Goal: Task Accomplishment & Management: Use online tool/utility

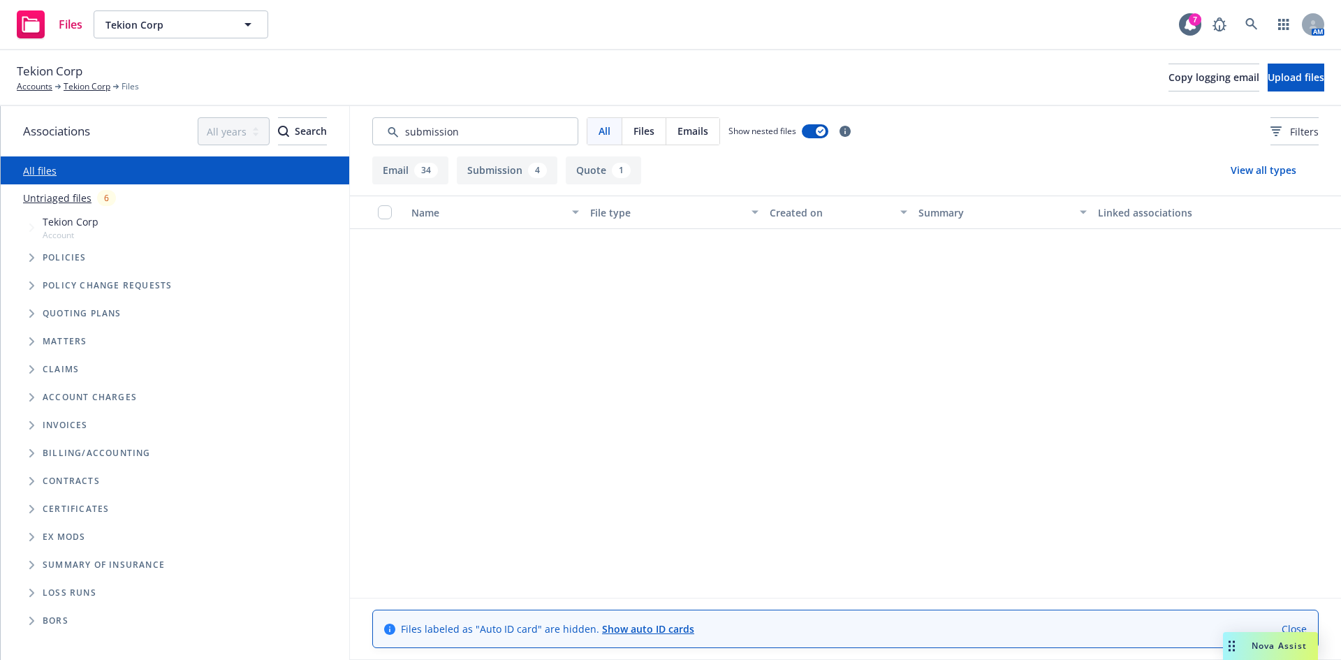
scroll to position [1381, 0]
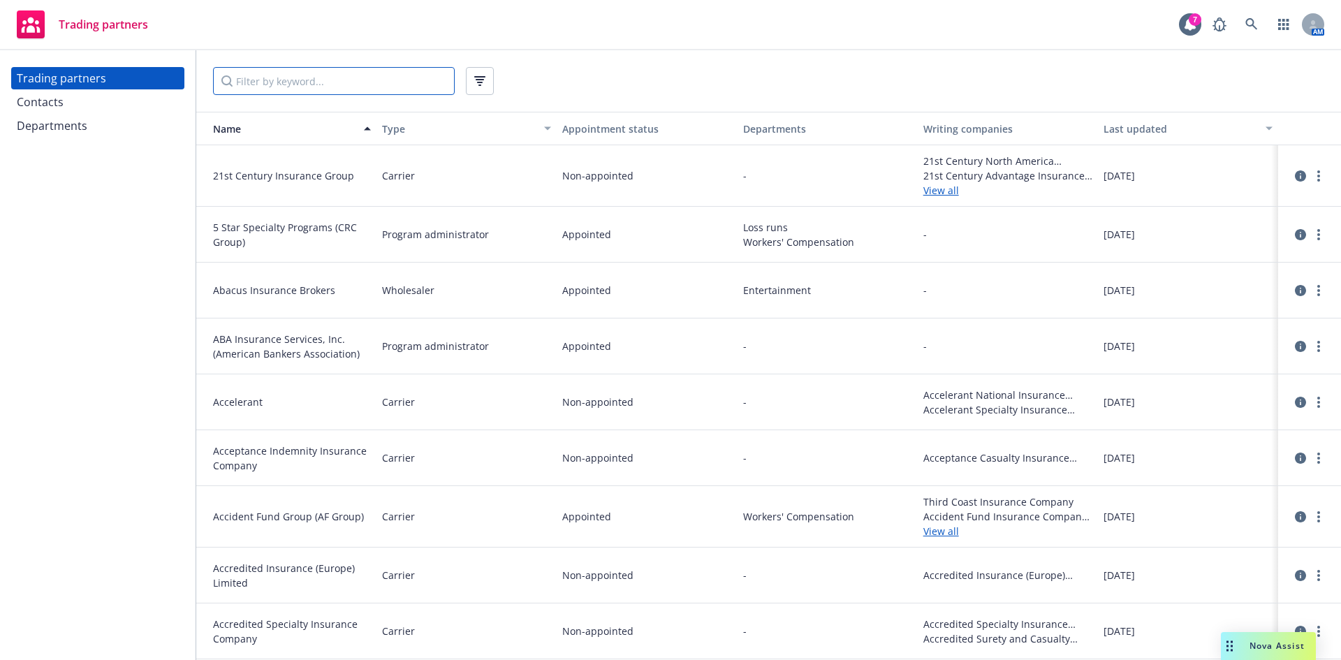
drag, startPoint x: 306, startPoint y: 72, endPoint x: 304, endPoint y: 84, distance: 12.1
click at [306, 72] on input "Filter by keyword..." at bounding box center [334, 81] width 242 height 28
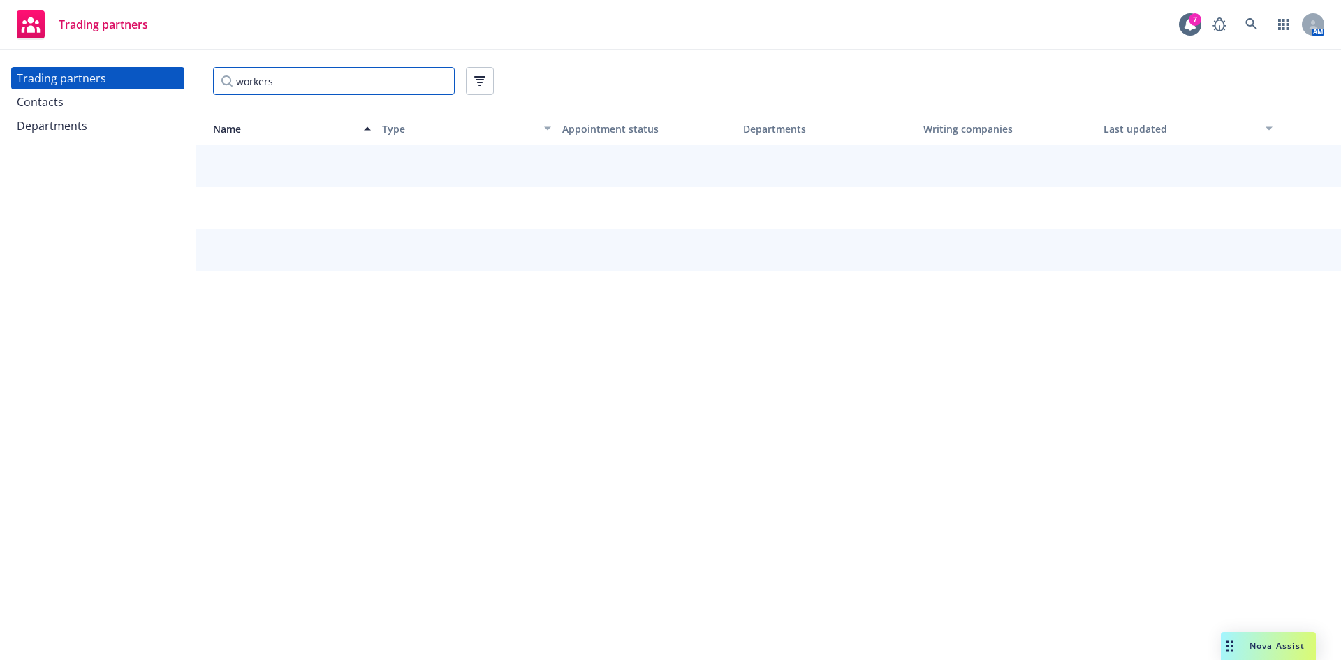
drag, startPoint x: 293, startPoint y: 89, endPoint x: 178, endPoint y: 100, distance: 115.7
click at [179, 100] on div "Trading partners Contacts Departments workers Name Type Appointment status Depa…" at bounding box center [670, 355] width 1341 height 610
type input "workers"
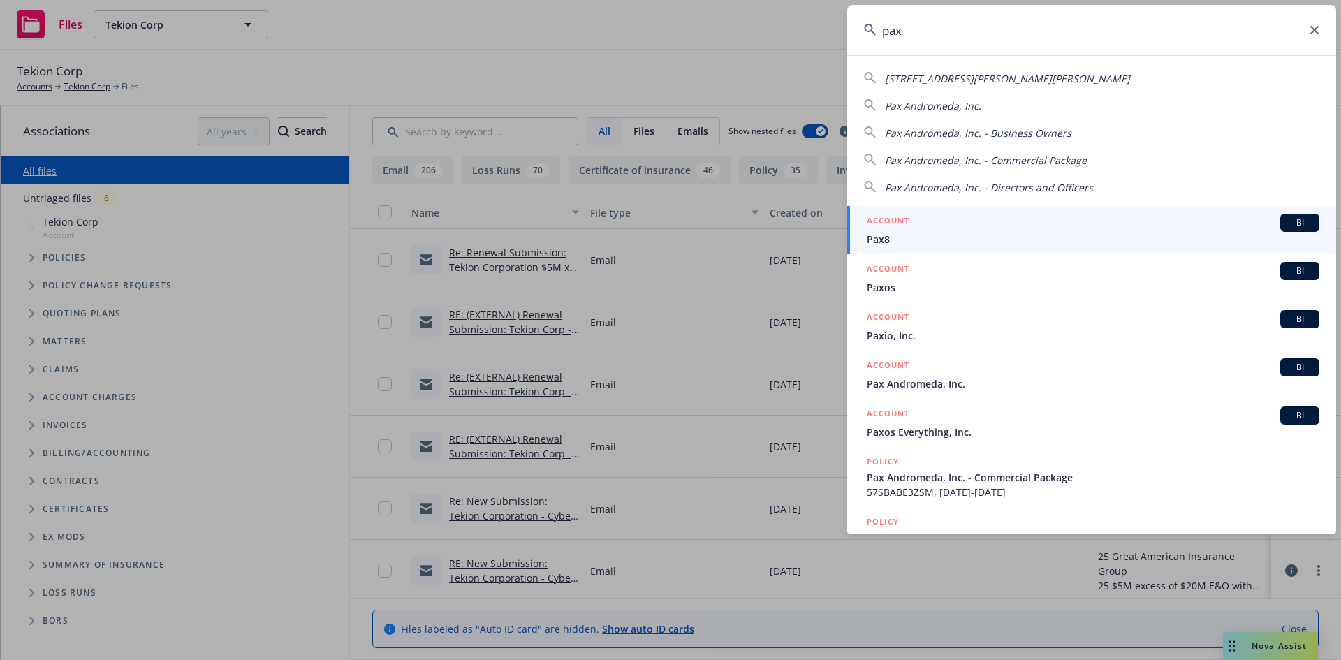
type input "pax"
click at [1285, 218] on span "BI" at bounding box center [1299, 222] width 28 height 13
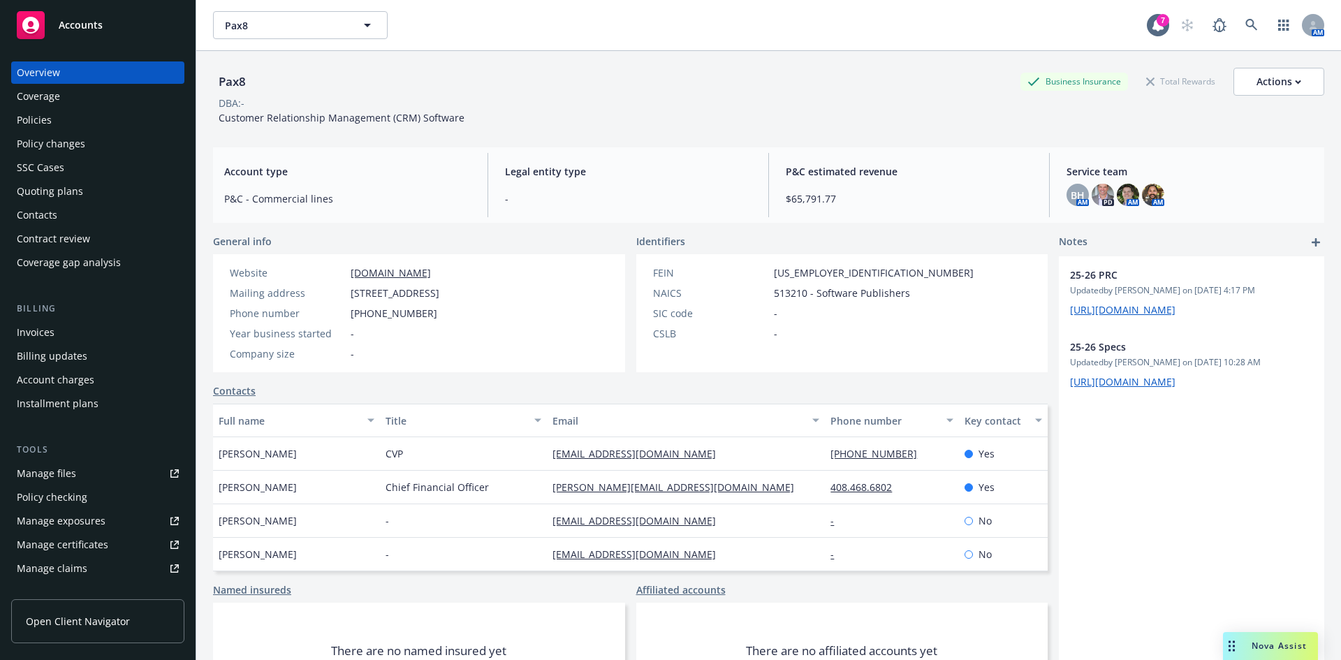
click at [53, 478] on div "Manage files" at bounding box center [46, 473] width 59 height 22
click at [553, 112] on div "Pax8 Business Insurance Total Rewards Actions DBA: - Customer Relationship Mana…" at bounding box center [768, 96] width 1111 height 57
click at [839, 87] on div "Pax8 Business Insurance Total Rewards Actions" at bounding box center [768, 82] width 1111 height 28
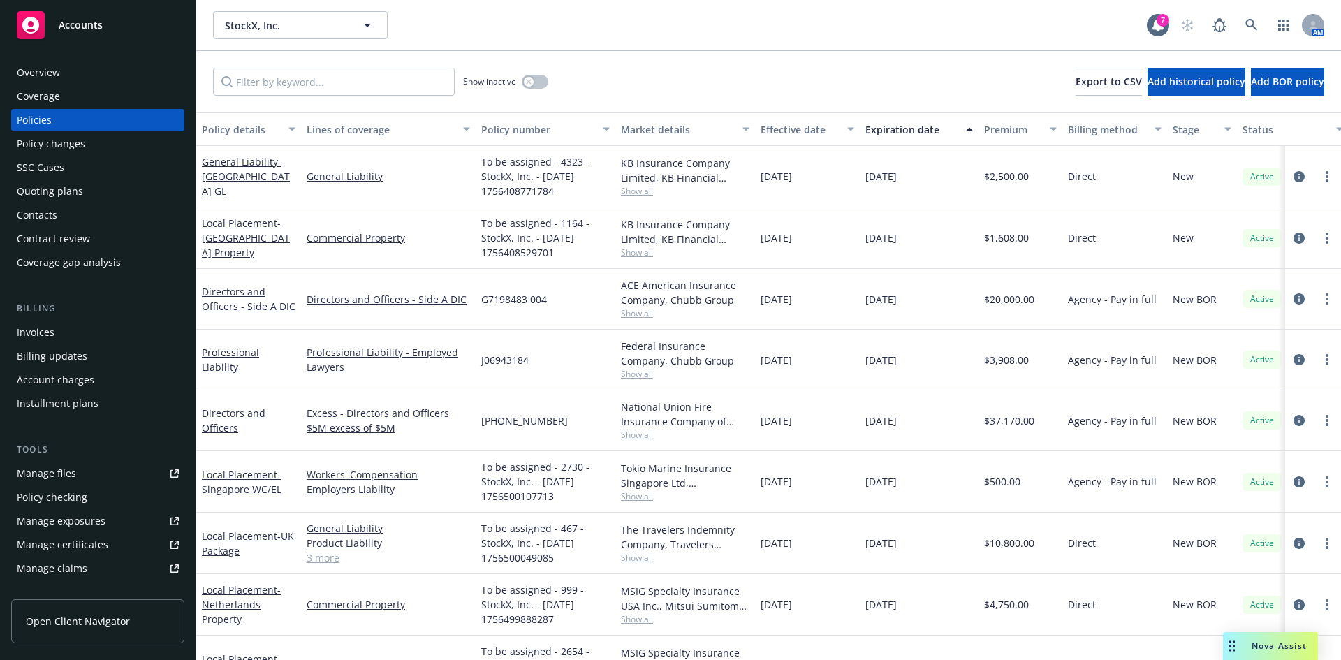
click at [53, 76] on div "Overview" at bounding box center [38, 72] width 43 height 22
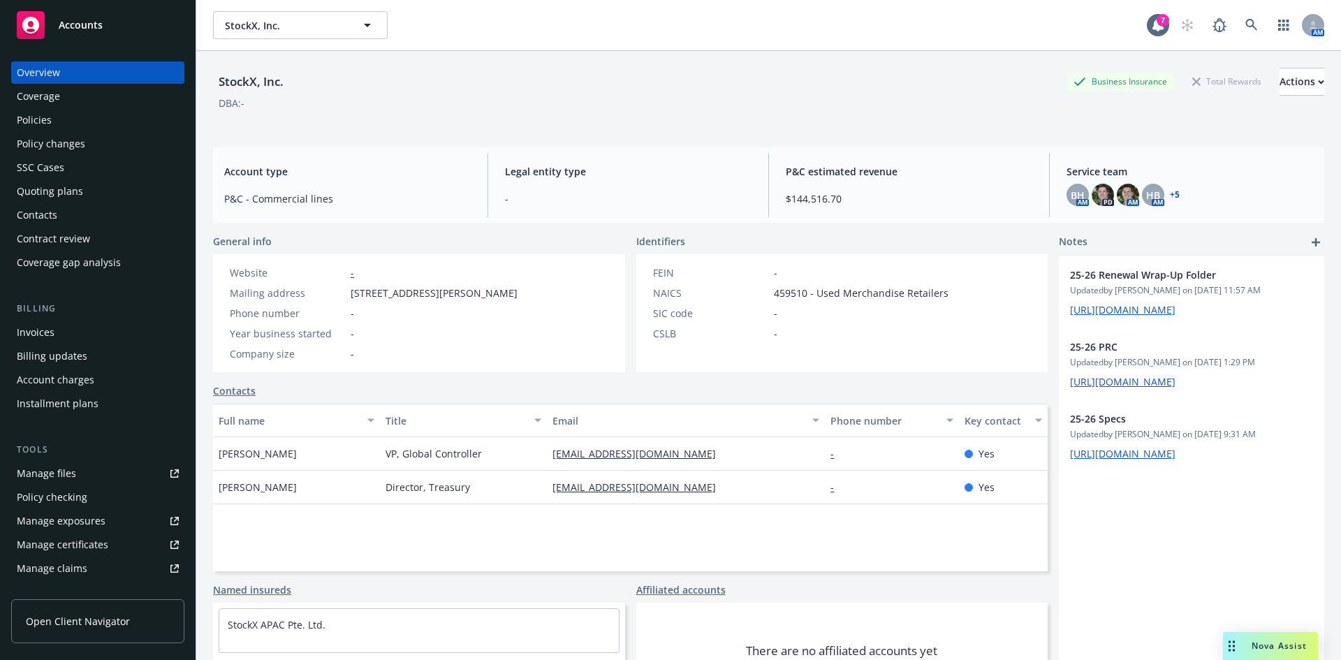
drag, startPoint x: 54, startPoint y: 216, endPoint x: 76, endPoint y: 220, distance: 22.7
click at [54, 216] on div "Contacts" at bounding box center [37, 215] width 40 height 22
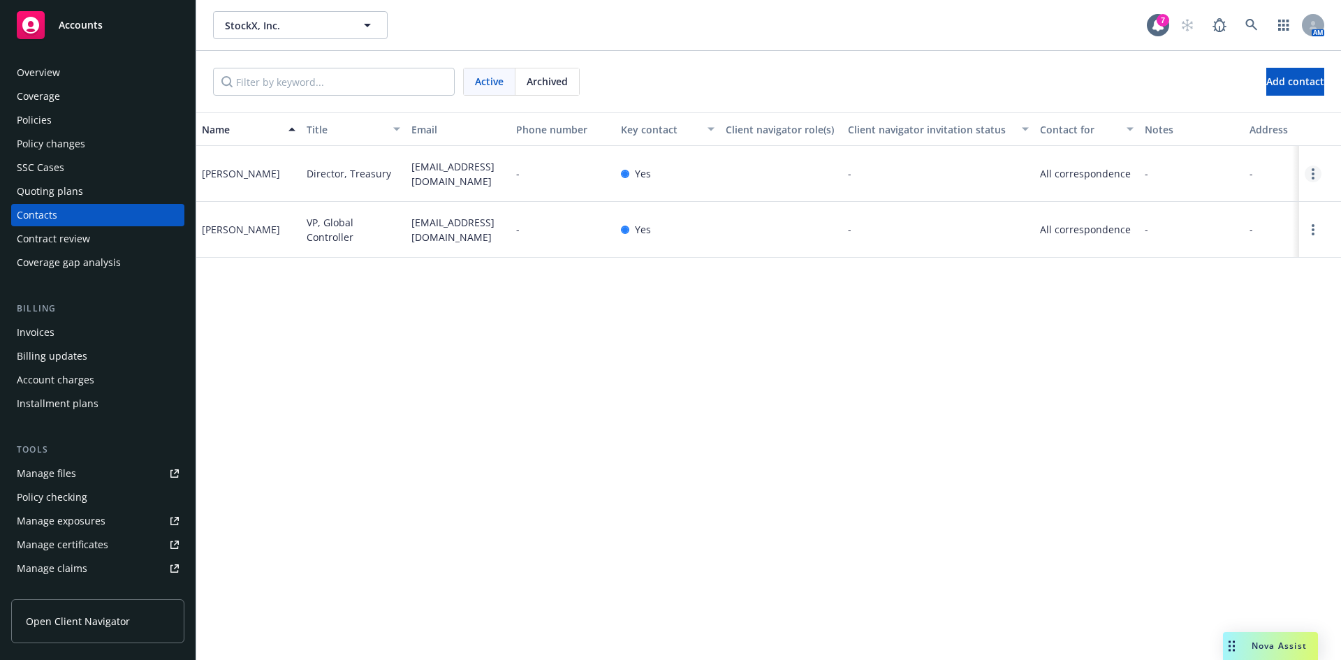
click at [1315, 174] on link "Open options" at bounding box center [1312, 173] width 17 height 17
click at [1207, 97] on link "Edit contact" at bounding box center [1223, 96] width 158 height 28
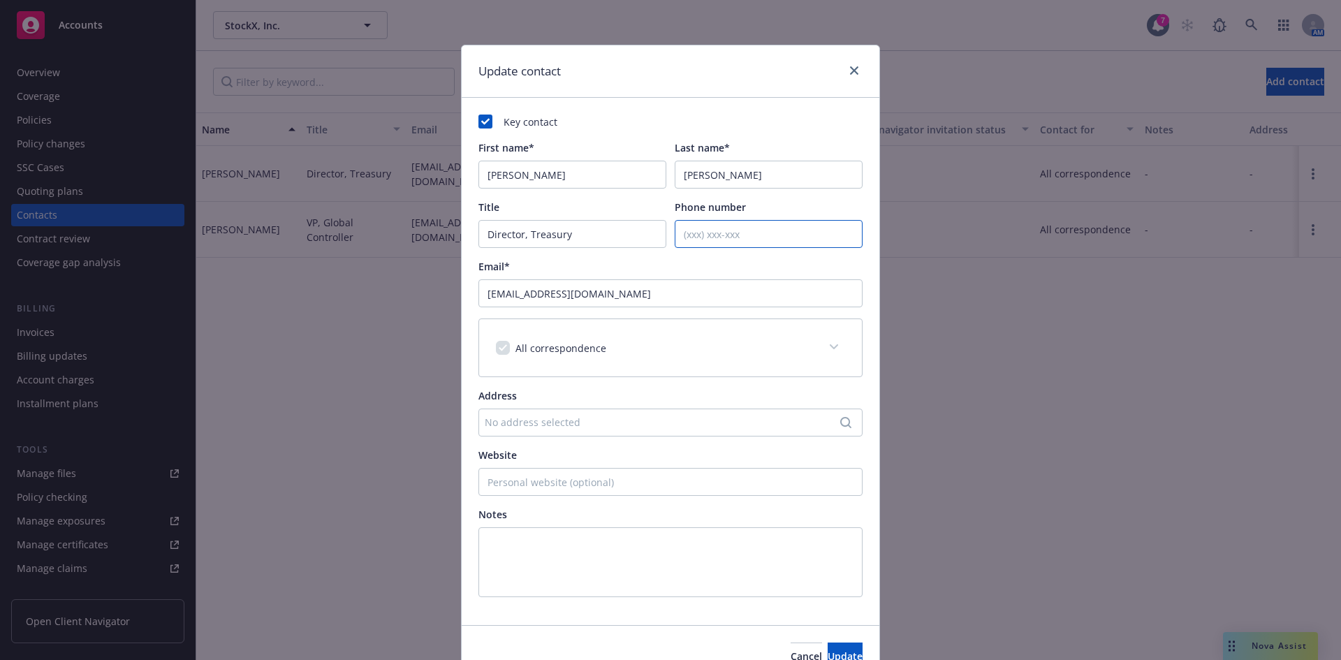
click at [715, 237] on input "Phone number" at bounding box center [768, 234] width 188 height 28
paste input "646-651-3927"
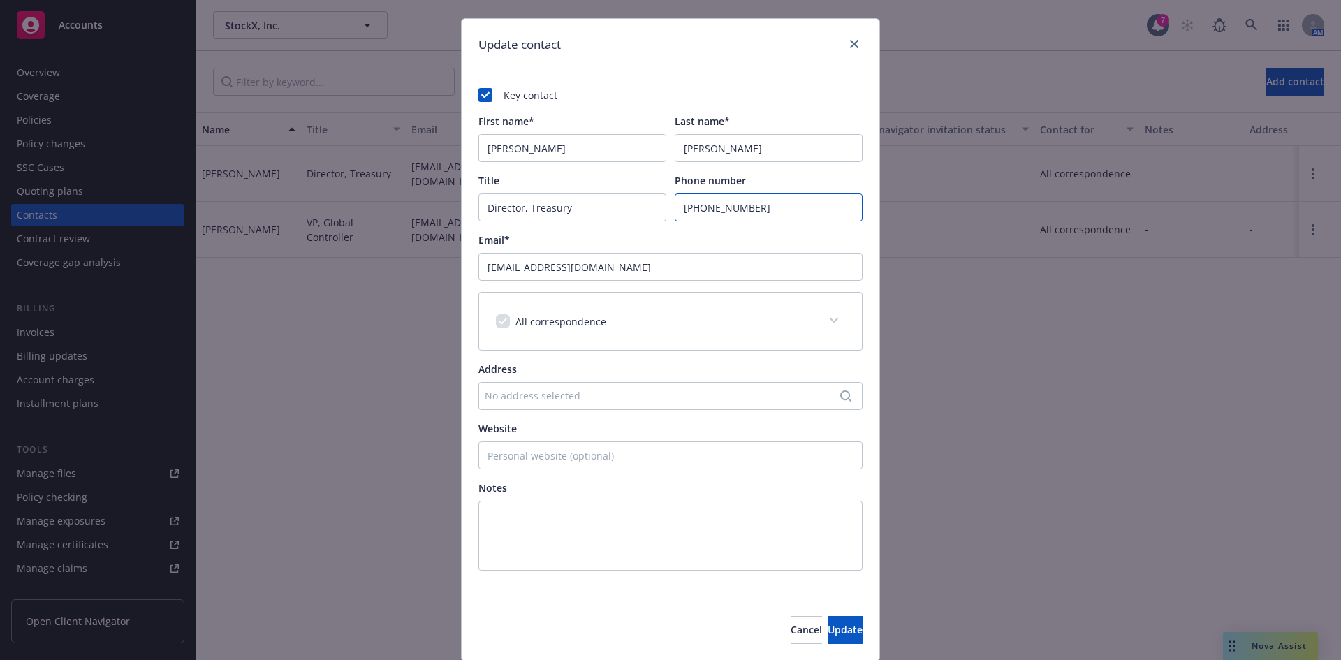
scroll to position [73, 0]
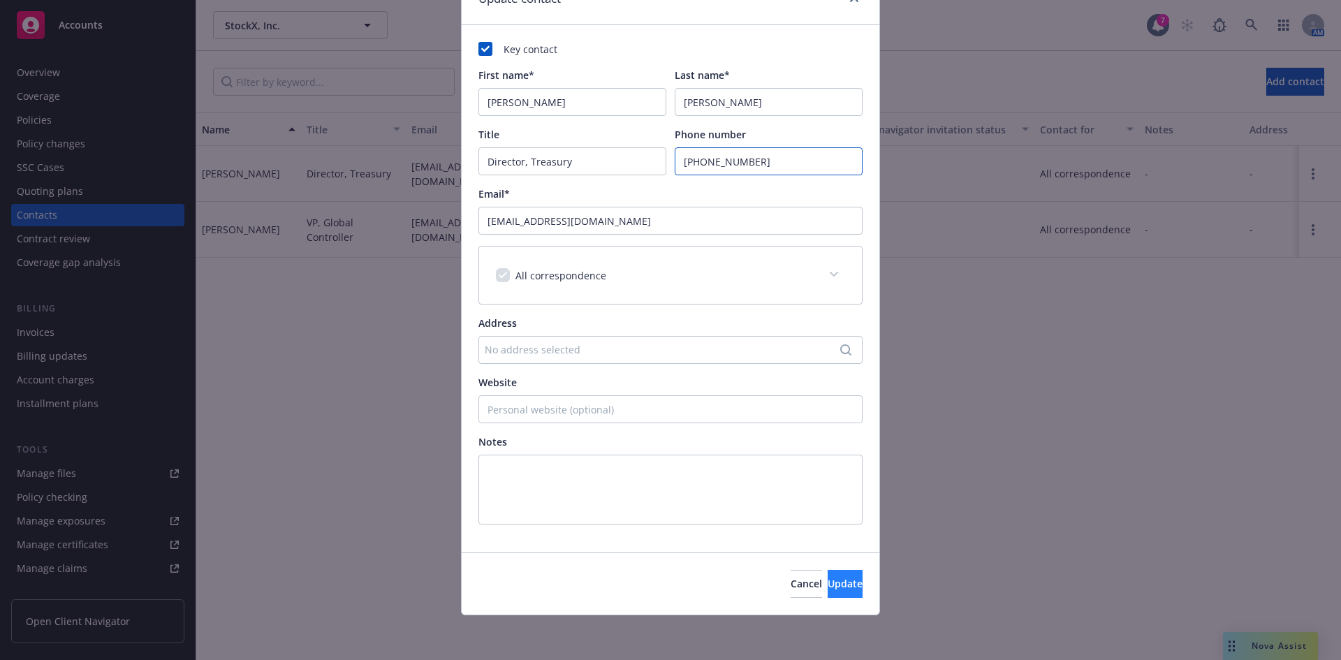
type input "646-651-3927"
click at [833, 589] on span "Update" at bounding box center [844, 583] width 35 height 13
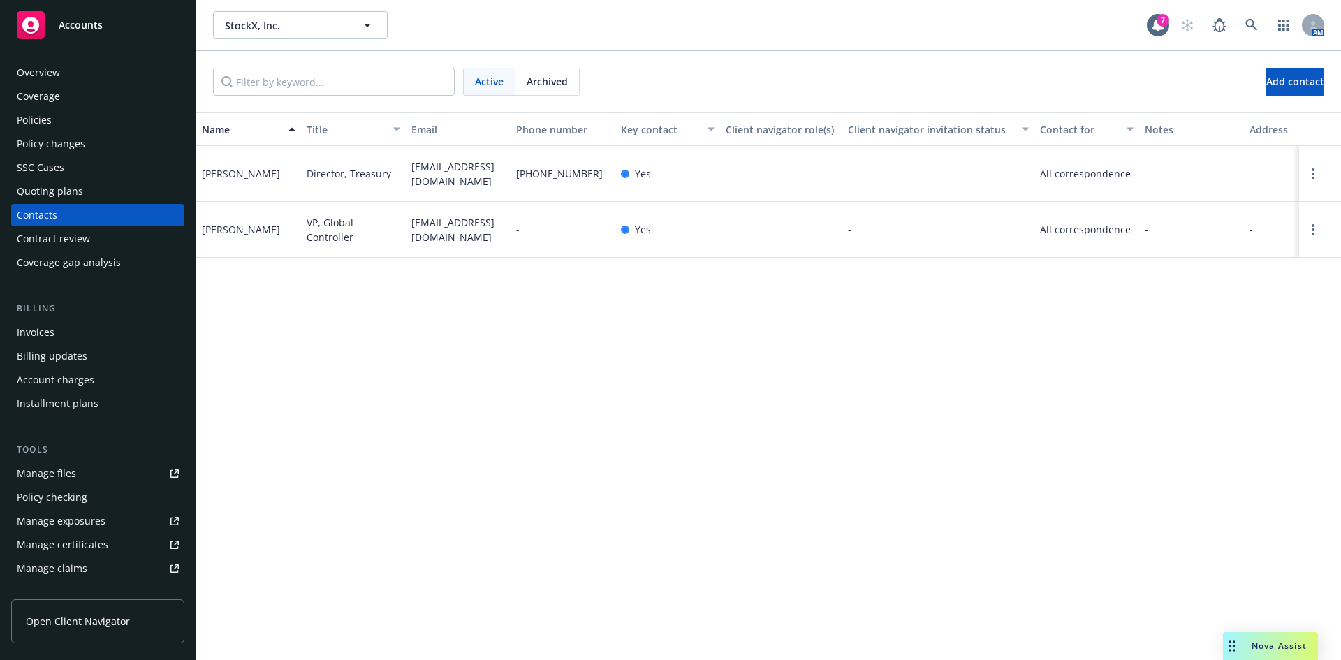
click at [738, 49] on div "StockX, Inc. StockX, Inc. 7 AM" at bounding box center [768, 25] width 1144 height 50
click at [1308, 175] on link "Open options" at bounding box center [1312, 173] width 17 height 17
click at [1207, 97] on link "Edit contact" at bounding box center [1223, 96] width 158 height 28
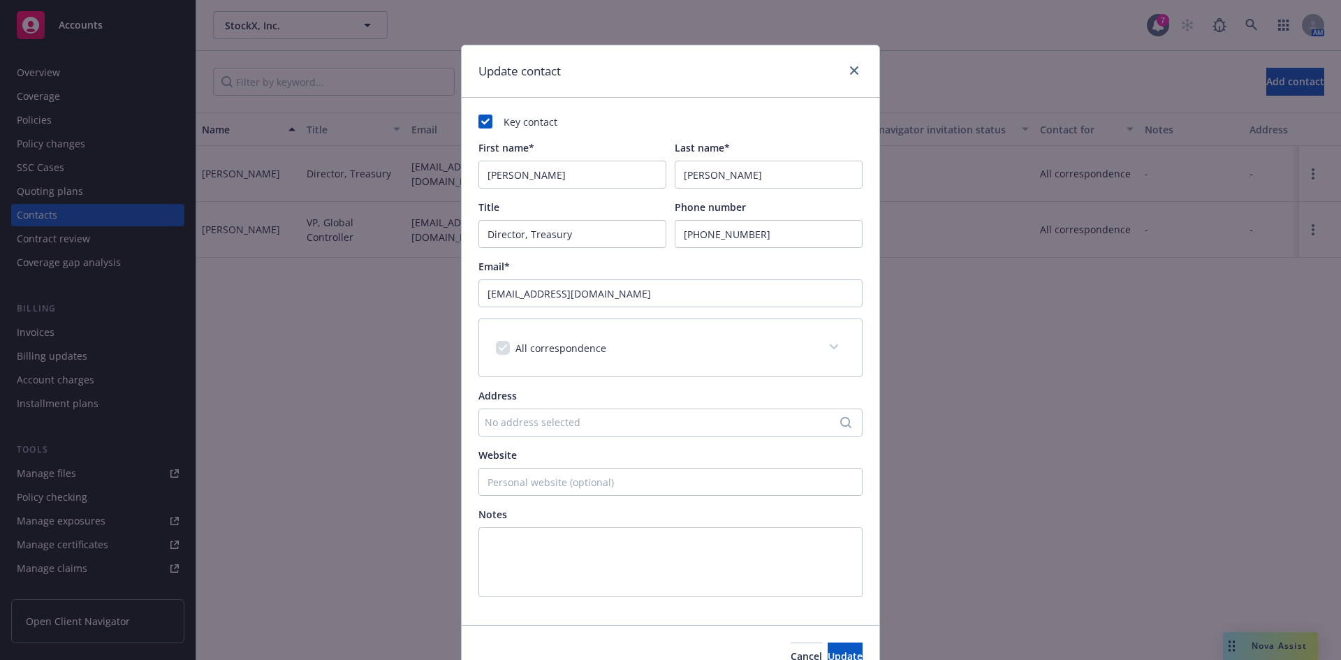
drag, startPoint x: 1061, startPoint y: 381, endPoint x: 1039, endPoint y: 108, distance: 273.9
click at [1061, 381] on div "Update contact Key contact First name* Daniel Last name* Krieger Title Director…" at bounding box center [670, 330] width 1341 height 660
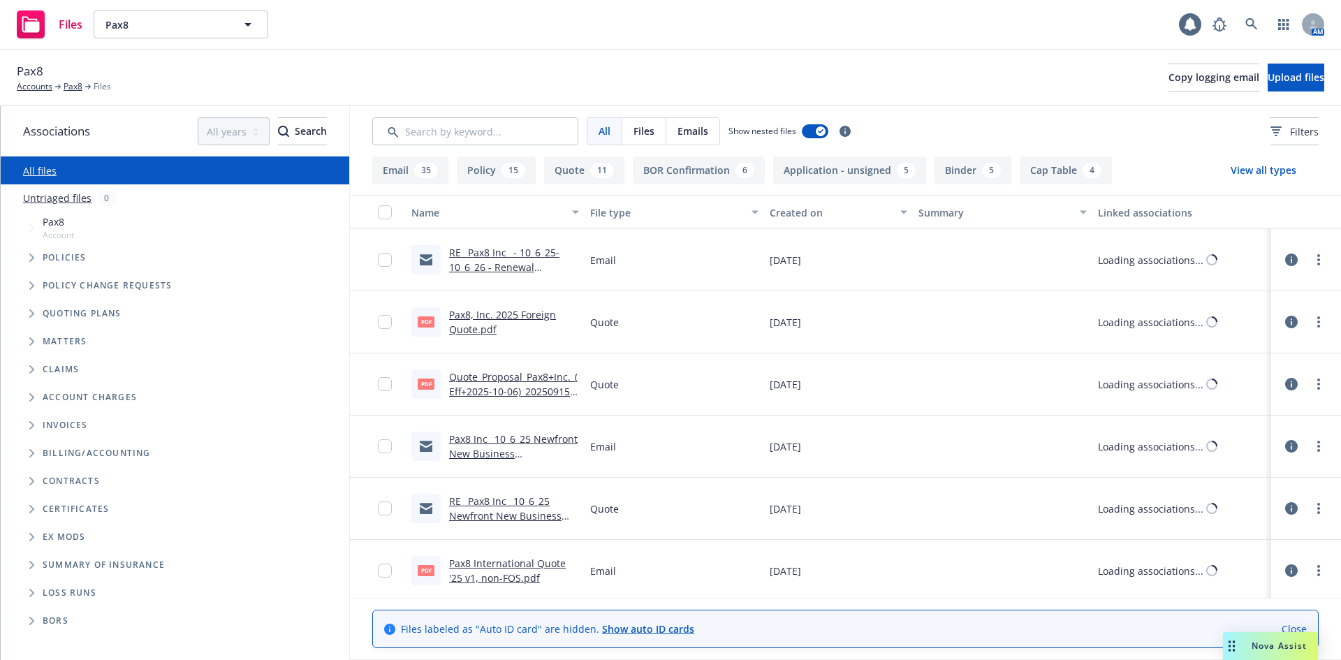
click at [495, 141] on input "Search by keyword..." at bounding box center [475, 131] width 206 height 28
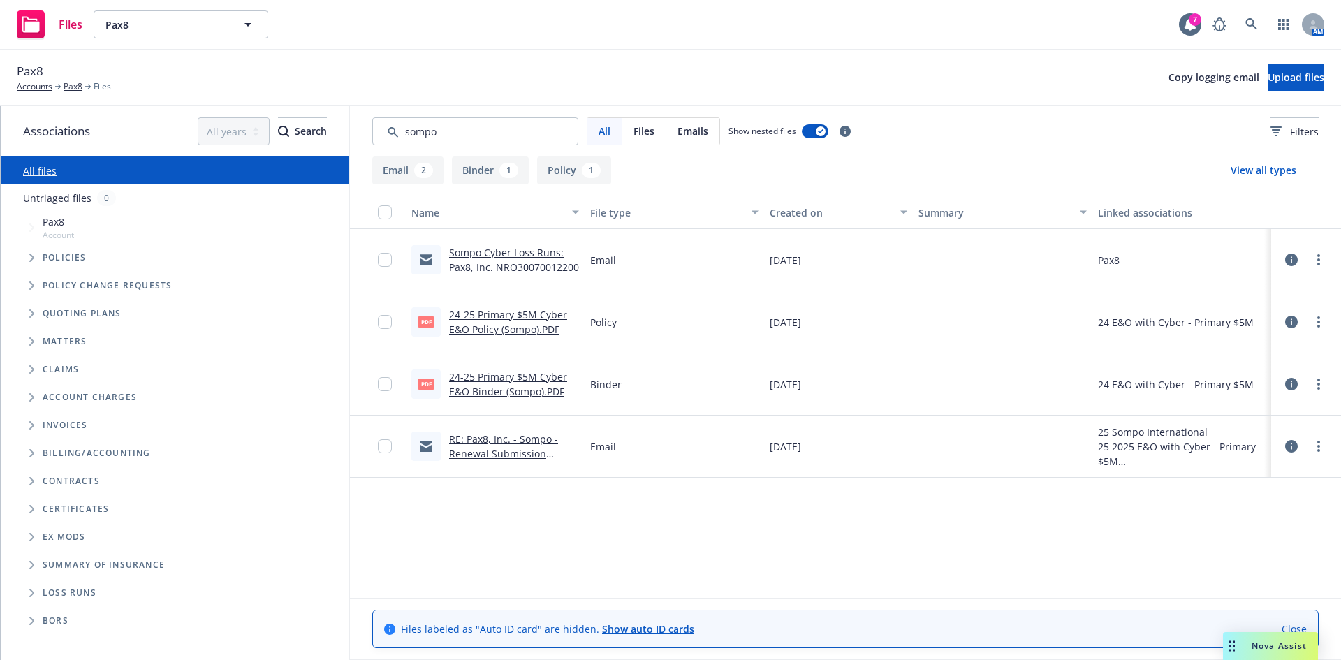
type input "sompo"
click at [382, 323] on input "checkbox" at bounding box center [385, 322] width 14 height 14
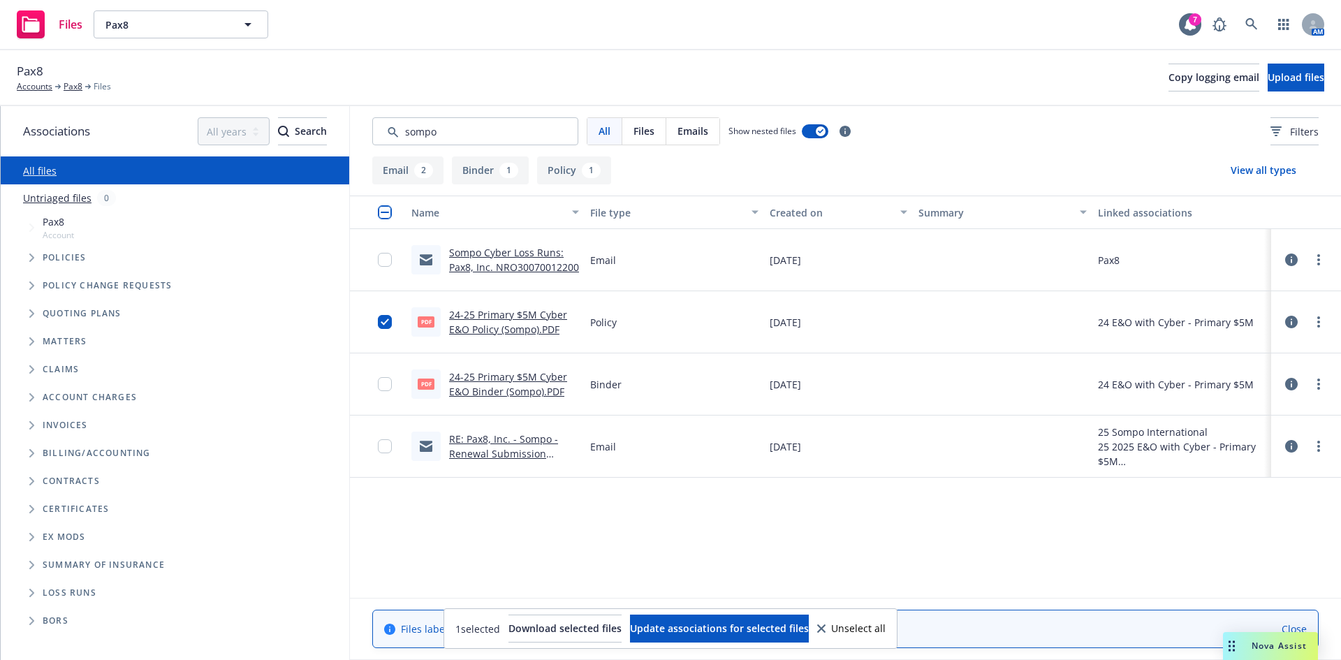
drag, startPoint x: 508, startPoint y: 333, endPoint x: 523, endPoint y: 323, distance: 18.0
click at [517, 328] on link "24-25 Primary $5M Cyber E&O Policy (Sompo).PDF" at bounding box center [508, 322] width 118 height 28
click at [523, 266] on link "Sompo Cyber Loss Runs: Pax8, Inc. NRO30070012200" at bounding box center [514, 260] width 130 height 28
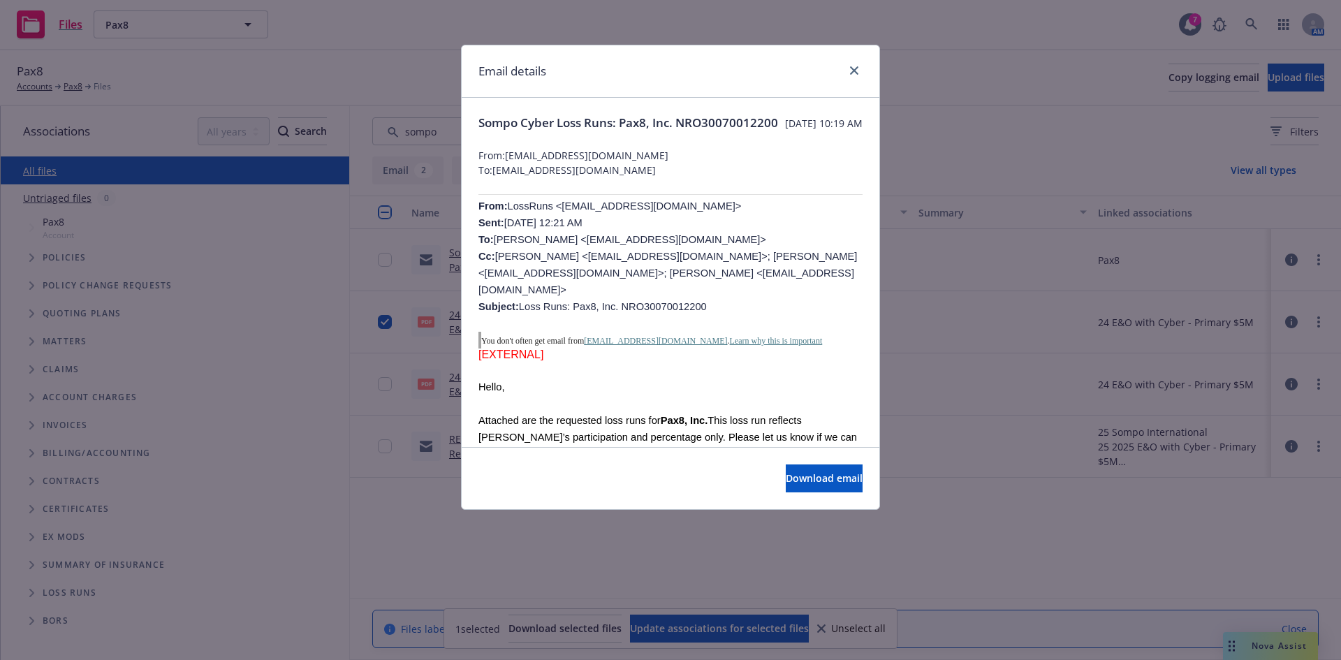
click at [822, 464] on div "Download email" at bounding box center [671, 478] width 418 height 62
click at [818, 480] on span "Download email" at bounding box center [824, 477] width 77 height 13
click at [541, 131] on span "Sompo Cyber Loss Runs: Pax8, Inc. NRO30070012200" at bounding box center [628, 123] width 300 height 17
copy span "NRO30070012200"
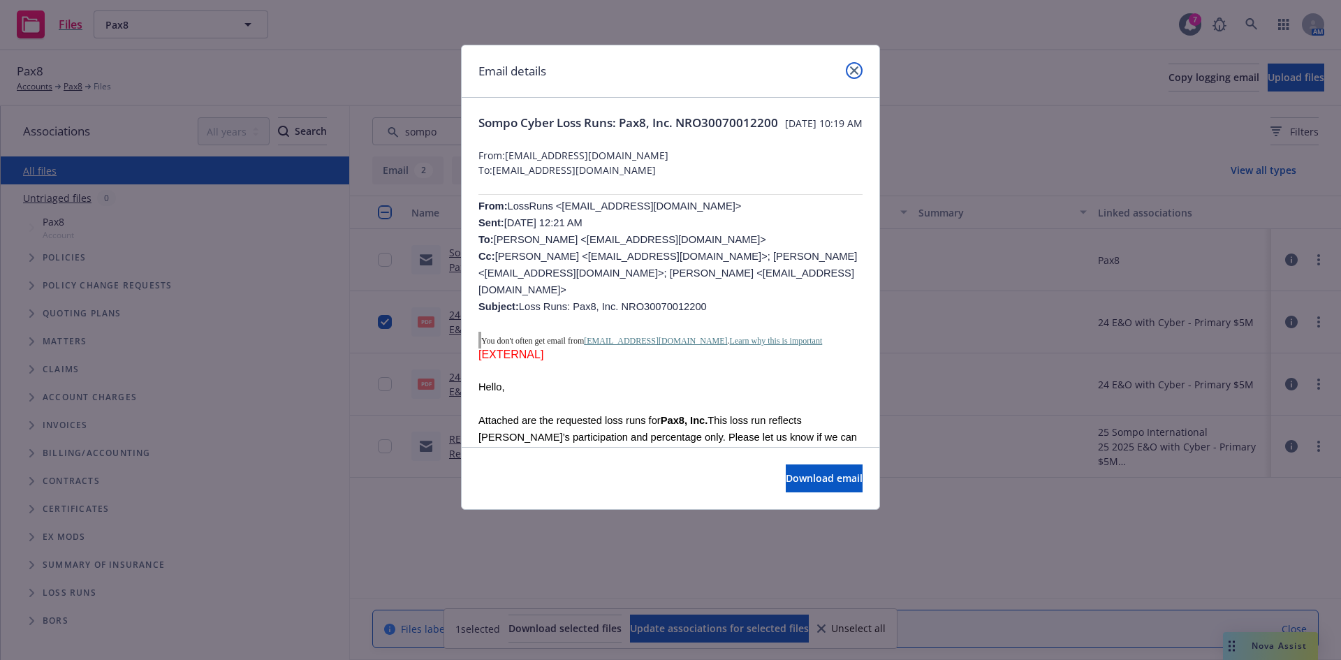
drag, startPoint x: 850, startPoint y: 65, endPoint x: 842, endPoint y: 75, distance: 13.4
click at [850, 65] on link "close" at bounding box center [854, 70] width 17 height 17
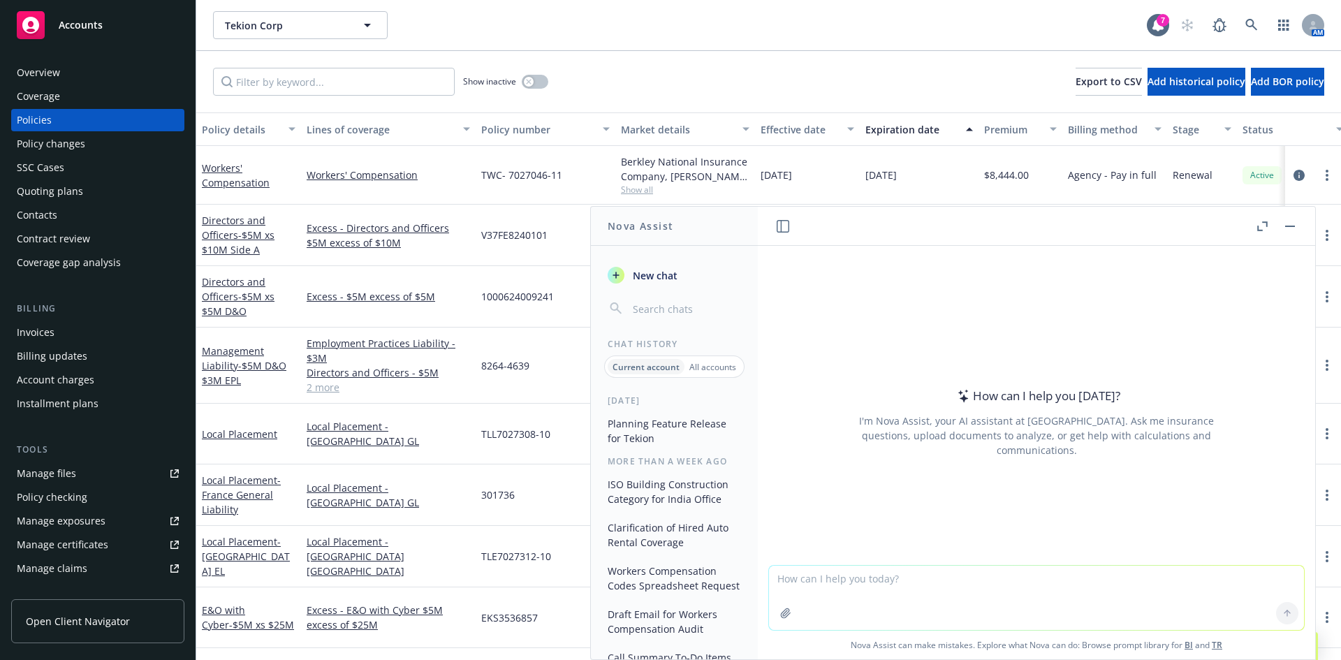
click at [831, 582] on textarea at bounding box center [1036, 598] width 535 height 64
click at [647, 428] on button "Planning Feature Release for Tekion" at bounding box center [674, 431] width 145 height 38
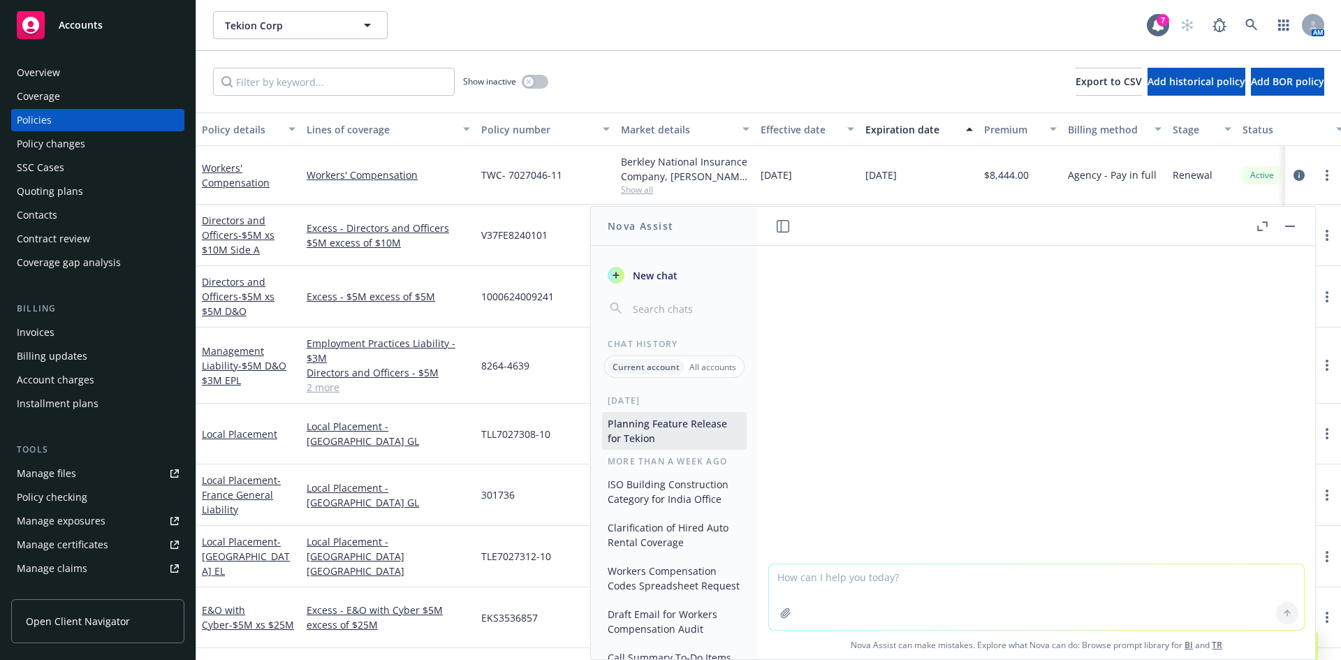
scroll to position [444, 0]
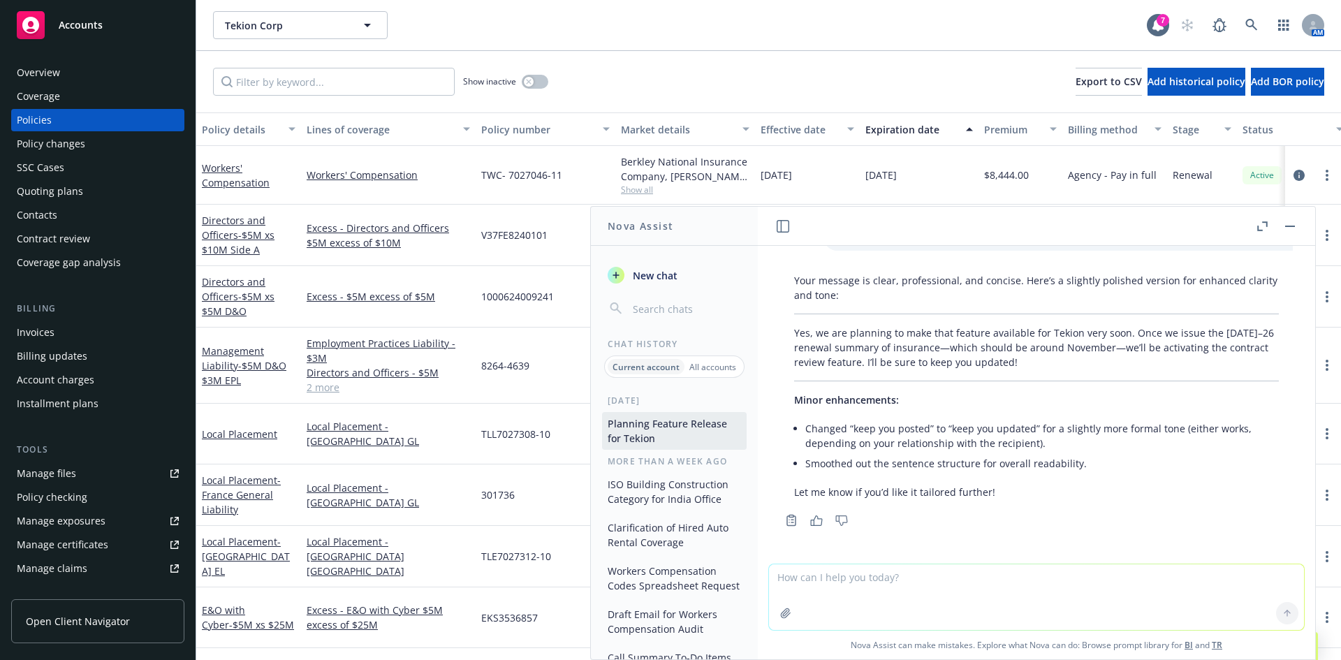
type textarea "Lorem Ipsumd sita, C adip elitse do eiusmod tem inci ut labore et dol mag aliqu…"
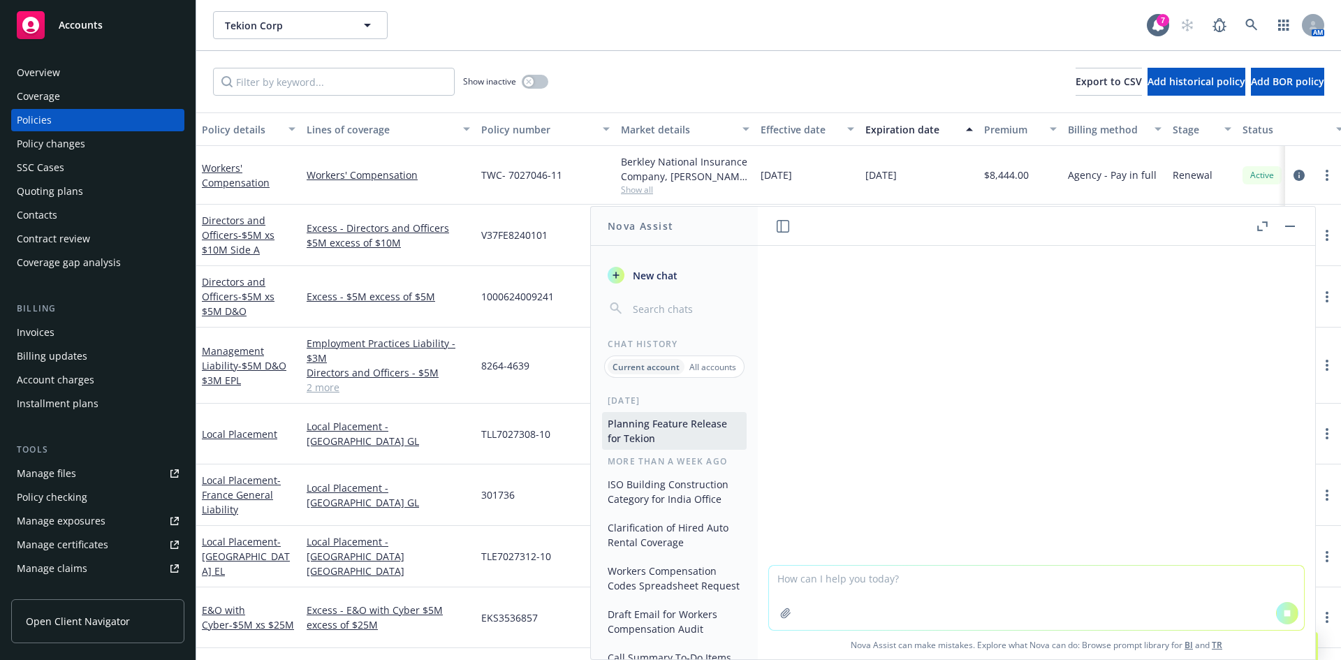
scroll to position [843, 0]
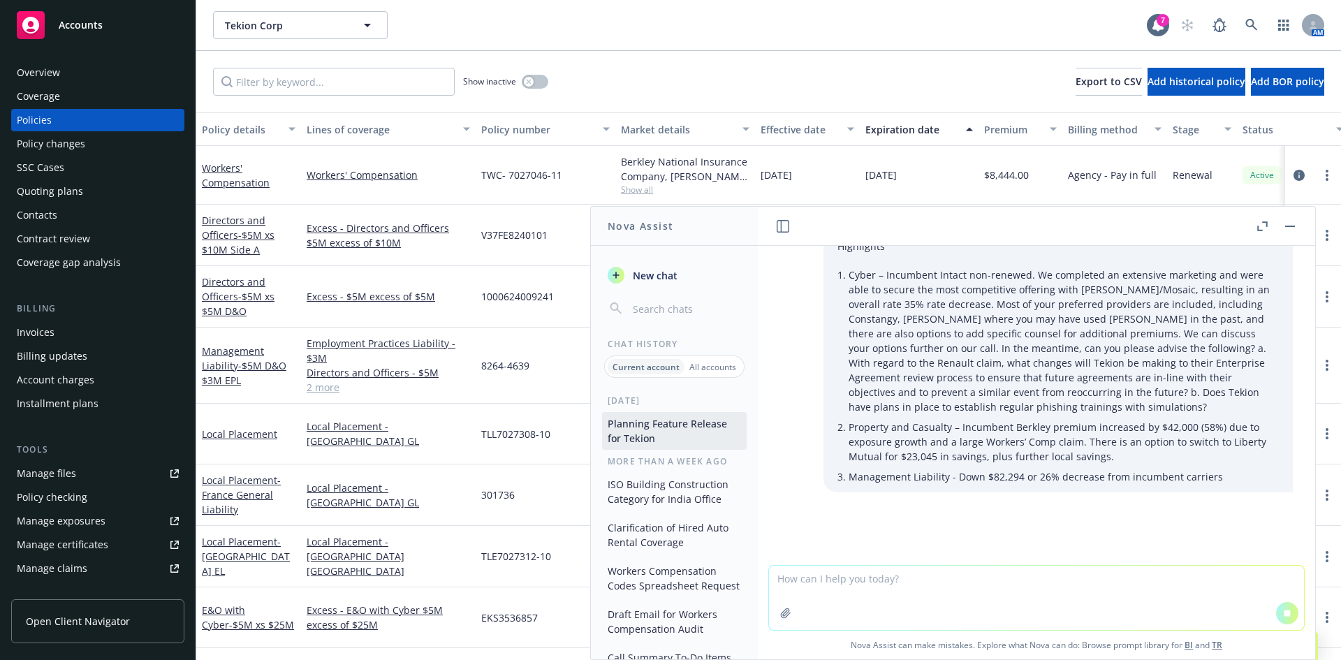
click at [1260, 222] on icon "button" at bounding box center [1262, 226] width 10 height 10
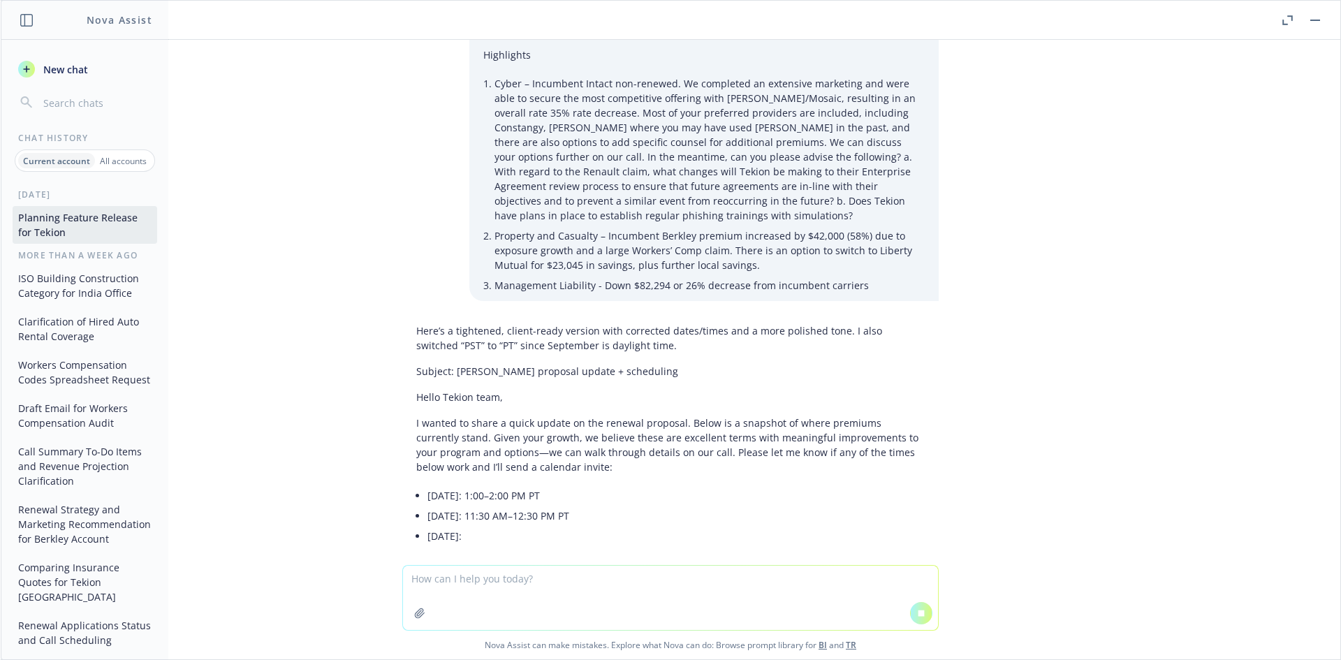
scroll to position [829, 0]
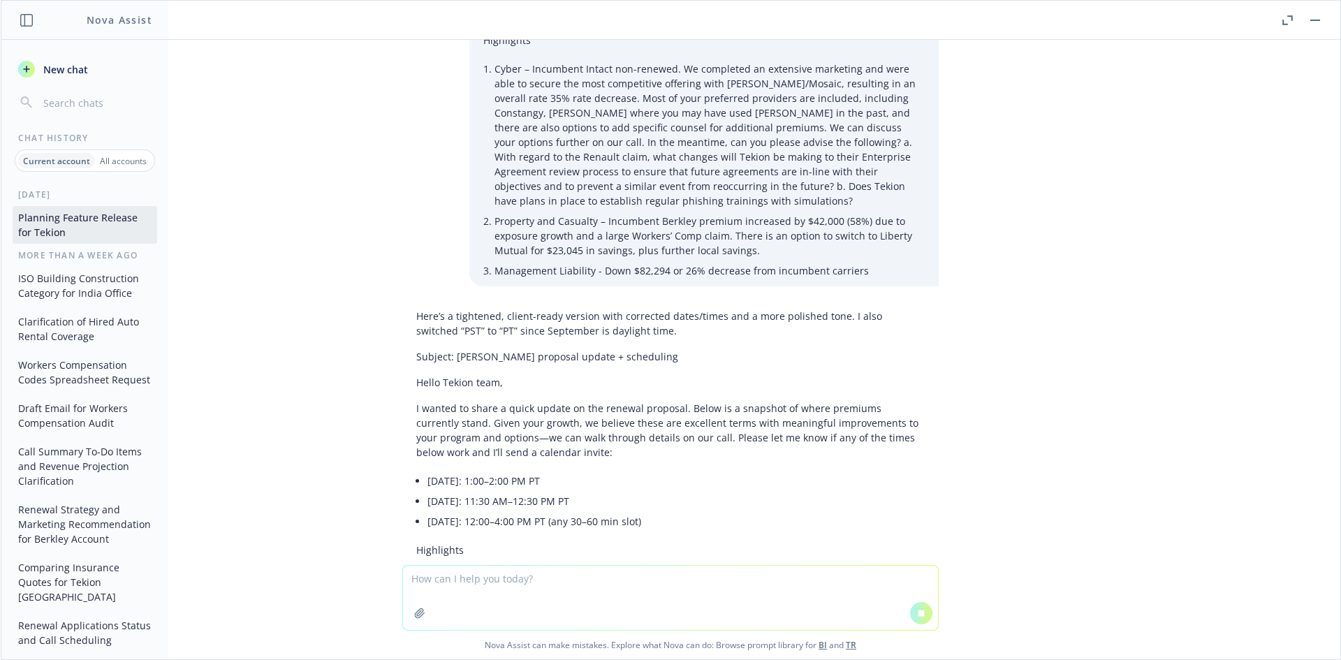
drag, startPoint x: 538, startPoint y: 448, endPoint x: 490, endPoint y: 446, distance: 48.2
click at [538, 448] on p "I wanted to share a quick update on the renewal proposal. Below is a snapshot o…" at bounding box center [670, 430] width 508 height 59
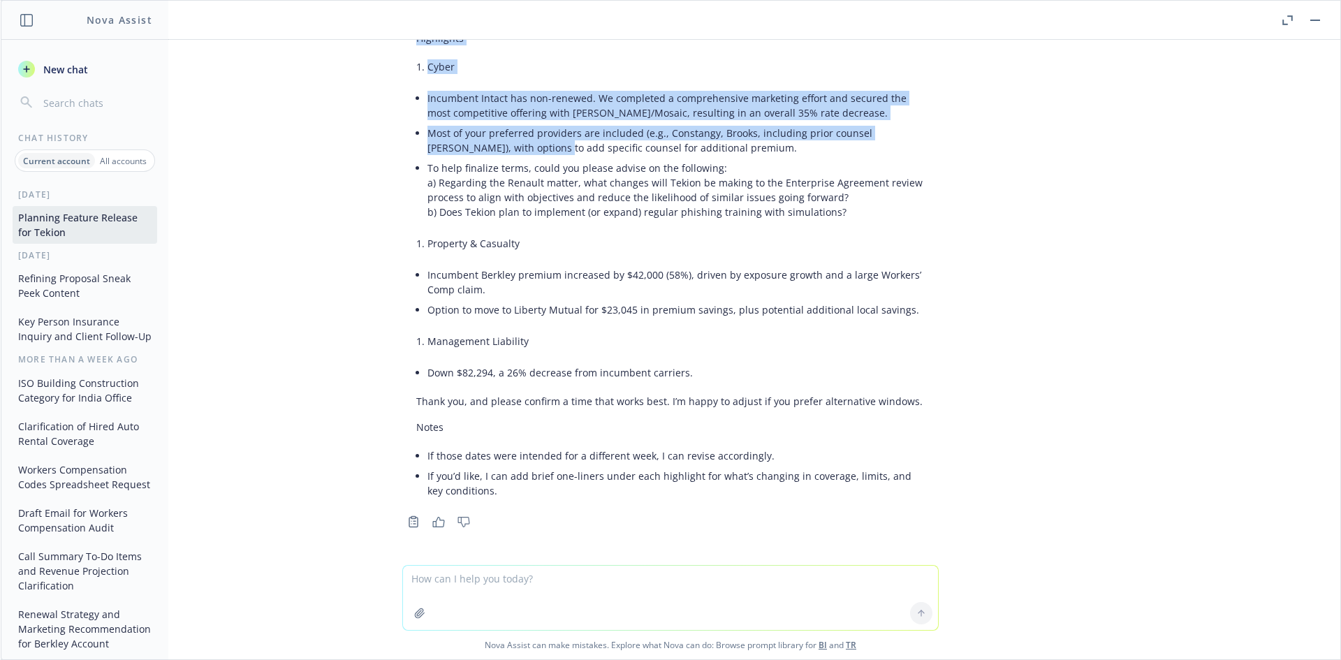
drag, startPoint x: 404, startPoint y: 409, endPoint x: 693, endPoint y: 258, distance: 326.0
click at [522, 142] on div "Here’s a tightened, client-ready version with corrected dates/times and a more …" at bounding box center [670, 148] width 536 height 715
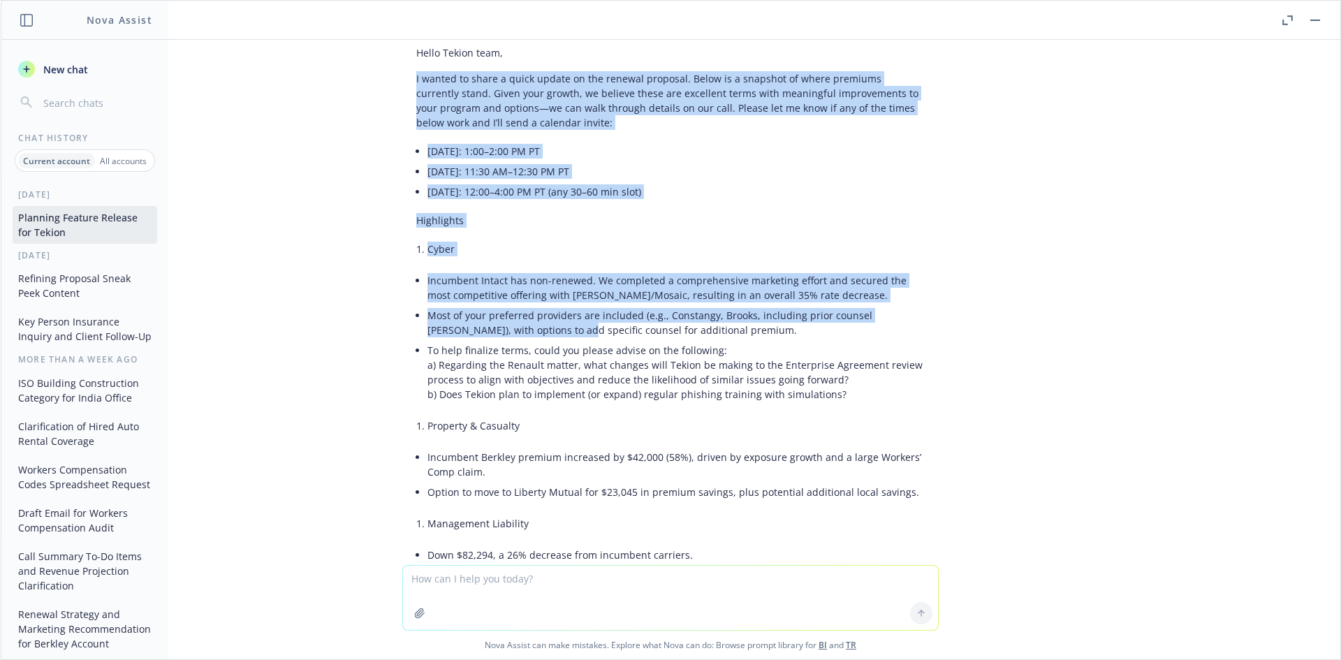
scroll to position [1065, 0]
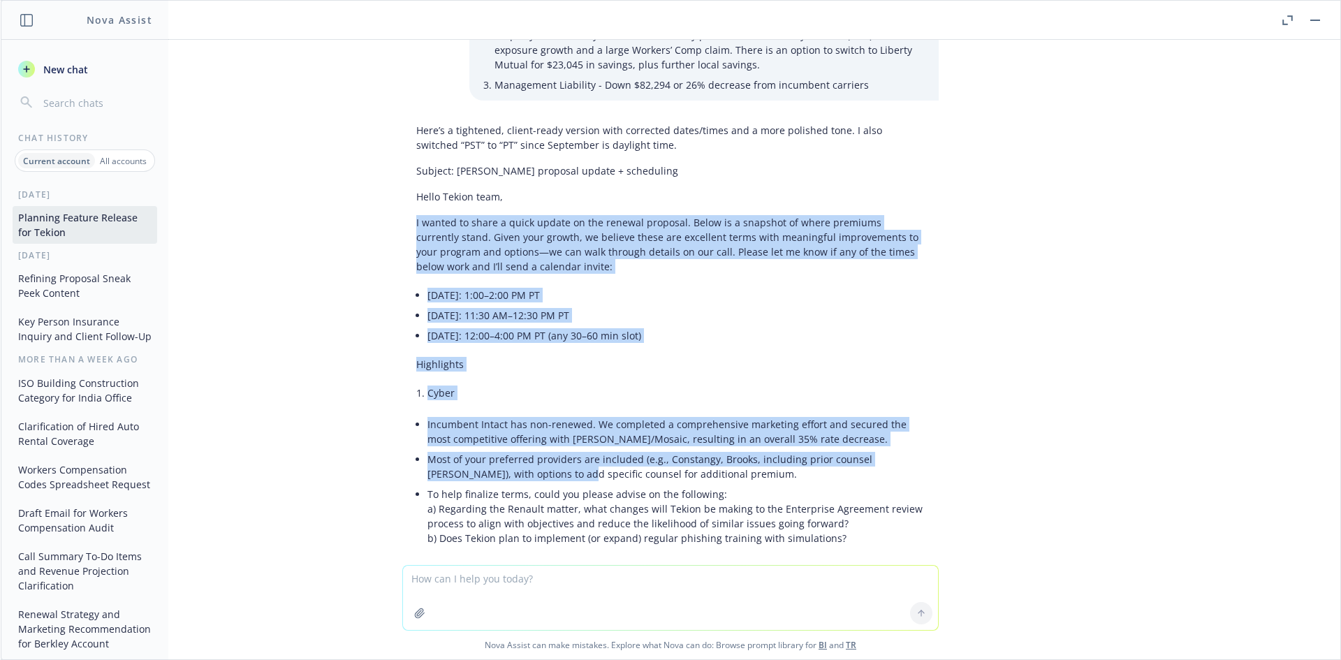
click at [462, 247] on p "I wanted to share a quick update on the renewal proposal. Below is a snapshot o…" at bounding box center [670, 244] width 508 height 59
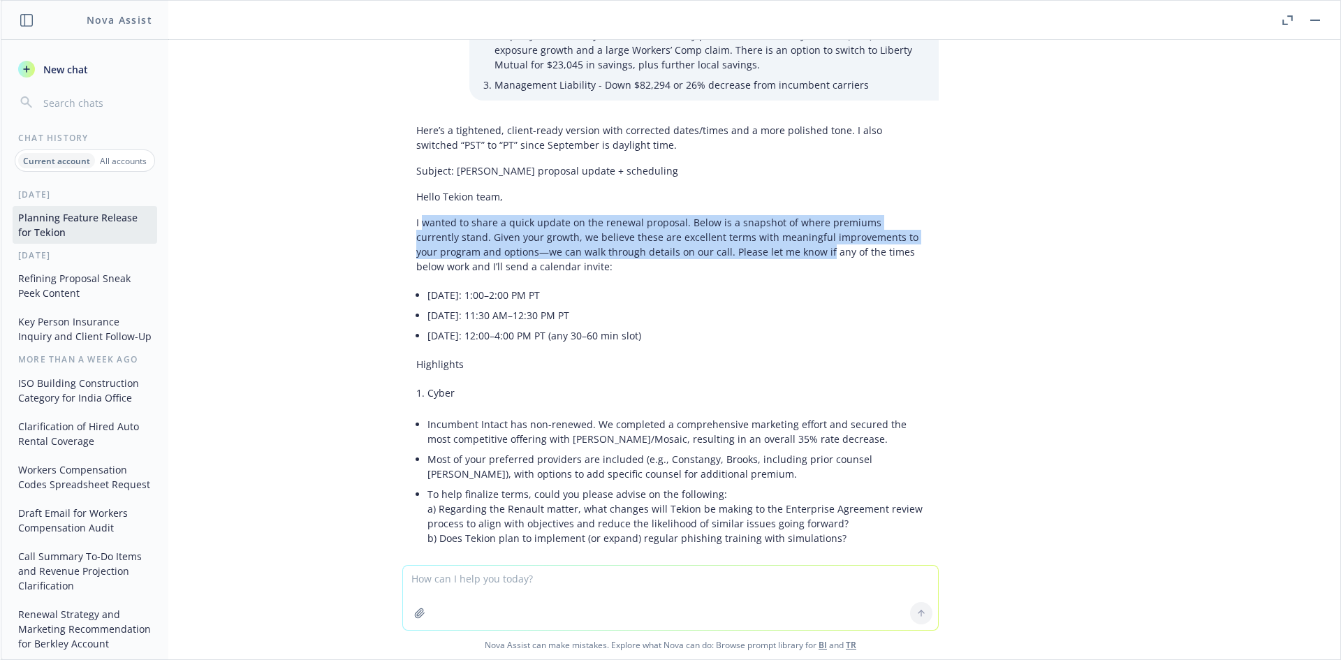
drag, startPoint x: 411, startPoint y: 221, endPoint x: 749, endPoint y: 249, distance: 338.5
click at [749, 249] on p "I wanted to share a quick update on the renewal proposal. Below is a snapshot o…" at bounding box center [670, 244] width 508 height 59
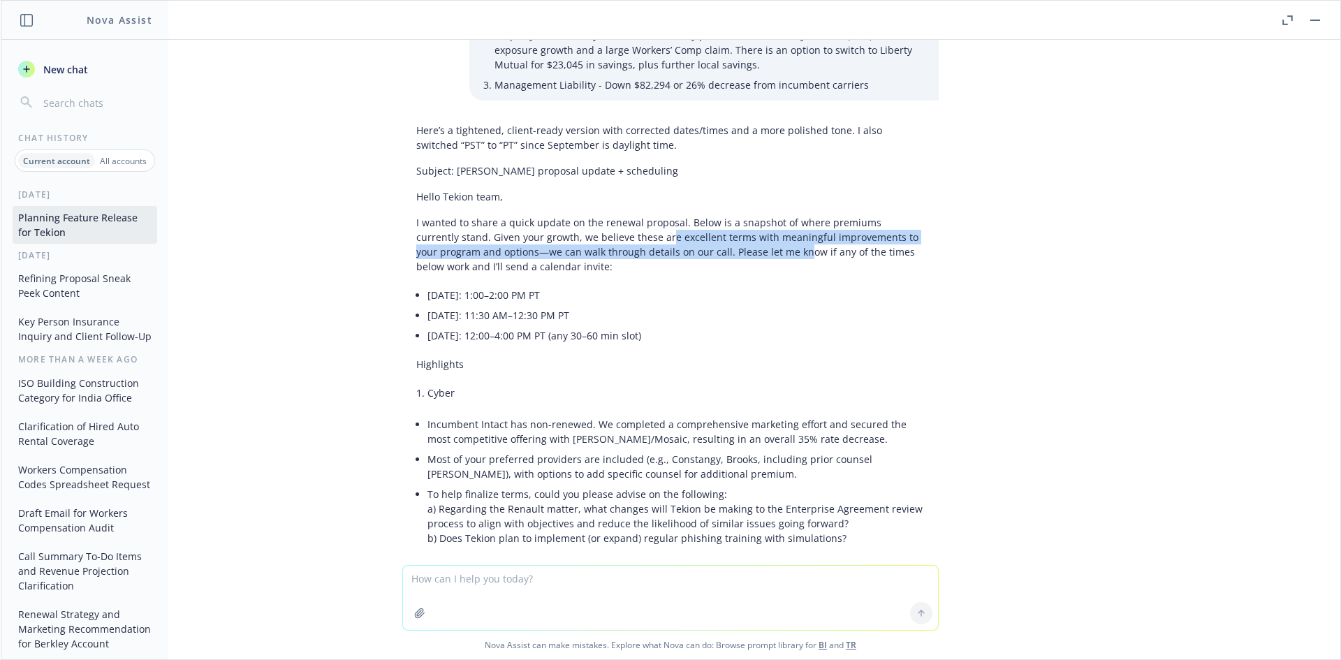
drag, startPoint x: 670, startPoint y: 244, endPoint x: 605, endPoint y: 236, distance: 65.4
click at [606, 237] on p "I wanted to share a quick update on the renewal proposal. Below is a snapshot o…" at bounding box center [670, 244] width 508 height 59
click at [605, 235] on p "I wanted to share a quick update on the renewal proposal. Below is a snapshot o…" at bounding box center [670, 244] width 508 height 59
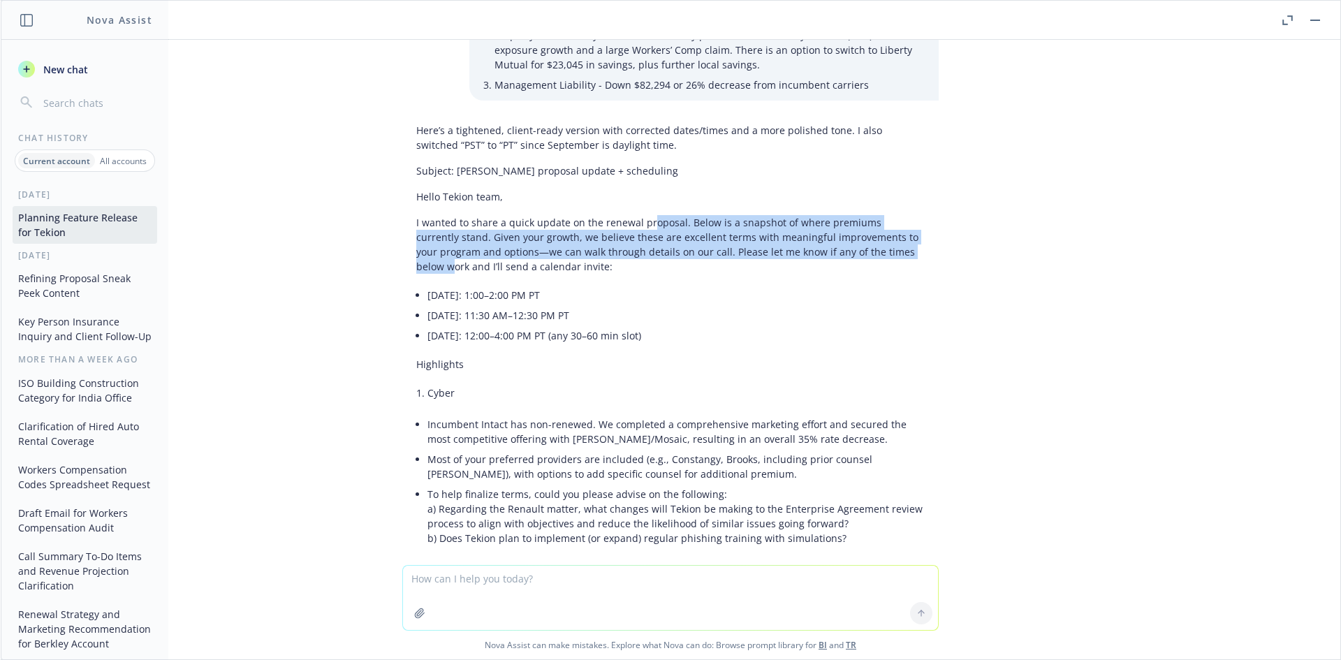
drag, startPoint x: 640, startPoint y: 220, endPoint x: 861, endPoint y: 249, distance: 223.2
click at [861, 249] on p "I wanted to share a quick update on the renewal proposal. Below is a snapshot o…" at bounding box center [670, 244] width 508 height 59
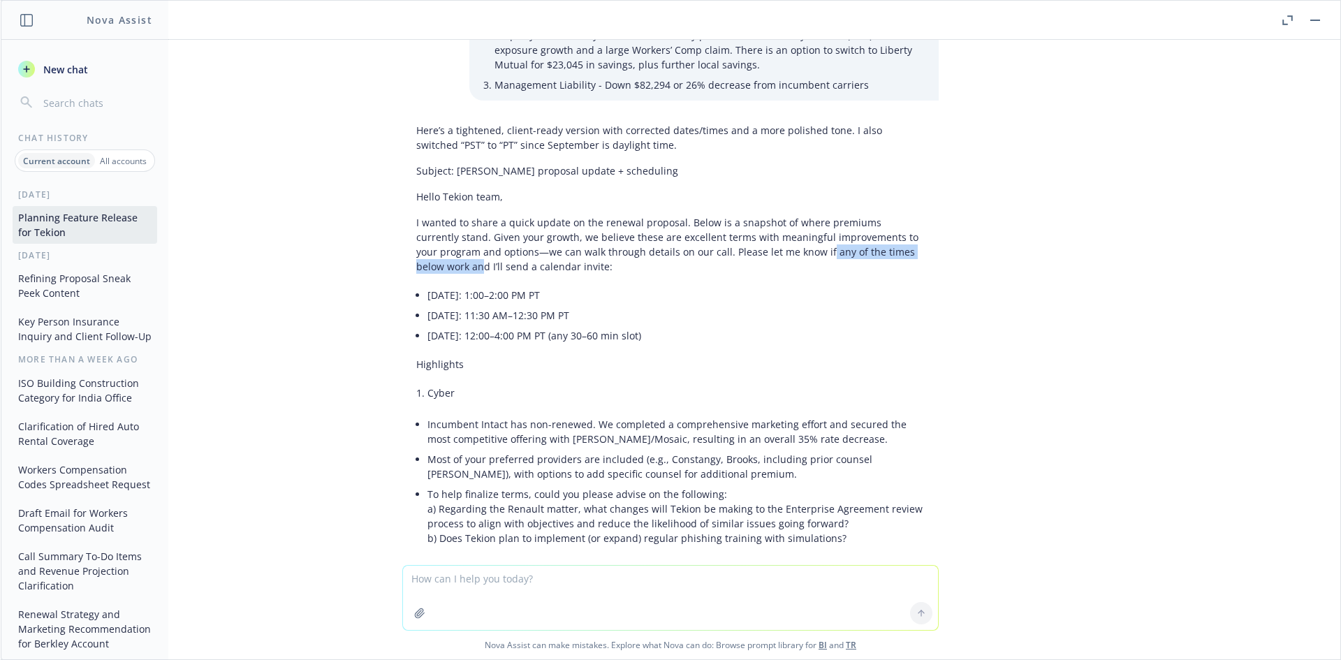
drag, startPoint x: 894, startPoint y: 248, endPoint x: 745, endPoint y: 249, distance: 148.7
click at [746, 249] on p "I wanted to share a quick update on the renewal proposal. Below is a snapshot o…" at bounding box center [670, 244] width 508 height 59
click at [745, 249] on p "I wanted to share a quick update on the renewal proposal. Below is a snapshot o…" at bounding box center [670, 244] width 508 height 59
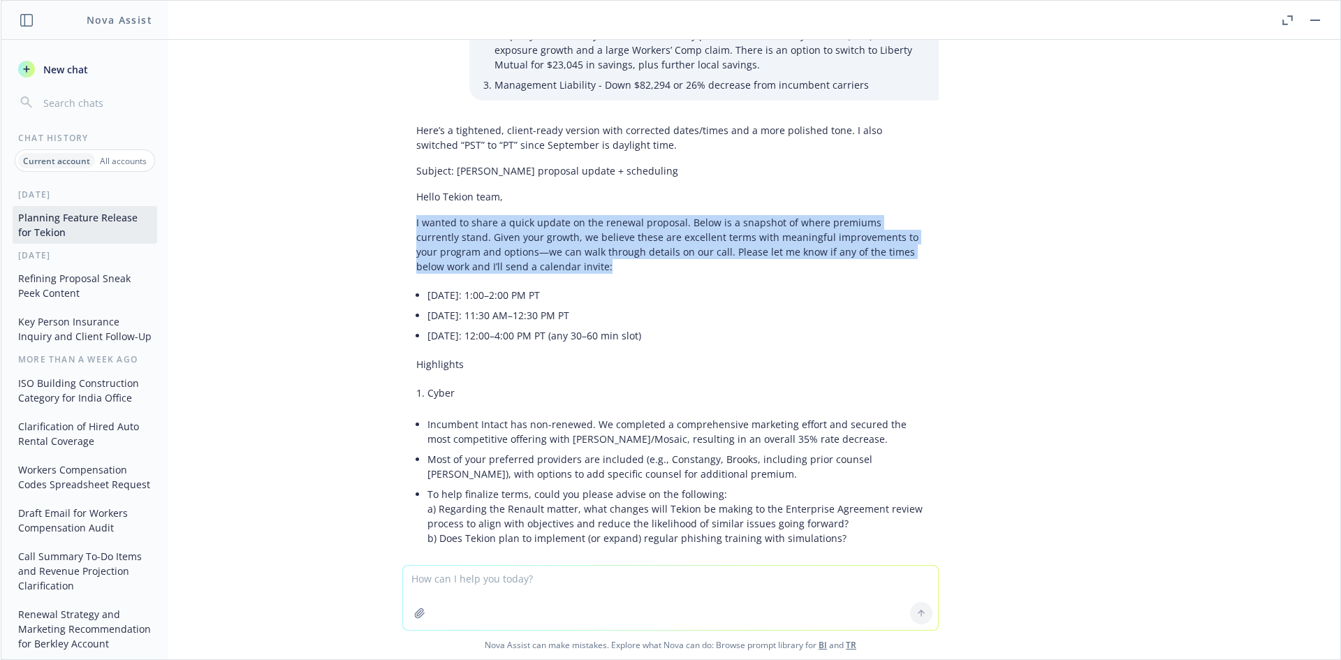
drag, startPoint x: 510, startPoint y: 264, endPoint x: 400, endPoint y: 224, distance: 116.6
click at [402, 224] on div "Here’s a tightened, client-ready version with corrected dates/times and a more …" at bounding box center [670, 474] width 536 height 715
drag, startPoint x: 699, startPoint y: 334, endPoint x: 503, endPoint y: 312, distance: 196.7
click at [505, 313] on ul "Tuesday, Sep 23, 2025: 1:00–2:00 PM PT Wednesday, Sep 24, 2025: 11:30 AM–12:30 …" at bounding box center [675, 315] width 497 height 61
click at [503, 312] on li "Wednesday, Sep 24, 2025: 11:30 AM–12:30 PM PT" at bounding box center [675, 315] width 497 height 20
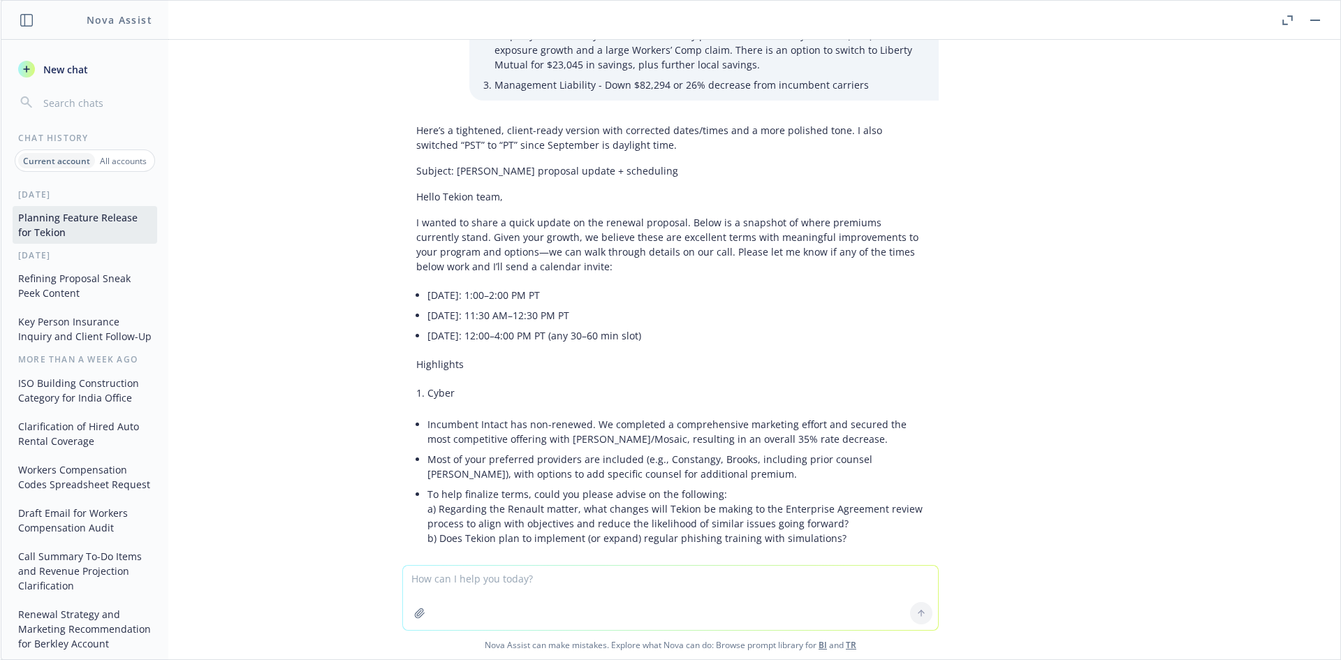
click at [620, 340] on li "Thursday, Sep 25, 2025: 12:00–4:00 PM PT (any 30–60 min slot)" at bounding box center [675, 335] width 497 height 20
drag, startPoint x: 700, startPoint y: 335, endPoint x: 663, endPoint y: 338, distance: 36.4
click at [686, 337] on li "Thursday, Sep 25, 2025: 12:00–4:00 PM PT (any 30–60 min slot)" at bounding box center [675, 335] width 497 height 20
click at [600, 336] on li "Thursday, Sep 25, 2025: 12:00–4:00 PM PT (any 30–60 min slot)" at bounding box center [675, 335] width 497 height 20
drag, startPoint x: 610, startPoint y: 339, endPoint x: 422, endPoint y: 296, distance: 191.9
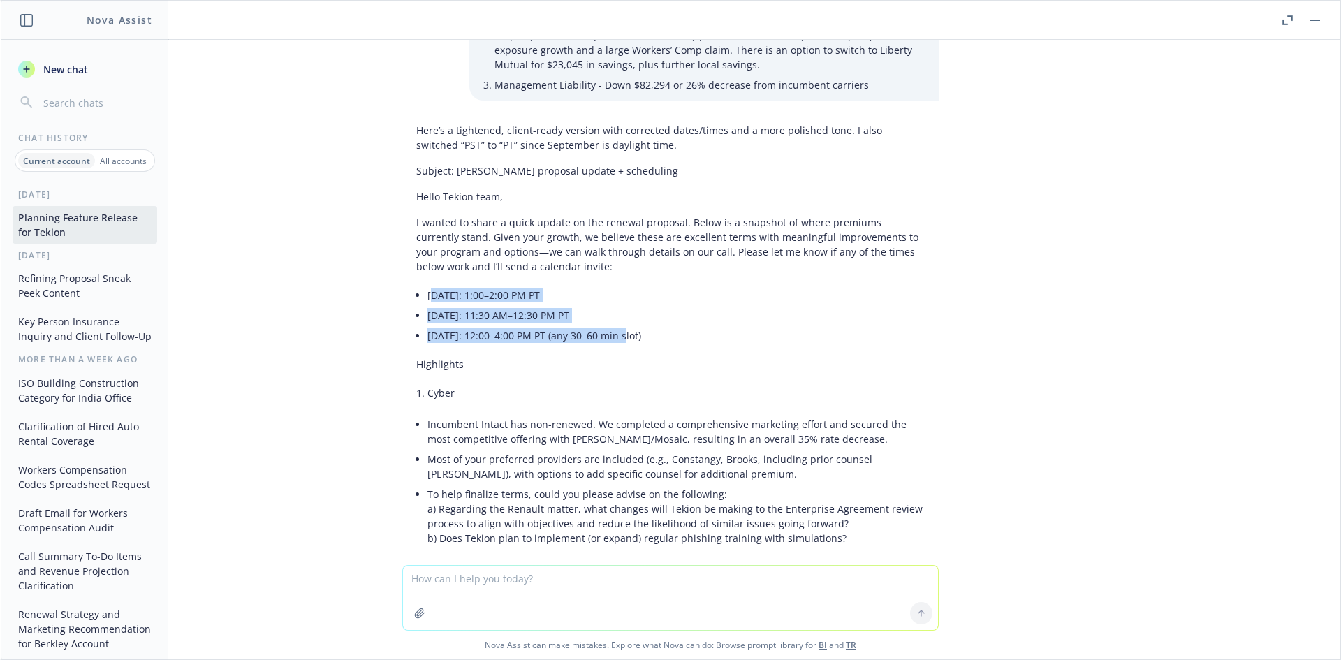
click at [427, 296] on ul "Tuesday, Sep 23, 2025: 1:00–2:00 PM PT Wednesday, Sep 24, 2025: 11:30 AM–12:30 …" at bounding box center [675, 315] width 497 height 61
click at [448, 309] on li "Wednesday, Sep 24, 2025: 11:30 AM–12:30 PM PT" at bounding box center [675, 315] width 497 height 20
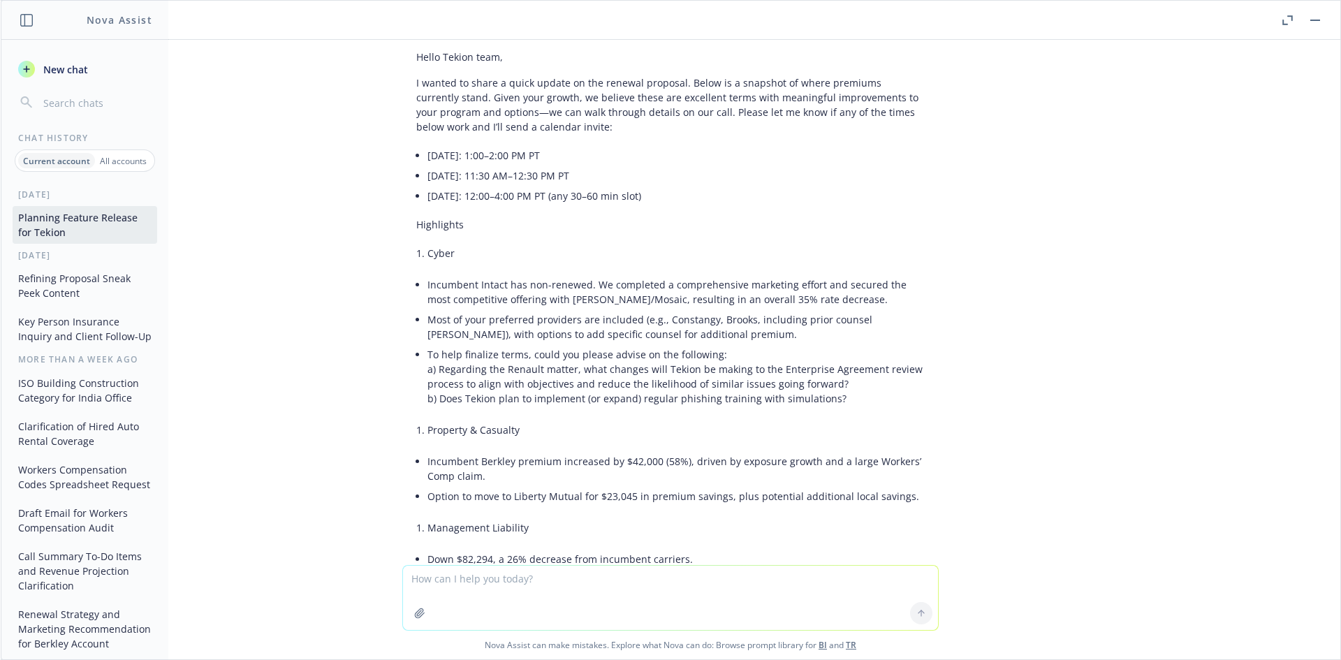
scroll to position [1228, 0]
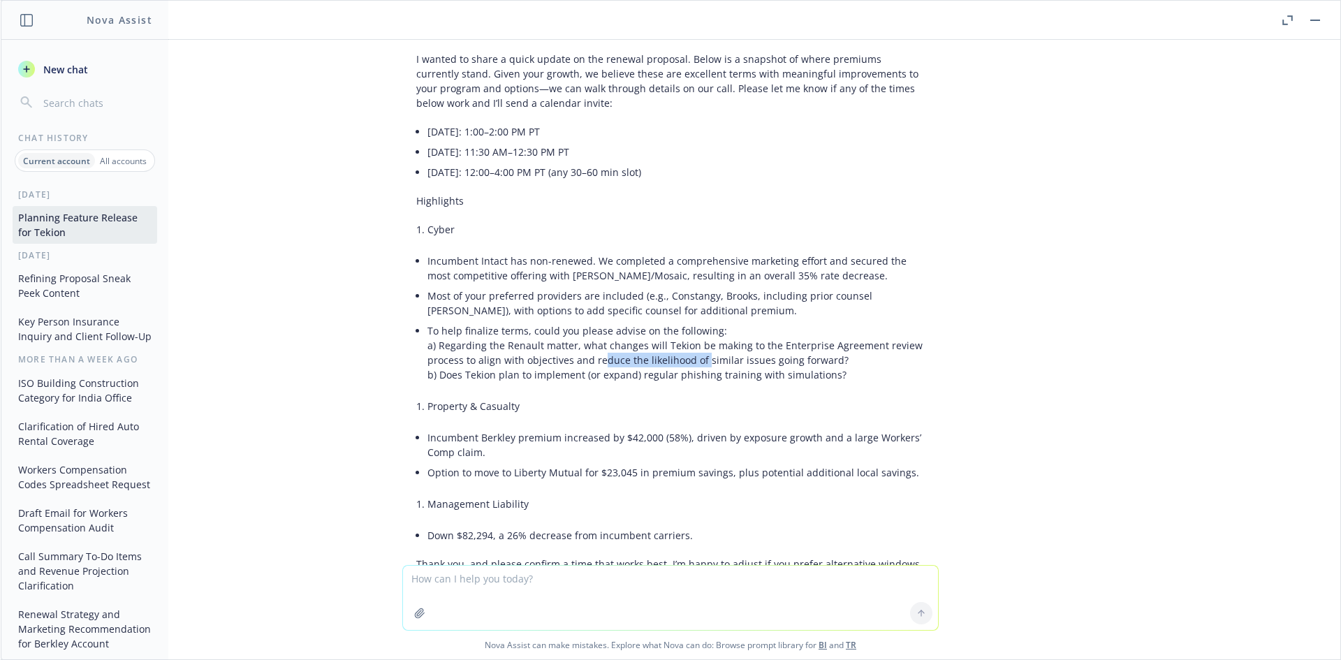
drag, startPoint x: 596, startPoint y: 355, endPoint x: 589, endPoint y: 353, distance: 8.0
click at [589, 353] on li "To help finalize terms, could you please advise on the following: a) Regarding …" at bounding box center [675, 352] width 497 height 64
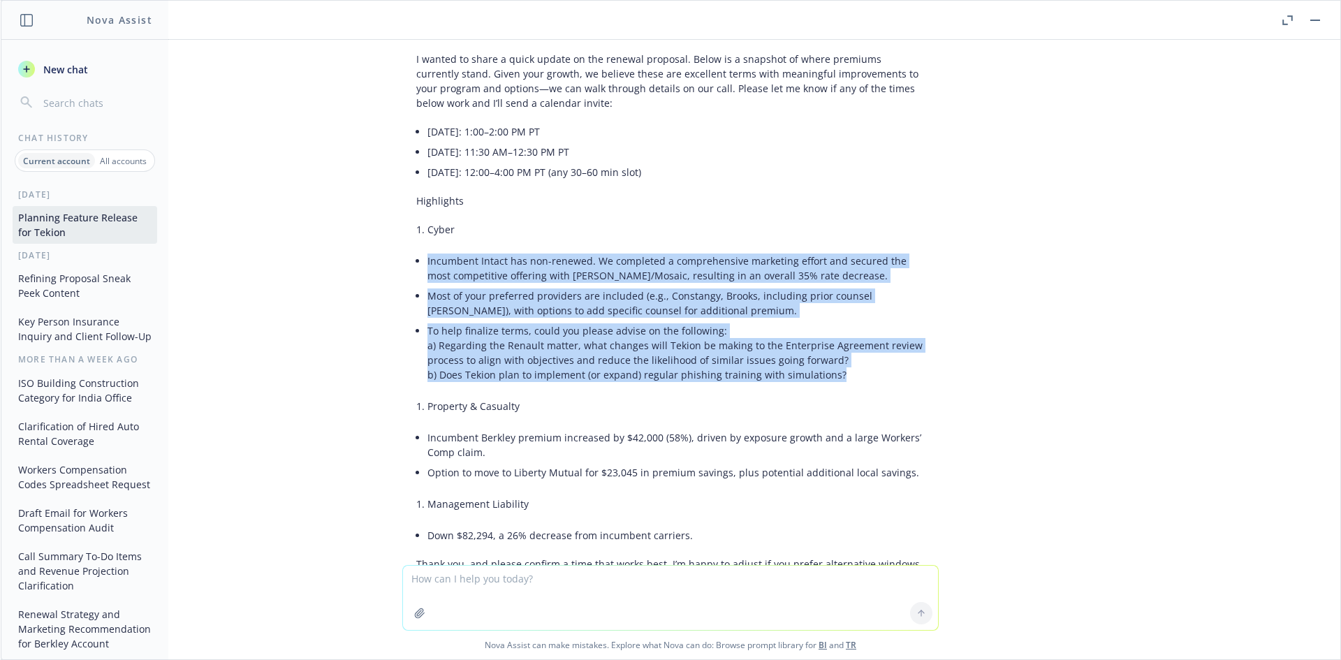
drag, startPoint x: 834, startPoint y: 378, endPoint x: 297, endPoint y: 256, distance: 550.5
click at [402, 256] on div "Here’s a tightened, client-ready version with corrected dates/times and a more …" at bounding box center [670, 311] width 536 height 715
copy ul "Incumbent Intact has non-renewed. We completed a comprehensive marketing effort…"
click at [599, 304] on li "Most of your preferred providers are included (e.g., Constangy, Brooks, includi…" at bounding box center [675, 303] width 497 height 35
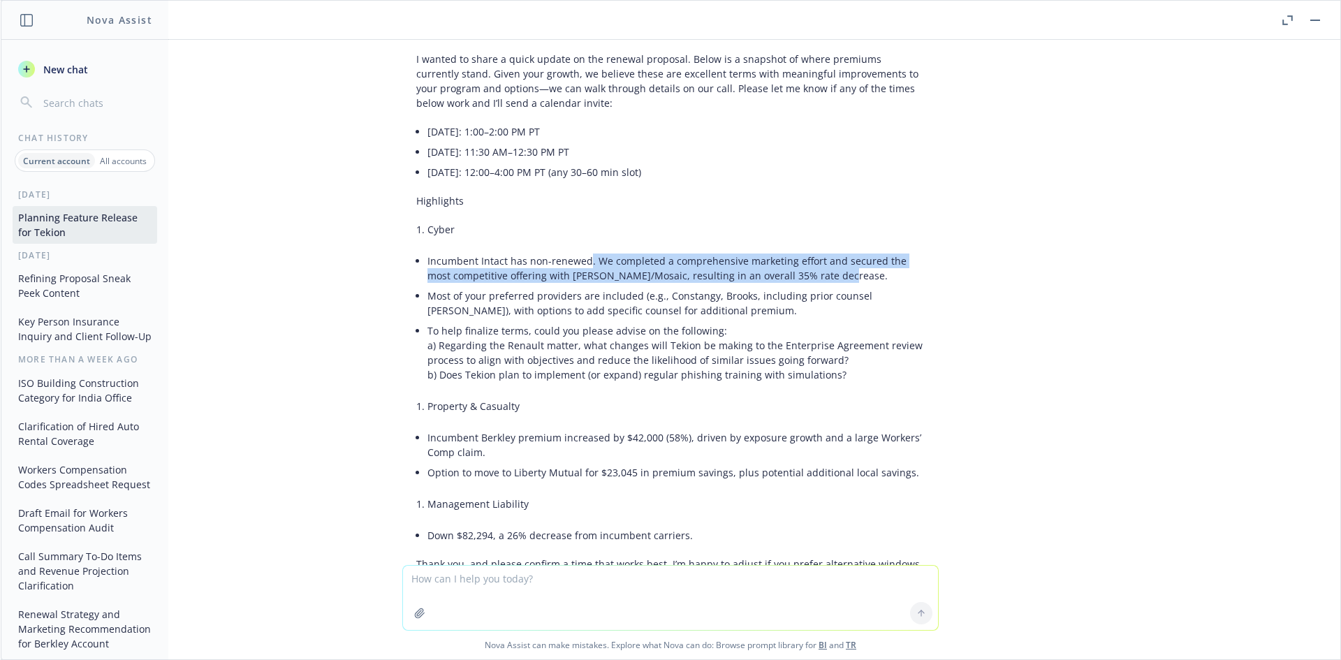
drag, startPoint x: 802, startPoint y: 272, endPoint x: 572, endPoint y: 255, distance: 230.4
click at [572, 255] on li "Incumbent Intact has non-renewed. We completed a comprehensive marketing effort…" at bounding box center [675, 268] width 497 height 35
drag, startPoint x: 716, startPoint y: 267, endPoint x: 413, endPoint y: 251, distance: 303.5
click at [413, 251] on div "Here’s a tightened, client-ready version with corrected dates/times and a more …" at bounding box center [670, 311] width 536 height 715
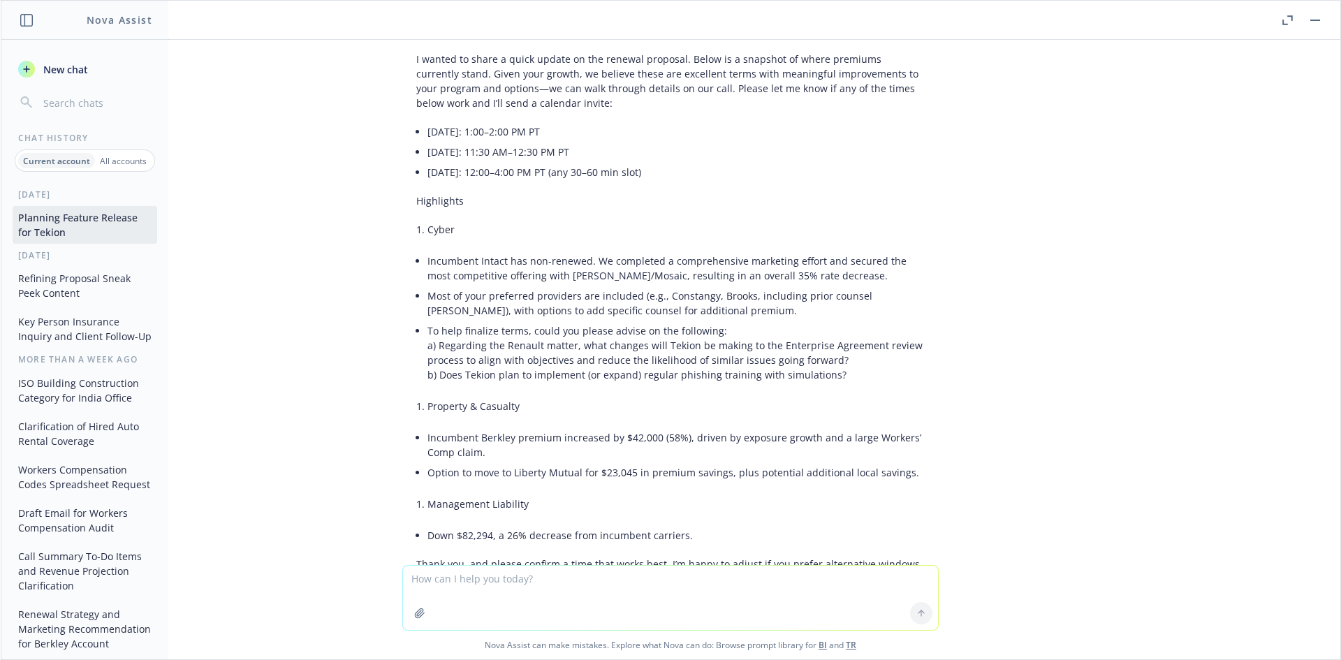
click at [579, 316] on li "Most of your preferred providers are included (e.g., Constangy, Brooks, includi…" at bounding box center [675, 303] width 497 height 35
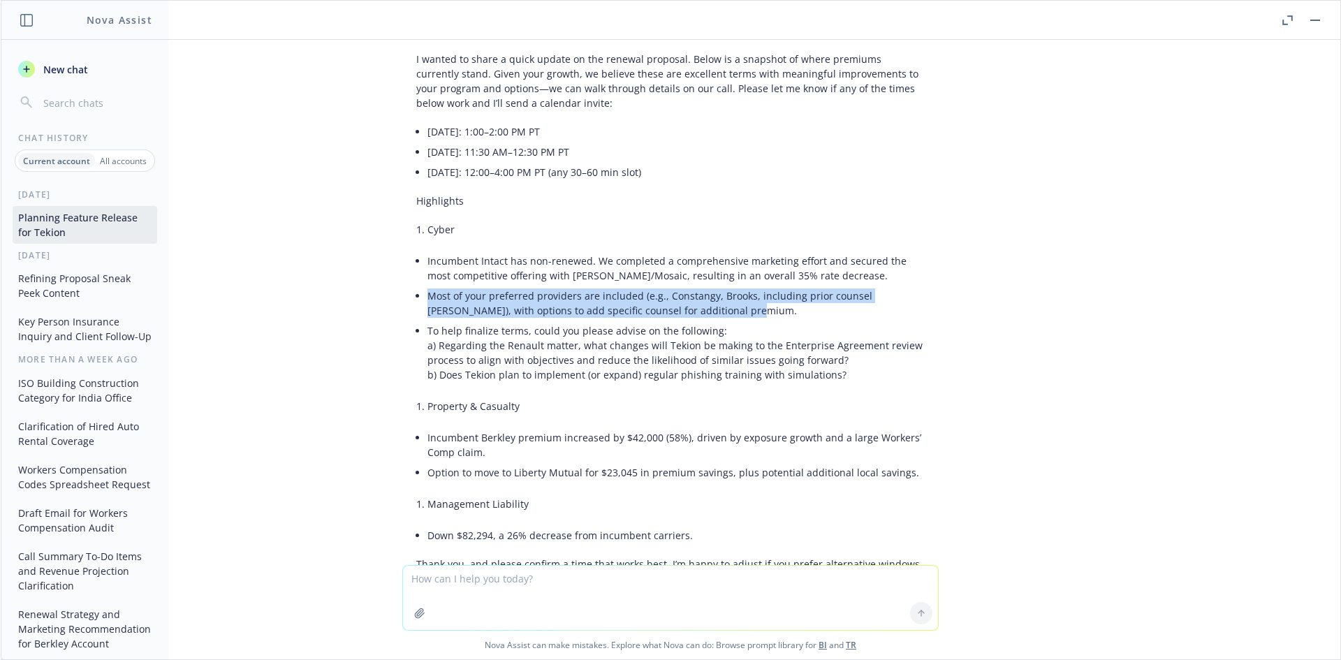
drag, startPoint x: 715, startPoint y: 310, endPoint x: 405, endPoint y: 294, distance: 310.4
click at [427, 294] on li "Most of your preferred providers are included (e.g., Constangy, Brooks, includi…" at bounding box center [675, 303] width 497 height 35
copy li "Most of your preferred providers are included (e.g., Constangy, Brooks, includi…"
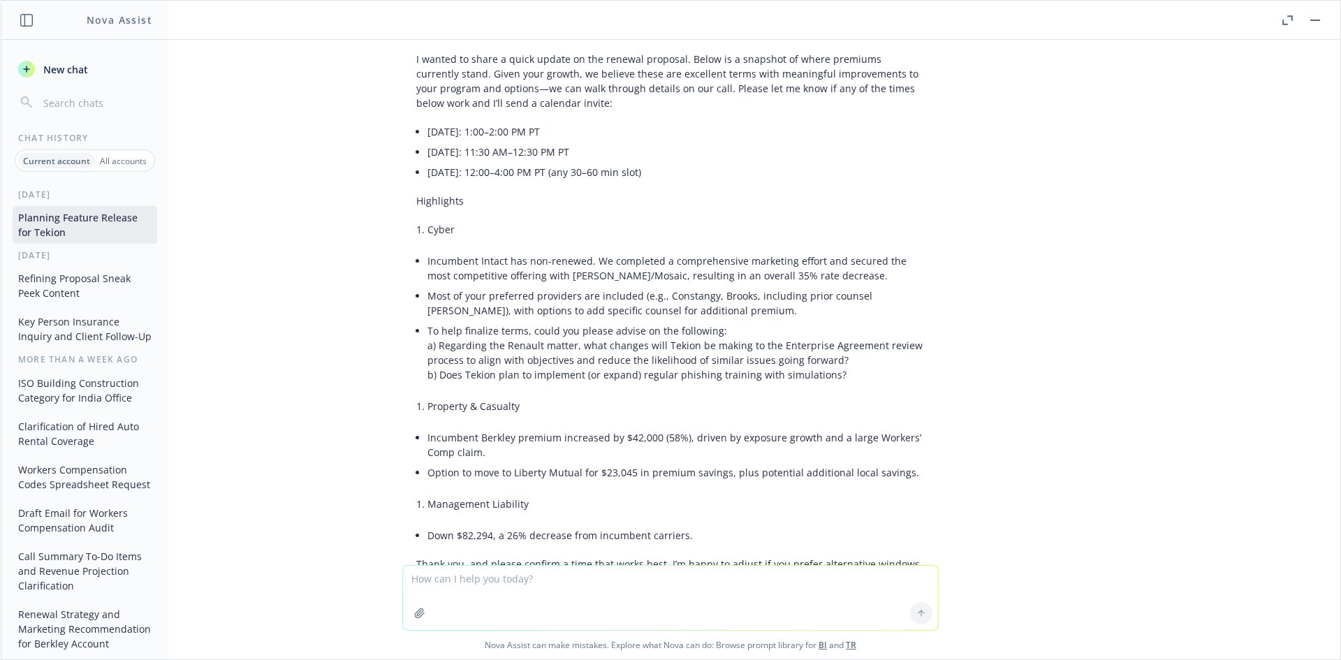
click at [704, 327] on li "To help finalize terms, could you please advise on the following: a) Regarding …" at bounding box center [675, 352] width 497 height 64
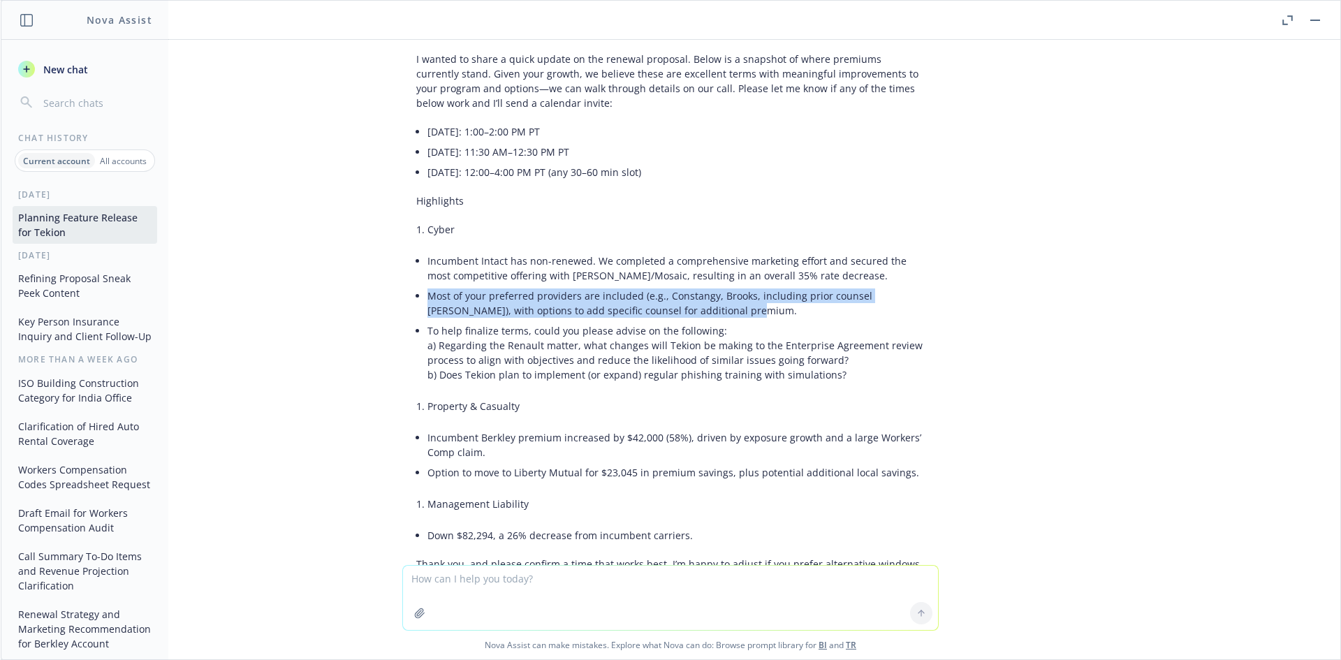
drag, startPoint x: 695, startPoint y: 308, endPoint x: 415, endPoint y: 297, distance: 280.2
click at [415, 297] on div "Here’s a tightened, client-ready version with corrected dates/times and a more …" at bounding box center [670, 311] width 536 height 715
copy li "Most of your preferred providers are included (e.g., Constangy, Brooks, includi…"
click at [446, 346] on li "To help finalize terms, could you please advise on the following: a) Regarding …" at bounding box center [675, 352] width 497 height 64
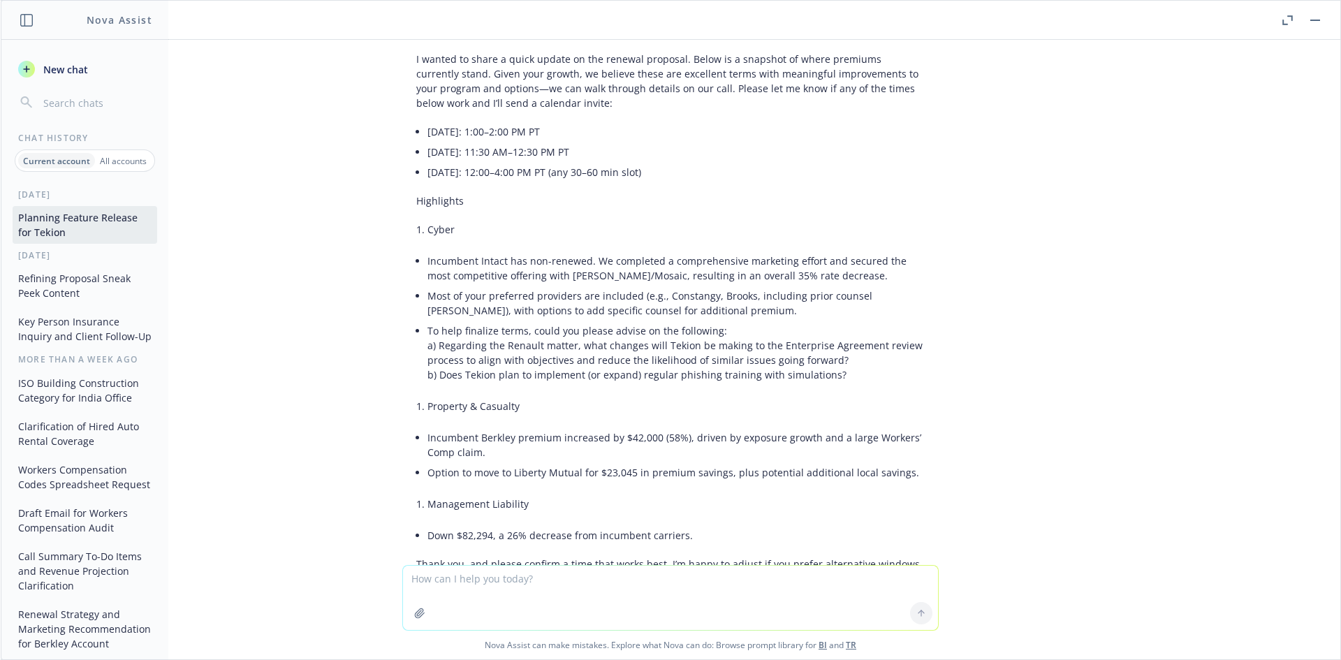
click at [613, 343] on li "To help finalize terms, could you please advise on the following: a) Regarding …" at bounding box center [675, 352] width 497 height 64
drag, startPoint x: 422, startPoint y: 330, endPoint x: 756, endPoint y: 330, distance: 334.5
click at [756, 330] on li "To help finalize terms, could you please advise on the following: a) Regarding …" at bounding box center [675, 352] width 497 height 64
copy li "To help finalize terms, could you please advise on the following:"
click at [450, 352] on li "To help finalize terms, could you please advise on the following: a) Regarding …" at bounding box center [675, 352] width 497 height 64
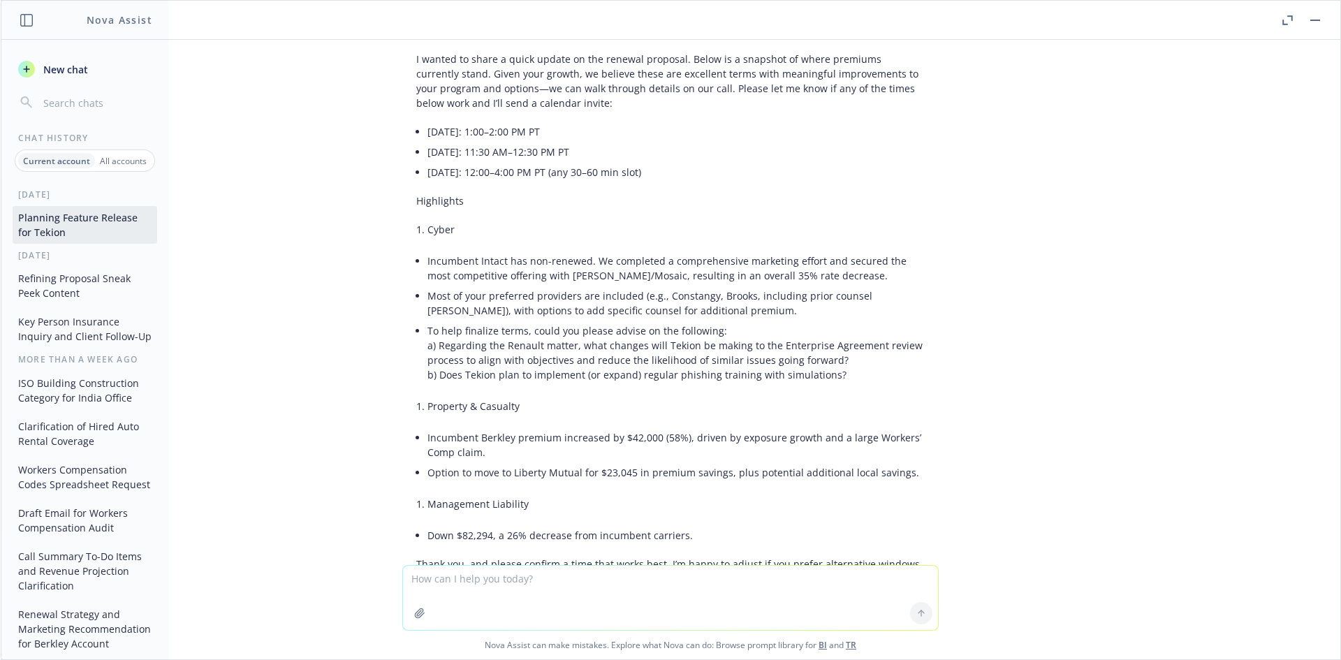
drag, startPoint x: 473, startPoint y: 436, endPoint x: 481, endPoint y: 439, distance: 8.8
click at [473, 436] on li "Incumbent Berkley premium increased by $42,000 (58%), driven by exposure growth…" at bounding box center [675, 444] width 497 height 35
drag, startPoint x: 510, startPoint y: 439, endPoint x: 697, endPoint y: 437, distance: 186.4
click at [697, 437] on li "Incumbent Berkley premium increased by $42,000 (58%), driven by exposure growth…" at bounding box center [675, 444] width 497 height 35
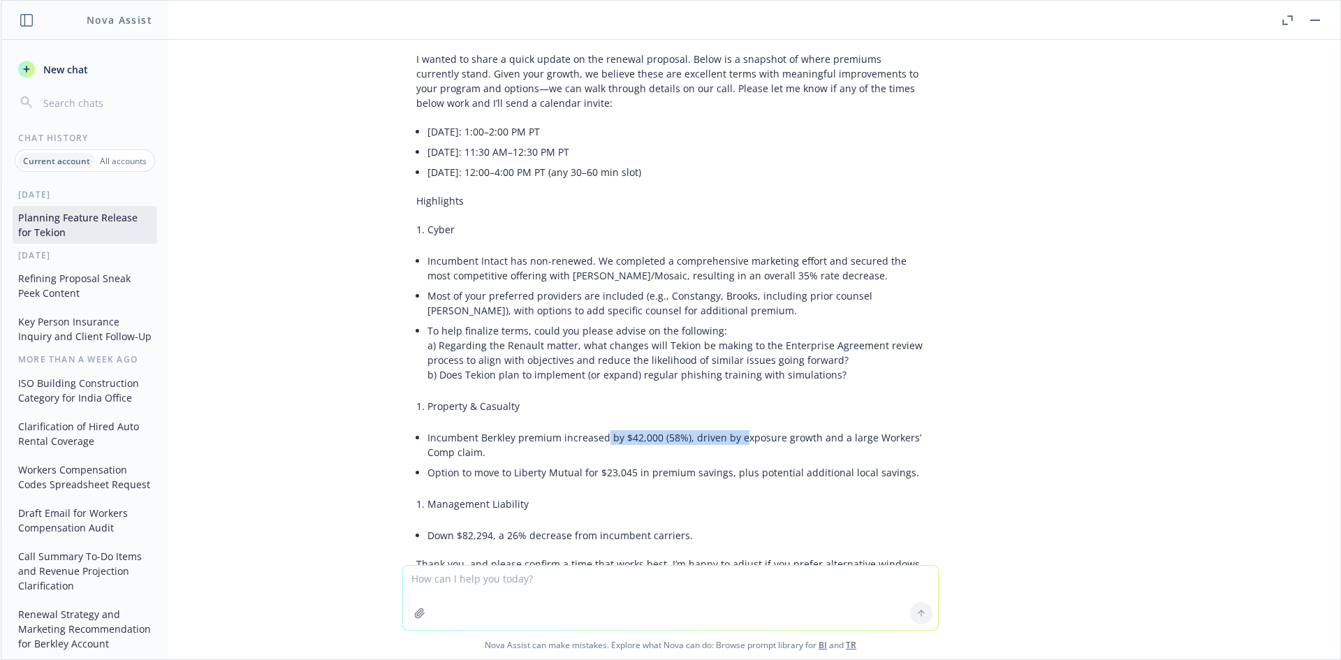
drag, startPoint x: 728, startPoint y: 441, endPoint x: 584, endPoint y: 426, distance: 144.0
click at [584, 426] on div "Here’s a tightened, client-ready version with corrected dates/times and a more …" at bounding box center [670, 311] width 536 height 715
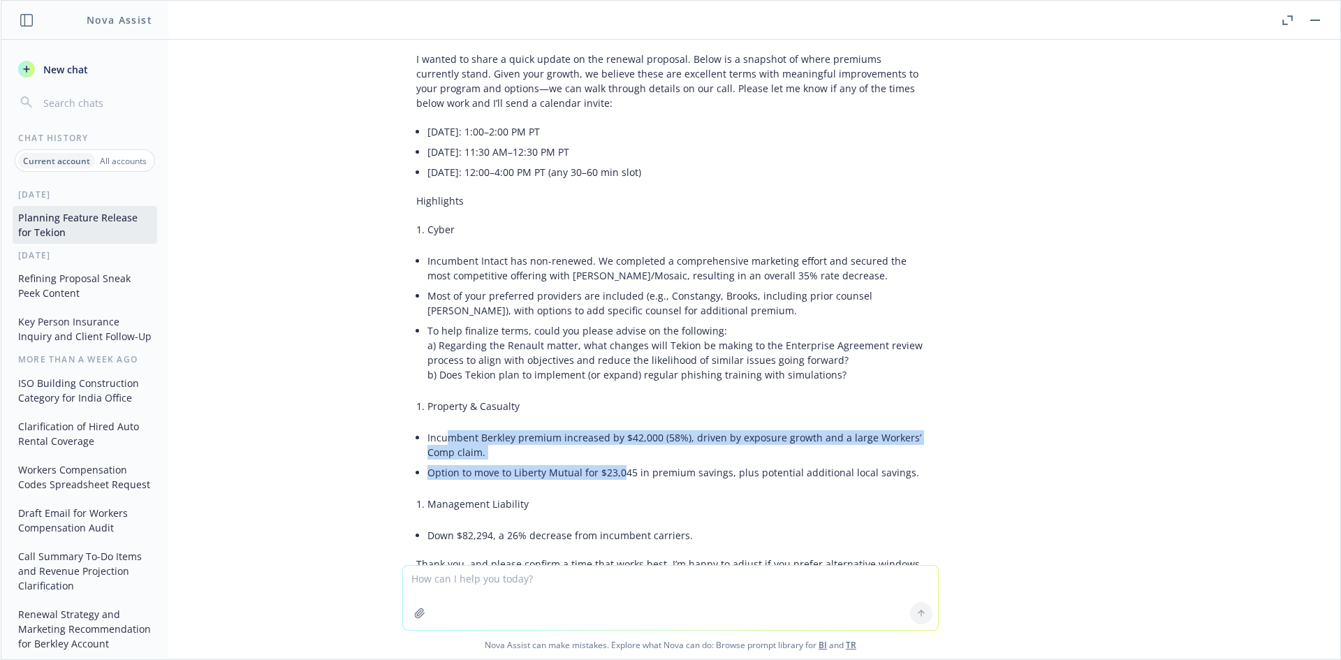
drag, startPoint x: 440, startPoint y: 439, endPoint x: 612, endPoint y: 465, distance: 174.4
click at [612, 465] on ul "Incumbent Berkley premium increased by $42,000 (58%), driven by exposure growth…" at bounding box center [675, 454] width 497 height 55
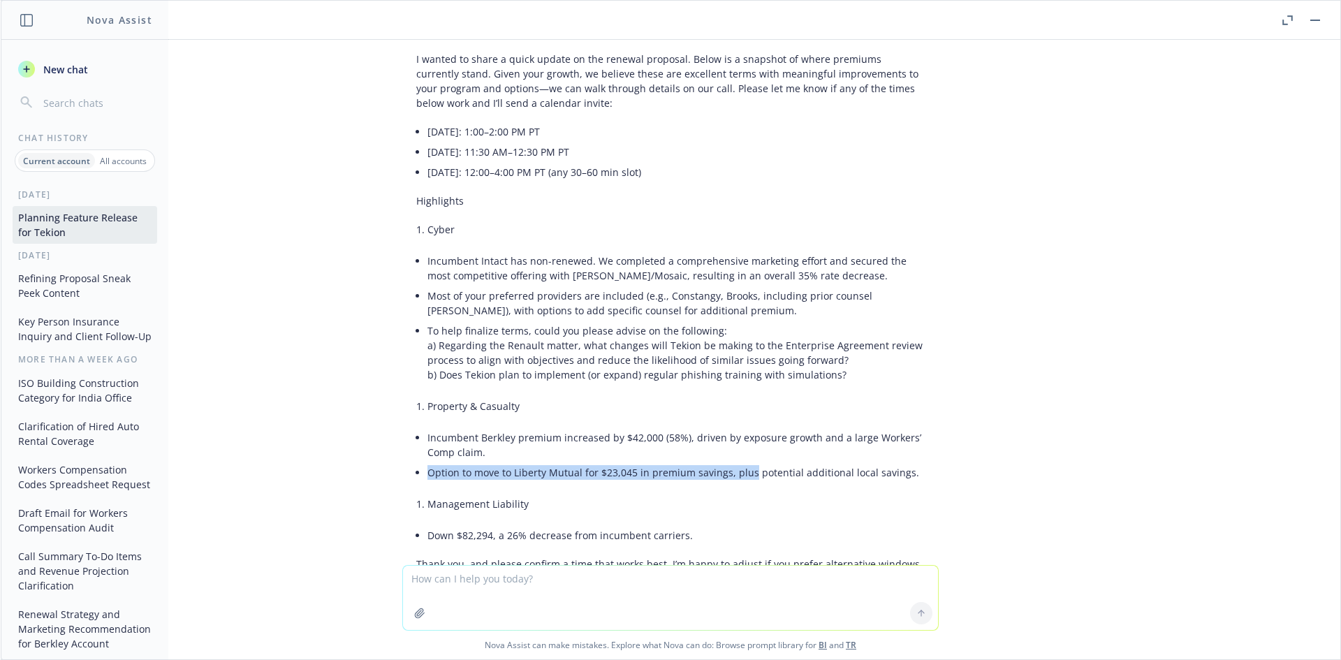
drag, startPoint x: 737, startPoint y: 480, endPoint x: 615, endPoint y: 448, distance: 125.7
click at [617, 449] on ul "Incumbent Berkley premium increased by $42,000 (58%), driven by exposure growth…" at bounding box center [675, 454] width 497 height 55
click at [615, 448] on li "Incumbent Berkley premium increased by $42,000 (58%), driven by exposure growth…" at bounding box center [675, 444] width 497 height 35
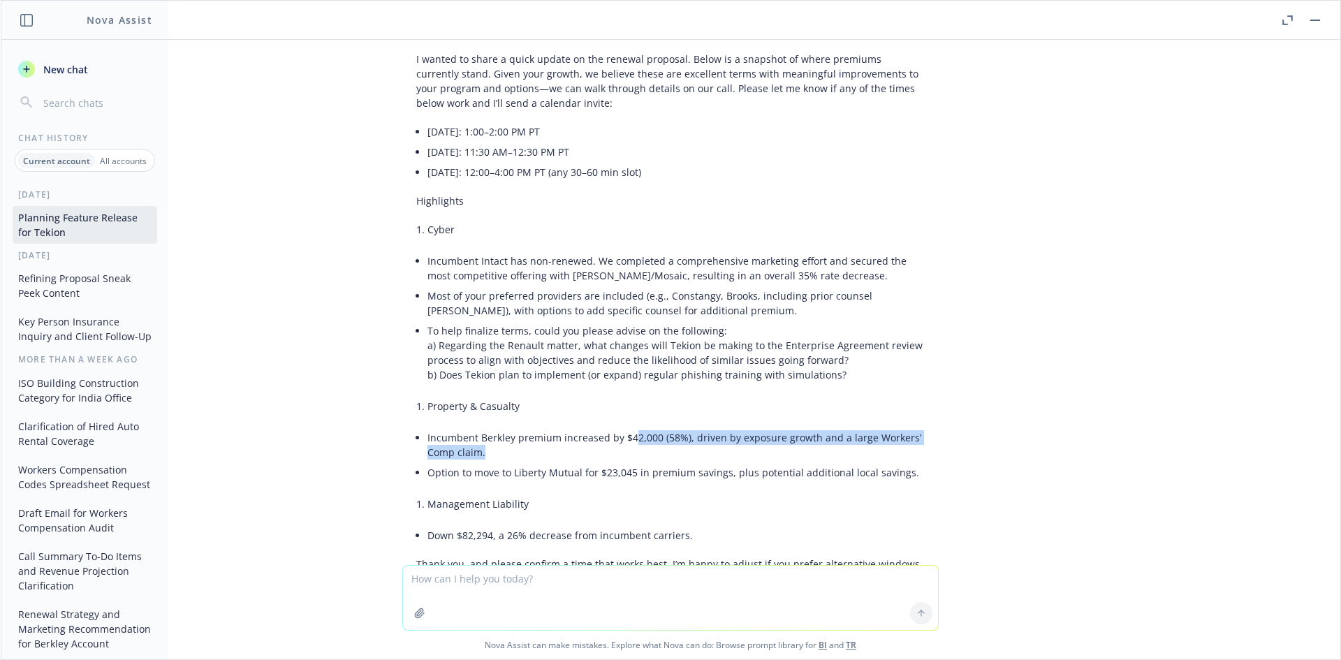
drag, startPoint x: 622, startPoint y: 435, endPoint x: 730, endPoint y: 452, distance: 108.9
click at [730, 452] on li "Incumbent Berkley premium increased by $42,000 (58%), driven by exposure growth…" at bounding box center [675, 444] width 497 height 35
drag, startPoint x: 715, startPoint y: 435, endPoint x: 708, endPoint y: 436, distance: 7.0
click at [714, 435] on li "Incumbent Berkley premium increased by $42,000 (58%), driven by exposure growth…" at bounding box center [675, 444] width 497 height 35
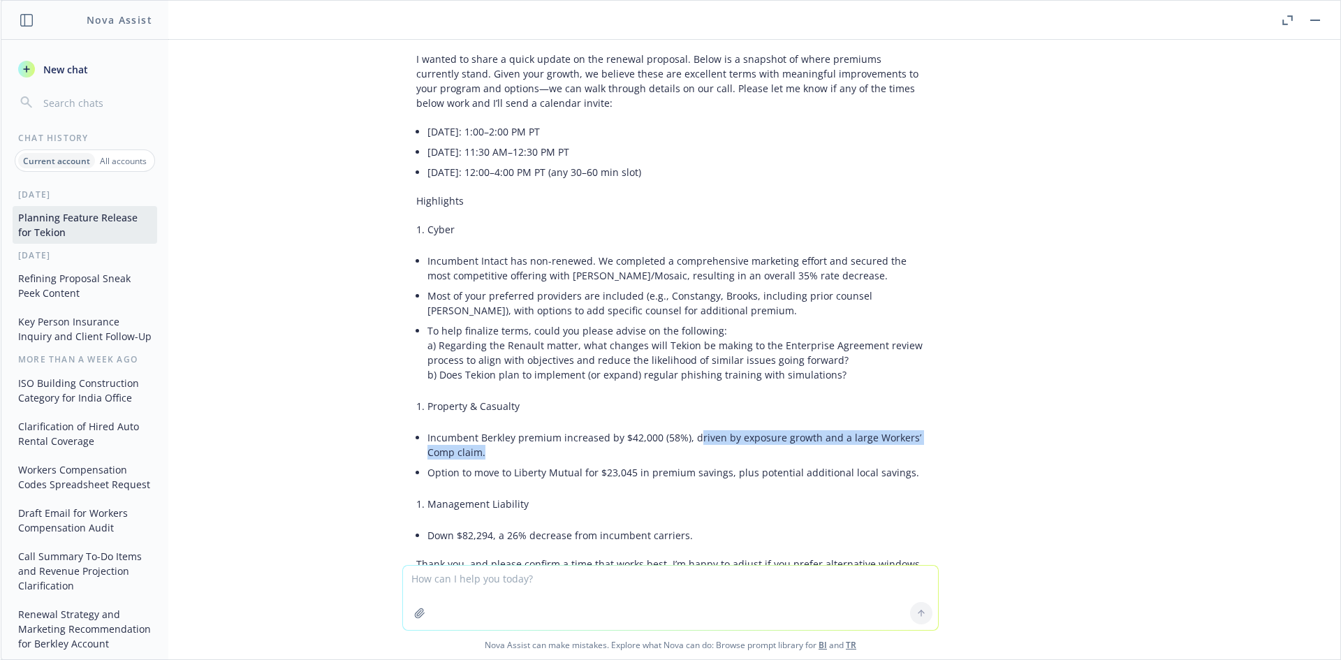
drag, startPoint x: 688, startPoint y: 436, endPoint x: 467, endPoint y: 450, distance: 221.8
click at [481, 455] on li "Incumbent Berkley premium increased by $42,000 (58%), driven by exposure growth…" at bounding box center [675, 444] width 497 height 35
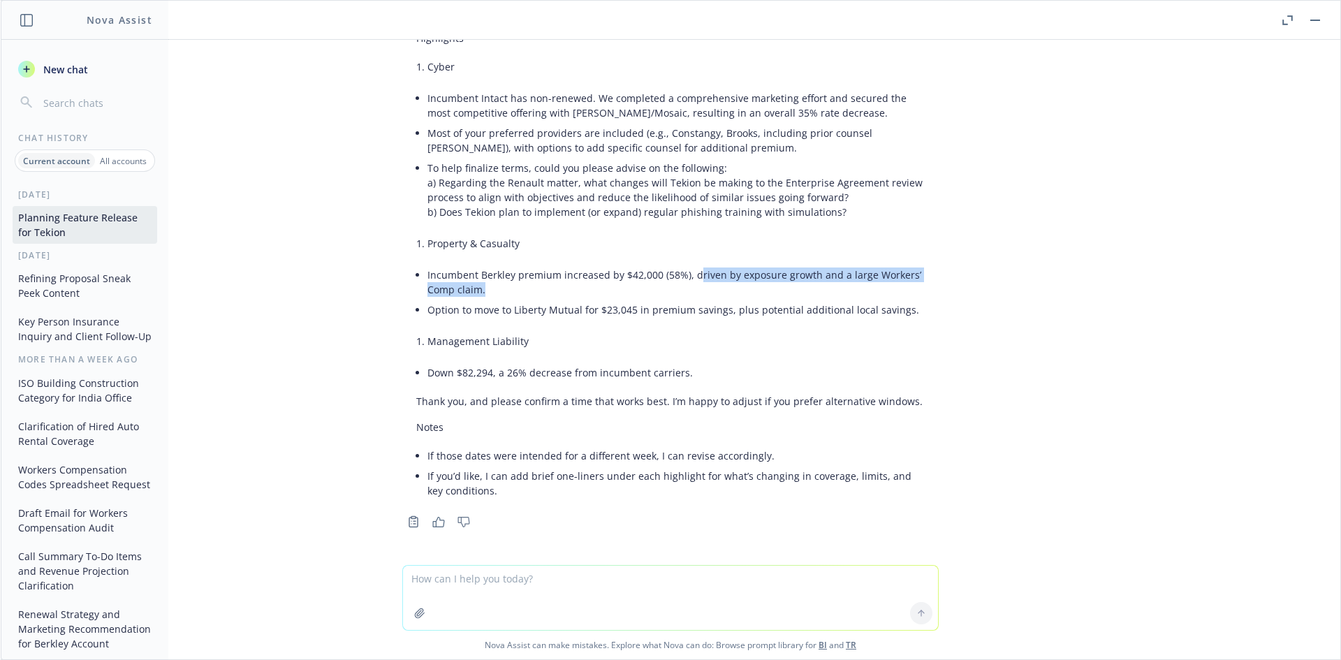
click at [1318, 22] on button "button" at bounding box center [1314, 20] width 17 height 17
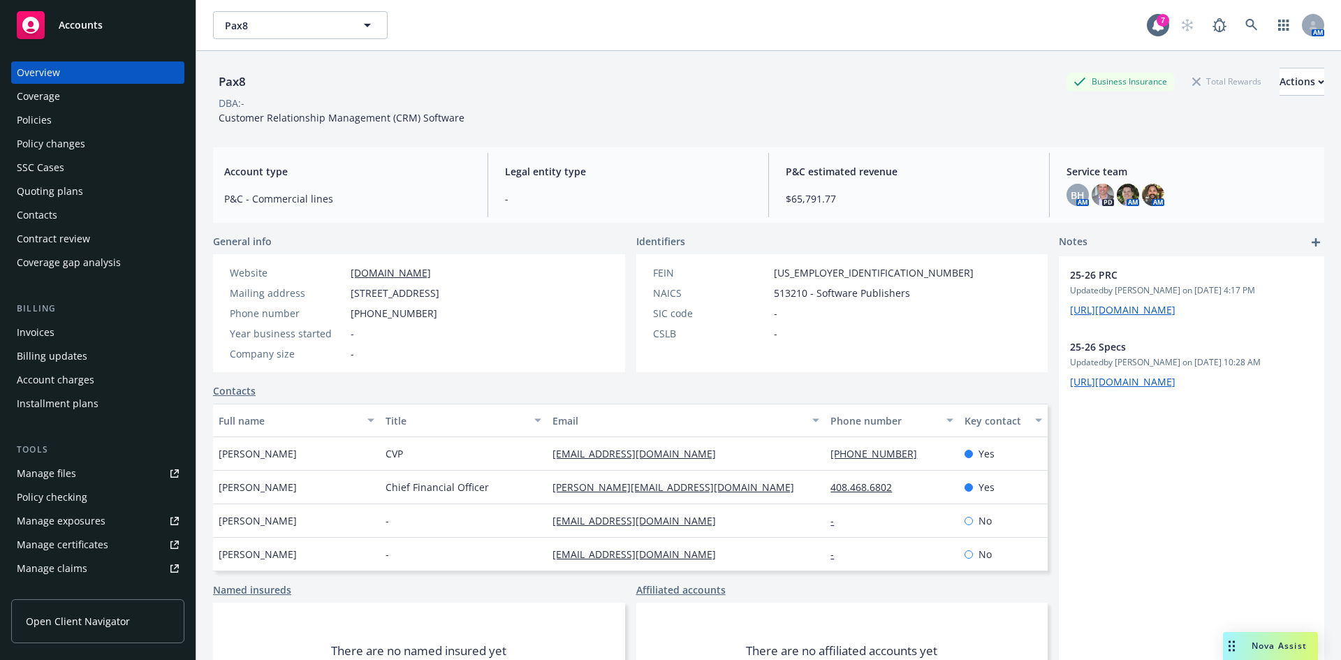
click at [674, 92] on div "Pax8 Business Insurance Total Rewards Actions" at bounding box center [768, 82] width 1111 height 28
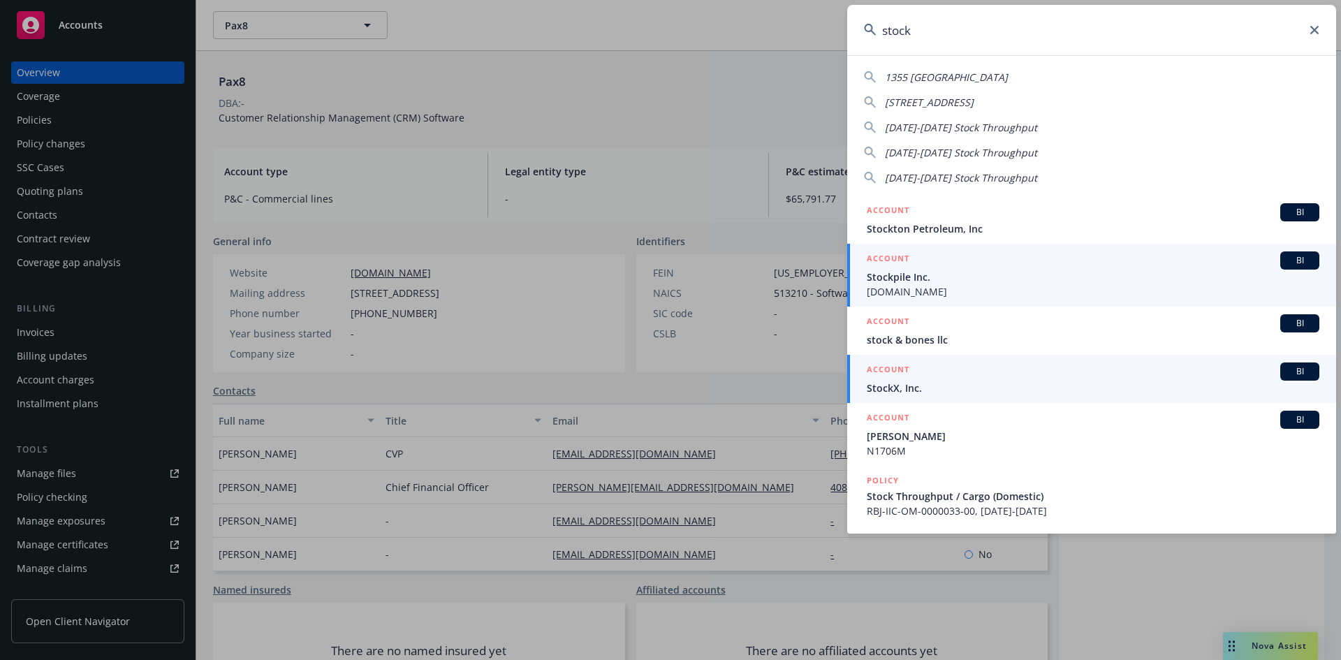
type input "stock"
click at [1286, 376] on span "BI" at bounding box center [1299, 371] width 28 height 13
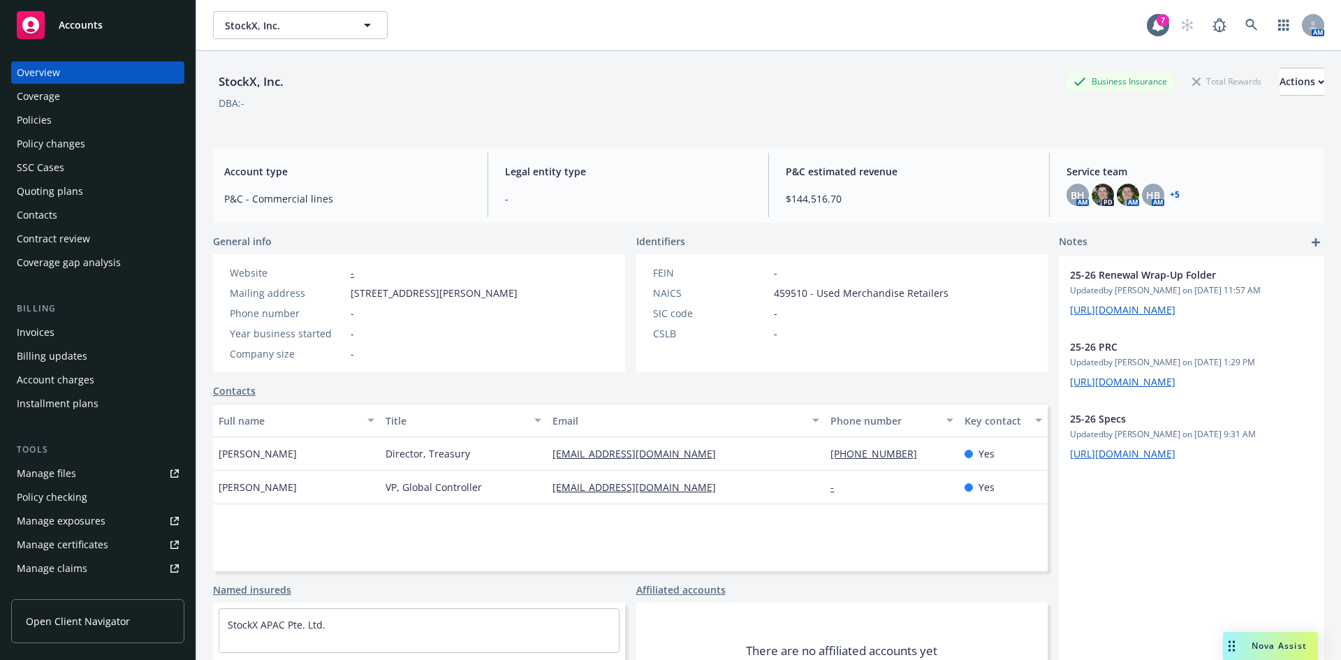
click at [1248, 645] on div "Nova Assist" at bounding box center [1279, 646] width 78 height 12
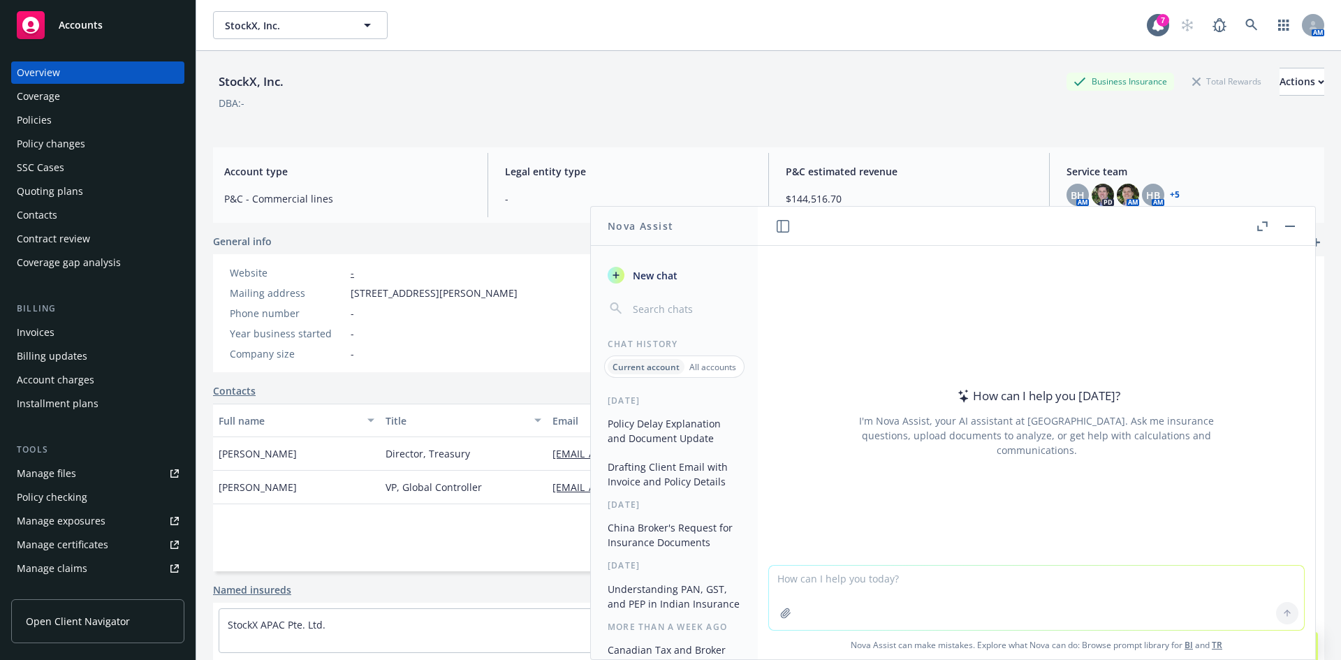
click at [645, 434] on button "Policy Delay Explanation and Document Update" at bounding box center [674, 431] width 145 height 38
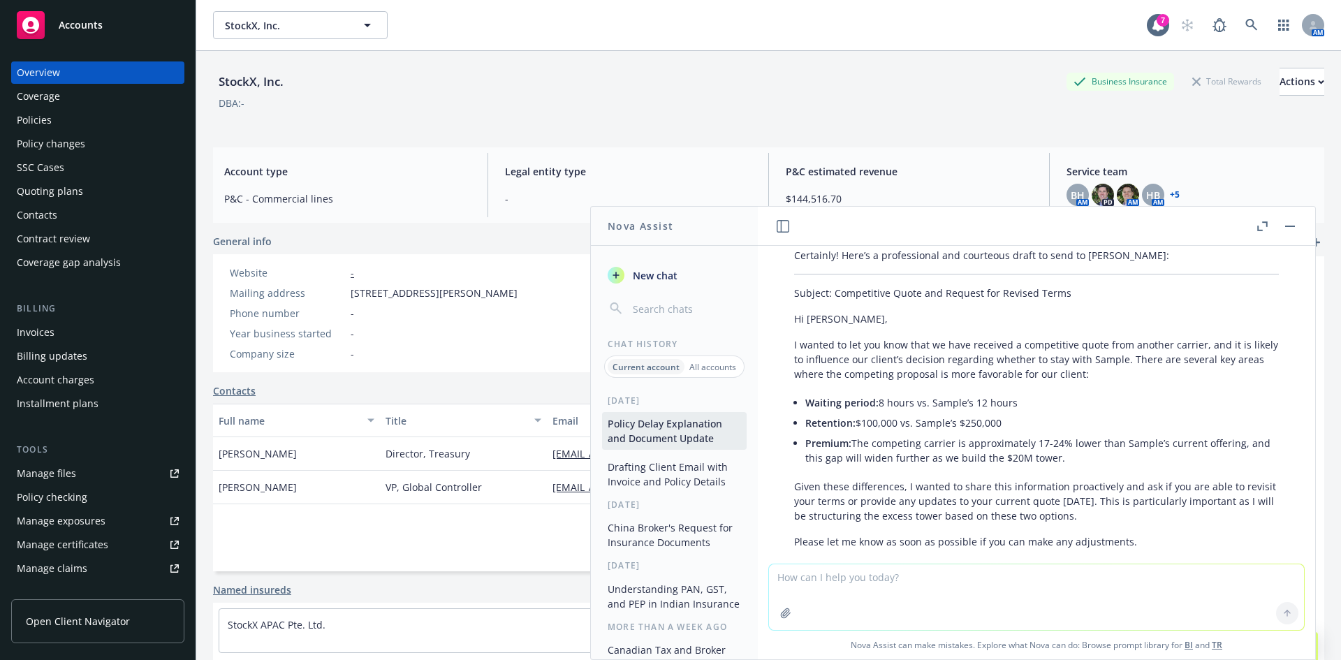
type textarea "Hi Danny, Thanks for the clarification on who to send the global invoices and d…"
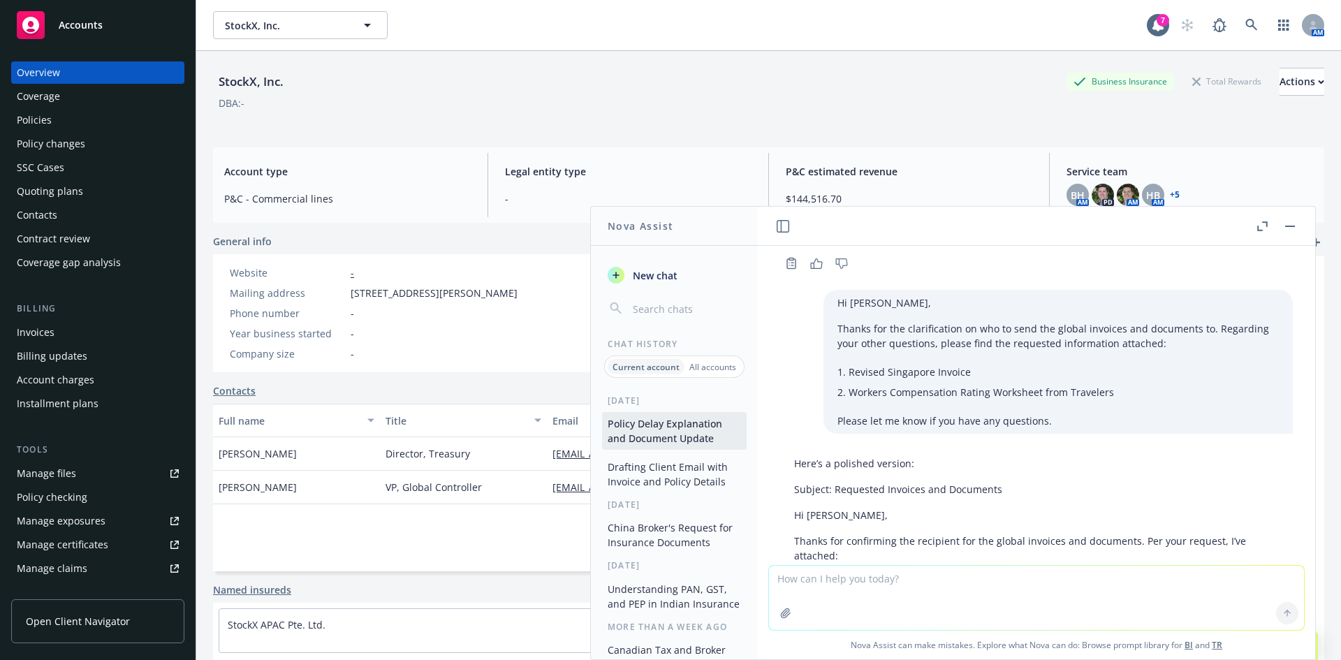
scroll to position [4877, 0]
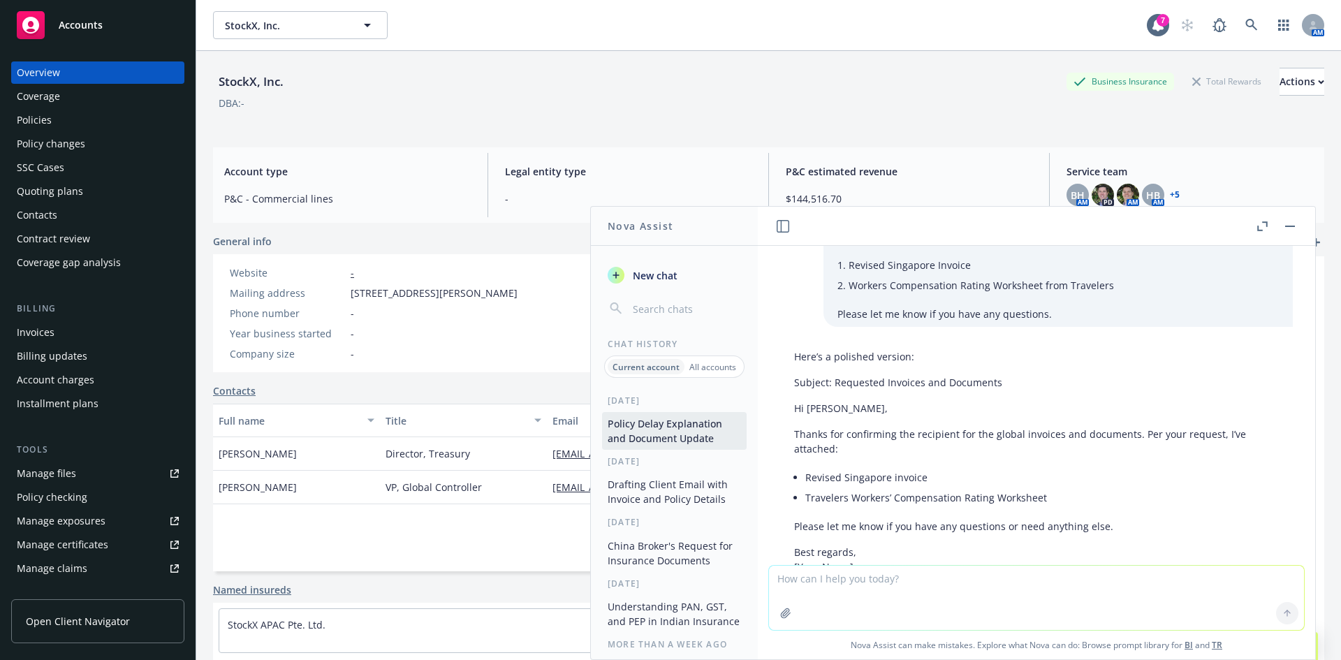
click at [878, 427] on p "Thanks for confirming the recipient for the global invoices and documents. Per …" at bounding box center [1036, 441] width 485 height 29
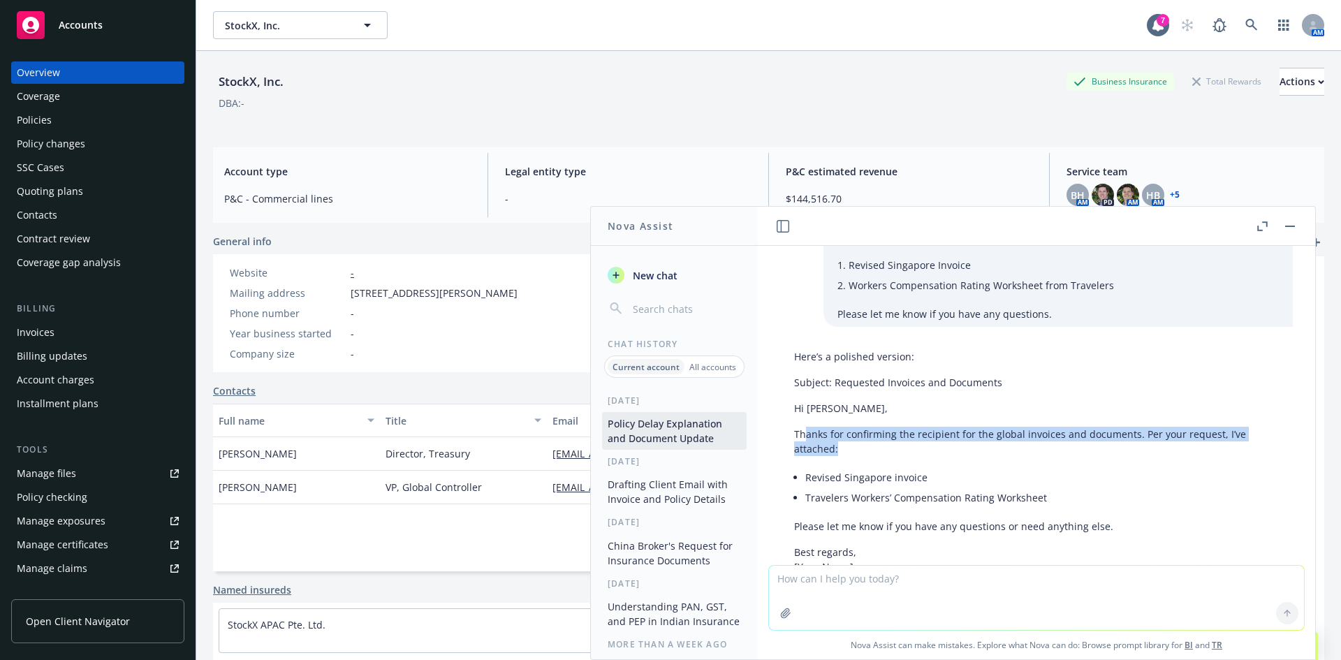
drag, startPoint x: 805, startPoint y: 362, endPoint x: 873, endPoint y: 369, distance: 68.1
click at [873, 427] on p "Thanks for confirming the recipient for the global invoices and documents. Per …" at bounding box center [1036, 441] width 485 height 29
drag, startPoint x: 840, startPoint y: 376, endPoint x: 790, endPoint y: 366, distance: 51.2
click at [790, 366] on div "Here’s a polished version: Subject: Requested Invoices and Documents Hi Danny, …" at bounding box center [1036, 462] width 513 height 236
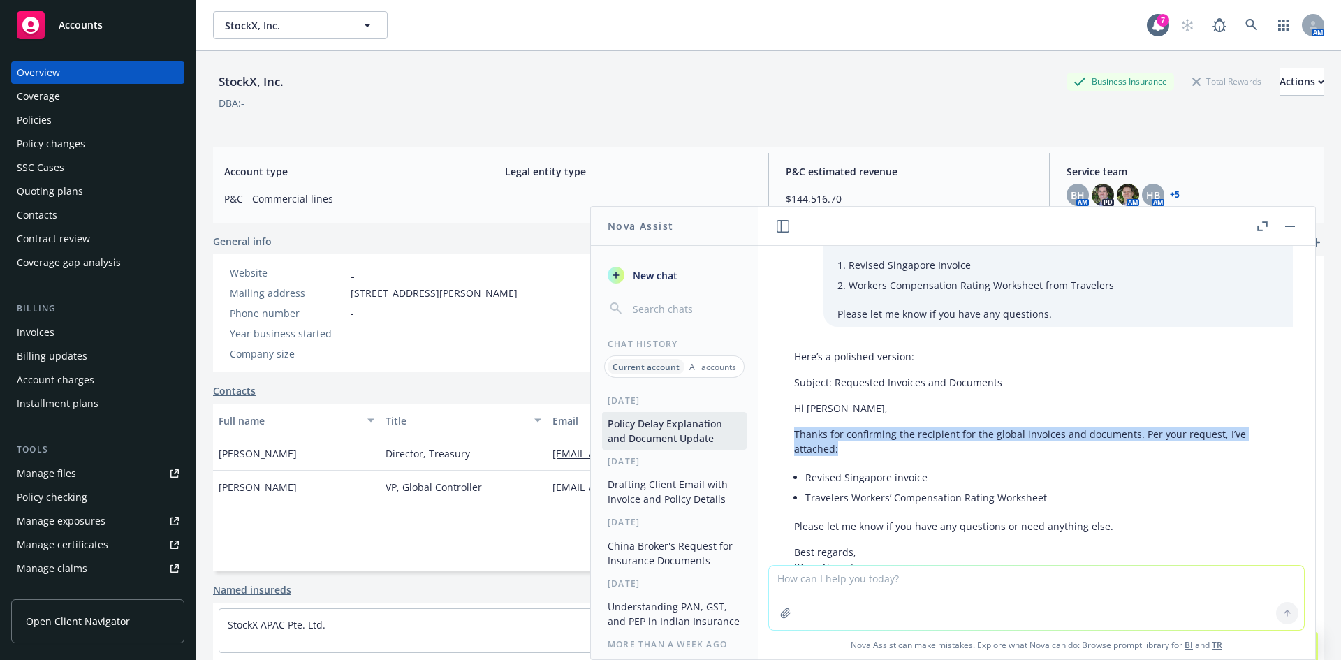
click at [790, 366] on div "Here’s a polished version: Subject: Requested Invoices and Documents Hi Danny, …" at bounding box center [1036, 462] width 513 height 236
drag, startPoint x: 846, startPoint y: 375, endPoint x: 806, endPoint y: 364, distance: 41.2
click at [806, 427] on p "Thanks for confirming the recipient for the global invoices and documents. Per …" at bounding box center [1036, 441] width 485 height 29
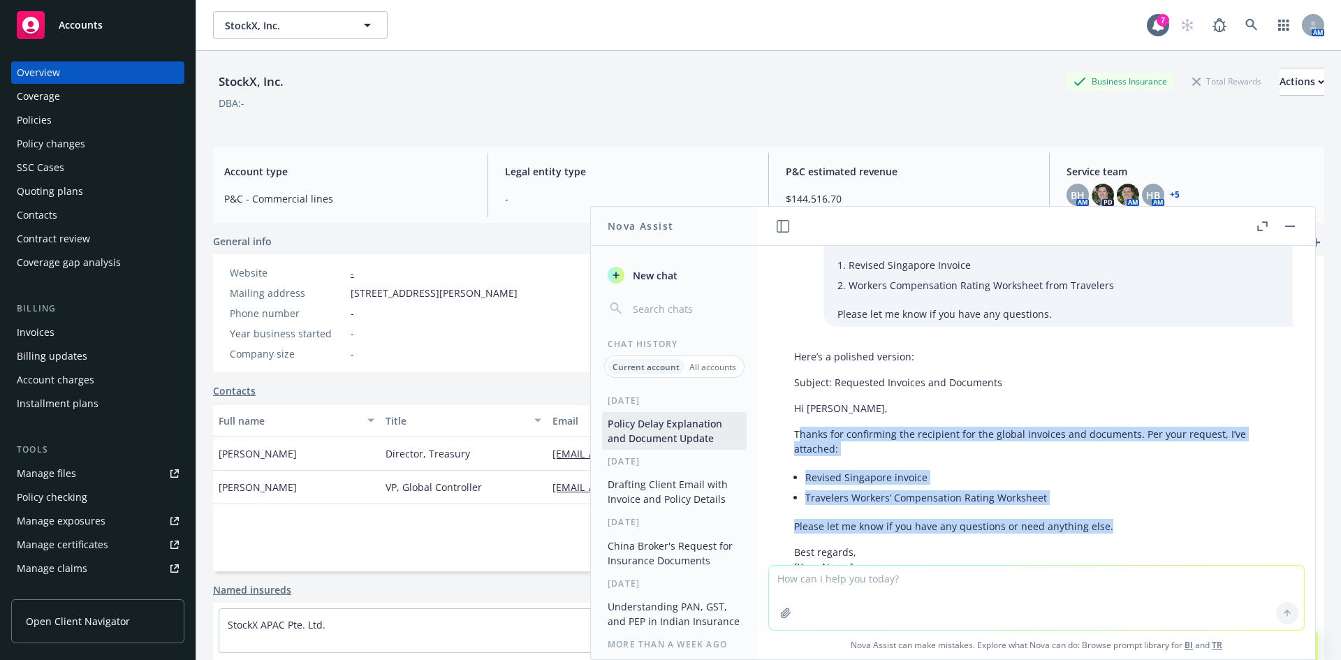
drag, startPoint x: 797, startPoint y: 357, endPoint x: 1117, endPoint y: 455, distance: 334.4
click at [1117, 455] on div "Here’s a polished version: Subject: Requested Invoices and Documents Hi Danny, …" at bounding box center [1036, 462] width 513 height 236
copy div "hanks for confirming the recipient for the global invoices and documents. Per y…"
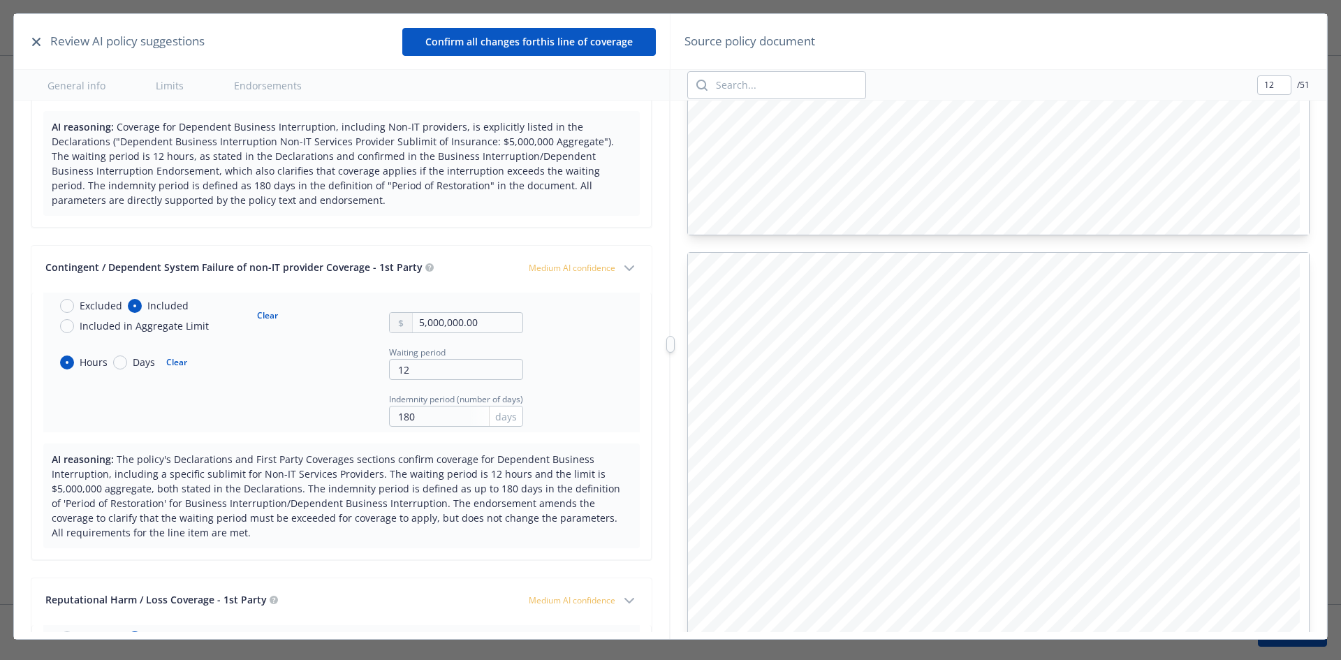
scroll to position [8960, 0]
type input "13"
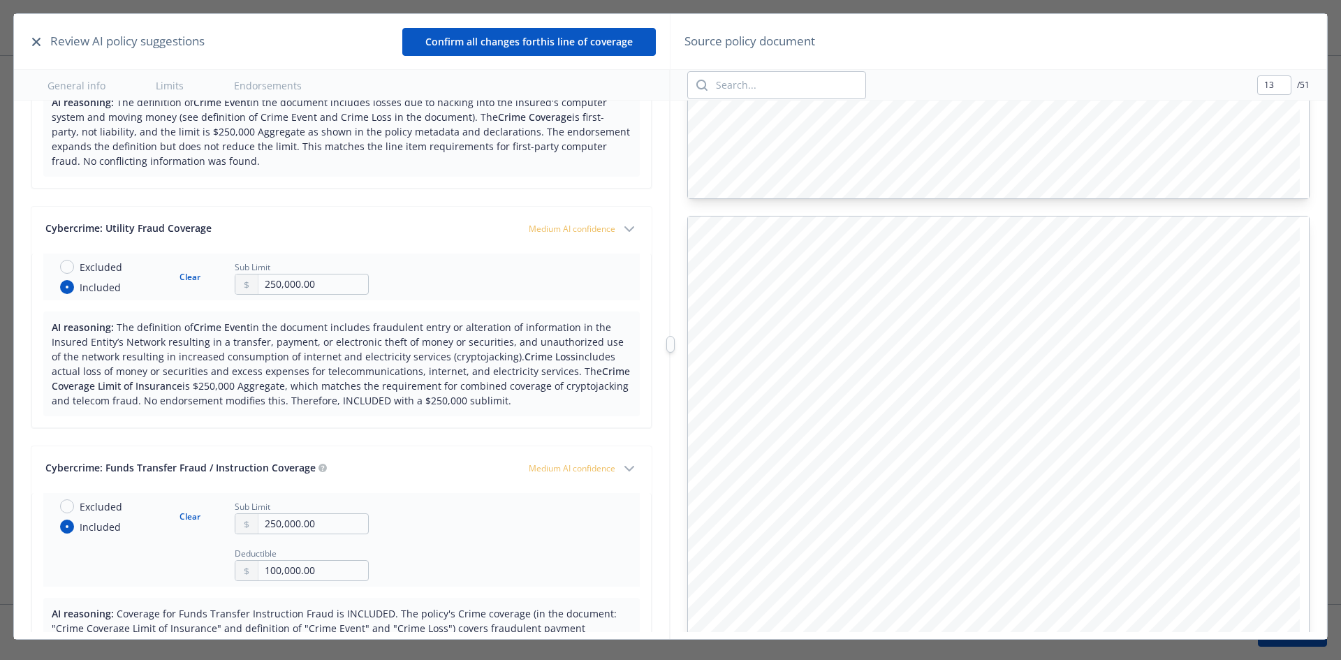
scroll to position [3584, 0]
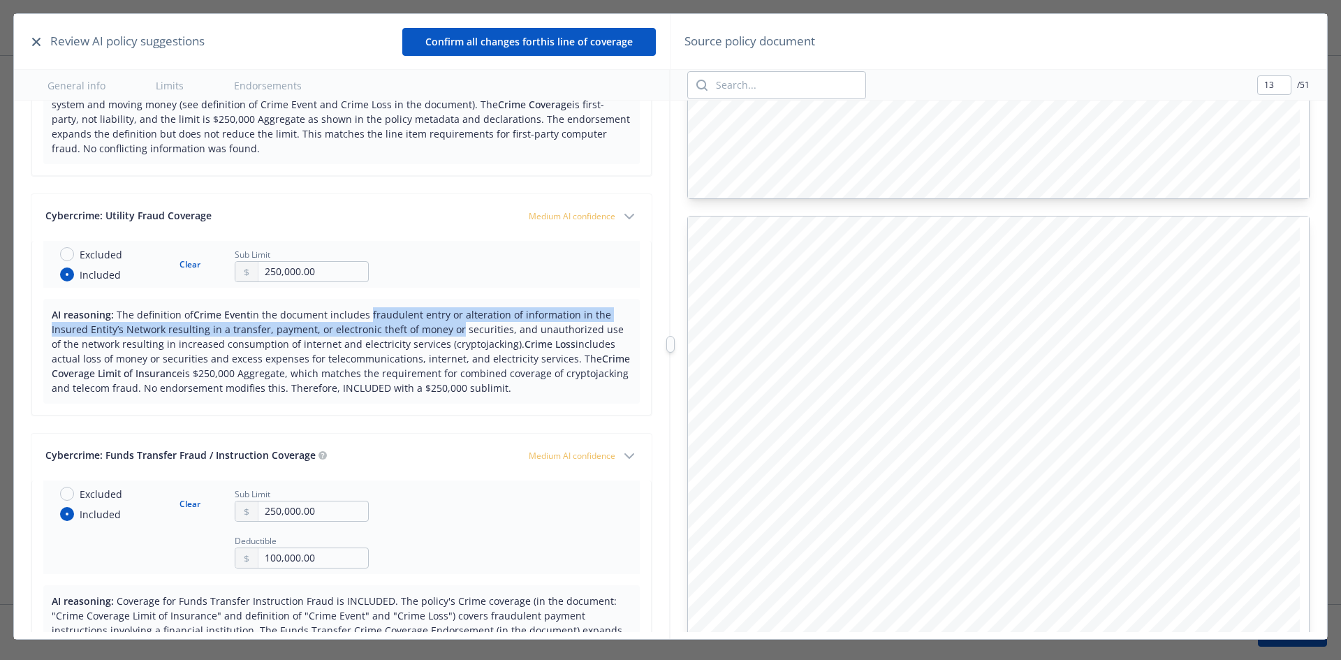
drag, startPoint x: 368, startPoint y: 317, endPoint x: 450, endPoint y: 335, distance: 83.7
click at [450, 335] on span "The definition of Crime Event in the document includes fraudulent entry or alte…" at bounding box center [341, 351] width 578 height 87
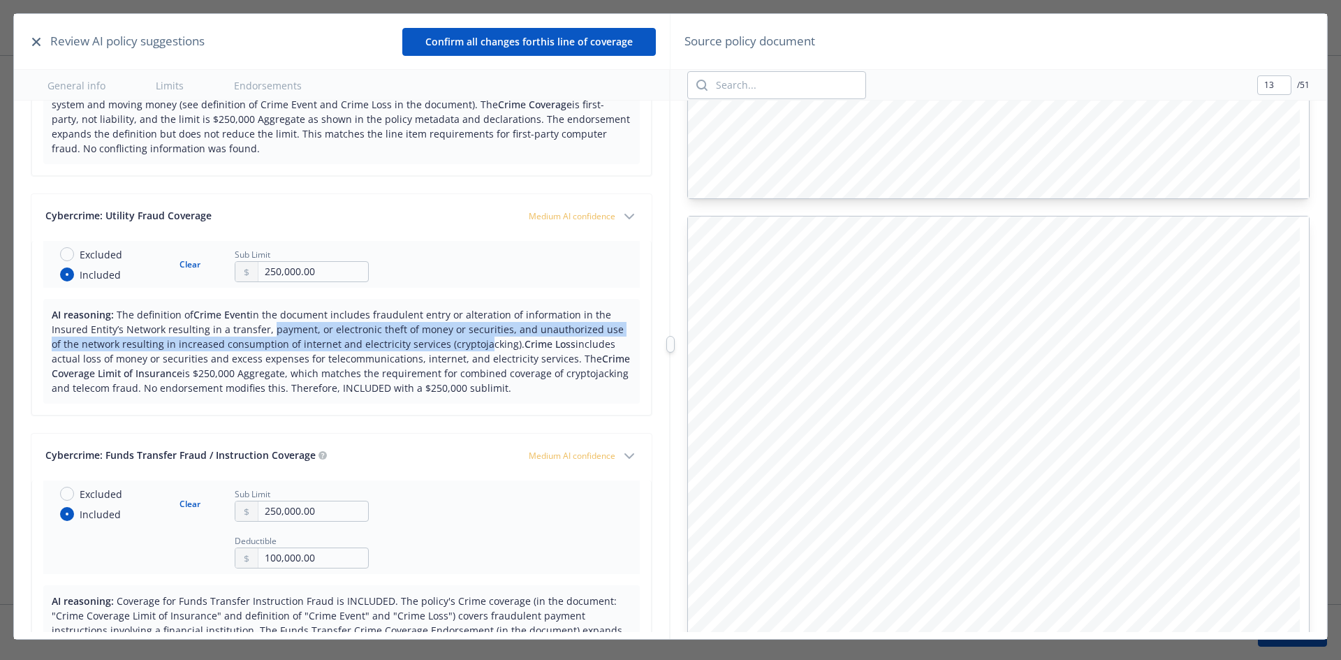
drag, startPoint x: 448, startPoint y: 345, endPoint x: 245, endPoint y: 330, distance: 203.0
click at [245, 330] on span "The definition of Crime Event in the document includes fraudulent entry or alte…" at bounding box center [341, 351] width 578 height 87
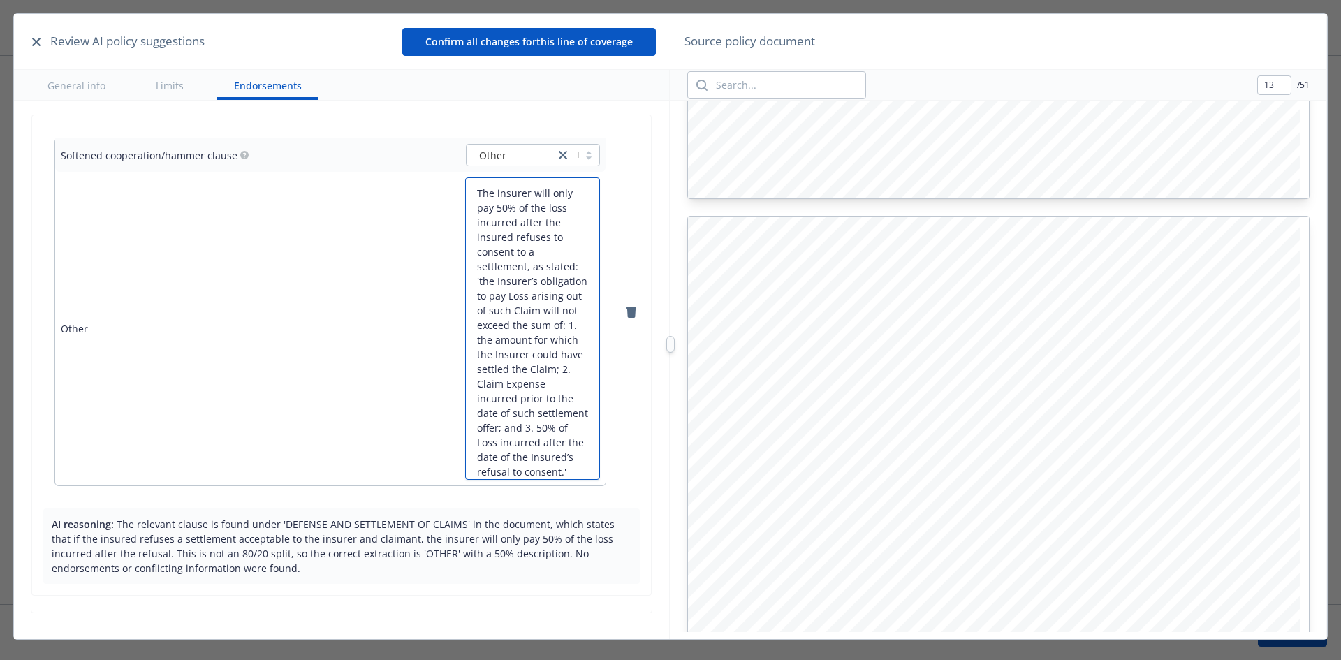
scroll to position [0, 0]
type textarea "x"
click at [543, 52] on button "Confirm all changes for this line of coverage" at bounding box center [528, 42] width 253 height 28
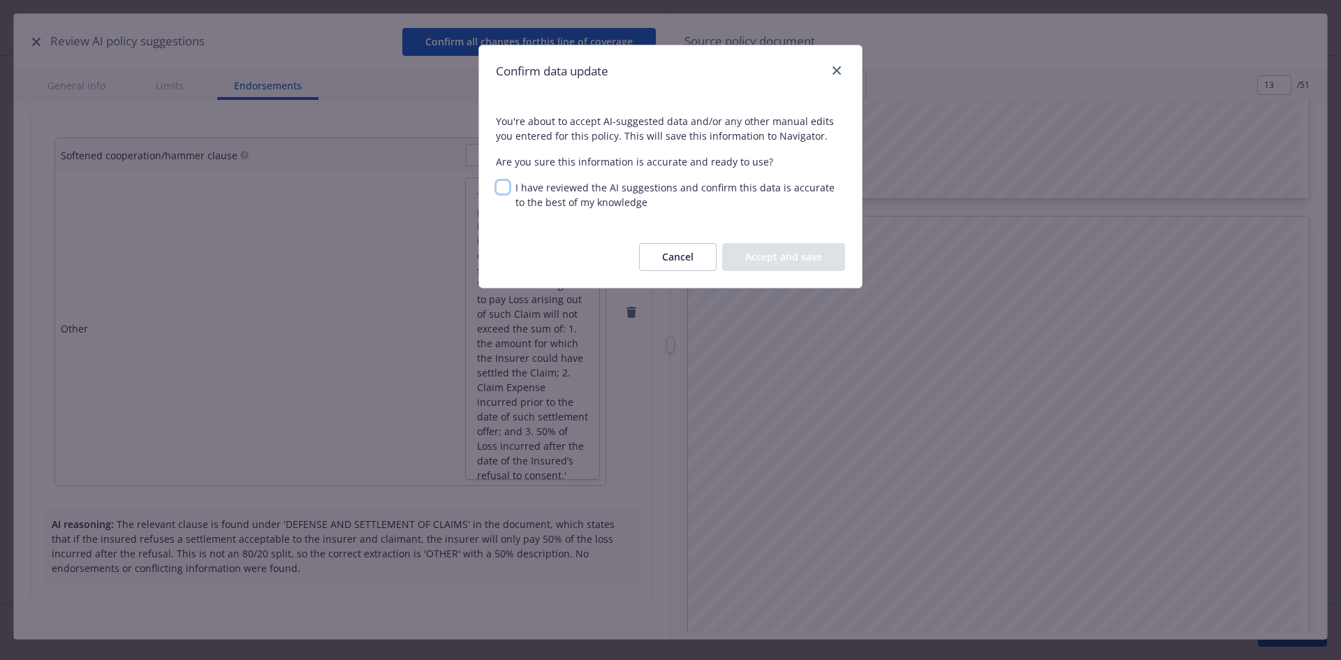
click at [509, 186] on input "I have reviewed the AI suggestions and confirm this data is accurate to the bes…" at bounding box center [503, 187] width 14 height 14
checkbox input "true"
click at [789, 255] on button "Accept and save" at bounding box center [783, 257] width 123 height 28
type textarea "x"
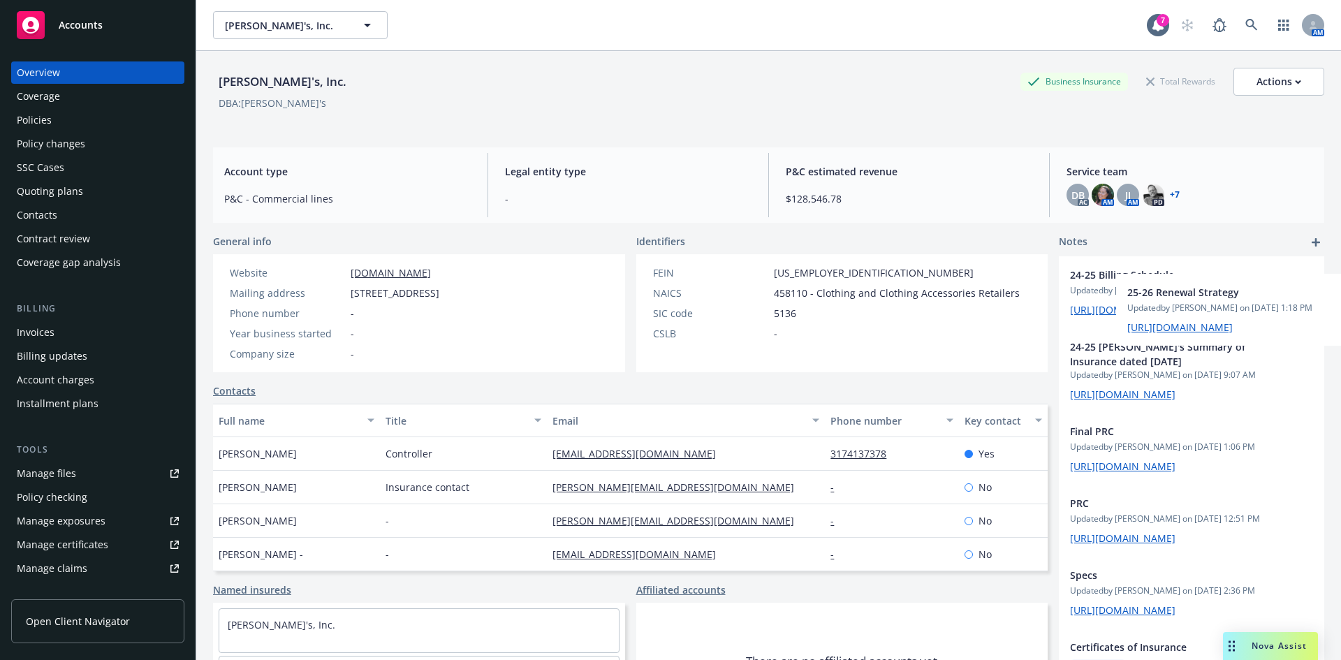
scroll to position [0, 133]
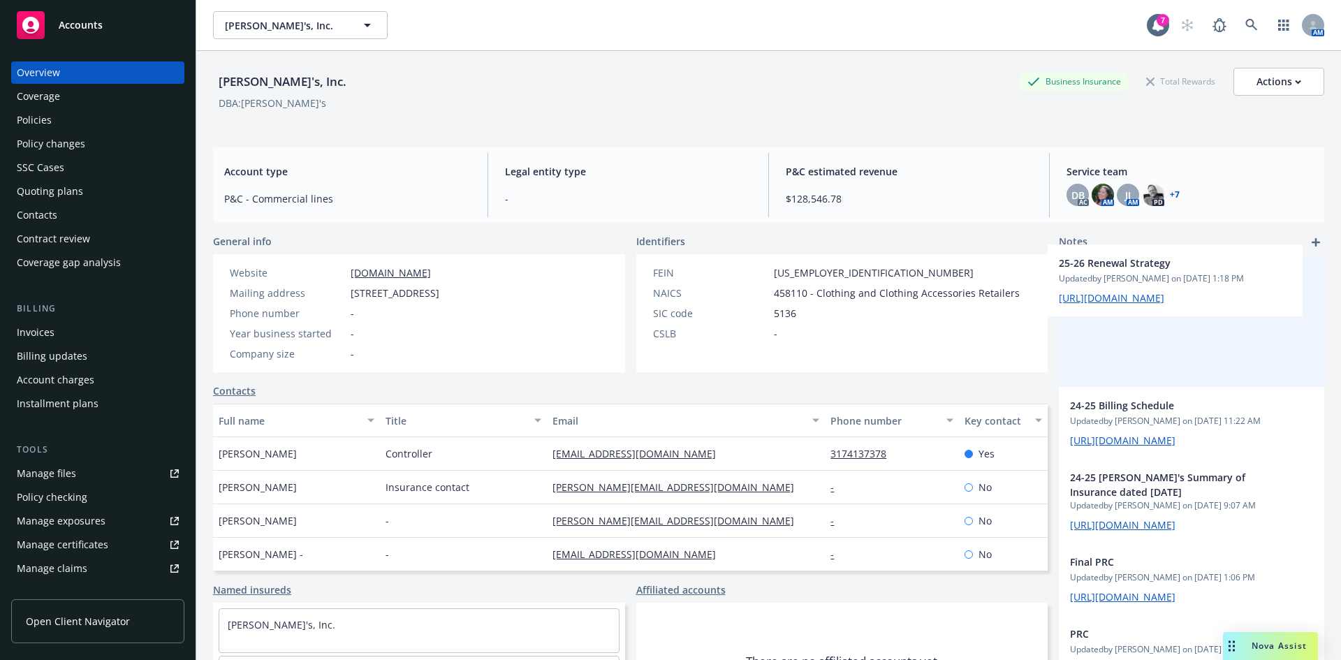
drag, startPoint x: 1062, startPoint y: 311, endPoint x: 1071, endPoint y: 300, distance: 14.4
click at [1073, 300] on div "25-26 Renewal Strategy Updated by [PERSON_NAME] on [DATE] 1:18 PM [URL][DOMAIN_…" at bounding box center [1191, 607] width 265 height 703
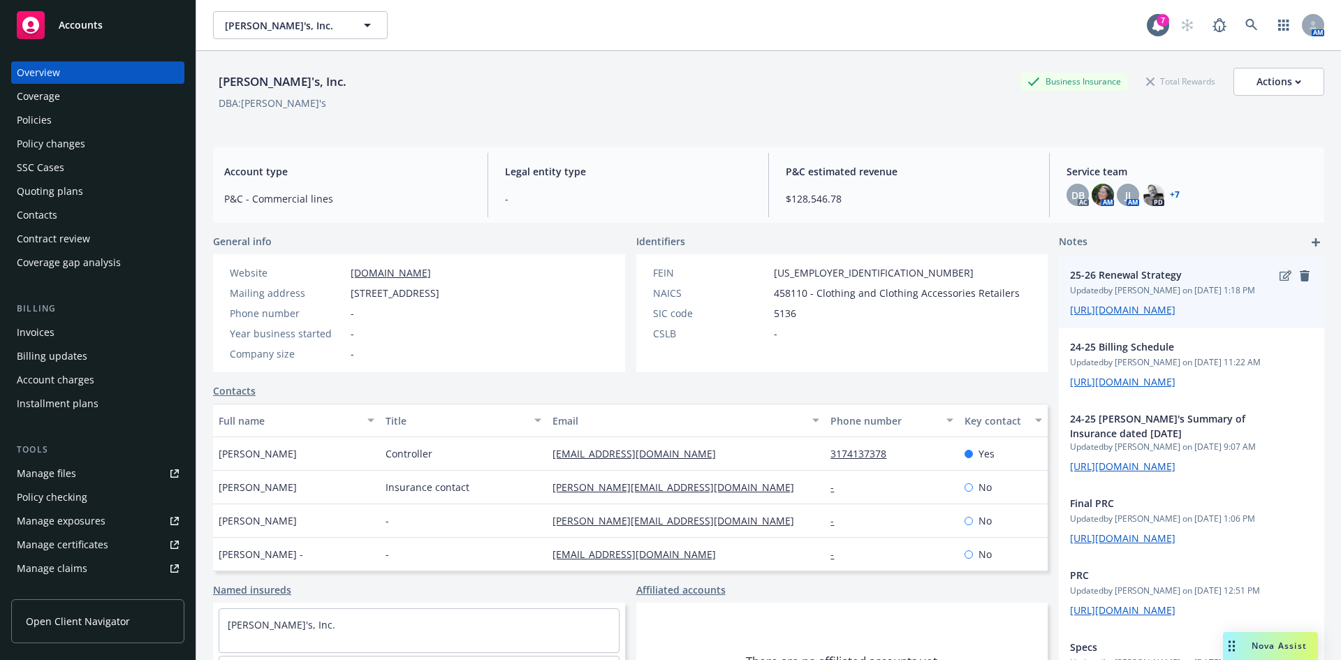
click at [1279, 279] on icon "edit" at bounding box center [1285, 275] width 12 height 11
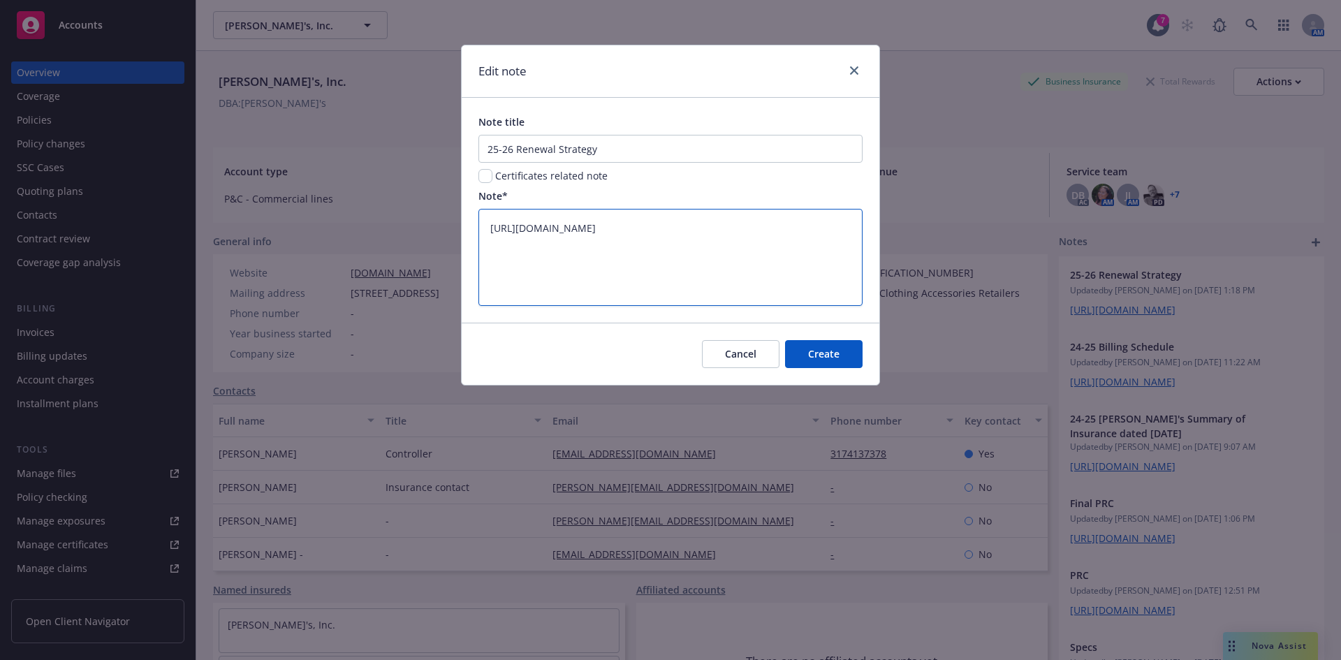
drag, startPoint x: 813, startPoint y: 288, endPoint x: 460, endPoint y: 205, distance: 362.9
click at [460, 205] on div "Edit note Note title 25-26 Renewal Strategy Certificates related note Note* [UR…" at bounding box center [670, 330] width 1341 height 660
drag, startPoint x: 856, startPoint y: 72, endPoint x: 61, endPoint y: 235, distance: 811.2
click at [855, 71] on icon "close" at bounding box center [854, 70] width 8 height 8
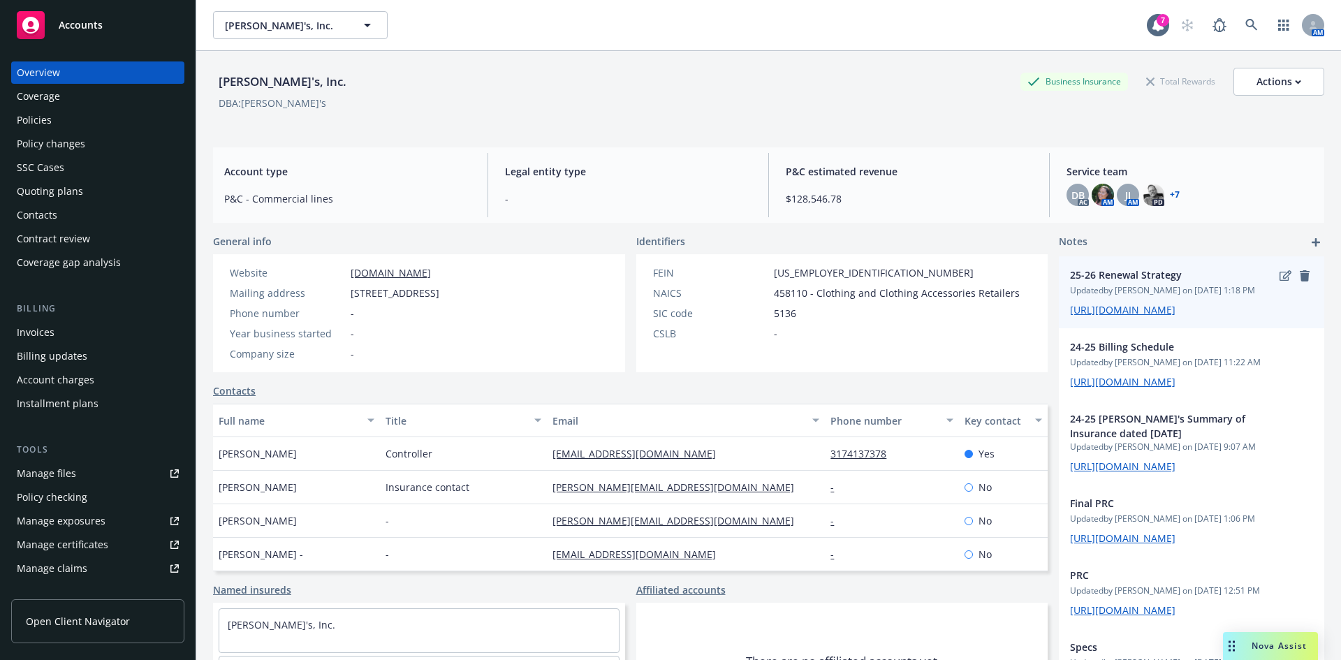
click at [1155, 317] on span "[URL][DOMAIN_NAME]" at bounding box center [1191, 309] width 243 height 15
click at [1155, 316] on link "[URL][DOMAIN_NAME]" at bounding box center [1122, 309] width 105 height 13
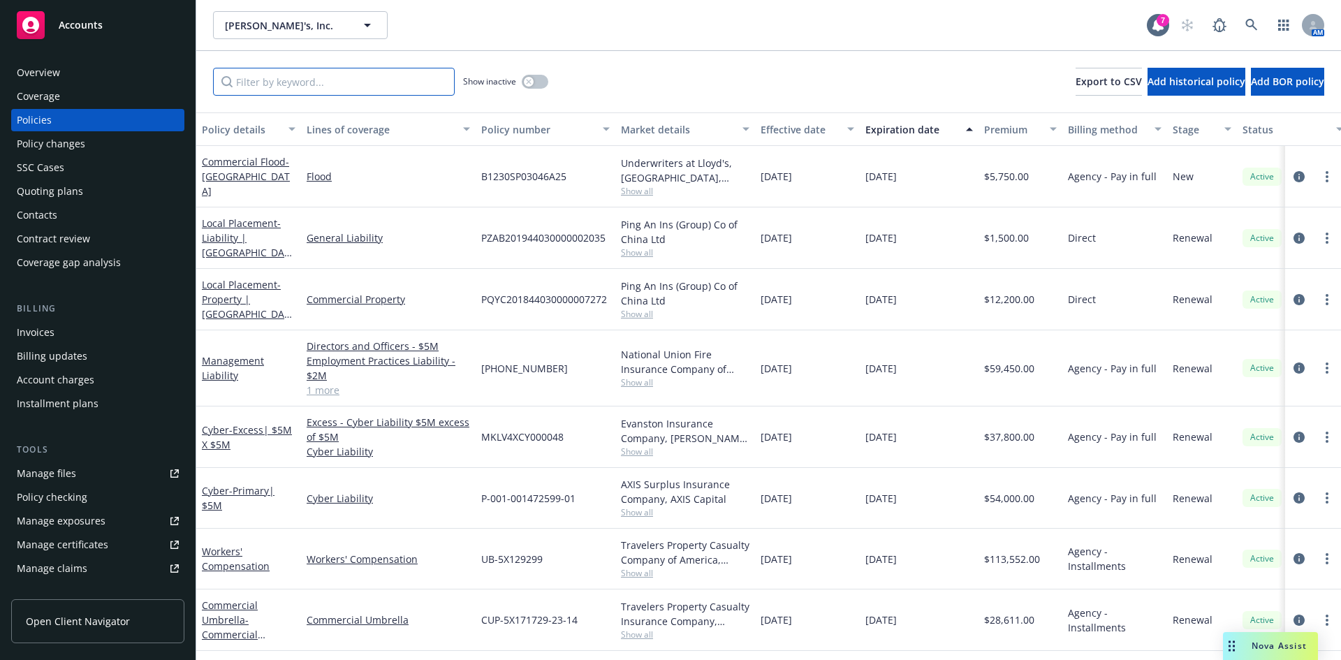
click at [358, 89] on input "Filter by keyword..." at bounding box center [334, 82] width 242 height 28
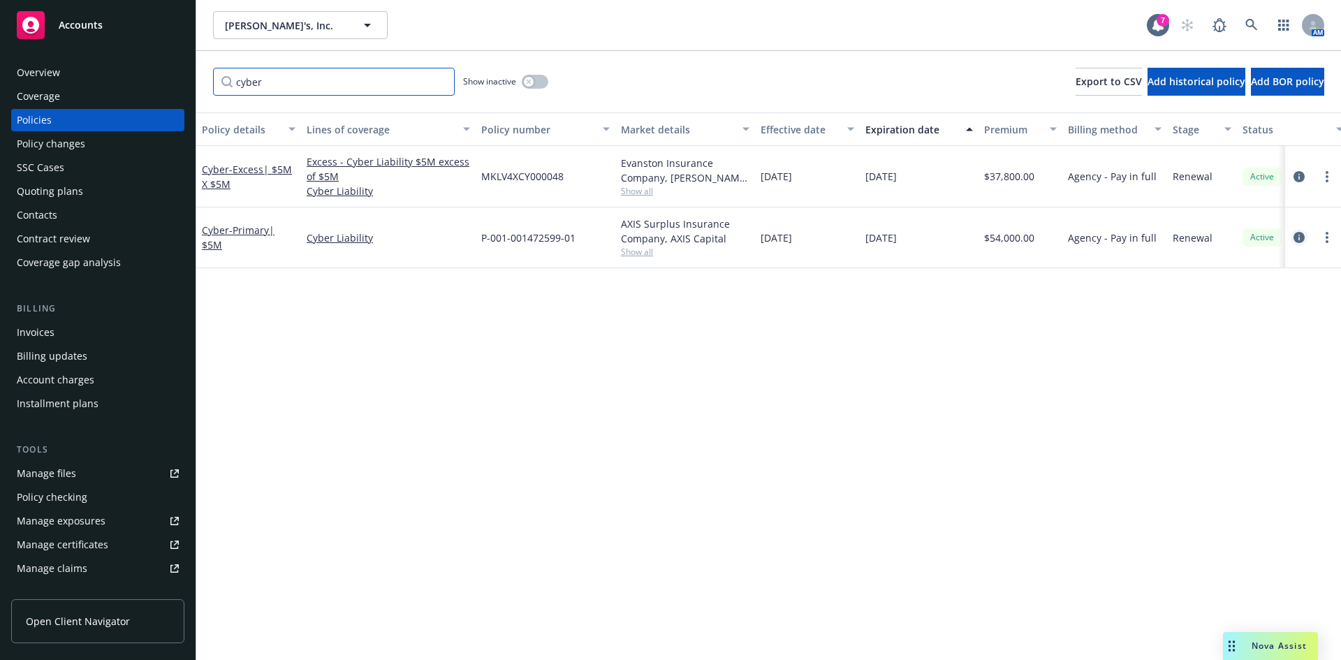
type input "cyber"
click at [1299, 238] on icon "circleInformation" at bounding box center [1298, 237] width 11 height 11
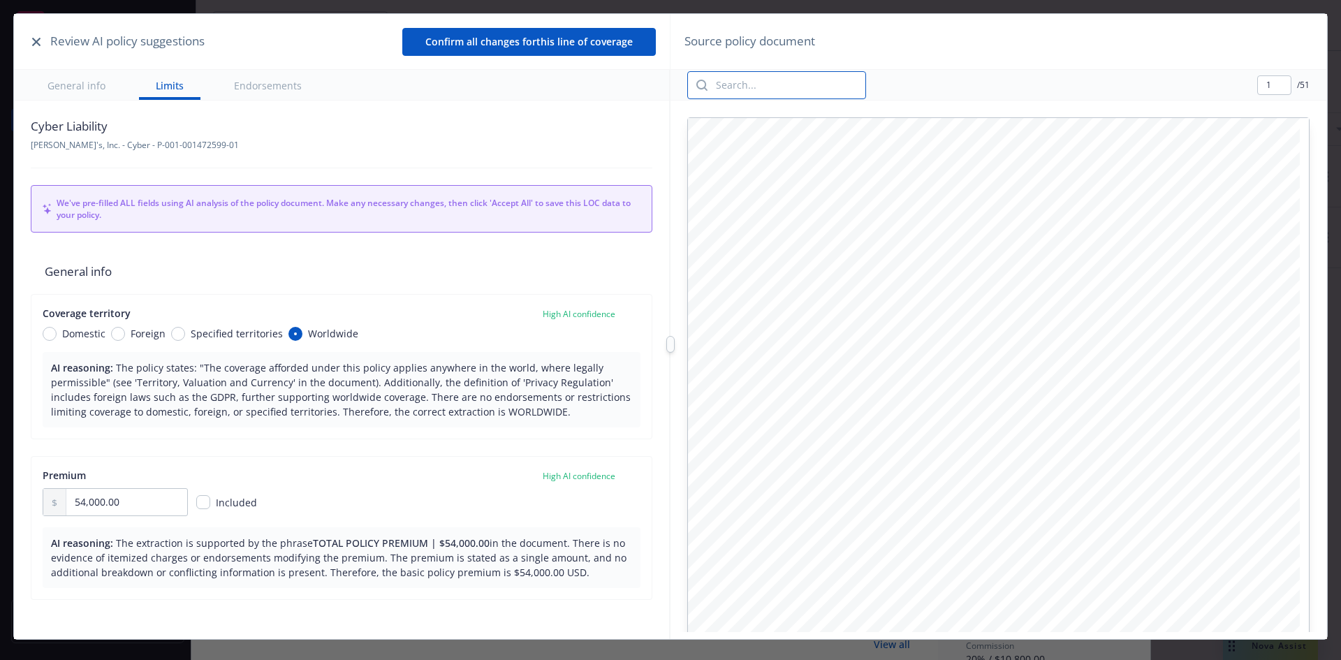
drag, startPoint x: 746, startPoint y: 87, endPoint x: 876, endPoint y: 53, distance: 134.1
click at [756, 87] on input "search" at bounding box center [786, 85] width 158 height 27
click at [829, 44] on div "Source policy document" at bounding box center [998, 42] width 656 height 56
click at [813, 45] on span "Source policy document" at bounding box center [749, 41] width 131 height 18
click at [1105, 73] on div "1 / 51" at bounding box center [998, 85] width 656 height 31
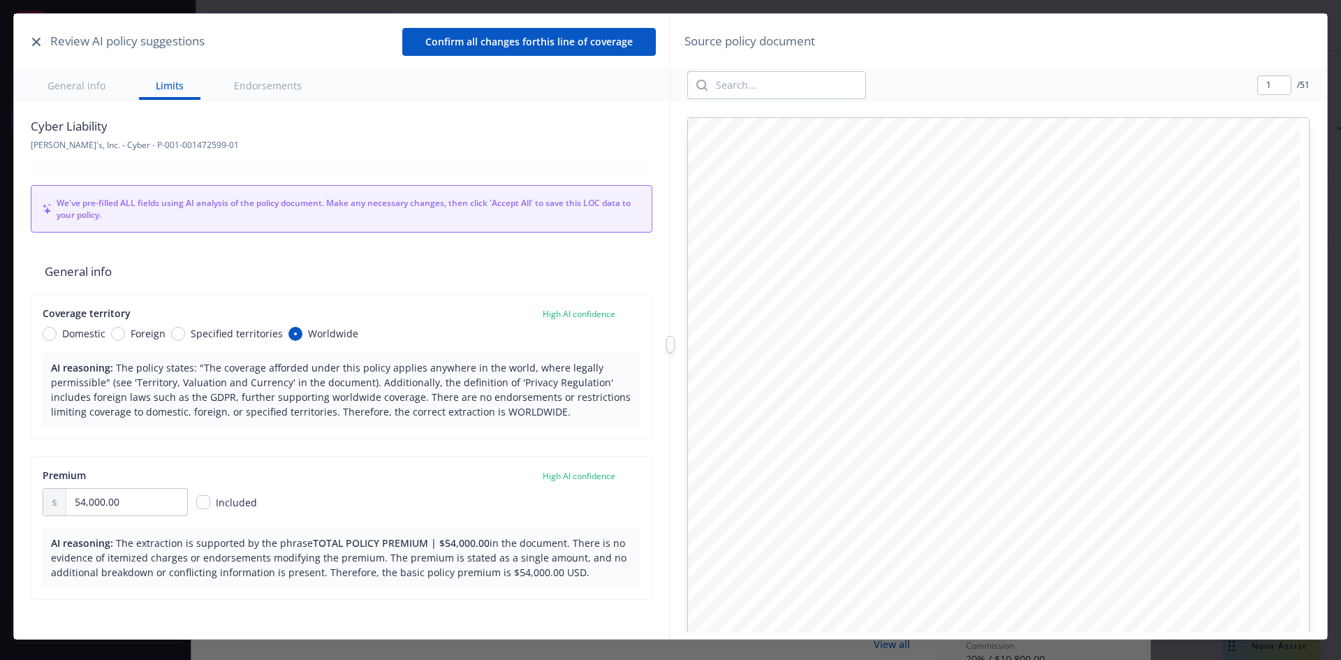
click at [1119, 73] on div "1 / 51" at bounding box center [998, 85] width 656 height 31
type textarea "x"
click at [33, 40] on icon "button" at bounding box center [36, 42] width 8 height 8
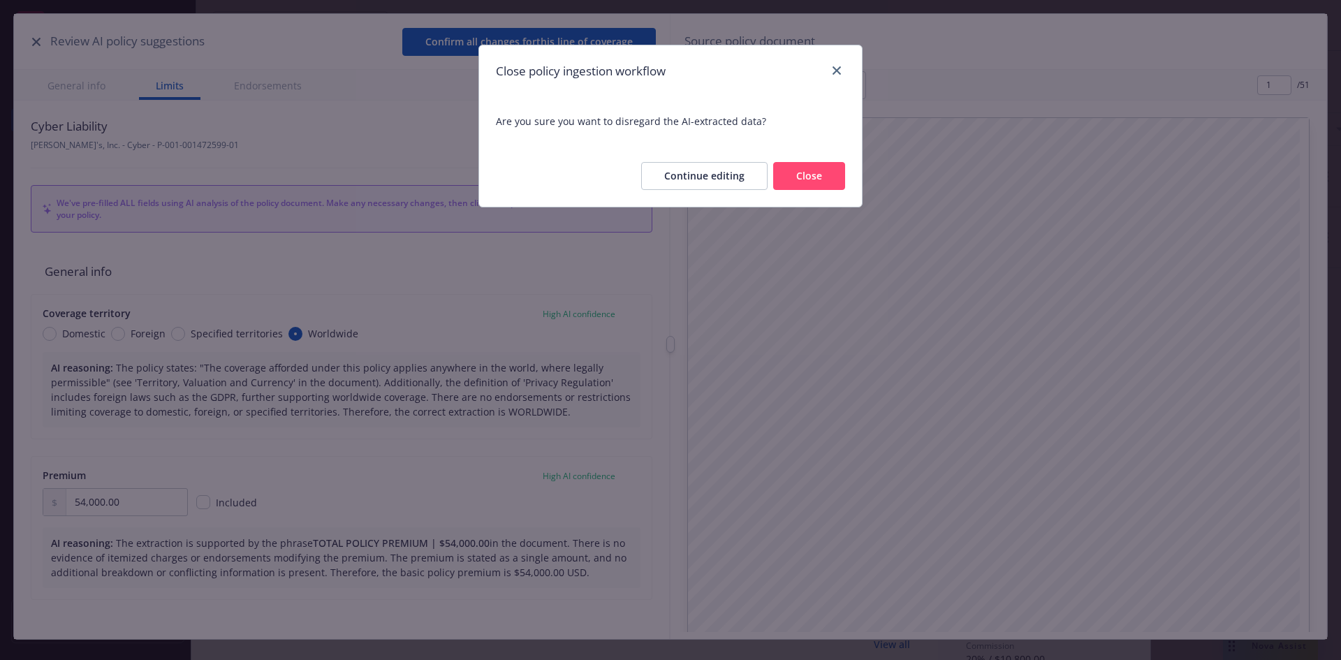
click at [793, 176] on button "Close" at bounding box center [809, 176] width 72 height 28
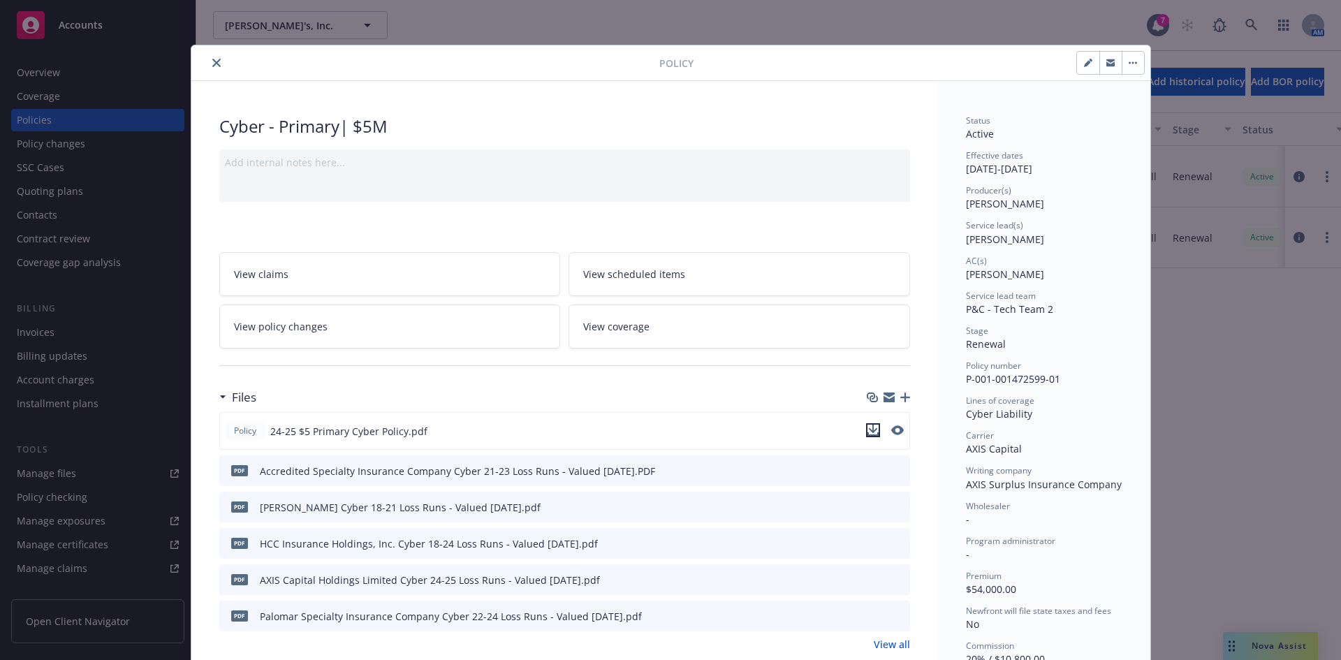
click at [874, 429] on div at bounding box center [885, 431] width 38 height 16
click at [901, 397] on icon "button" at bounding box center [905, 397] width 10 height 10
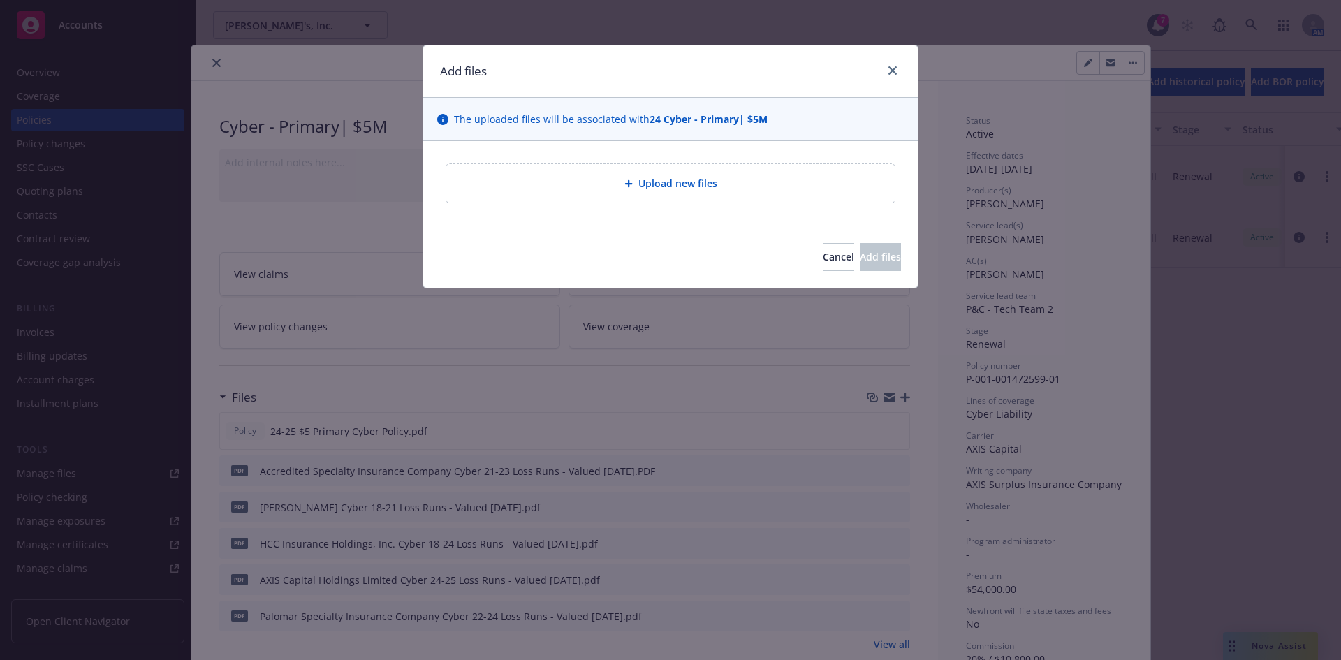
click at [675, 355] on div "Add files The uploaded files will be associated with 24 Cyber - Primary| $5M Up…" at bounding box center [670, 330] width 1341 height 660
click at [823, 260] on span "Cancel" at bounding box center [838, 256] width 31 height 13
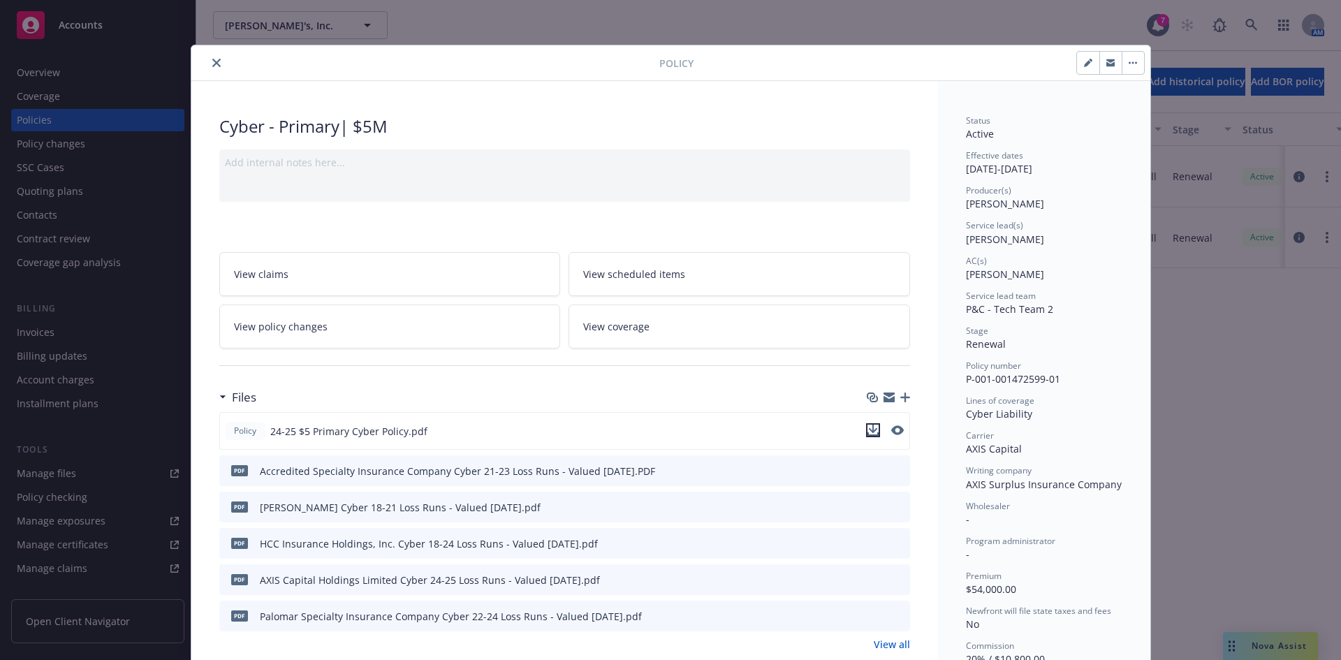
click at [870, 430] on icon "download file" at bounding box center [872, 430] width 11 height 11
click at [215, 59] on button "close" at bounding box center [216, 62] width 17 height 17
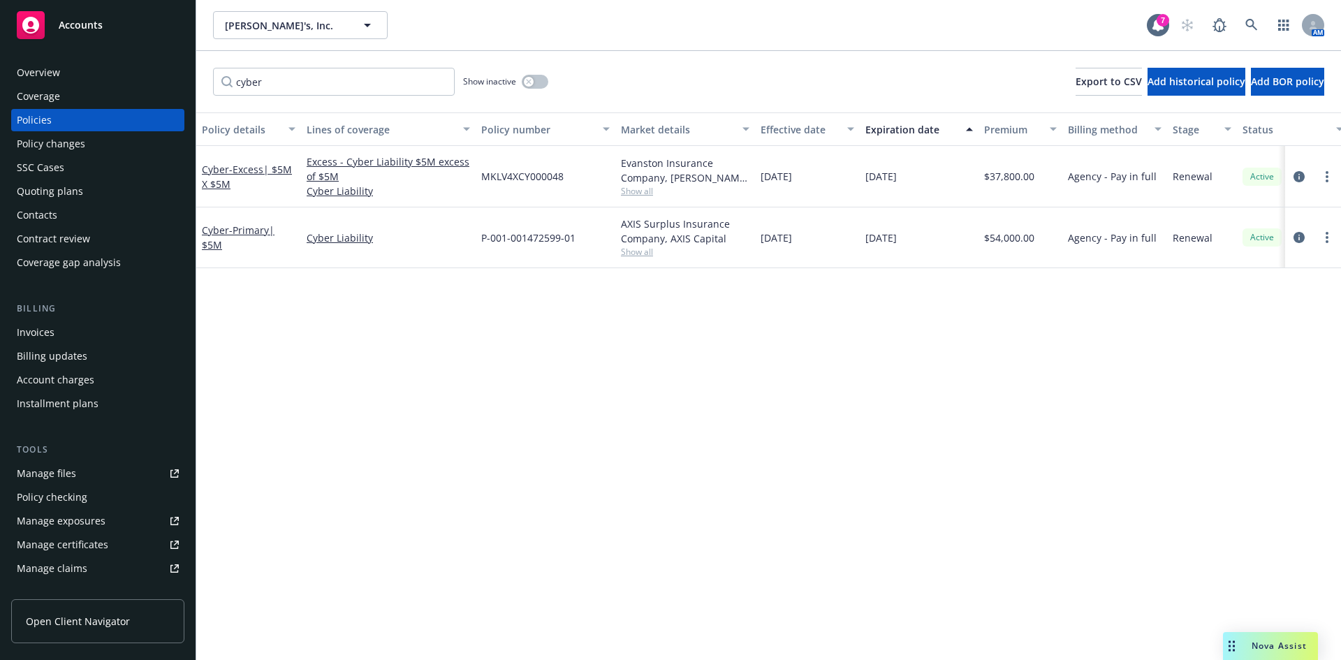
click at [1240, 640] on div "Nova Assist" at bounding box center [1279, 646] width 78 height 12
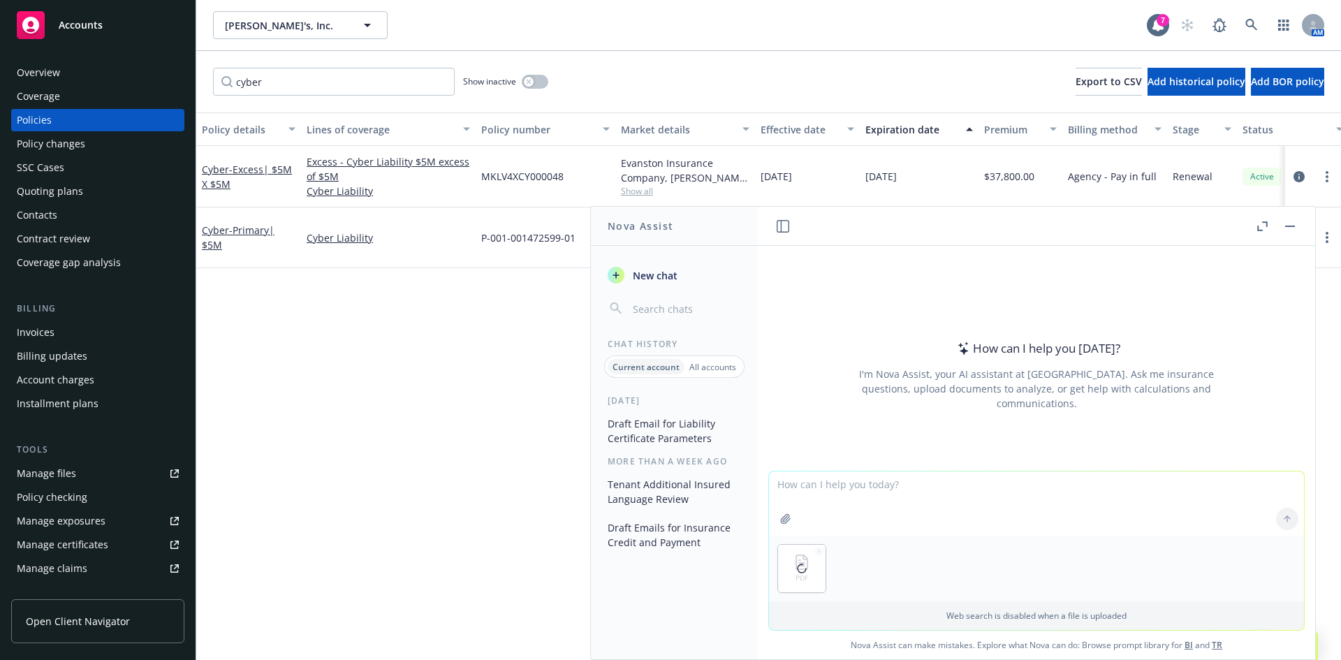
click at [866, 487] on textarea at bounding box center [1036, 503] width 535 height 64
click at [1040, 489] on textarea "does this policy's $500K TCPA aggregate apply only to" at bounding box center [1036, 503] width 535 height 66
paste textarea "Security Incident or to a Privacy Incident"
click at [1221, 487] on textarea "does this policy's $500K TCPA aggregate apply only to Security Incident or to a…" at bounding box center [1036, 503] width 535 height 66
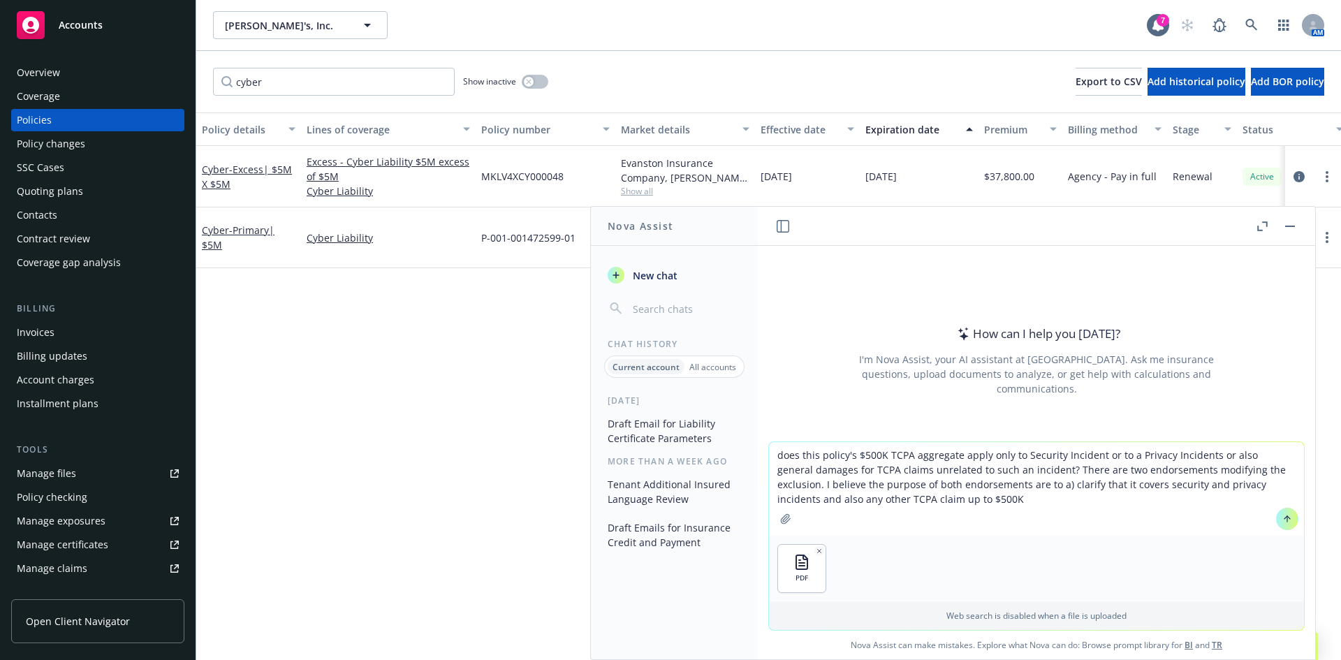
type textarea "does this policy's $500K TCPA aggregate apply only to Security Incident or to a…"
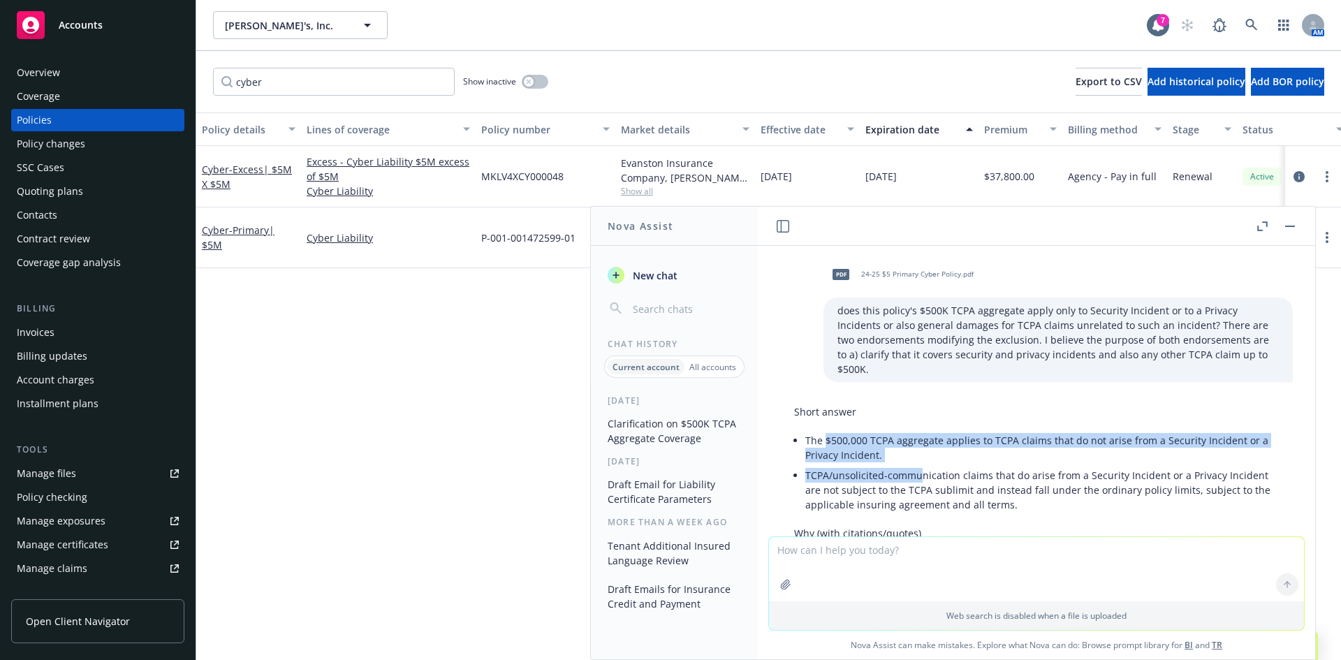
drag, startPoint x: 825, startPoint y: 424, endPoint x: 921, endPoint y: 454, distance: 100.3
click at [921, 454] on ul "The $500,000 TCPA aggregate applies to TCPA claims that do not arise from a Sec…" at bounding box center [1041, 472] width 473 height 84
click at [921, 465] on li "TCPA/unsolicited-communication claims that do arise from a Security Incident or…" at bounding box center [1041, 490] width 473 height 50
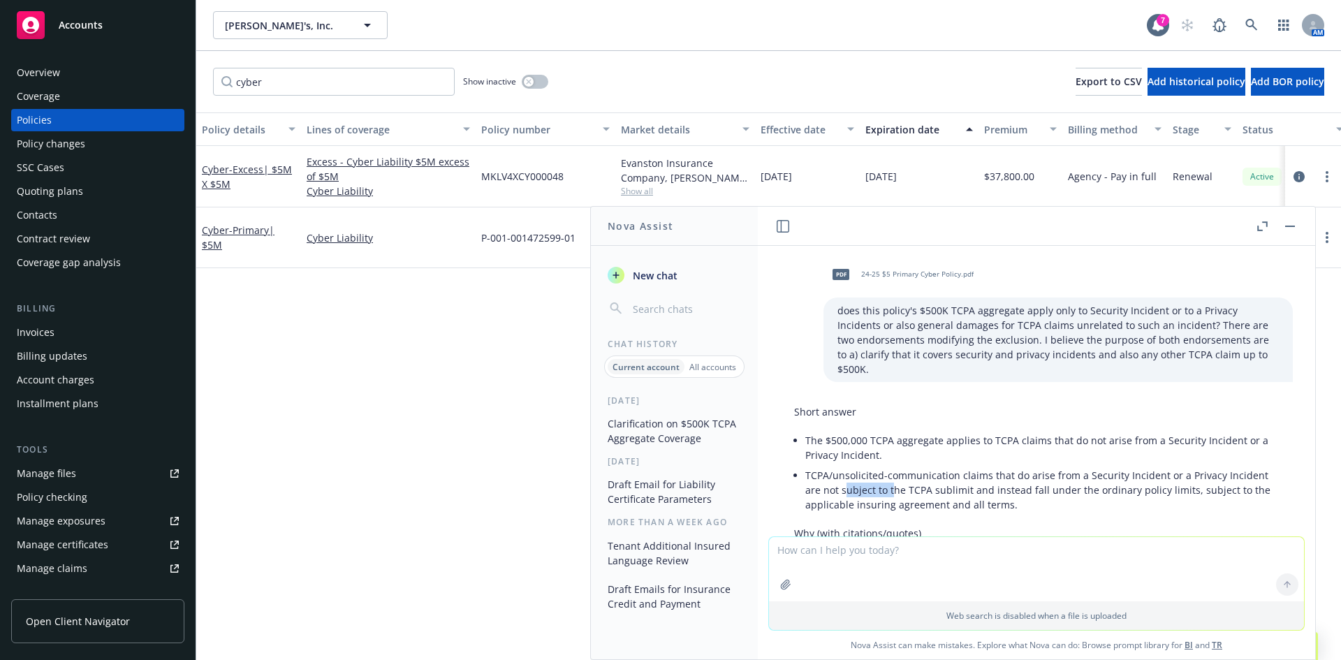
drag, startPoint x: 880, startPoint y: 475, endPoint x: 841, endPoint y: 469, distance: 38.9
click at [843, 469] on li "TCPA/unsolicited-communication claims that do arise from a Security Incident or…" at bounding box center [1041, 490] width 473 height 50
click at [841, 469] on li "TCPA/unsolicited-communication claims that do arise from a Security Incident or…" at bounding box center [1041, 490] width 473 height 50
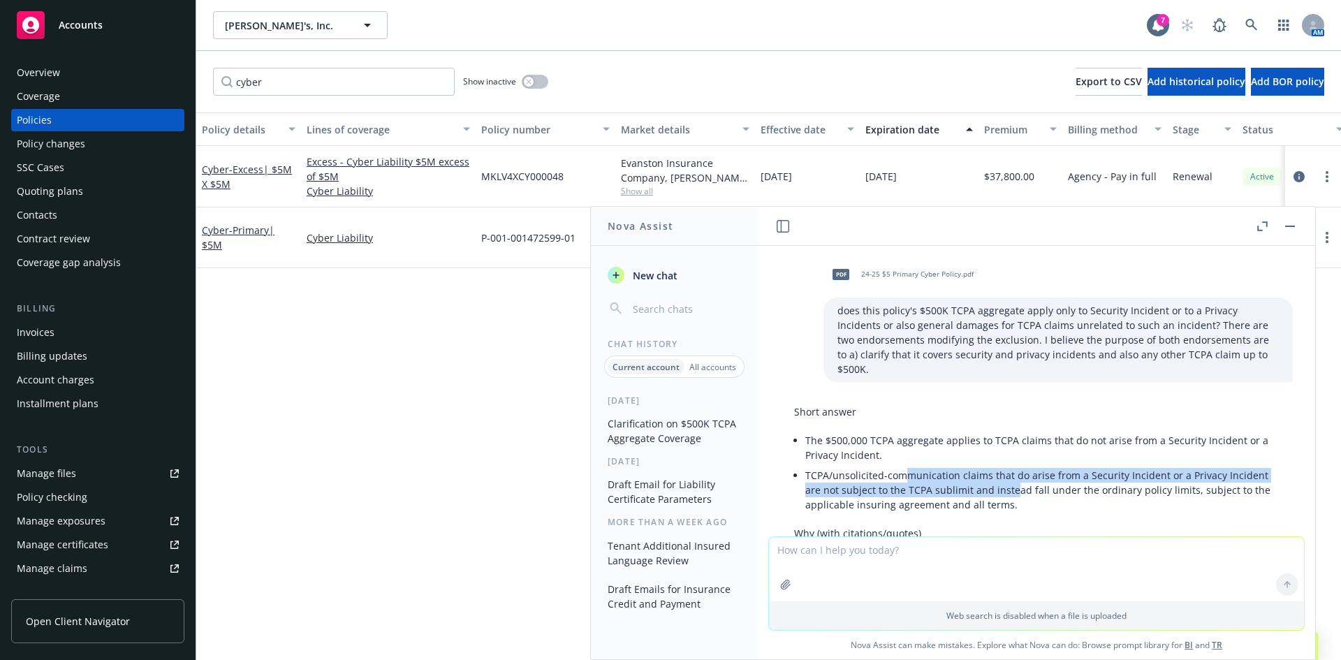
drag, startPoint x: 906, startPoint y: 459, endPoint x: 1012, endPoint y: 469, distance: 106.6
click at [1012, 469] on li "TCPA/unsolicited-communication claims that do arise from a Security Incident or…" at bounding box center [1041, 490] width 473 height 50
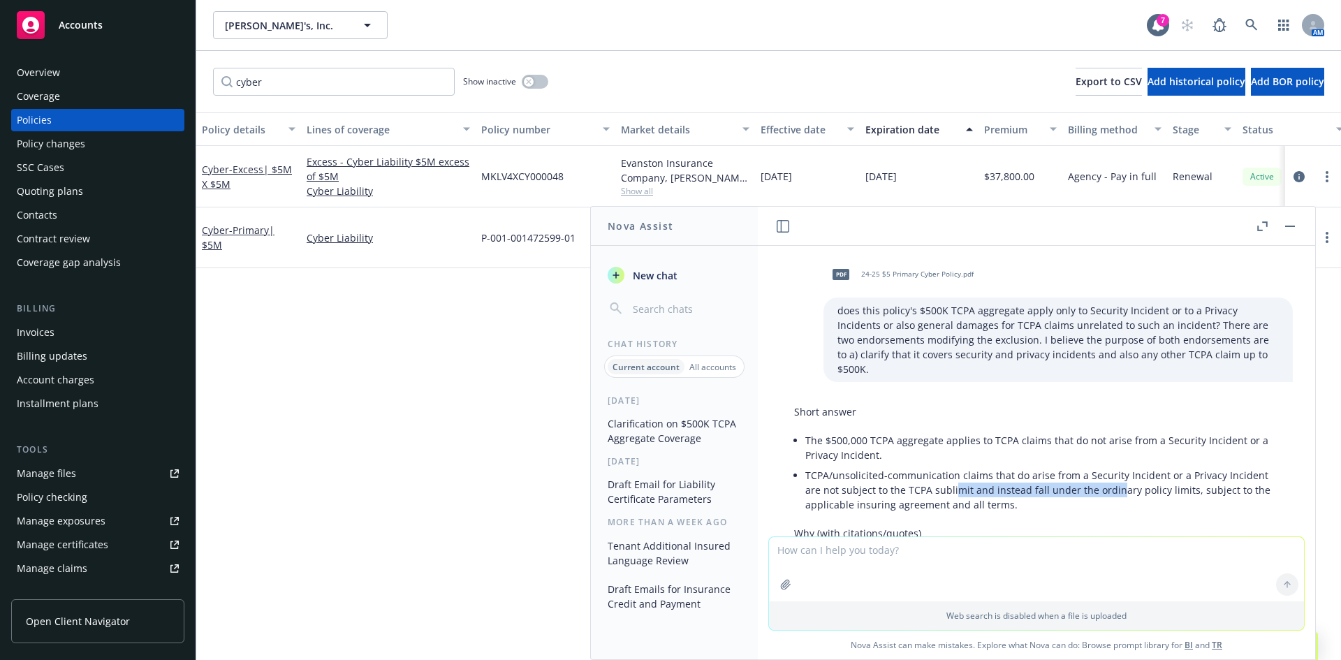
drag, startPoint x: 1116, startPoint y: 471, endPoint x: 955, endPoint y: 471, distance: 161.3
click at [955, 471] on li "TCPA/unsolicited-communication claims that do arise from a Security Incident or…" at bounding box center [1041, 490] width 473 height 50
click at [954, 471] on li "TCPA/unsolicited-communication claims that do arise from a Security Incident or…" at bounding box center [1041, 490] width 473 height 50
drag, startPoint x: 1010, startPoint y: 465, endPoint x: 1105, endPoint y: 468, distance: 95.0
click at [1105, 468] on li "TCPA/unsolicited-communication claims that do arise from a Security Incident or…" at bounding box center [1041, 490] width 473 height 50
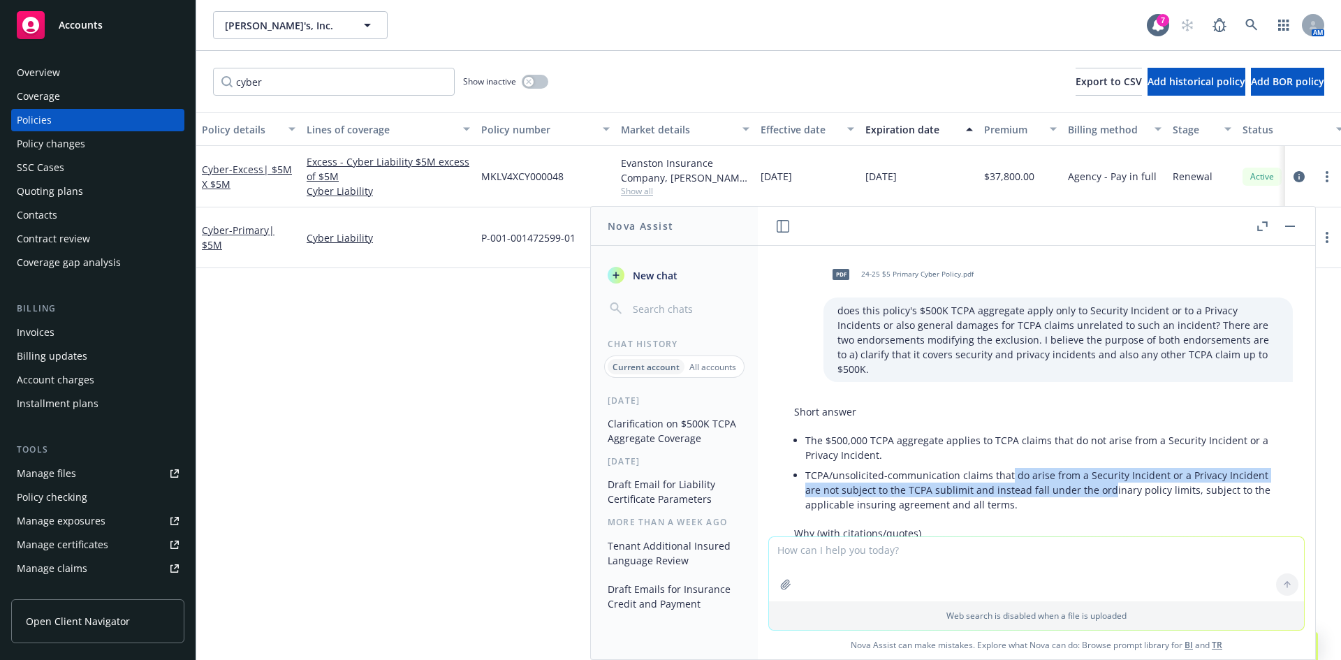
click at [1105, 468] on li "TCPA/unsolicited-communication claims that do arise from a Security Incident or…" at bounding box center [1041, 490] width 473 height 50
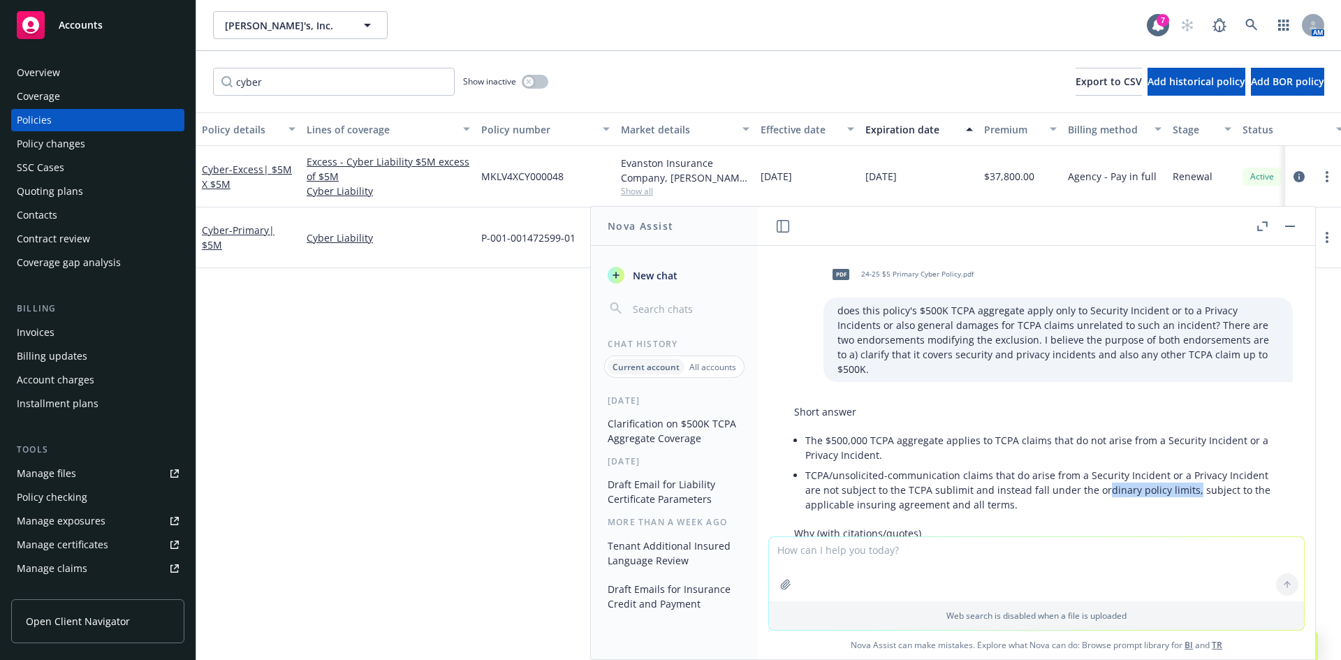
drag, startPoint x: 1188, startPoint y: 471, endPoint x: 1068, endPoint y: 464, distance: 120.3
click at [1076, 467] on li "TCPA/unsolicited-communication claims that do arise from a Security Incident or…" at bounding box center [1041, 490] width 473 height 50
click at [1067, 465] on li "TCPA/unsolicited-communication claims that do arise from a Security Incident or…" at bounding box center [1041, 490] width 473 height 50
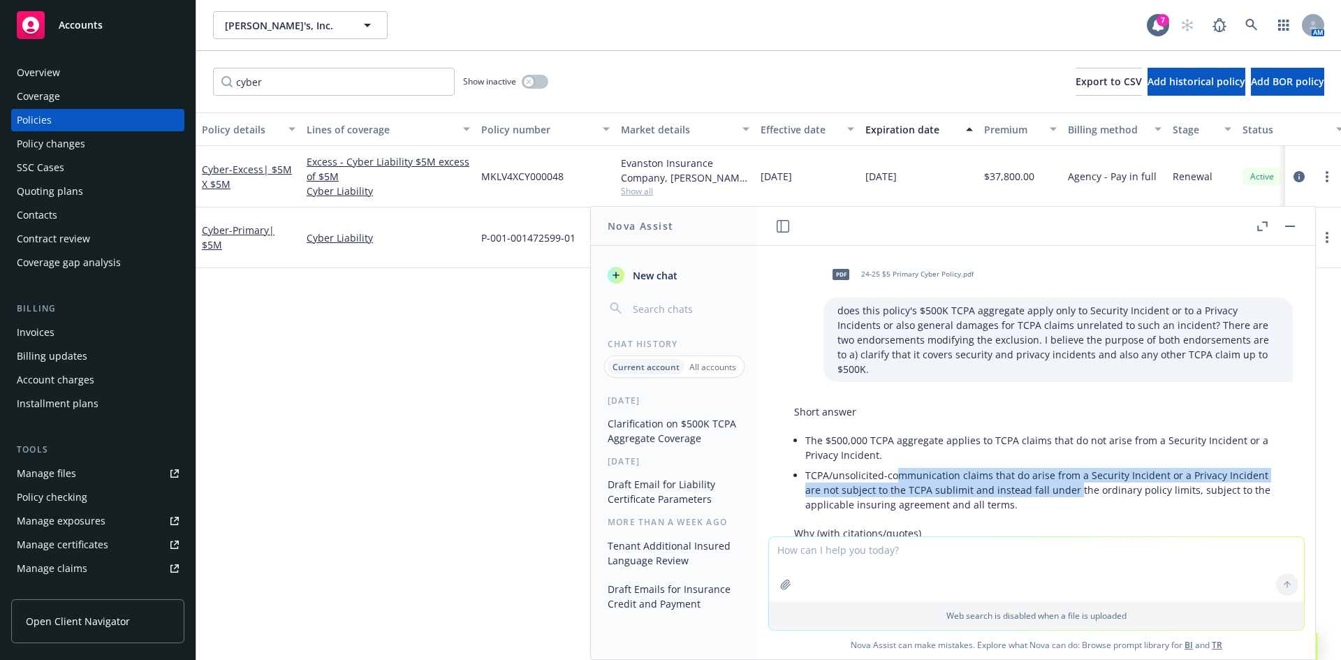
drag, startPoint x: 897, startPoint y: 464, endPoint x: 1077, endPoint y: 475, distance: 181.2
click at [1077, 475] on li "TCPA/unsolicited-communication claims that do arise from a Security Incident or…" at bounding box center [1041, 490] width 473 height 50
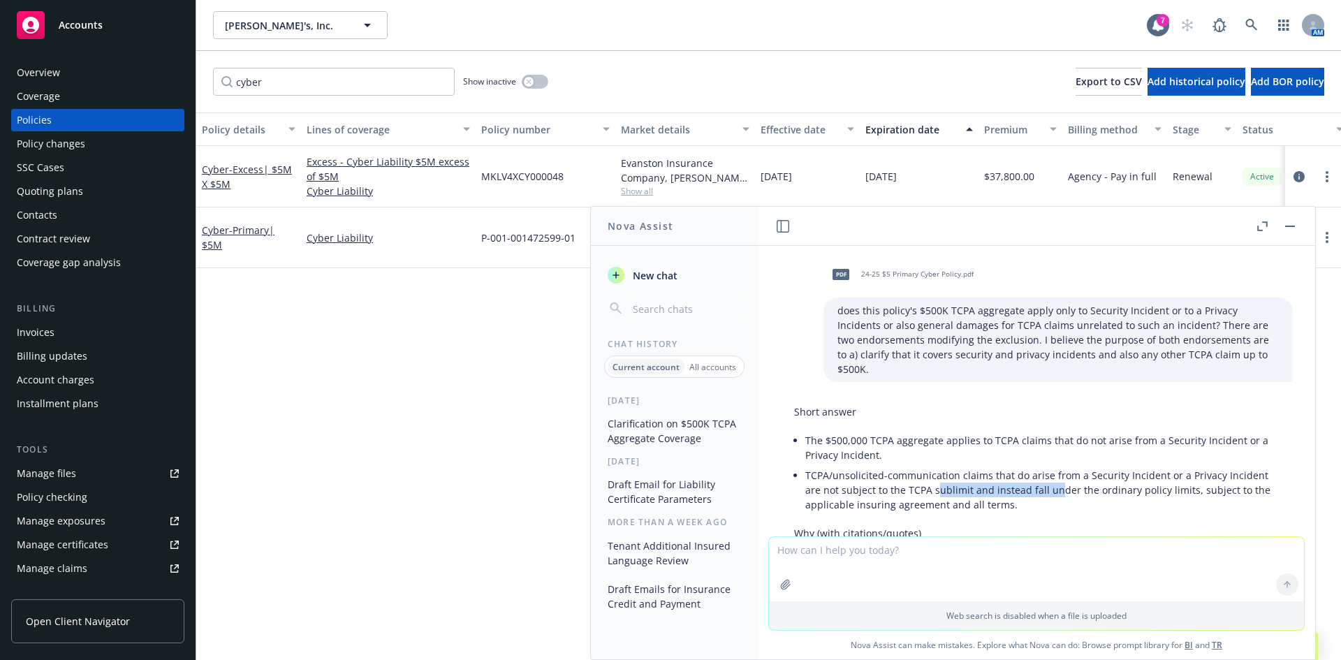
drag, startPoint x: 936, startPoint y: 469, endPoint x: 1054, endPoint y: 480, distance: 118.6
click at [1054, 480] on li "TCPA/unsolicited-communication claims that do arise from a Security Incident or…" at bounding box center [1041, 490] width 473 height 50
drag, startPoint x: 1121, startPoint y: 475, endPoint x: 1031, endPoint y: 470, distance: 90.2
click at [1031, 470] on li "TCPA/unsolicited-communication claims that do arise from a Security Incident or…" at bounding box center [1041, 490] width 473 height 50
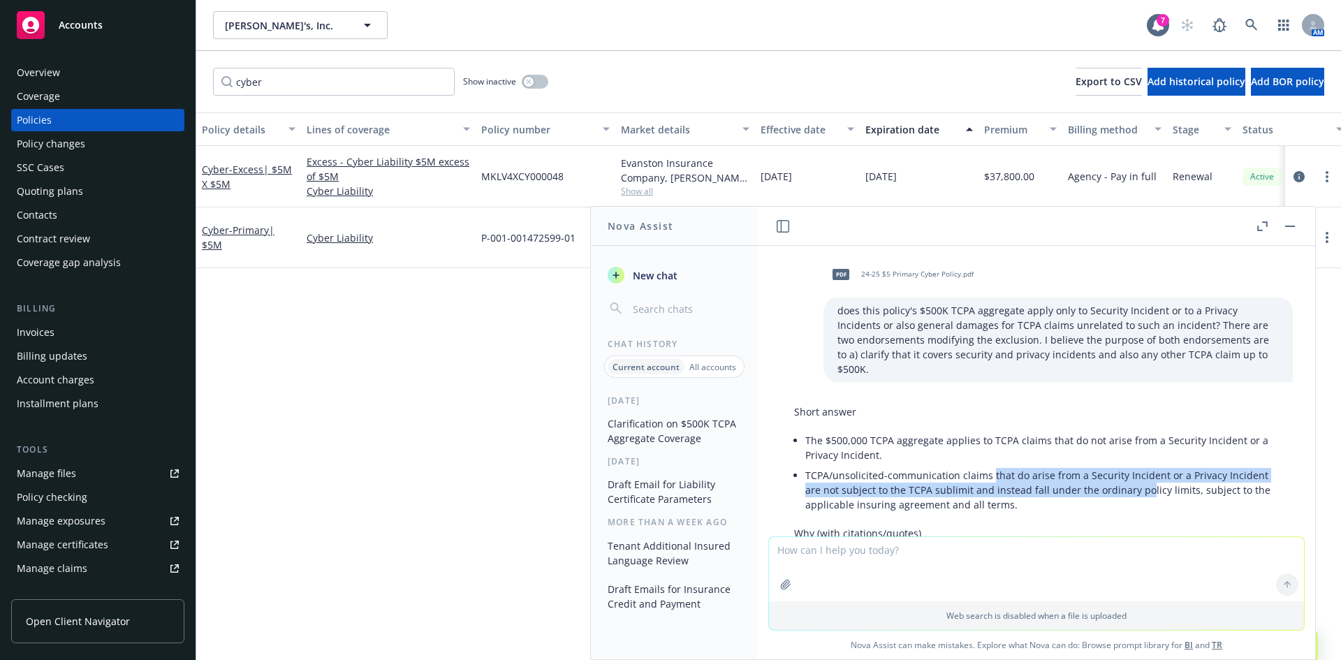
drag, startPoint x: 991, startPoint y: 457, endPoint x: 1144, endPoint y: 472, distance: 153.6
click at [1144, 472] on li "TCPA/unsolicited-communication claims that do arise from a Security Incident or…" at bounding box center [1041, 490] width 473 height 50
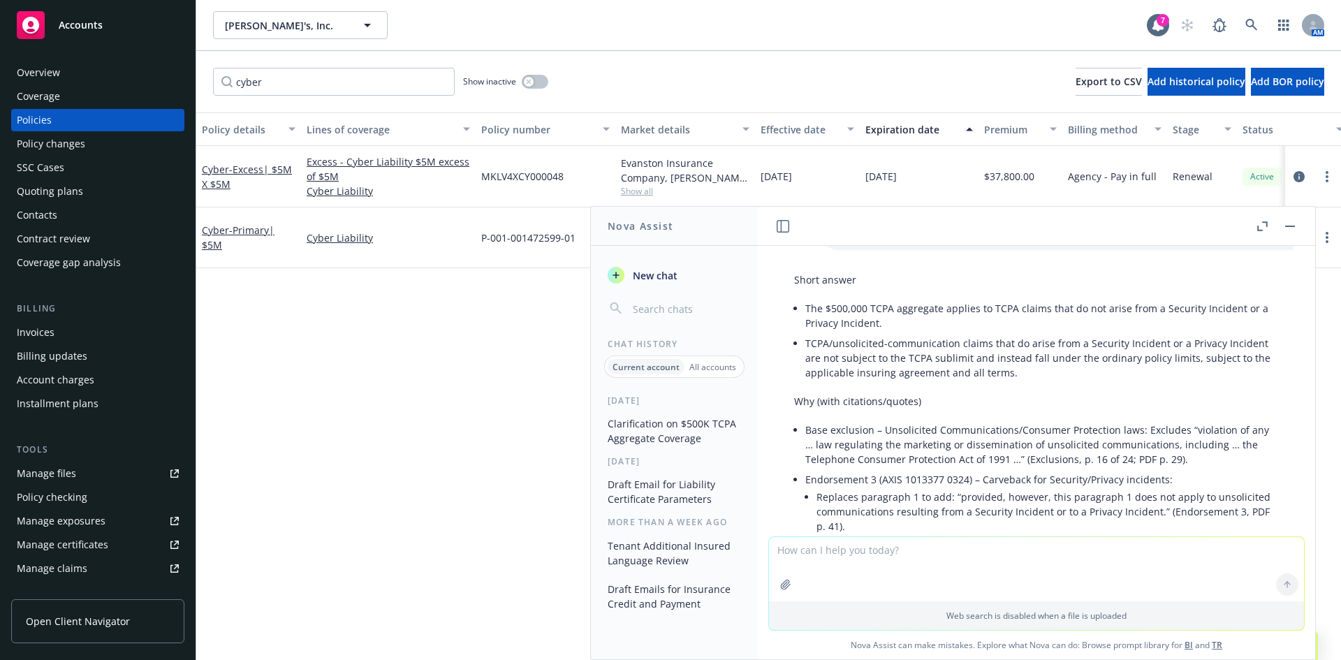
scroll to position [163, 0]
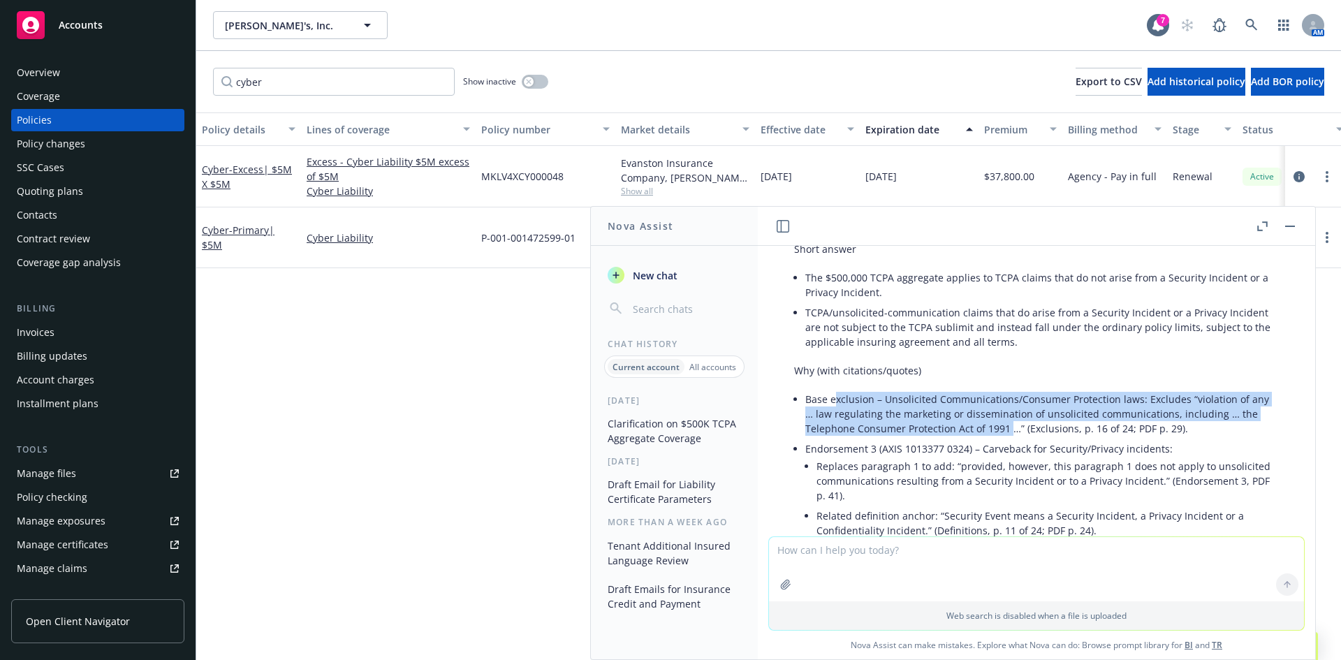
drag, startPoint x: 837, startPoint y: 388, endPoint x: 1012, endPoint y: 413, distance: 177.0
click at [1012, 413] on li "Base exclusion – Unsolicited Communications/Consumer Protection laws: Excludes …" at bounding box center [1041, 414] width 473 height 50
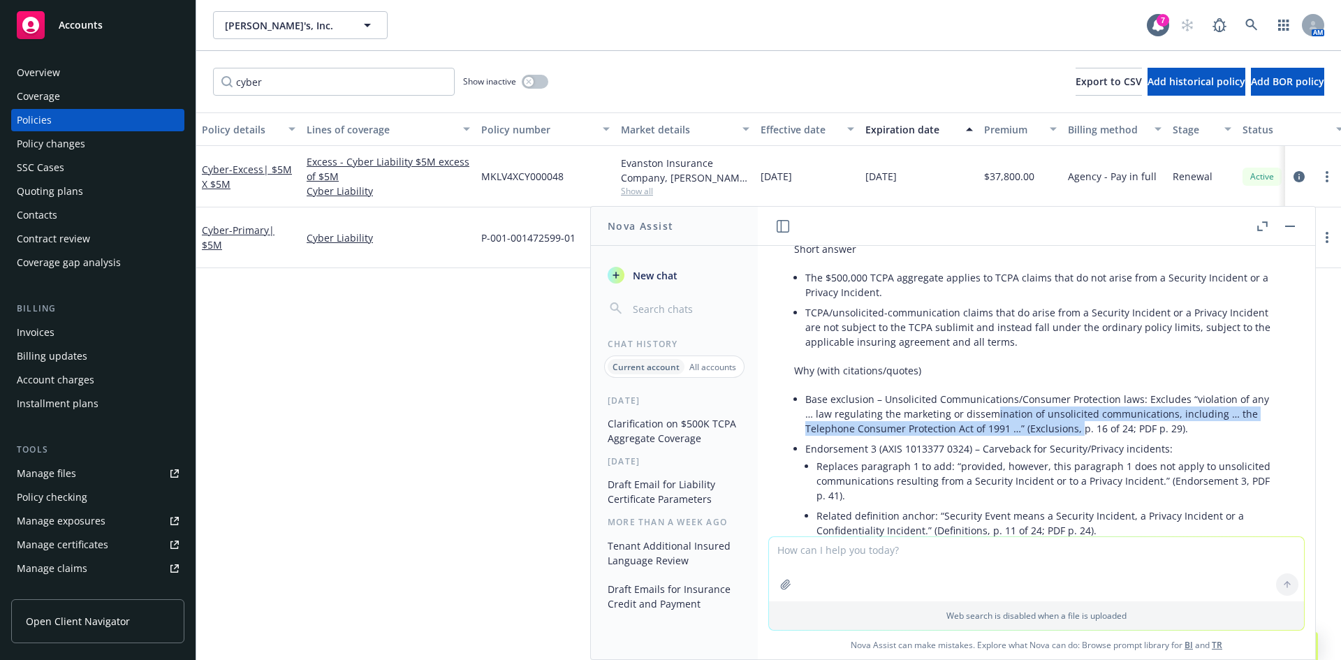
drag, startPoint x: 1079, startPoint y: 420, endPoint x: 988, endPoint y: 401, distance: 93.3
click at [988, 401] on li "Base exclusion – Unsolicited Communications/Consumer Protection laws: Excludes …" at bounding box center [1041, 414] width 473 height 50
click at [985, 399] on li "Base exclusion – Unsolicited Communications/Consumer Protection laws: Excludes …" at bounding box center [1041, 414] width 473 height 50
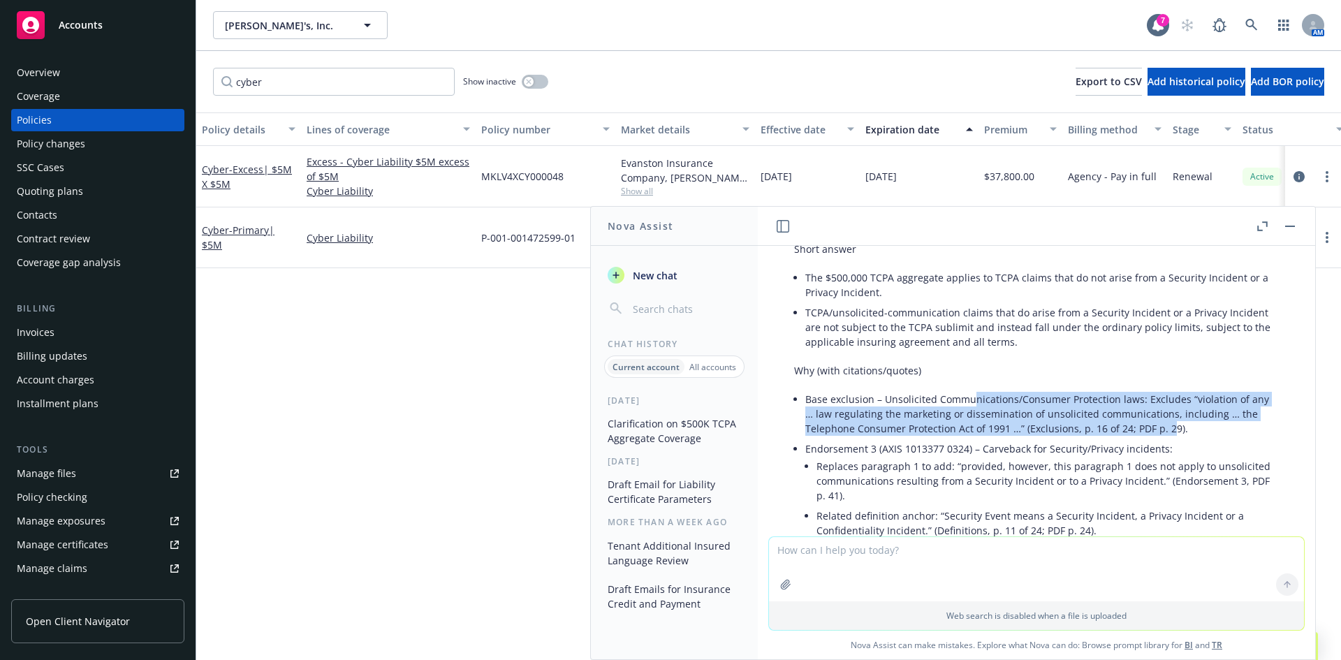
drag, startPoint x: 972, startPoint y: 384, endPoint x: 1170, endPoint y: 411, distance: 200.2
click at [1170, 411] on li "Base exclusion – Unsolicited Communications/Consumer Protection laws: Excludes …" at bounding box center [1041, 414] width 473 height 50
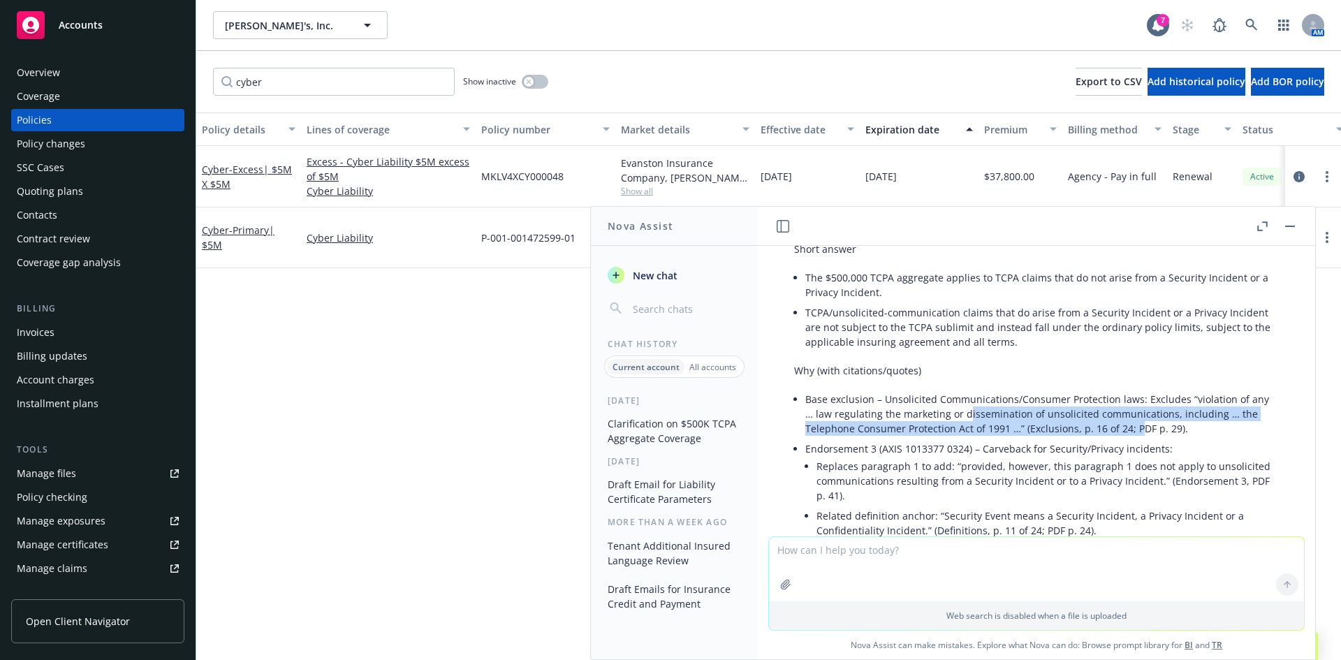
drag, startPoint x: 1135, startPoint y: 413, endPoint x: 959, endPoint y: 397, distance: 176.6
click at [963, 401] on li "Base exclusion – Unsolicited Communications/Consumer Protection laws: Excludes …" at bounding box center [1041, 414] width 473 height 50
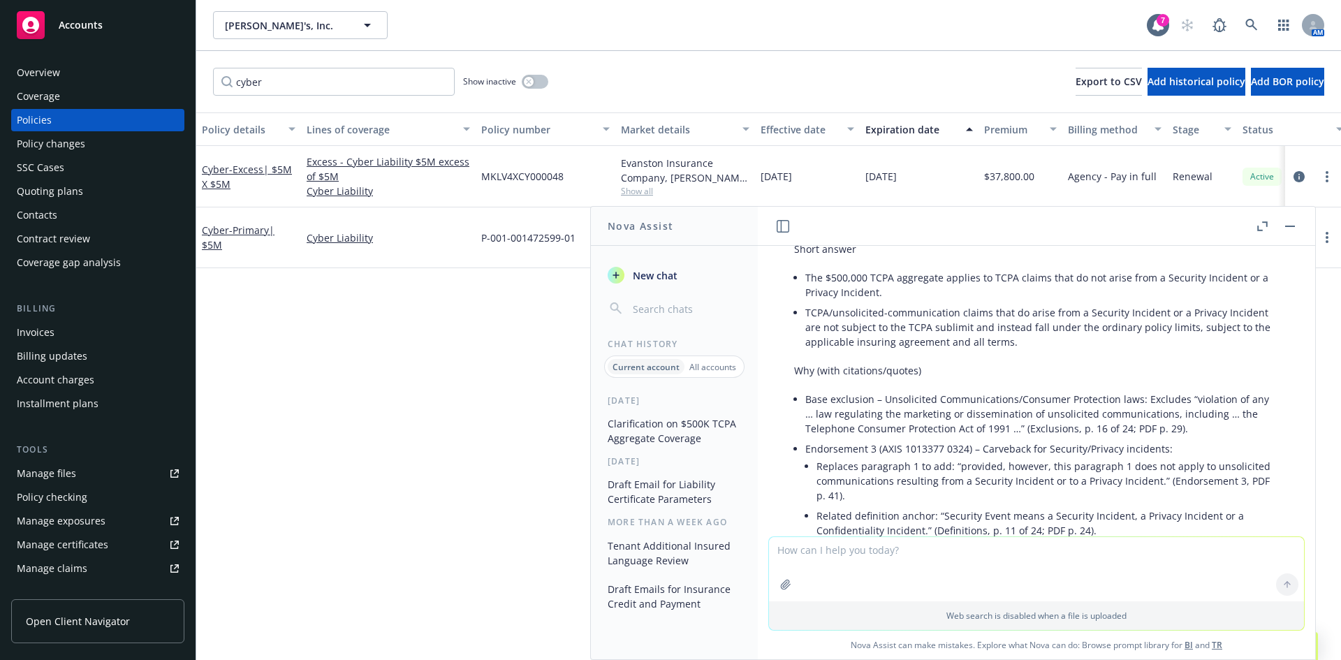
click at [959, 397] on li "Base exclusion – Unsolicited Communications/Consumer Protection laws: Excludes …" at bounding box center [1041, 414] width 473 height 50
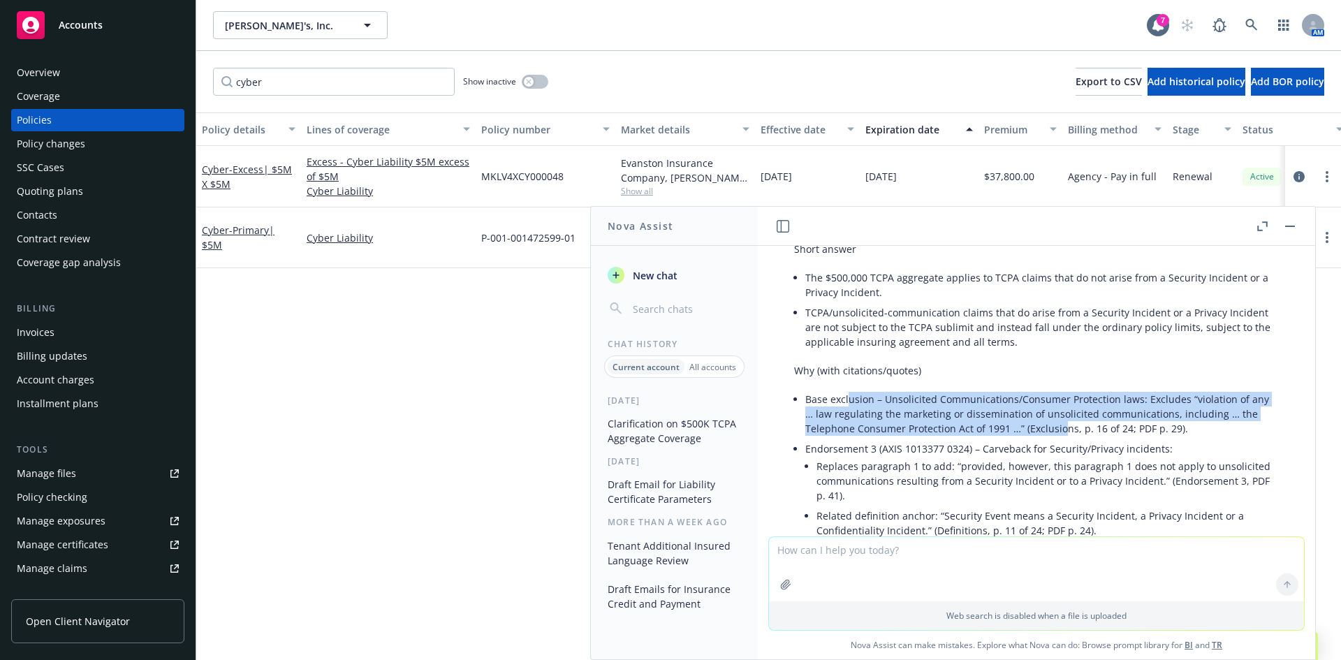
drag, startPoint x: 850, startPoint y: 388, endPoint x: 1072, endPoint y: 422, distance: 225.5
click at [1072, 422] on li "Base exclusion – Unsolicited Communications/Consumer Protection laws: Excludes …" at bounding box center [1041, 414] width 473 height 50
click at [1073, 423] on li "Base exclusion – Unsolicited Communications/Consumer Protection laws: Excludes …" at bounding box center [1041, 414] width 473 height 50
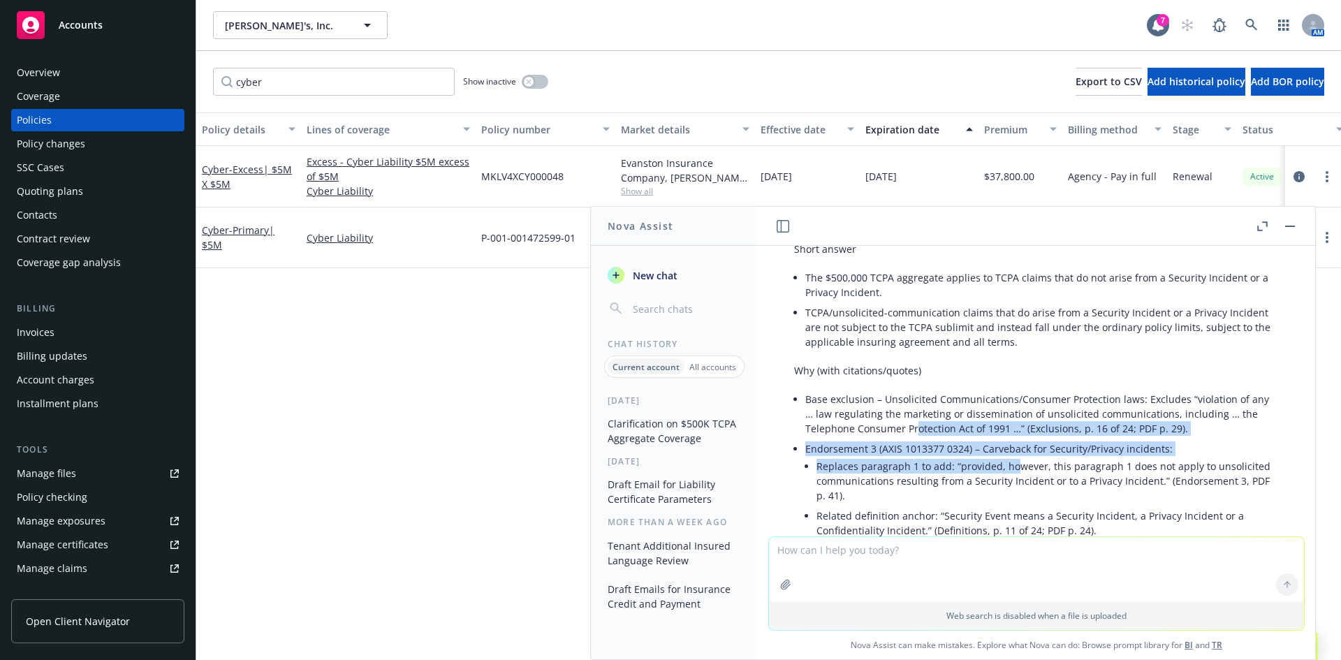
drag, startPoint x: 1014, startPoint y: 456, endPoint x: 901, endPoint y: 417, distance: 119.7
click at [901, 417] on ul "Base exclusion – Unsolicited Communications/Consumer Protection laws: Excludes …" at bounding box center [1041, 508] width 473 height 239
click at [901, 417] on li "Base exclusion – Unsolicited Communications/Consumer Protection laws: Excludes …" at bounding box center [1041, 414] width 473 height 50
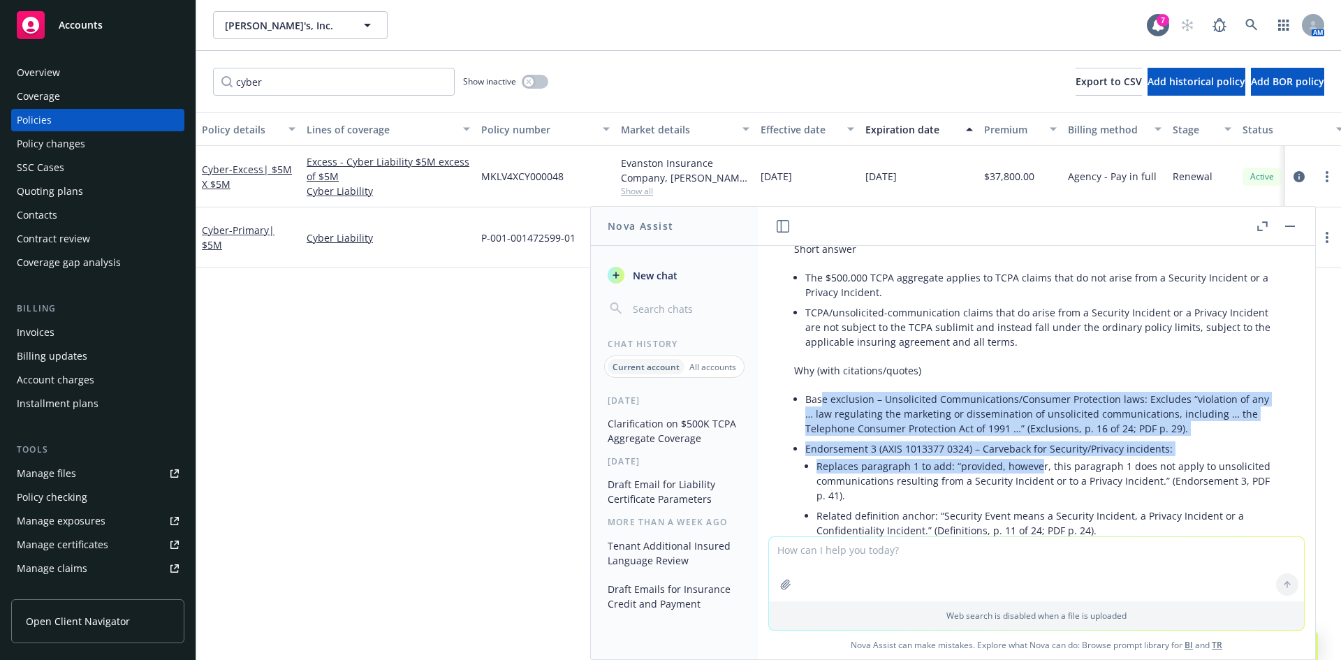
drag, startPoint x: 822, startPoint y: 385, endPoint x: 1040, endPoint y: 449, distance: 227.6
click at [1040, 449] on ul "Base exclusion – Unsolicited Communications/Consumer Protection laws: Excludes …" at bounding box center [1041, 508] width 473 height 239
click at [1040, 456] on li "Replaces paragraph 1 to add: “provided, however, this paragraph 1 does not appl…" at bounding box center [1047, 481] width 462 height 50
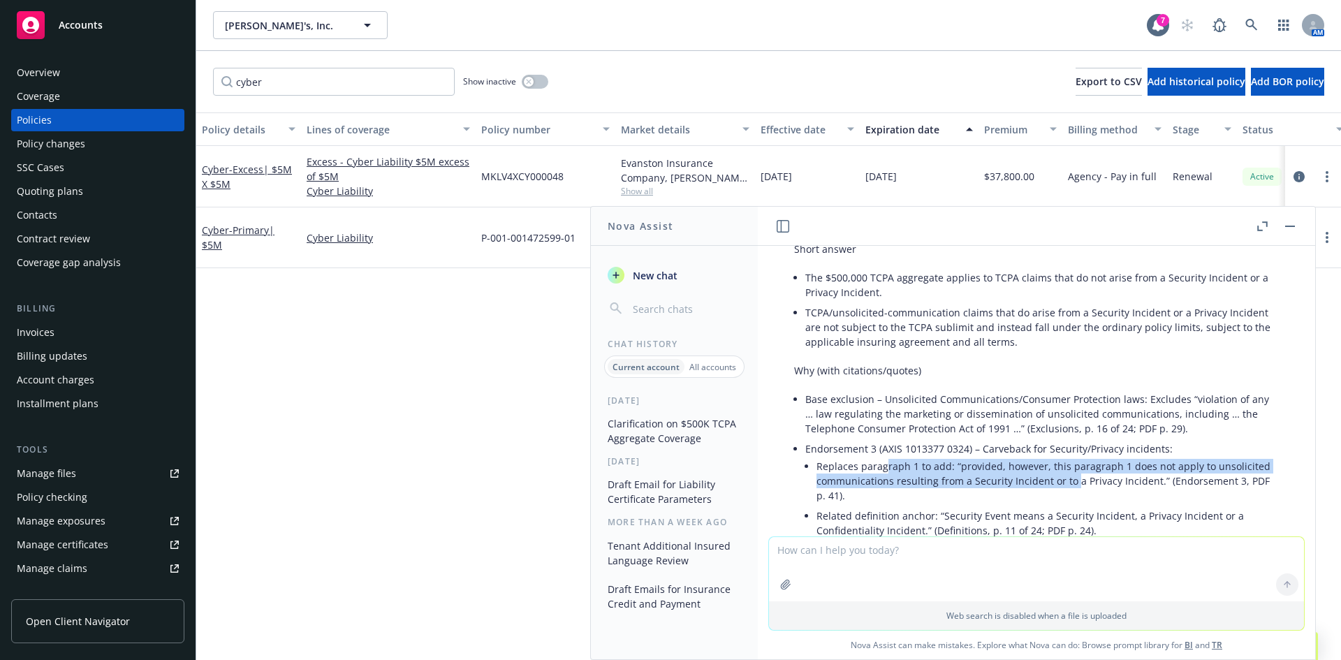
drag, startPoint x: 997, startPoint y: 453, endPoint x: 1072, endPoint y: 463, distance: 76.0
click at [1072, 463] on li "Replaces paragraph 1 to add: “provided, however, this paragraph 1 does not appl…" at bounding box center [1047, 481] width 462 height 50
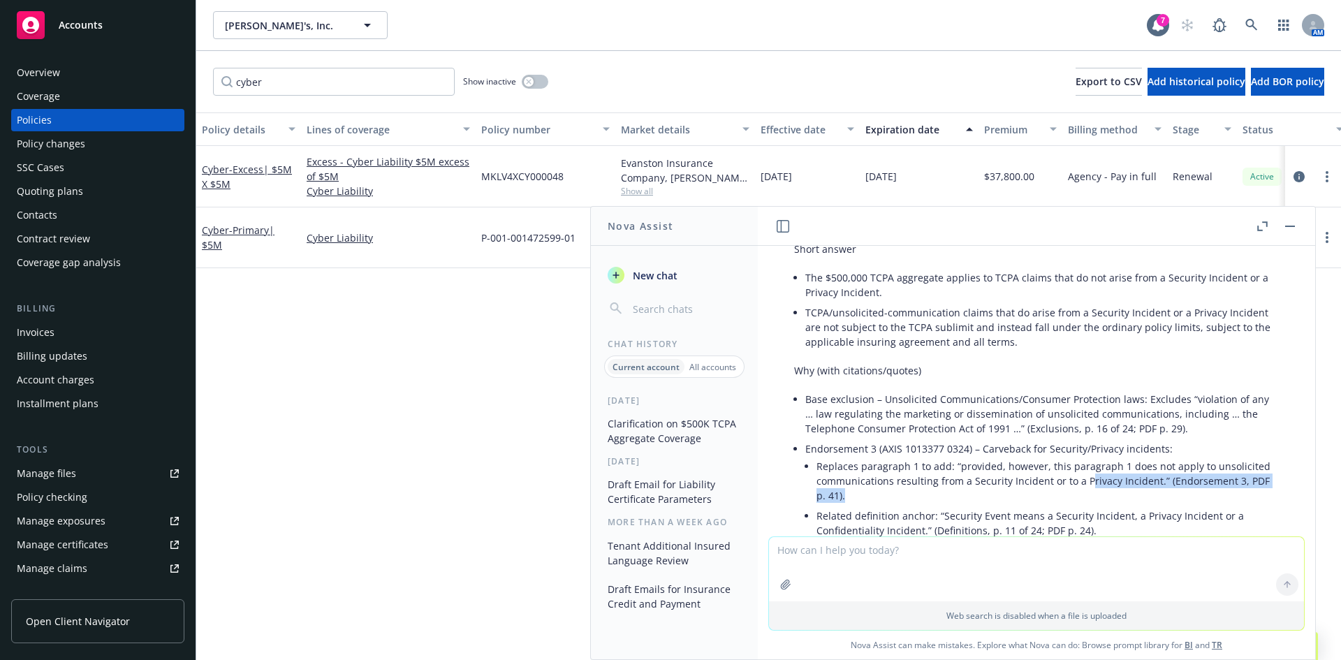
drag, startPoint x: 1196, startPoint y: 474, endPoint x: 1083, endPoint y: 464, distance: 113.5
click at [1084, 465] on li "Replaces paragraph 1 to add: “provided, however, this paragraph 1 does not appl…" at bounding box center [1047, 481] width 462 height 50
click at [1083, 464] on li "Replaces paragraph 1 to add: “provided, however, this paragraph 1 does not appl…" at bounding box center [1047, 481] width 462 height 50
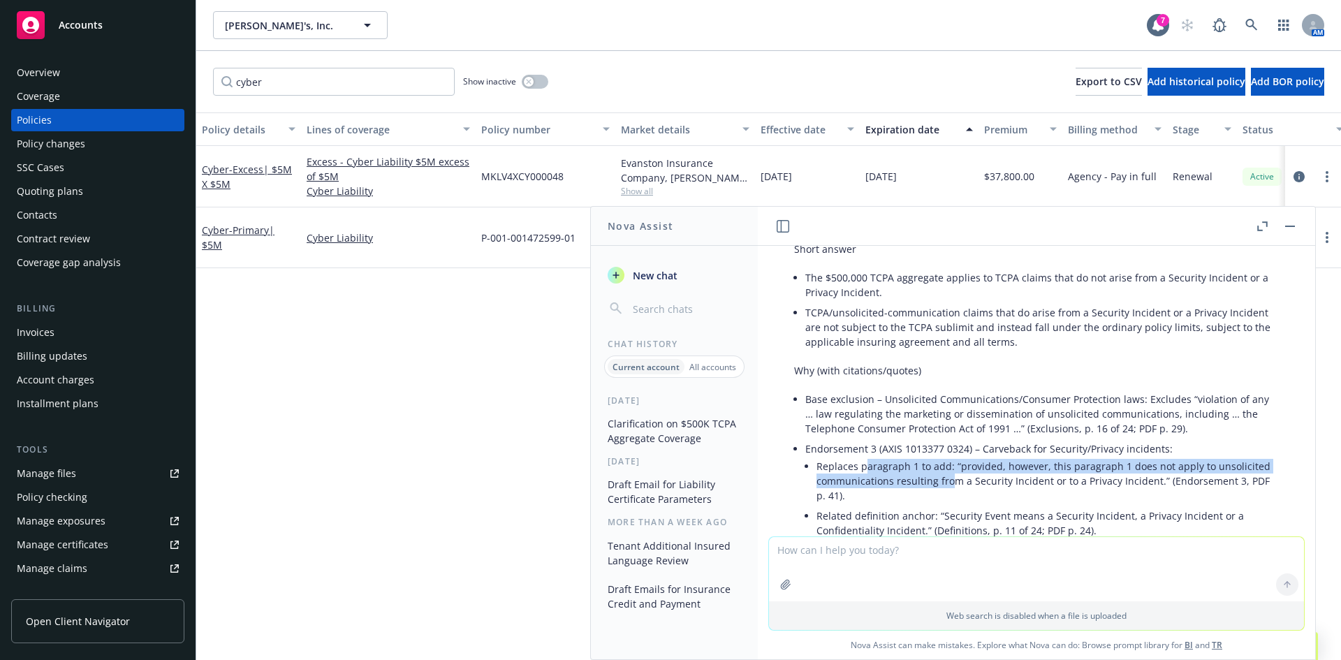
drag, startPoint x: 867, startPoint y: 455, endPoint x: 957, endPoint y: 437, distance: 91.2
click at [950, 473] on li "Replaces paragraph 1 to add: “provided, however, this paragraph 1 does not appl…" at bounding box center [1047, 481] width 462 height 50
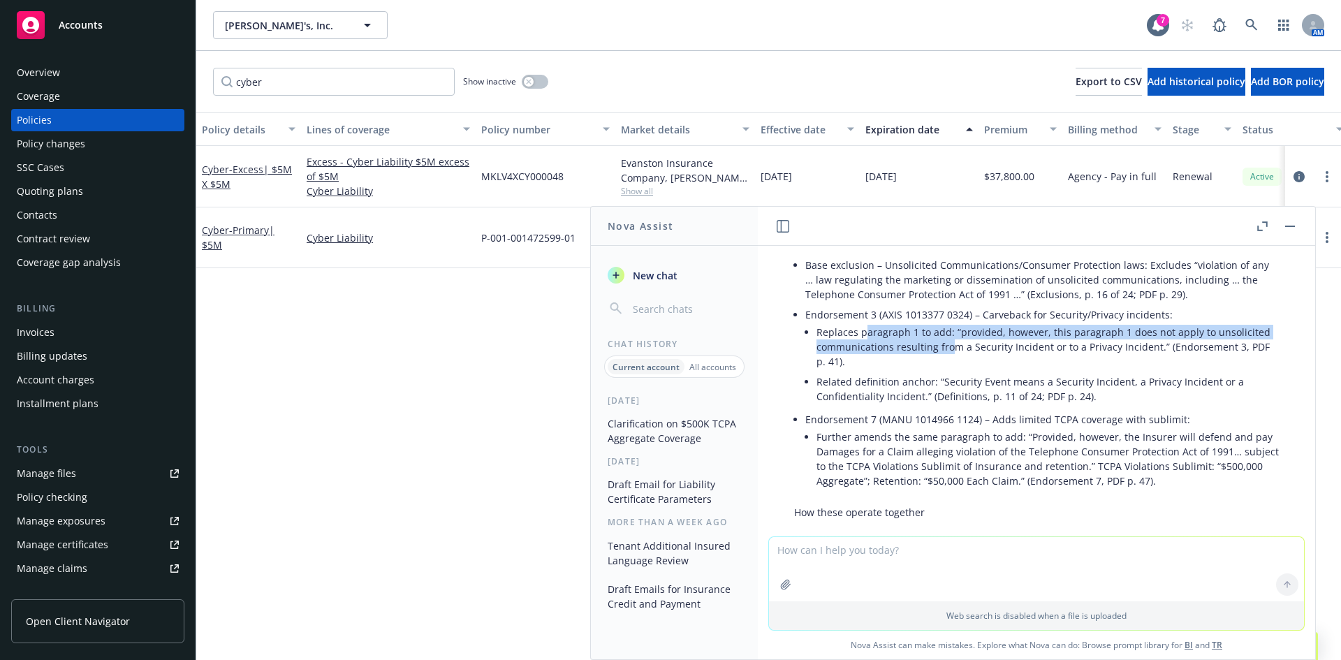
scroll to position [326, 0]
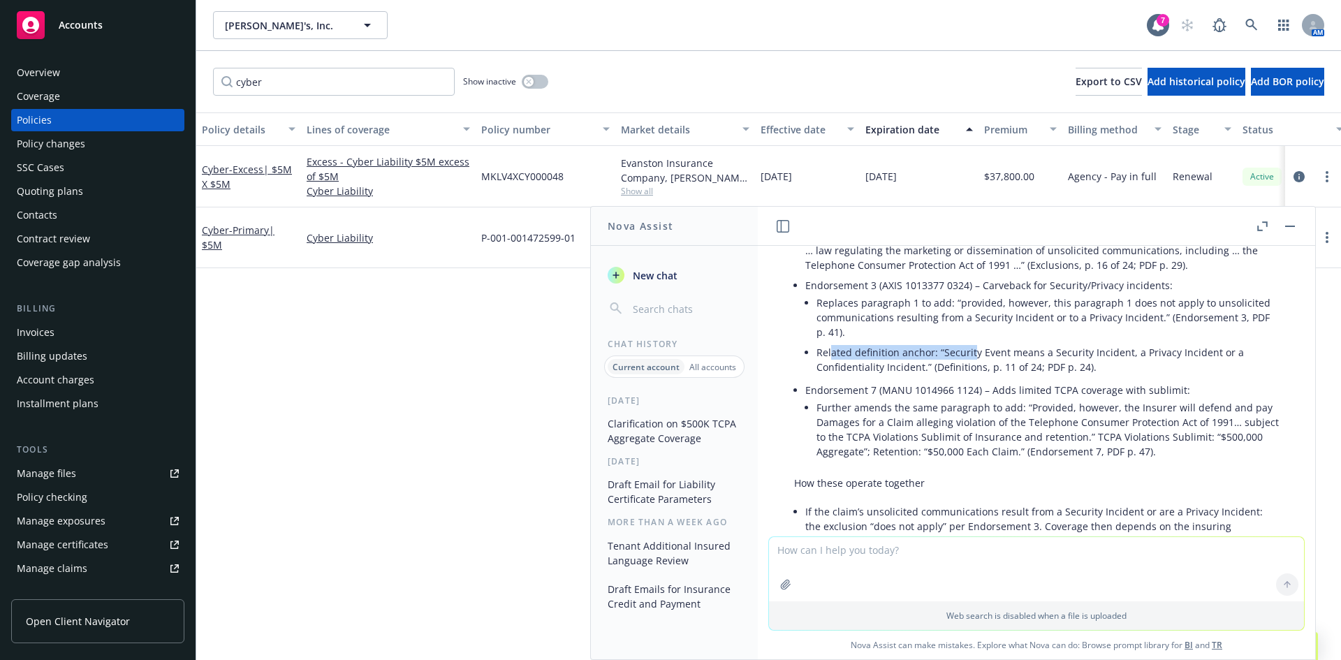
drag, startPoint x: 830, startPoint y: 337, endPoint x: 973, endPoint y: 337, distance: 142.4
click at [973, 342] on li "Related definition anchor: “Security Event means a Security Incident, a Privacy…" at bounding box center [1047, 359] width 462 height 35
drag, startPoint x: 1040, startPoint y: 339, endPoint x: 950, endPoint y: 332, distance: 89.6
click at [951, 342] on li "Related definition anchor: “Security Event means a Security Incident, a Privacy…" at bounding box center [1047, 359] width 462 height 35
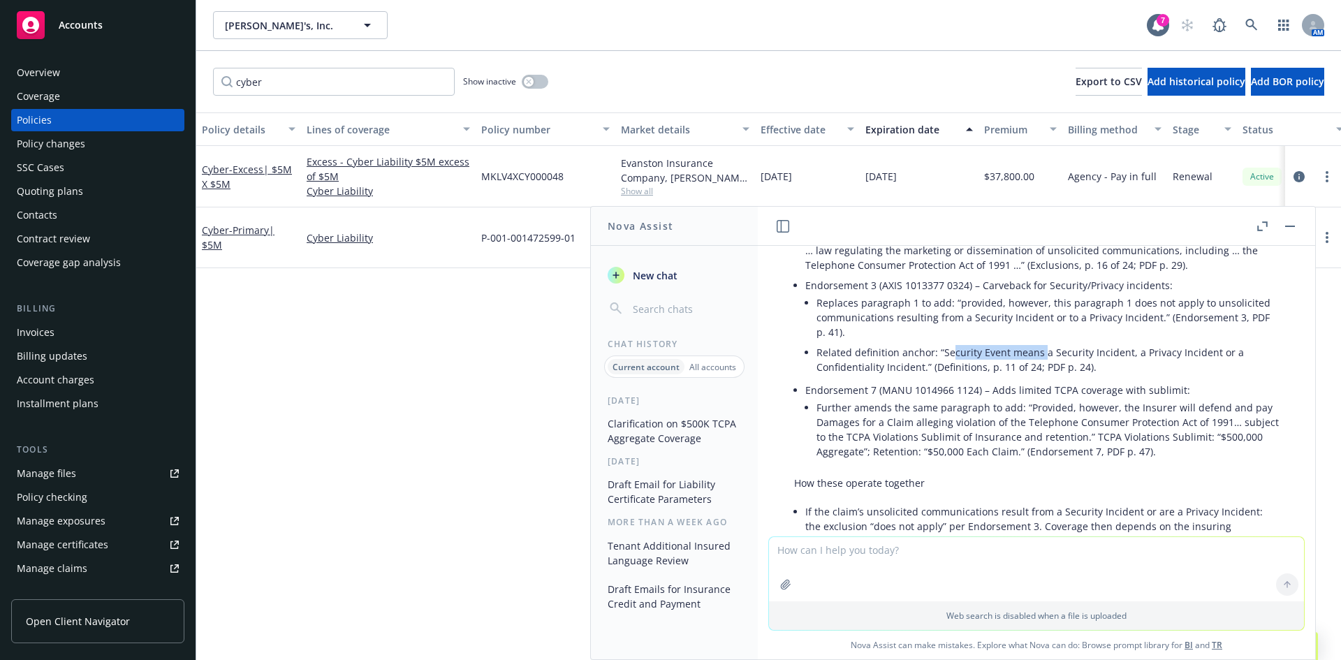
click at [950, 342] on li "Related definition anchor: “Security Event means a Security Incident, a Privacy…" at bounding box center [1047, 359] width 462 height 35
drag, startPoint x: 945, startPoint y: 332, endPoint x: 1203, endPoint y: 339, distance: 258.4
click at [1203, 342] on li "Related definition anchor: “Security Event means a Security Incident, a Privacy…" at bounding box center [1047, 359] width 462 height 35
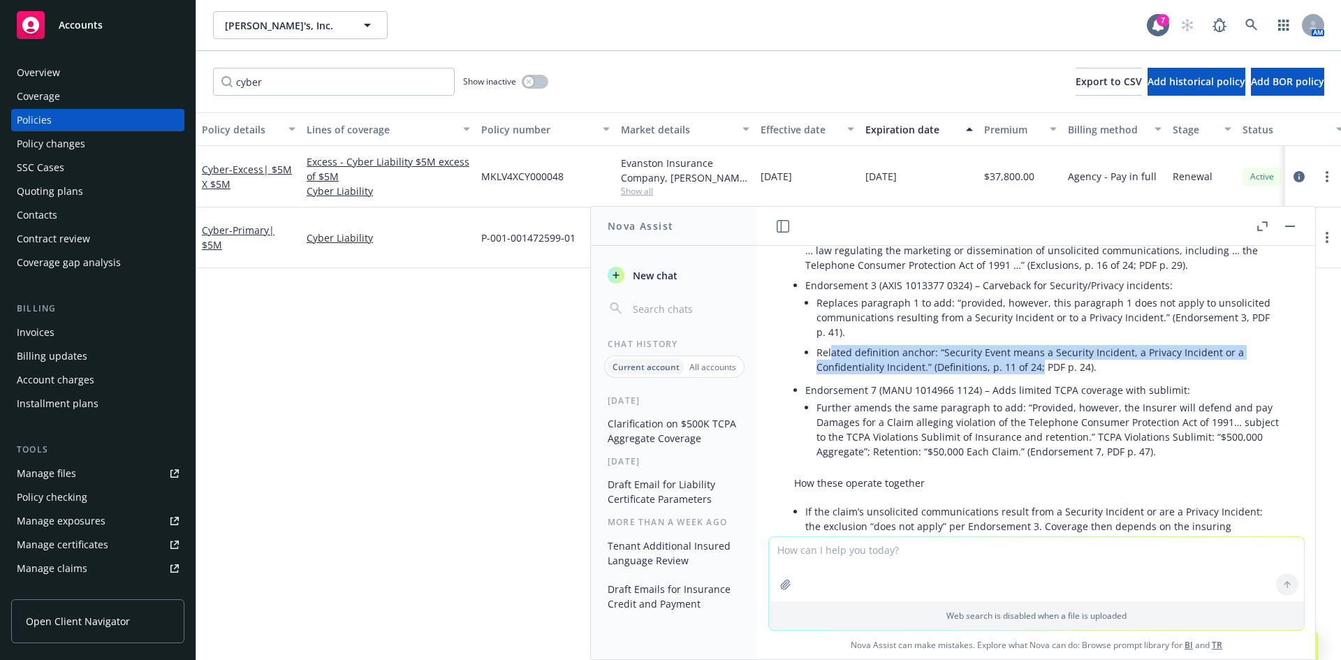
drag, startPoint x: 832, startPoint y: 339, endPoint x: 1037, endPoint y: 360, distance: 205.6
click at [1037, 360] on li "Related definition anchor: “Security Event means a Security Incident, a Privacy…" at bounding box center [1047, 359] width 462 height 35
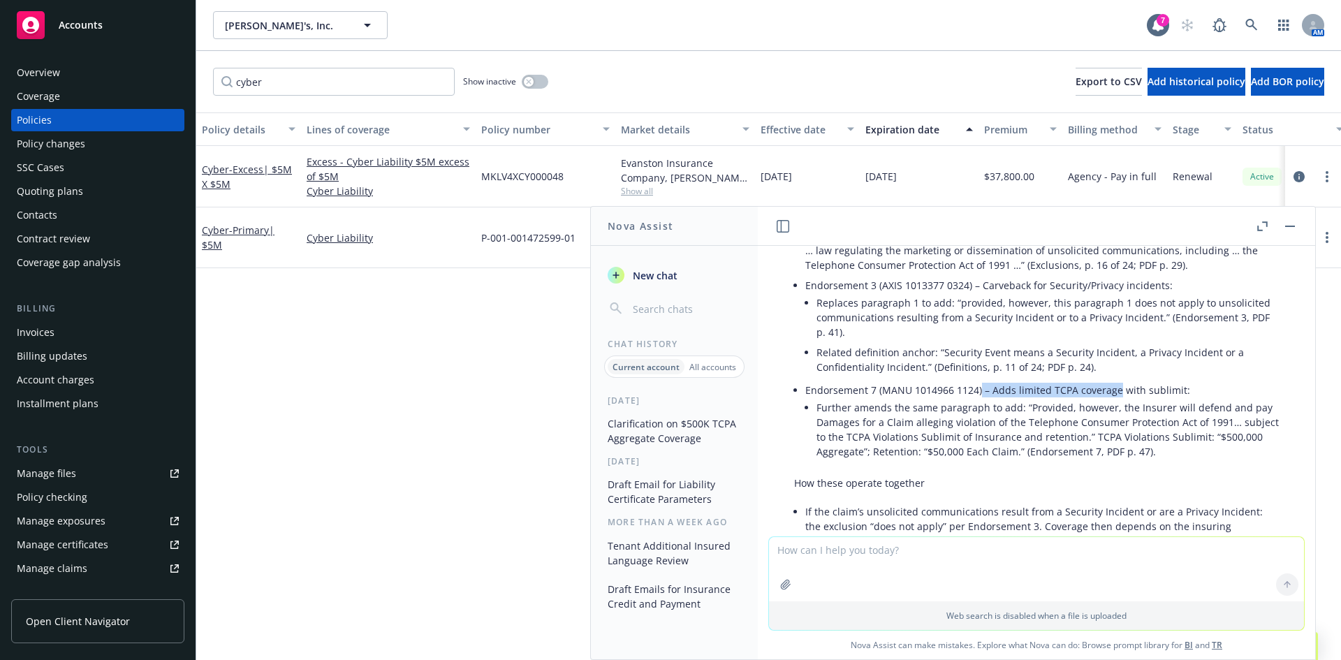
drag, startPoint x: 978, startPoint y: 374, endPoint x: 1116, endPoint y: 374, distance: 137.6
click at [1116, 380] on li "Endorsement 7 (MANU 1014966 1124) – Adds limited TCPA coverage with sublimit: F…" at bounding box center [1041, 422] width 473 height 84
drag, startPoint x: 1133, startPoint y: 369, endPoint x: 1103, endPoint y: 369, distance: 29.3
click at [1105, 380] on li "Endorsement 7 (MANU 1014966 1124) – Adds limited TCPA coverage with sublimit: F…" at bounding box center [1041, 422] width 473 height 84
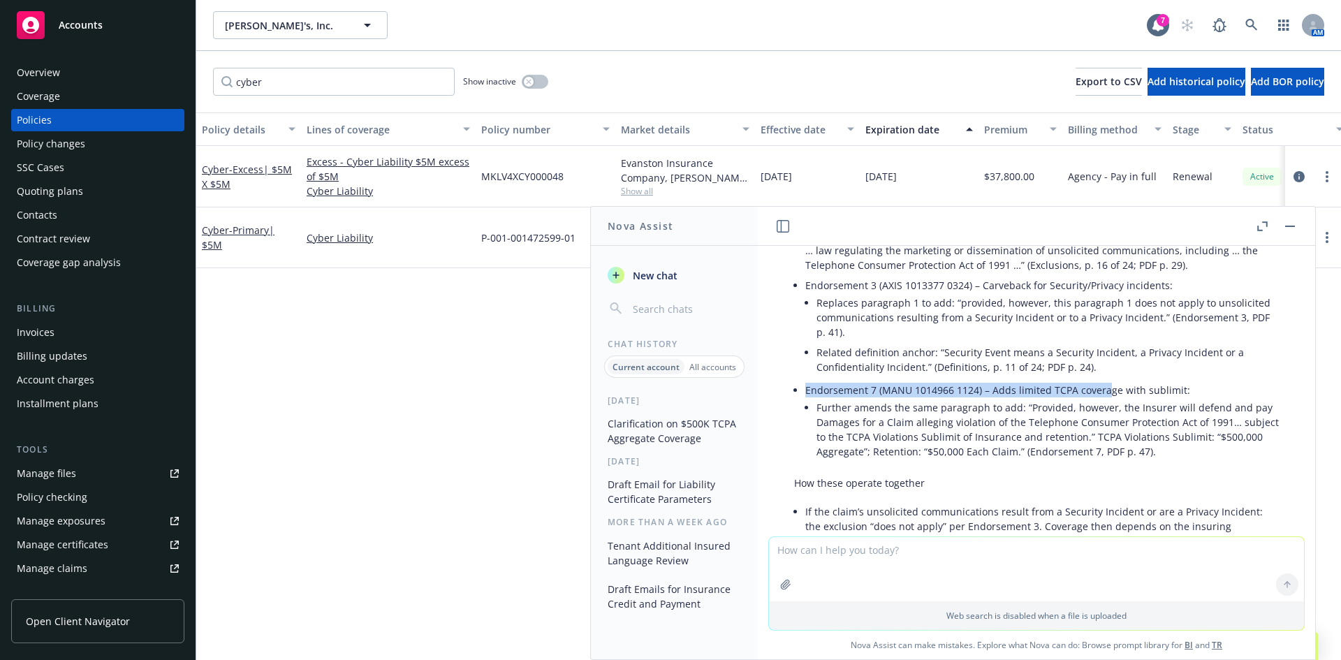
click at [1103, 380] on li "Endorsement 7 (MANU 1014966 1124) – Adds limited TCPA coverage with sublimit: F…" at bounding box center [1041, 422] width 473 height 84
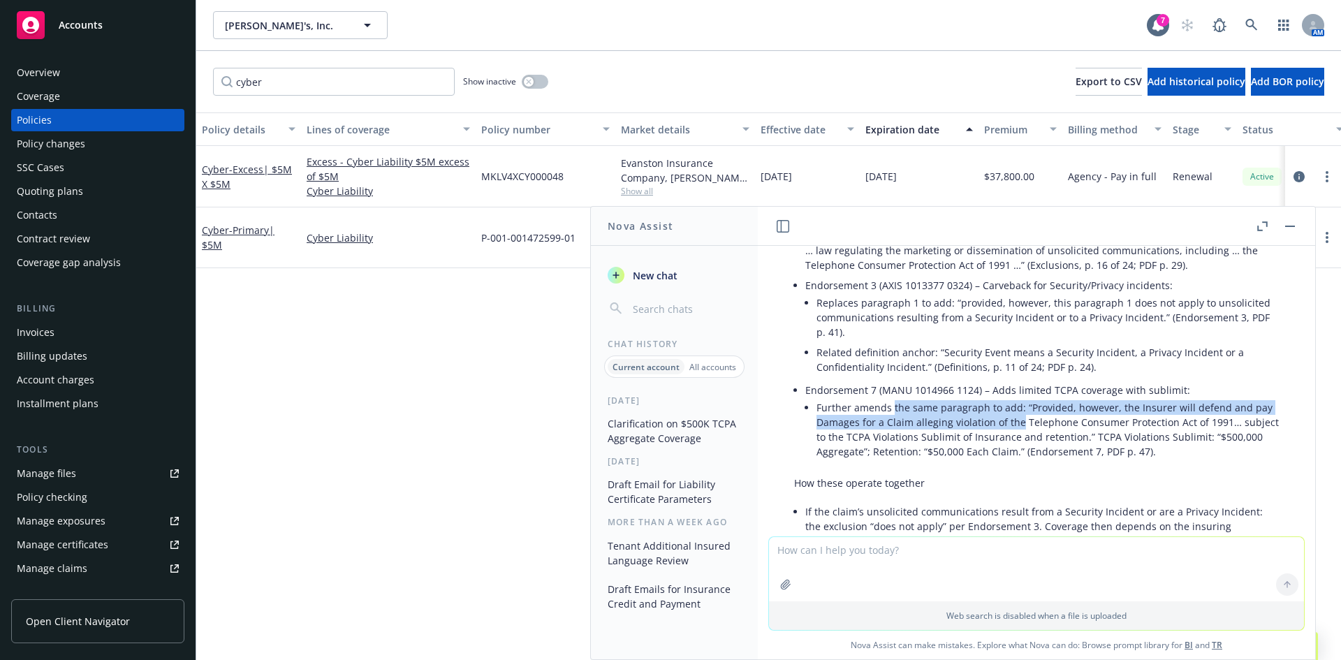
drag, startPoint x: 908, startPoint y: 392, endPoint x: 1019, endPoint y: 407, distance: 111.3
click at [1019, 407] on li "Further amends the same paragraph to add: “Provided, however, the Insurer will …" at bounding box center [1047, 429] width 462 height 64
drag, startPoint x: 1038, startPoint y: 398, endPoint x: 1151, endPoint y: 411, distance: 113.2
click at [1151, 411] on li "Further amends the same paragraph to add: “Provided, however, the Insurer will …" at bounding box center [1047, 429] width 462 height 64
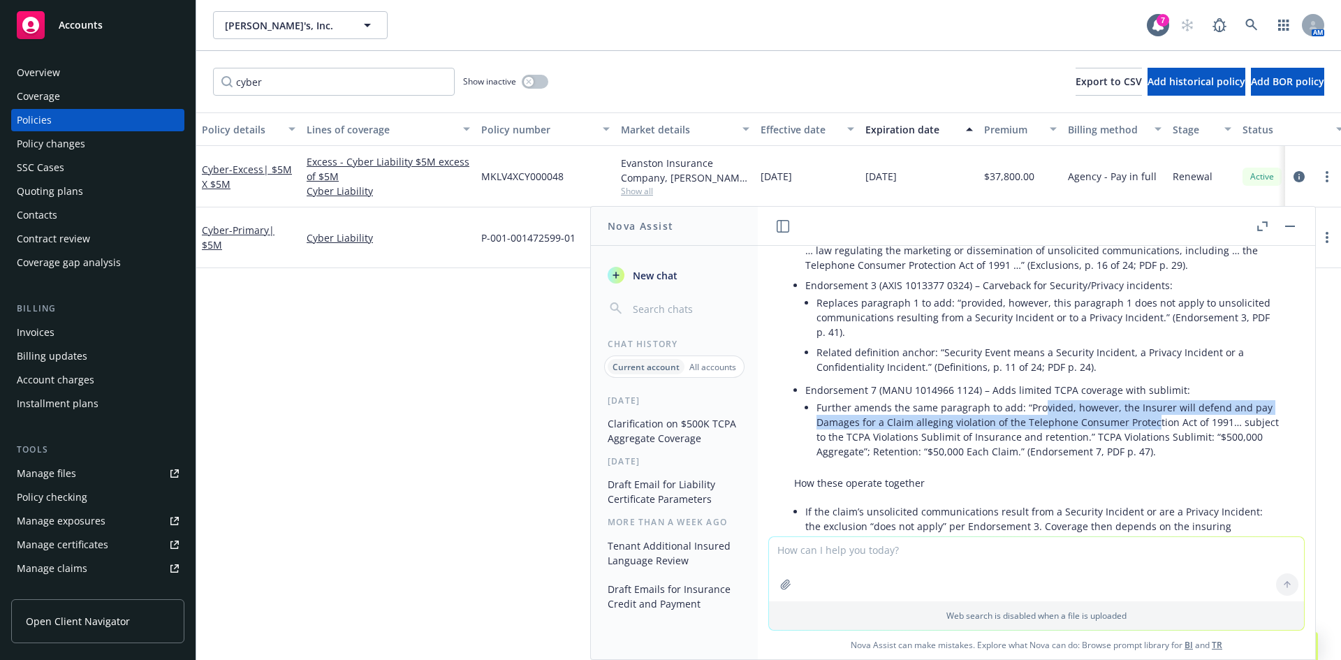
click at [1151, 411] on li "Further amends the same paragraph to add: “Provided, however, the Insurer will …" at bounding box center [1047, 429] width 462 height 64
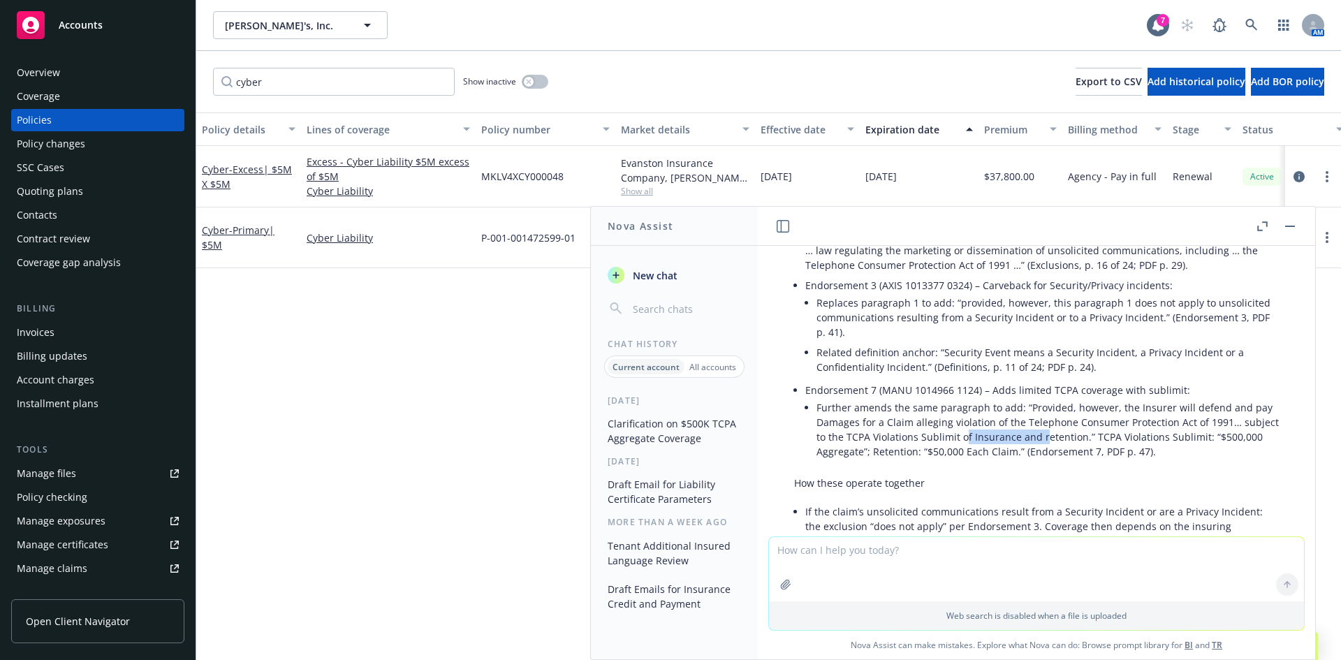
drag, startPoint x: 1073, startPoint y: 418, endPoint x: 998, endPoint y: 415, distance: 74.8
click at [999, 415] on li "Further amends the same paragraph to add: “Provided, however, the Insurer will …" at bounding box center [1047, 429] width 462 height 64
click at [998, 415] on li "Further amends the same paragraph to add: “Provided, however, the Insurer will …" at bounding box center [1047, 429] width 462 height 64
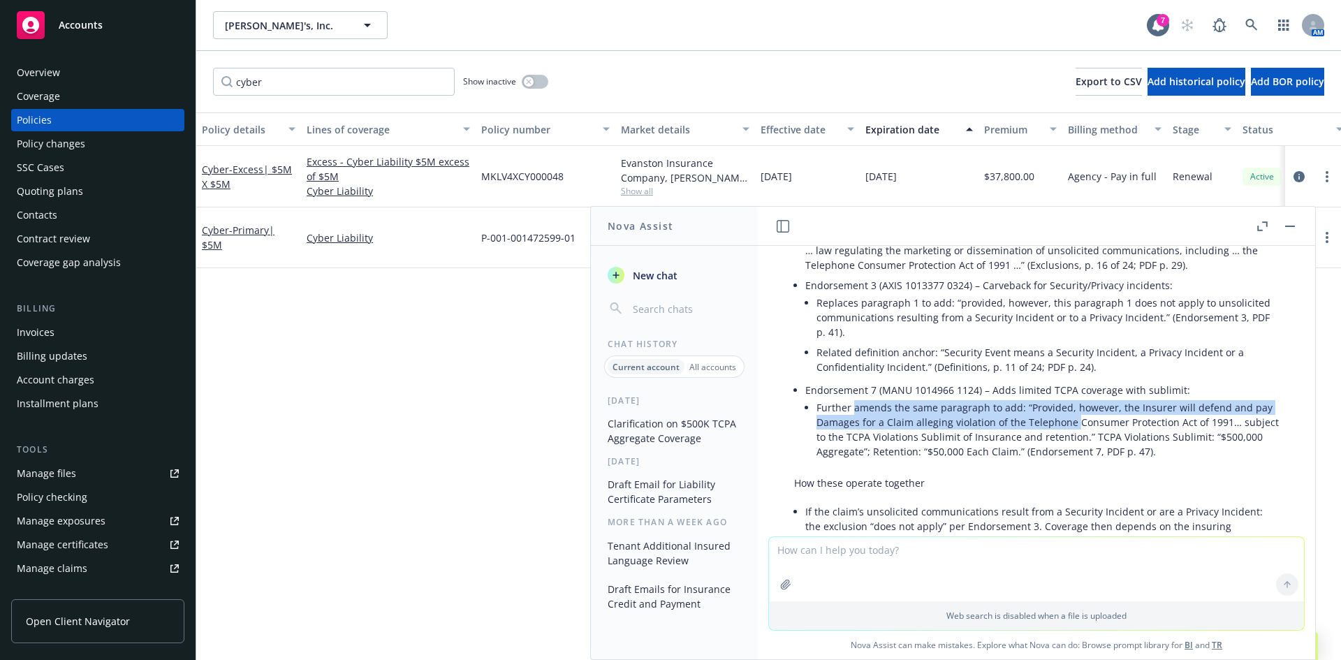
drag, startPoint x: 852, startPoint y: 396, endPoint x: 1072, endPoint y: 410, distance: 220.4
click at [1072, 410] on li "Further amends the same paragraph to add: “Provided, however, the Insurer will …" at bounding box center [1047, 429] width 462 height 64
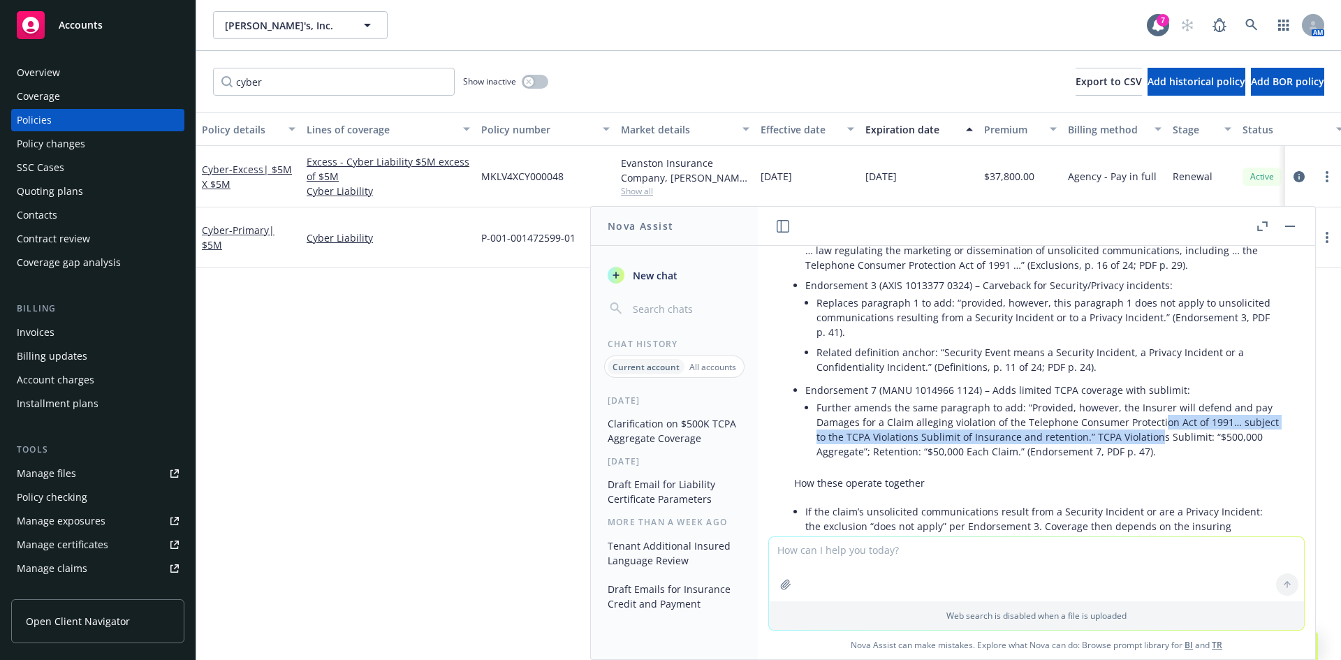
drag
click at [1190, 422] on li "Further amends the same paragraph to add: “Provided, however, the Insurer will …" at bounding box center [1047, 429] width 462 height 64
click at [1083, 428] on li "Further amends the same paragraph to add: “Provided, however, the Insurer will …" at bounding box center [1047, 429] width 462 height 64
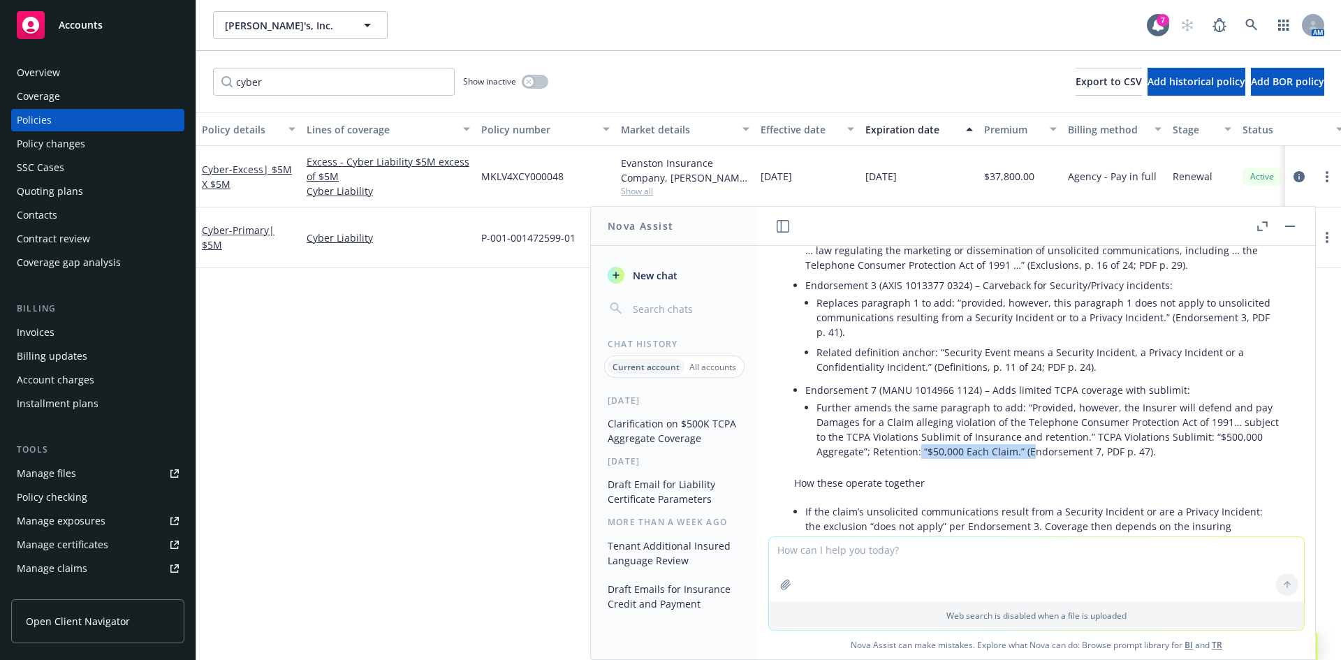
click at [966, 442] on li "Further amends the same paragraph to add: “Provided, however, the Insurer will …" at bounding box center [1047, 429] width 462 height 64
click at [965, 442] on li "Further amends the same paragraph to add: “Provided, however, the Insurer will …" at bounding box center [1047, 429] width 462 height 64
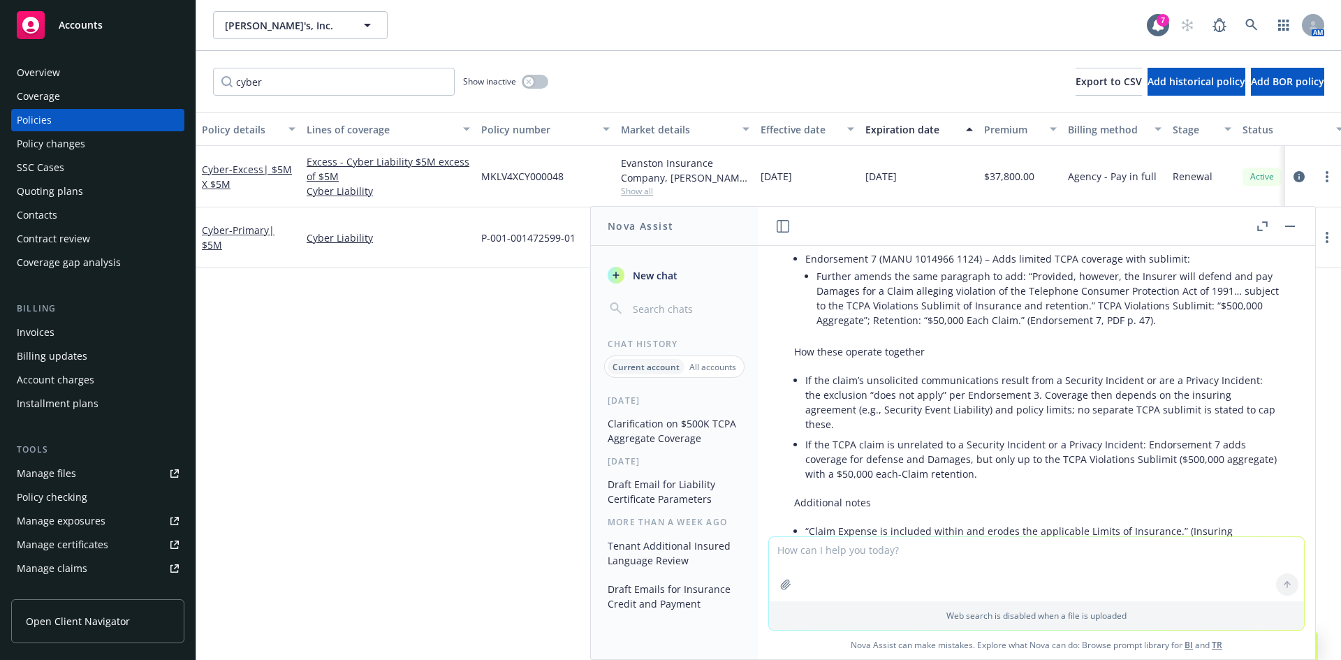
scroll to position [489, 0]
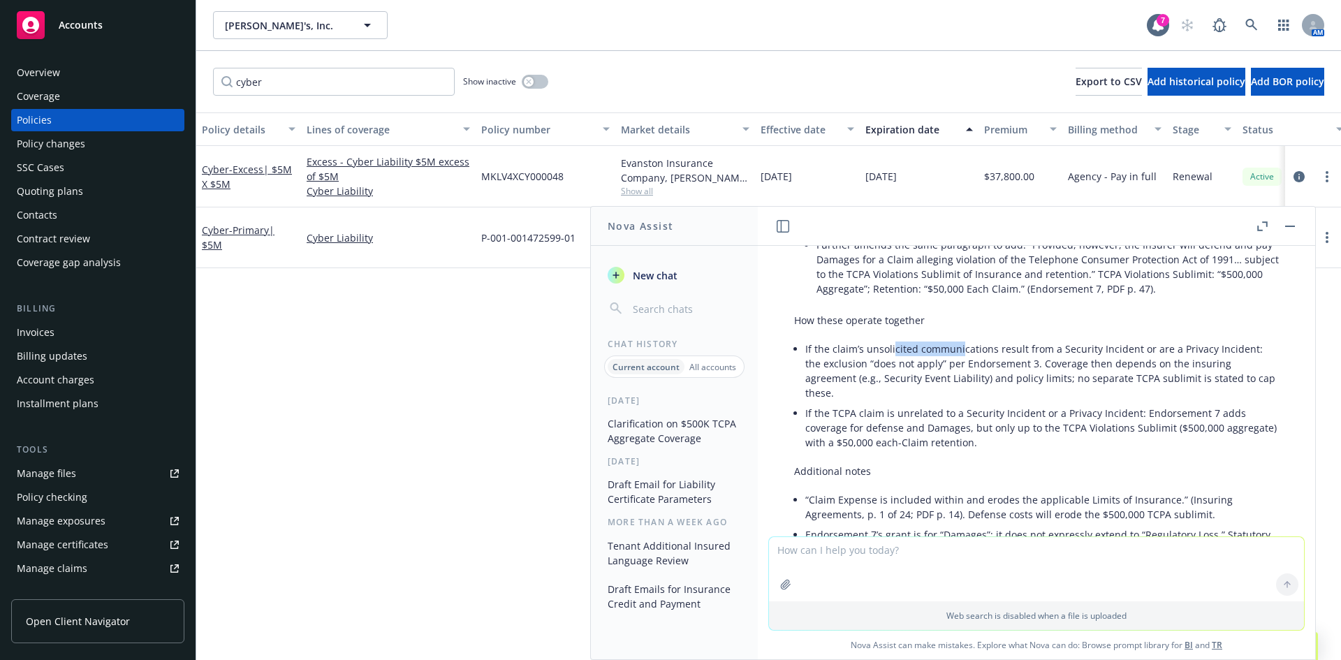
click at [961, 339] on li "If the claim’s unsolicited communications result from a Security Incident or ar…" at bounding box center [1041, 371] width 473 height 64
click at [1114, 347] on li "If the claim’s unsolicited communications result from a Security Incident or ar…" at bounding box center [1041, 371] width 473 height 64
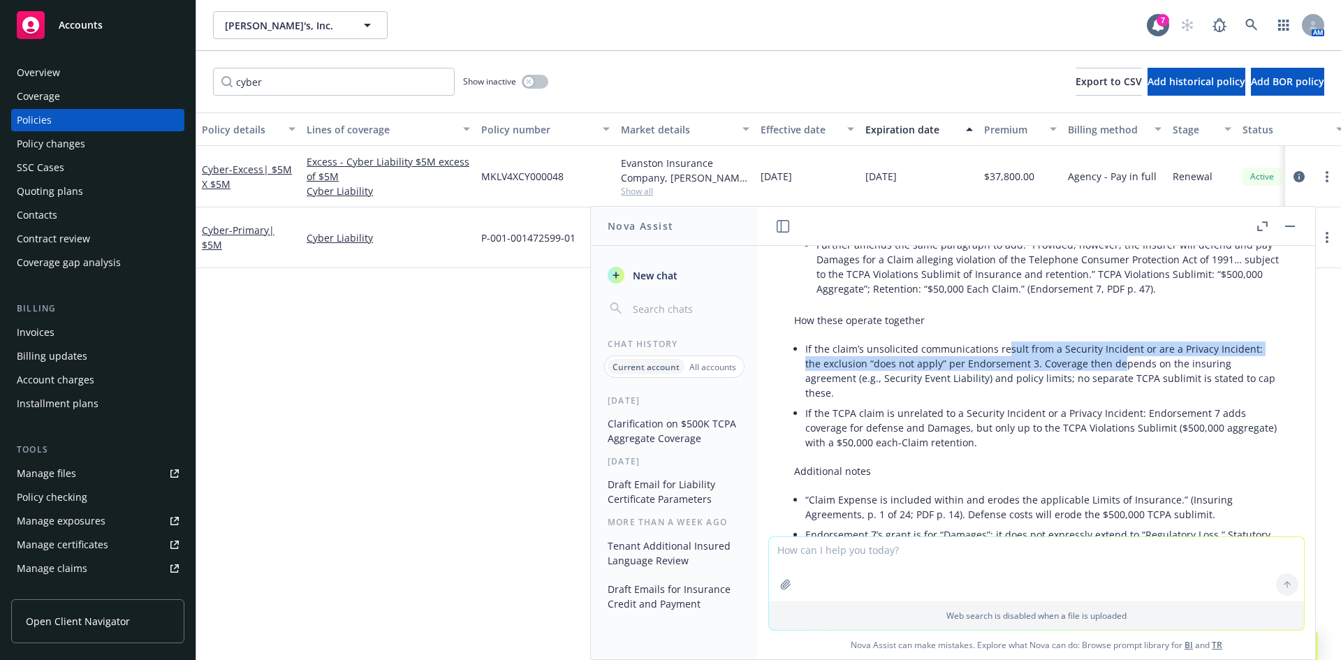
click at [998, 339] on li "If the claim’s unsolicited communications result from a Security Incident or ar…" at bounding box center [1041, 371] width 473 height 64
click at [1091, 349] on li "If the claim’s unsolicited communications result from a Security Incident or ar…" at bounding box center [1041, 371] width 473 height 64
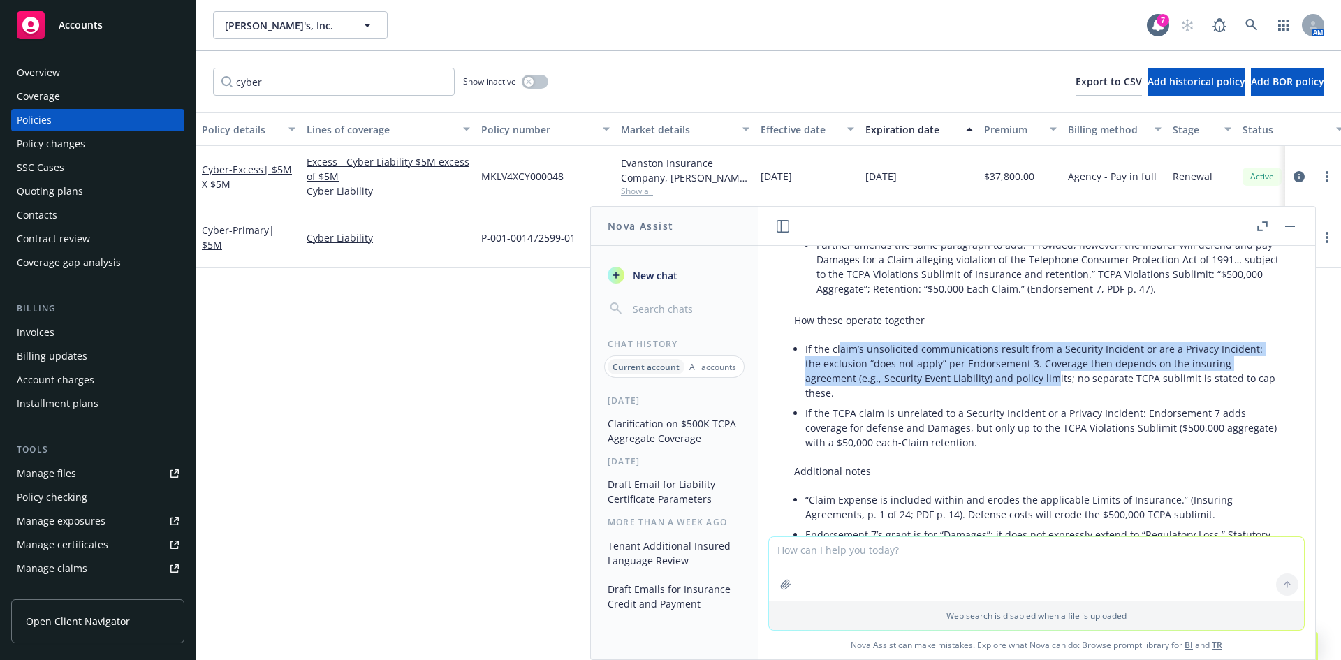
click at [1047, 368] on li "If the claim’s unsolicited communications result from a Security Incident or ar…" at bounding box center [1041, 371] width 473 height 64
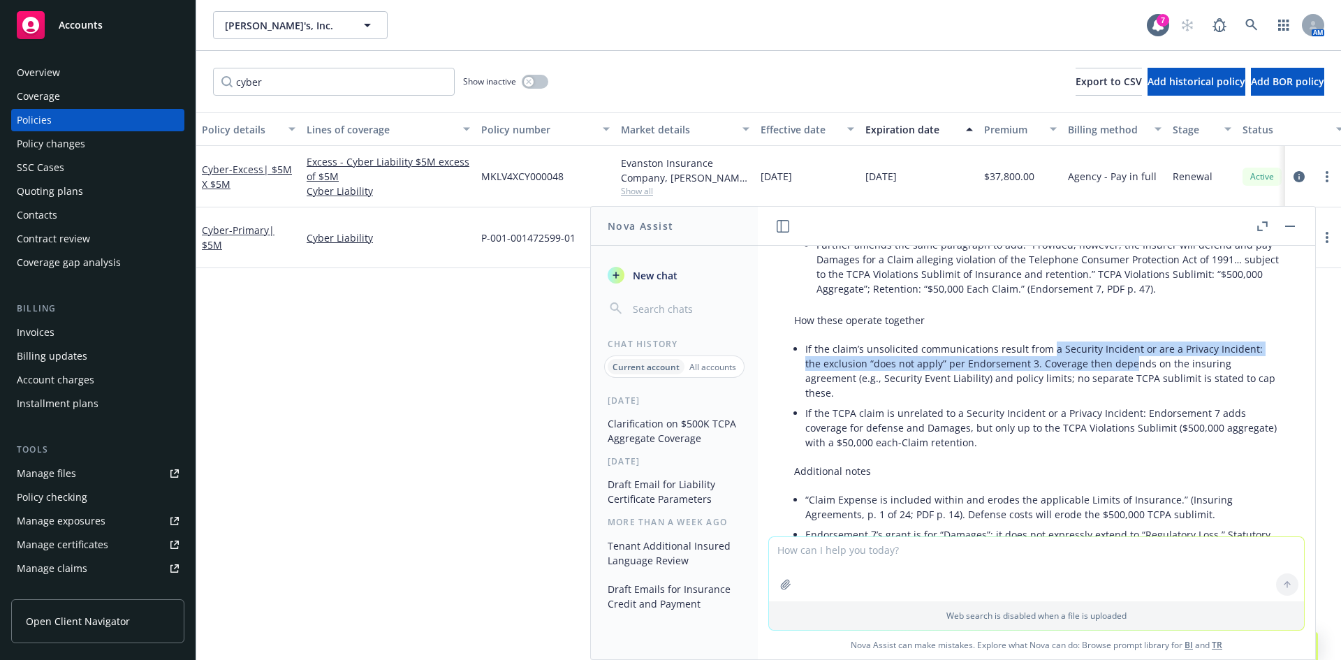
click at [1128, 349] on li "If the claim’s unsolicited communications result from a Security Incident or ar…" at bounding box center [1041, 371] width 473 height 64
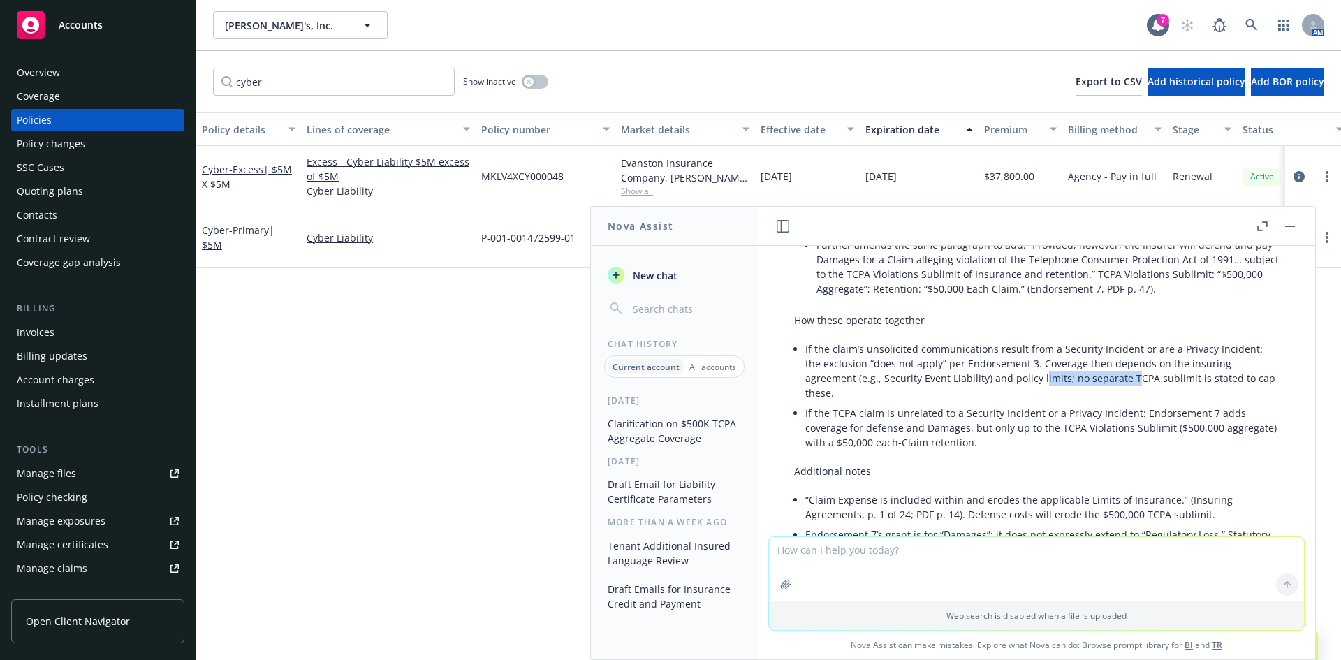
click at [1037, 357] on li "If the claim’s unsolicited communications result from a Security Incident or ar…" at bounding box center [1041, 371] width 473 height 64
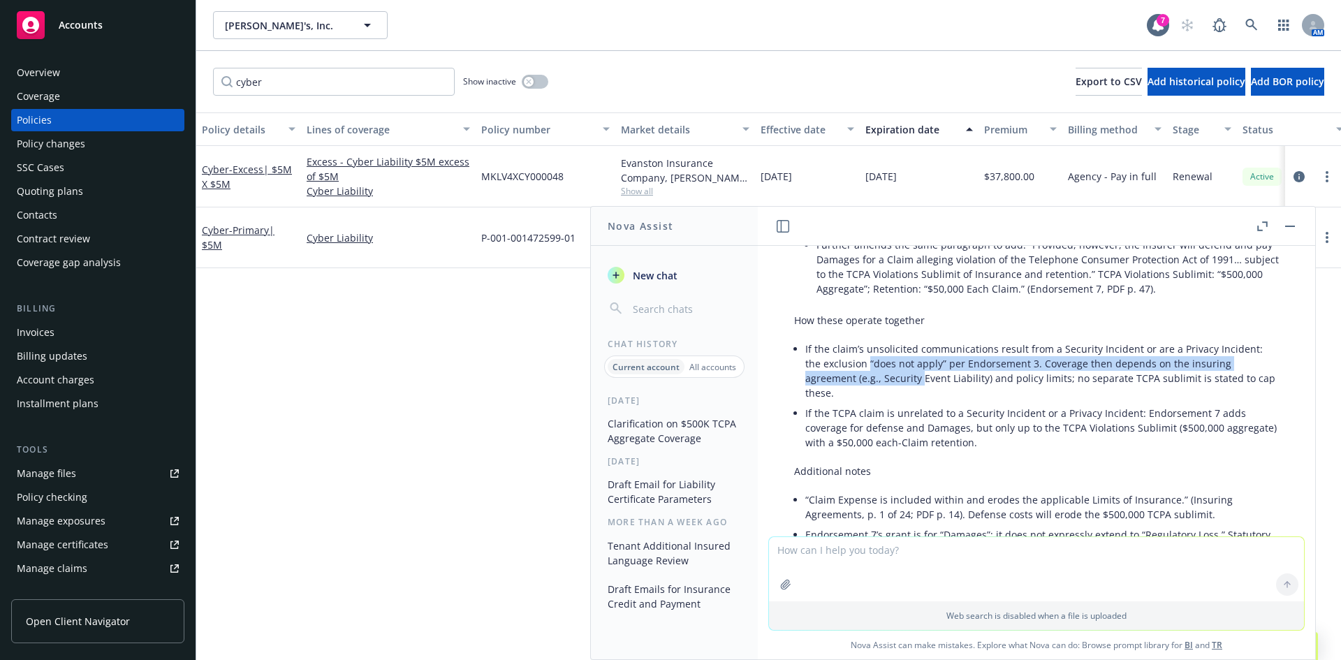
click at [921, 369] on li "If the claim’s unsolicited communications result from a Security Incident or ar…" at bounding box center [1041, 371] width 473 height 64
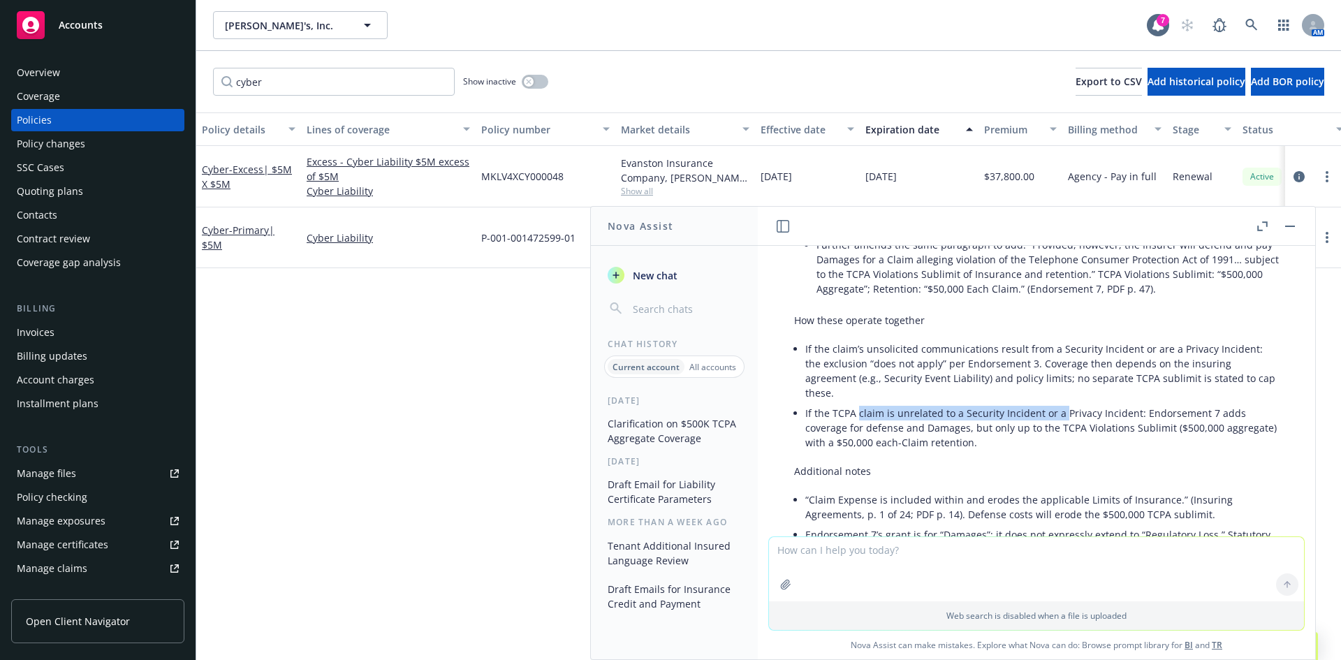
click at [1060, 403] on li "If the TCPA claim is unrelated to a Security Incident or a Privacy Incident: En…" at bounding box center [1041, 428] width 473 height 50
click at [958, 406] on li "If the TCPA claim is unrelated to a Security Incident or a Privacy Incident: En…" at bounding box center [1041, 428] width 473 height 50
click at [954, 404] on li "If the TCPA claim is unrelated to a Security Incident or a Privacy Incident: En…" at bounding box center [1041, 428] width 473 height 50
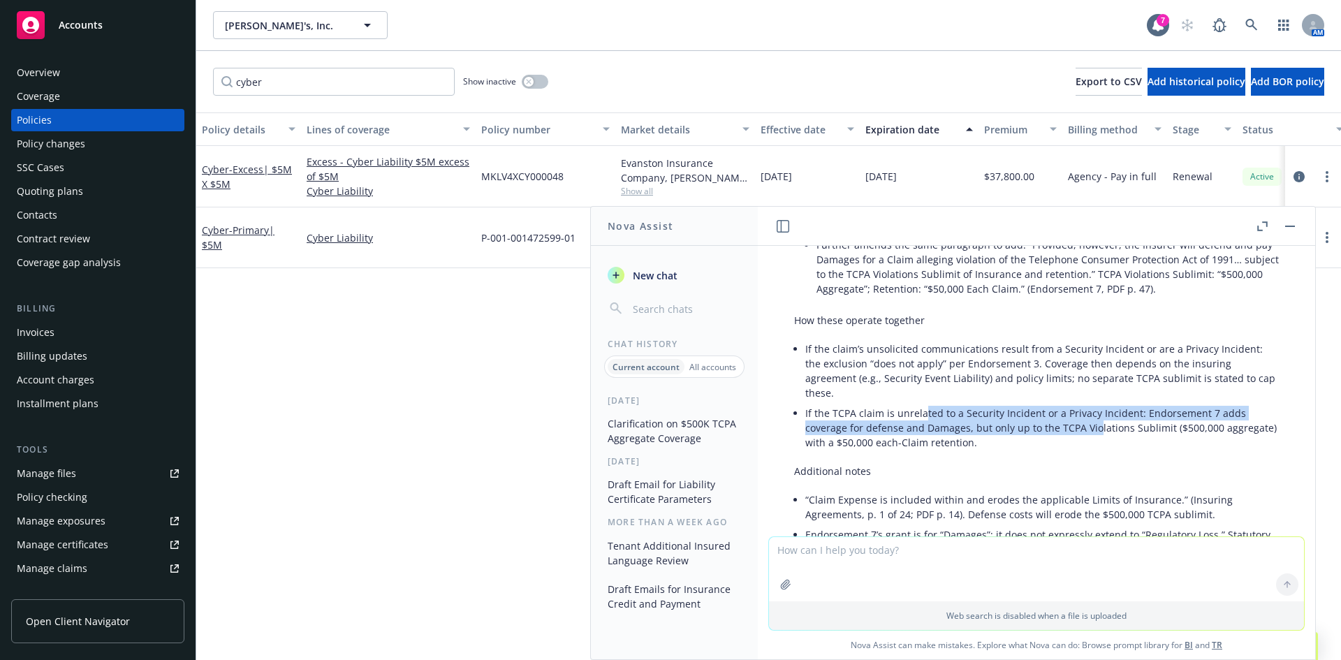
click at [1093, 406] on li "If the TCPA claim is unrelated to a Security Incident or a Privacy Incident: En…" at bounding box center [1041, 428] width 473 height 50
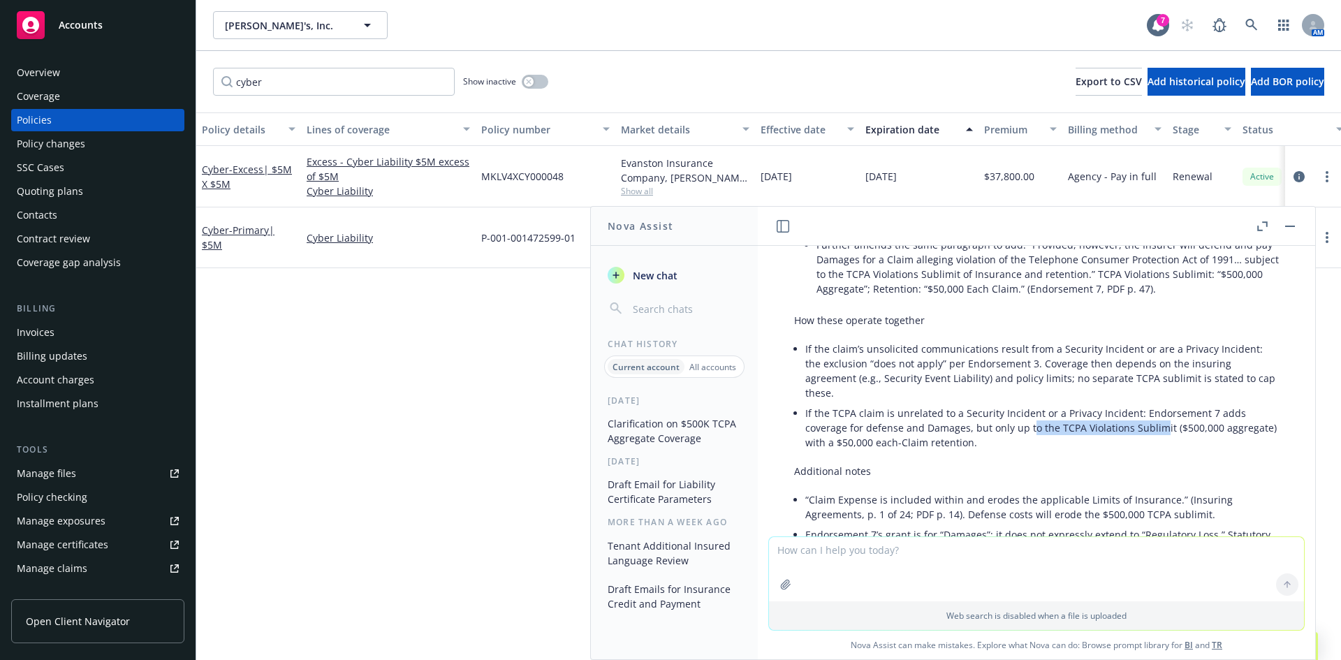
click at [1030, 406] on li "If the TCPA claim is unrelated to a Security Incident or a Privacy Incident: En…" at bounding box center [1041, 428] width 473 height 50
click at [1028, 405] on li "If the TCPA claim is unrelated to a Security Incident or a Privacy Incident: En…" at bounding box center [1041, 428] width 473 height 50
click at [1126, 403] on li "If the TCPA claim is unrelated to a Security Incident or a Privacy Incident: En…" at bounding box center [1041, 428] width 473 height 50
click at [945, 412] on li "If the TCPA claim is unrelated to a Security Incident or a Privacy Incident: En…" at bounding box center [1041, 428] width 473 height 50
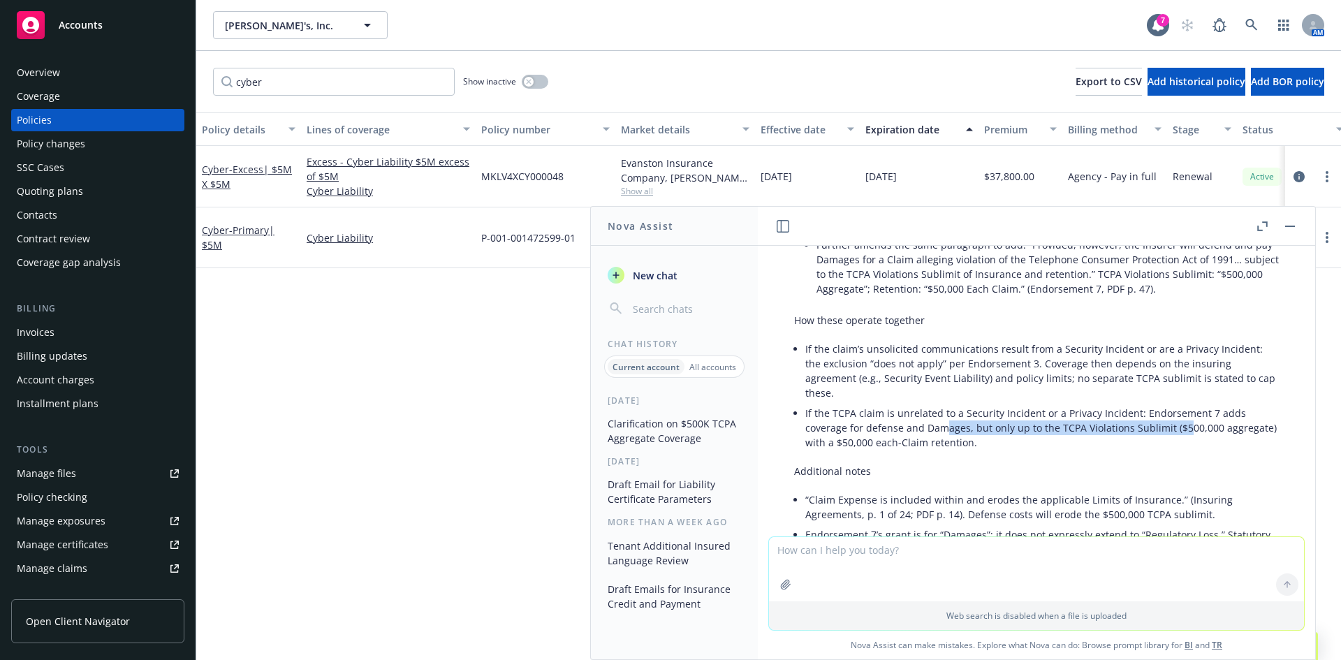
click at [945, 412] on li "If the TCPA claim is unrelated to a Security Incident or a Privacy Incident: En…" at bounding box center [1041, 428] width 473 height 50
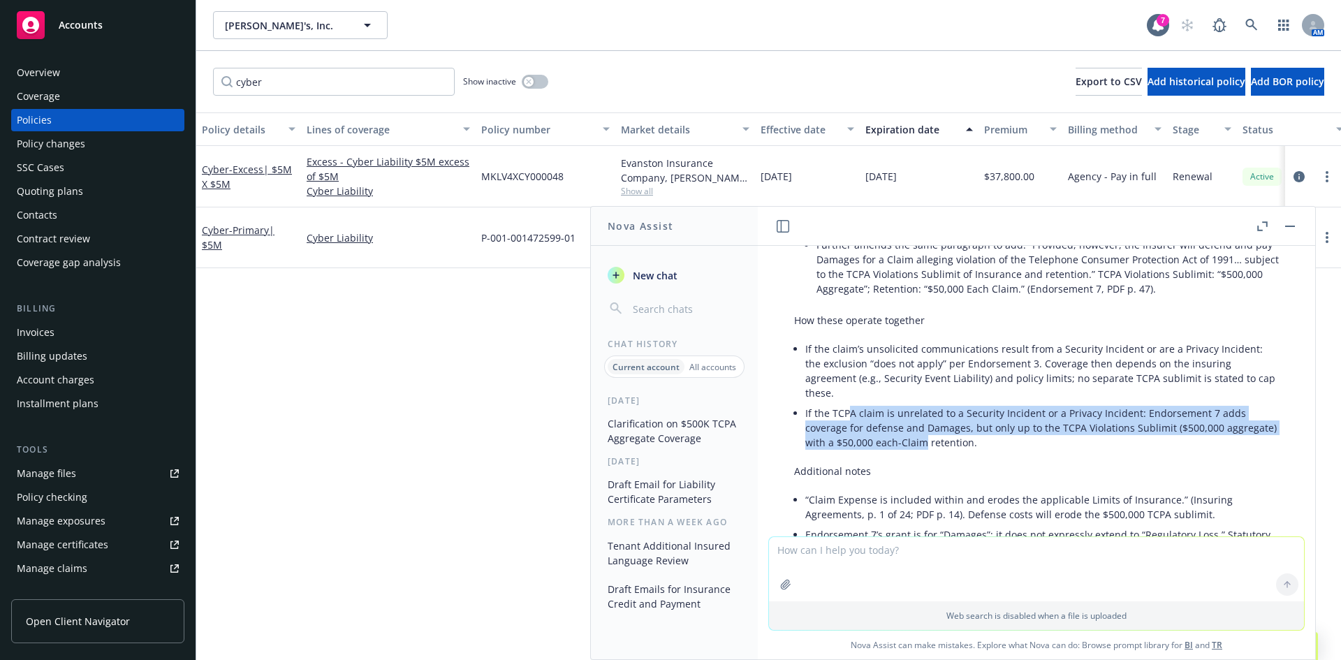
click at [973, 427] on li "If the TCPA claim is unrelated to a Security Incident or a Privacy Incident: En…" at bounding box center [1041, 428] width 473 height 50
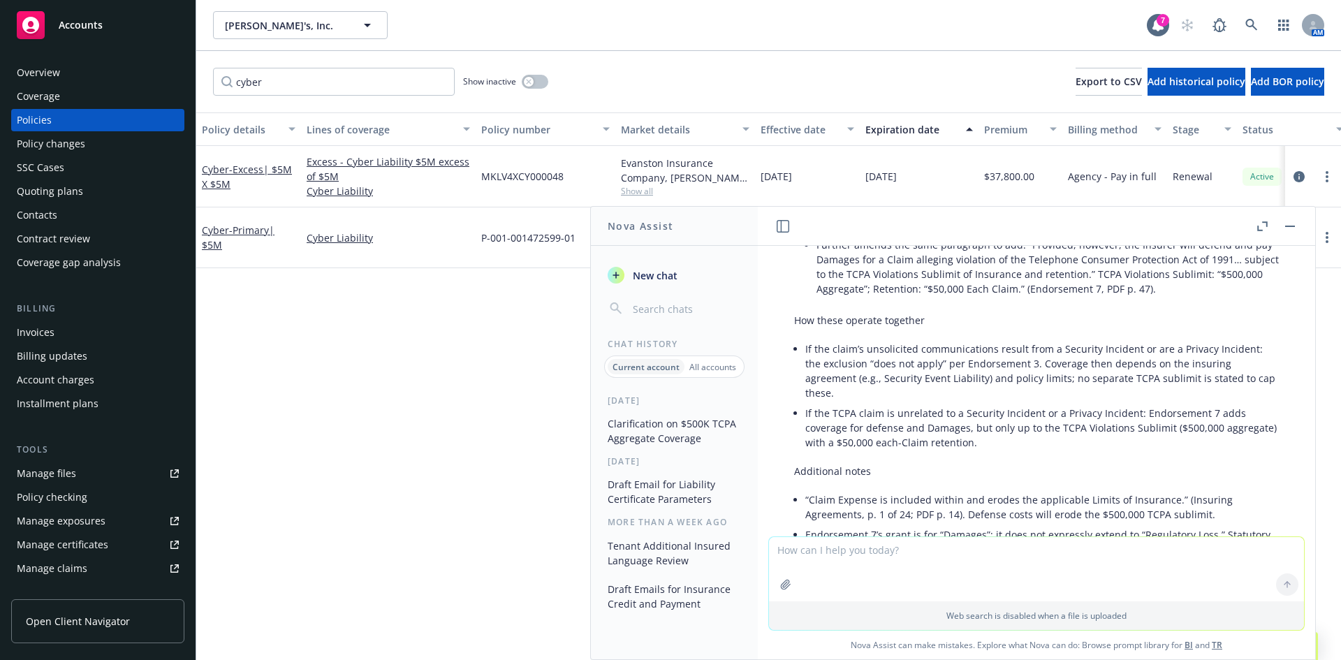
click at [976, 427] on li "If the TCPA claim is unrelated to a Security Incident or a Privacy Incident: En…" at bounding box center [1041, 428] width 473 height 50
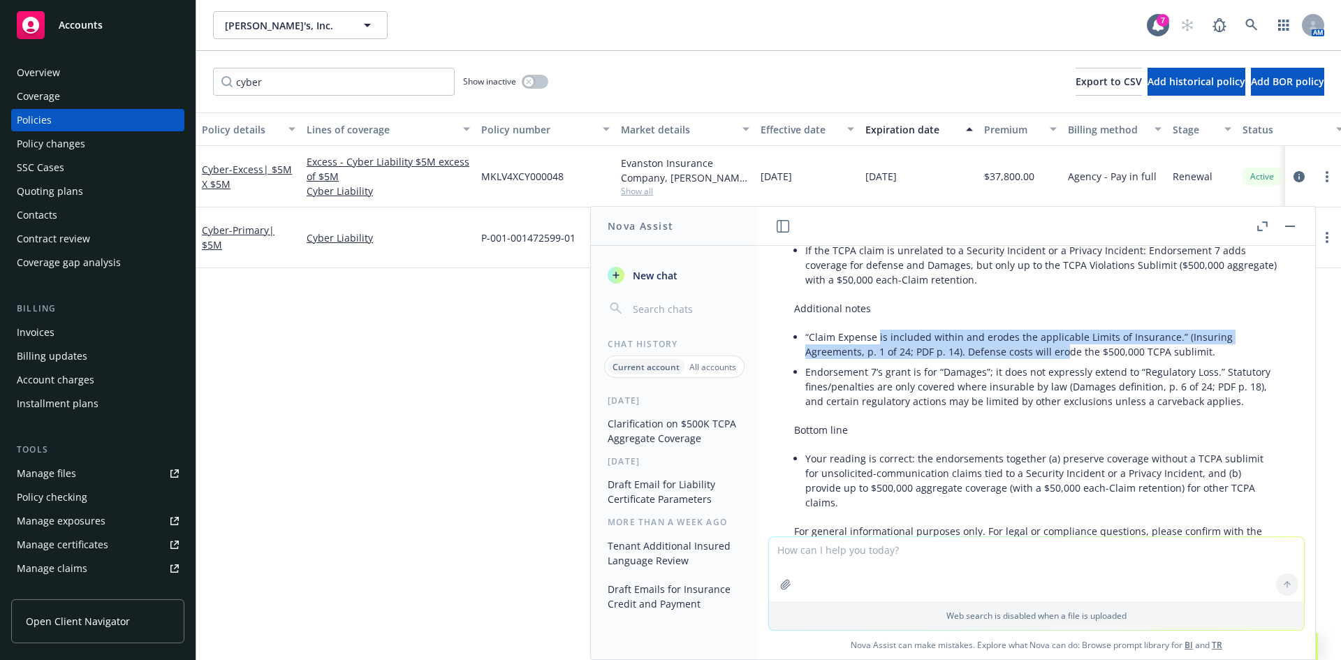
click at [1063, 334] on li "“Claim Expense is included within and erodes the applicable Limits of Insurance…" at bounding box center [1041, 344] width 473 height 35
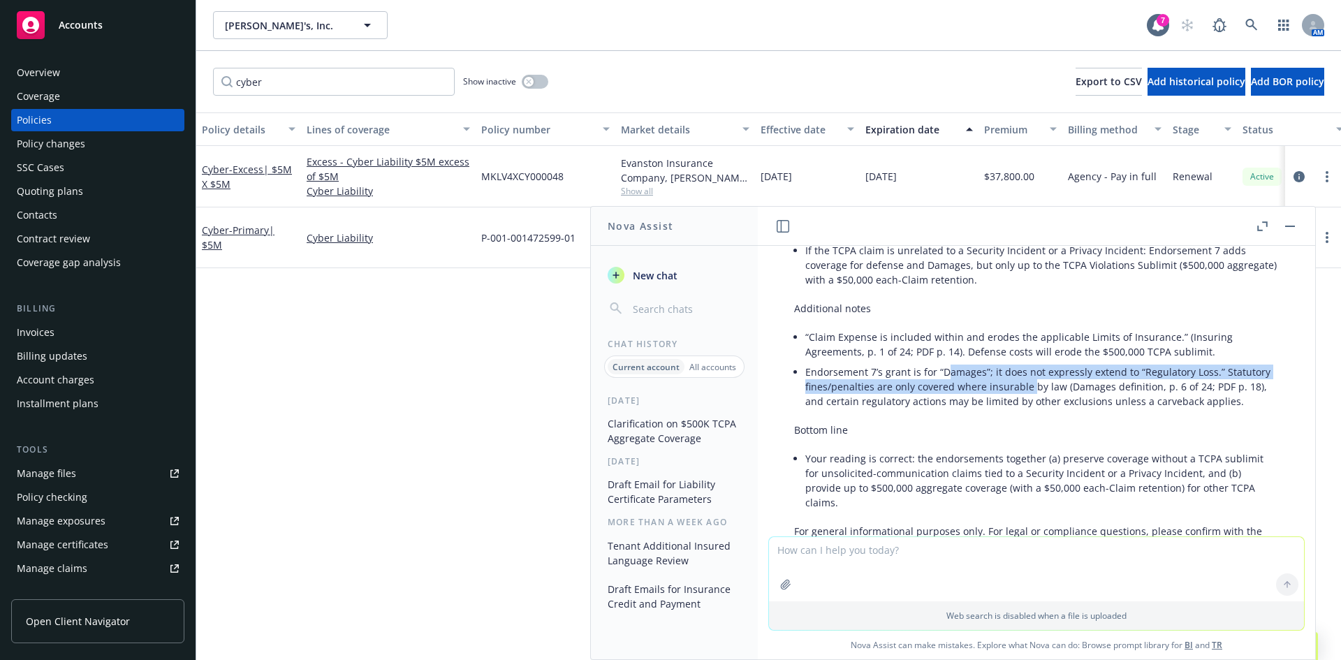
click at [942, 362] on li "Endorsement 7’s grant is for “Damages”; it does not expressly extend to “Regula…" at bounding box center [1041, 387] width 473 height 50
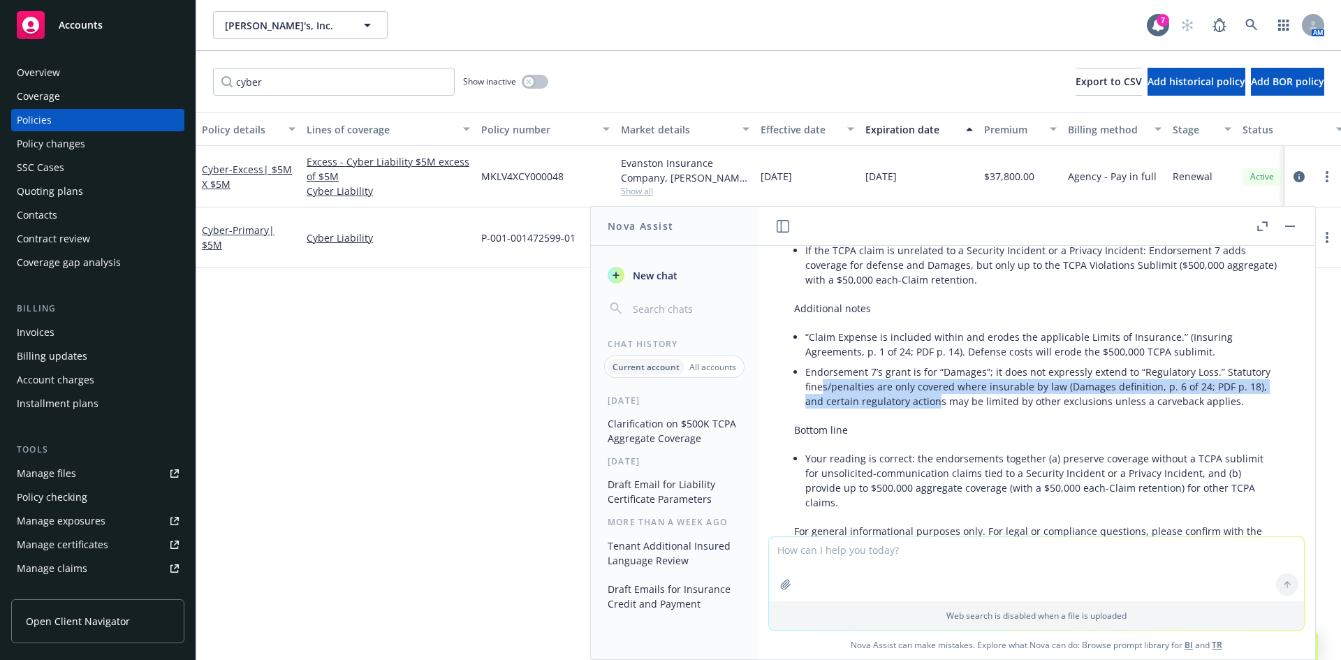
click at [989, 381] on li "Endorsement 7’s grant is for “Damages”; it does not expressly extend to “Regula…" at bounding box center [1041, 387] width 473 height 50
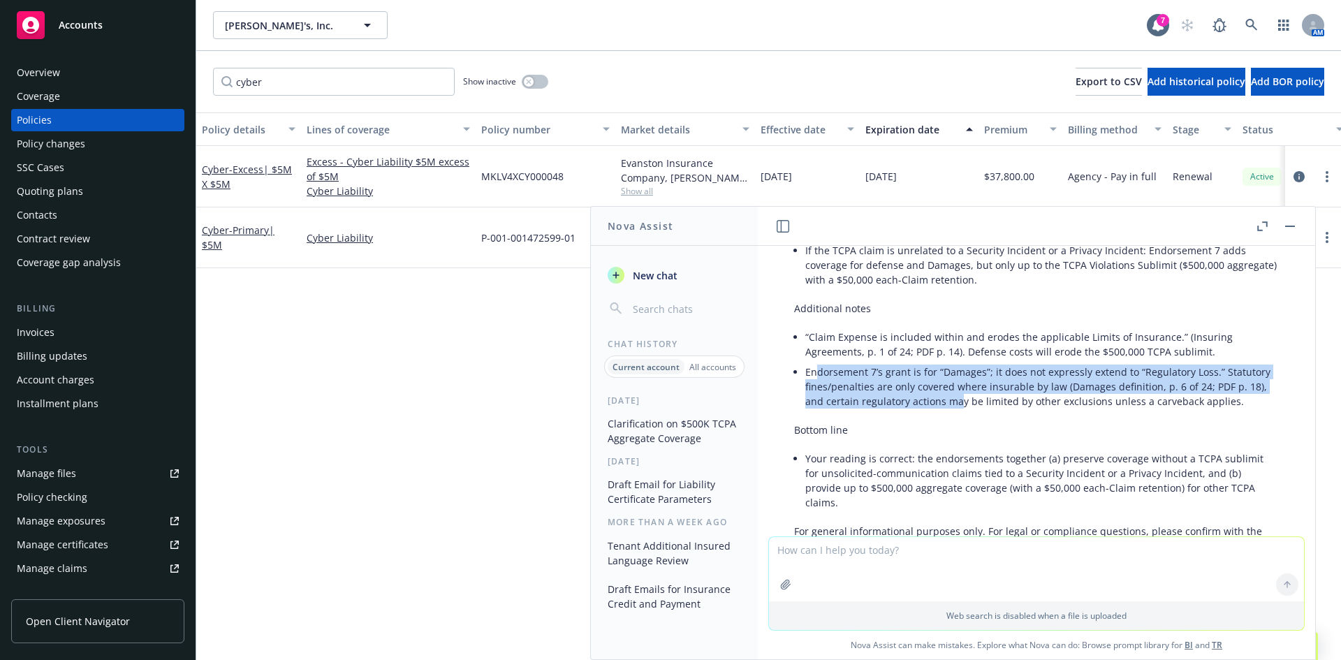
click at [1010, 382] on li "Endorsement 7’s grant is for “Damages”; it does not expressly extend to “Regula…" at bounding box center [1041, 387] width 473 height 50
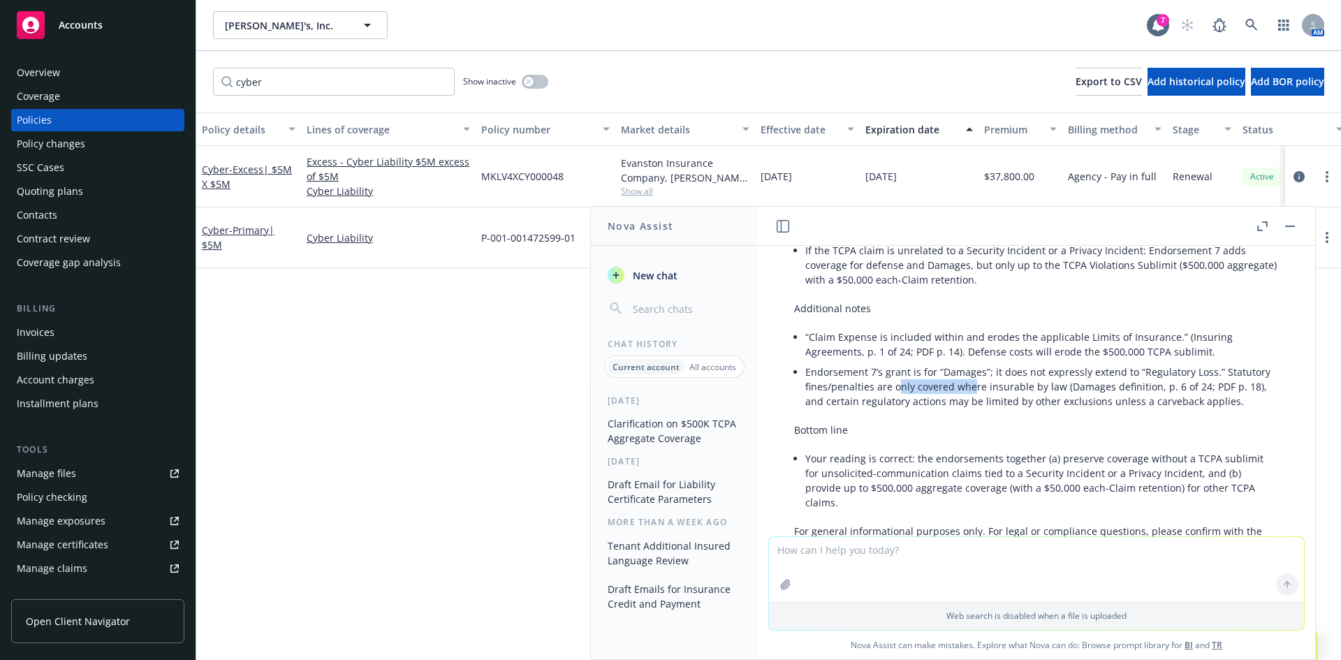
click at [936, 376] on li "Endorsement 7’s grant is for “Damages”; it does not expressly extend to “Regula…" at bounding box center [1041, 387] width 473 height 50
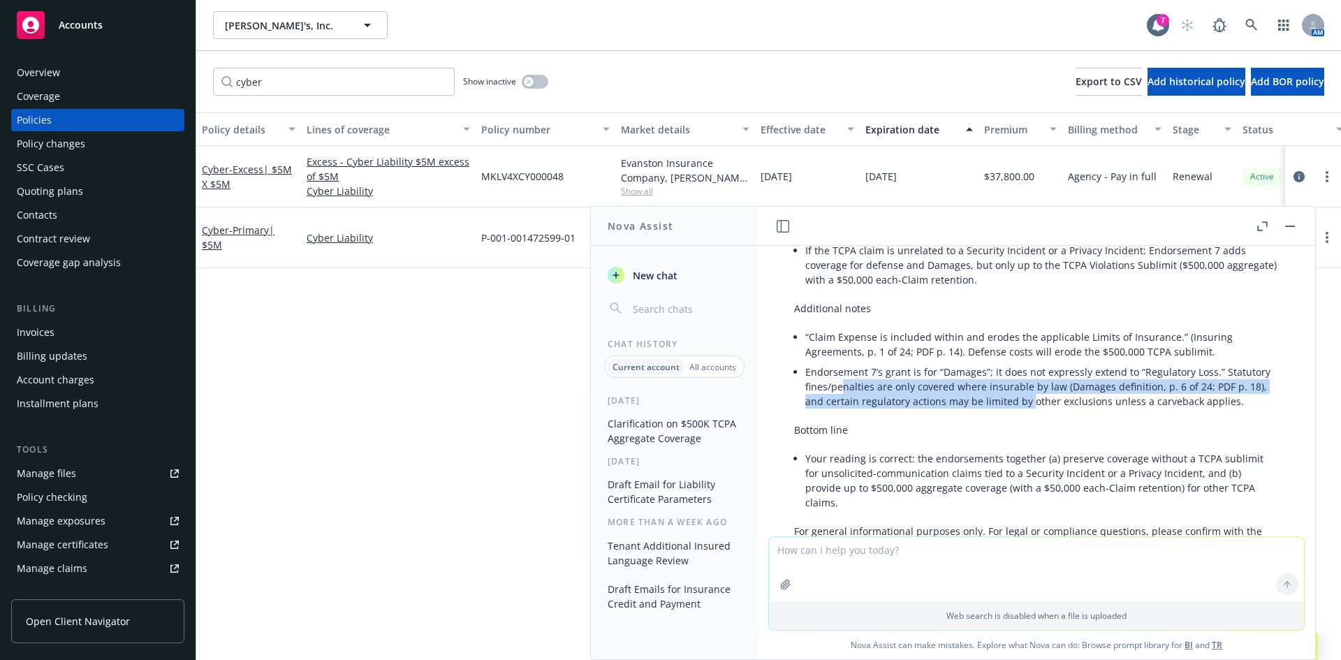
click at [1077, 383] on li "Endorsement 7’s grant is for “Damages”; it does not expressly extend to “Regula…" at bounding box center [1041, 387] width 473 height 50
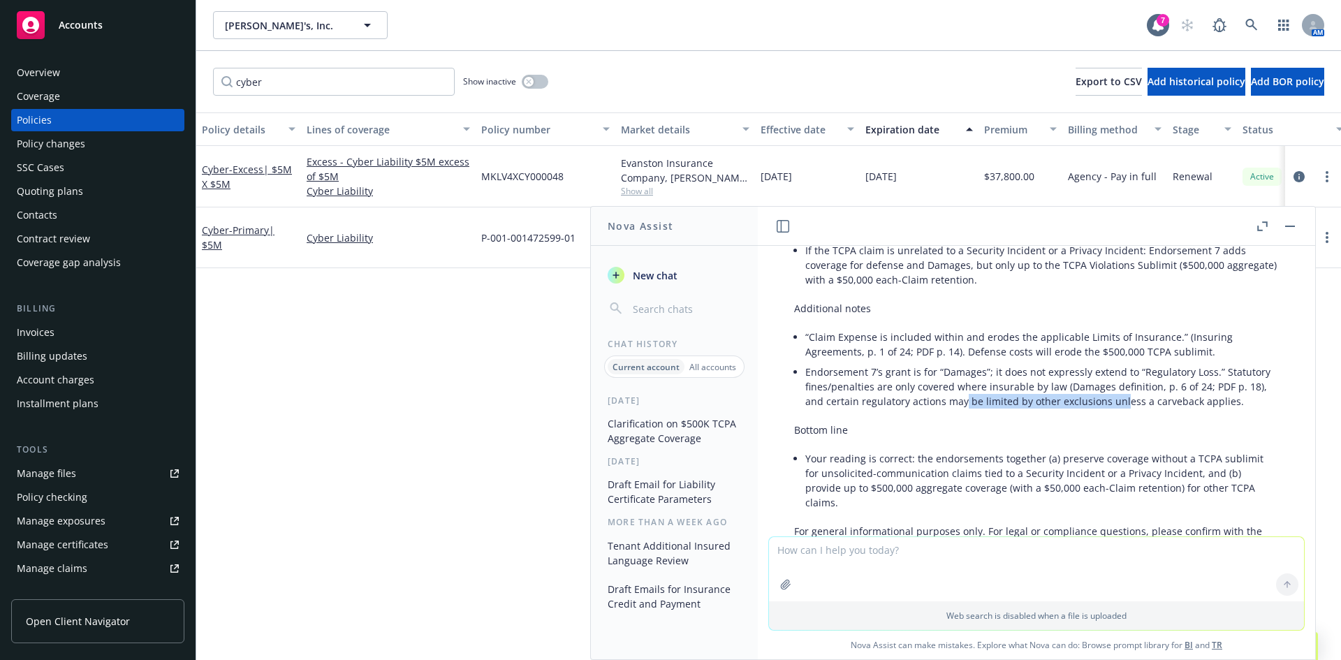
click at [1008, 383] on li "Endorsement 7’s grant is for “Damages”; it does not expressly extend to “Regula…" at bounding box center [1041, 387] width 473 height 50
click at [1007, 383] on li "Endorsement 7’s grant is for “Damages”; it does not expressly extend to “Regula…" at bounding box center [1041, 387] width 473 height 50
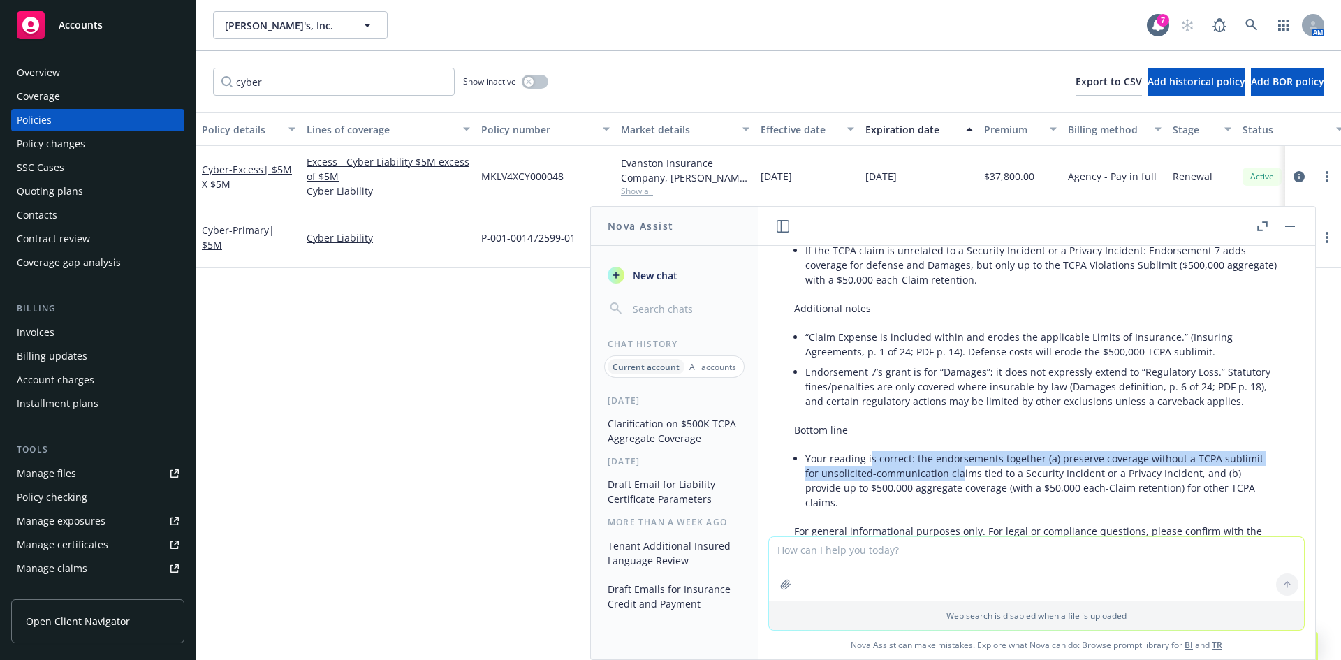
click at [994, 479] on li "Your reading is correct: the endorsements together (a) preserve coverage withou…" at bounding box center [1041, 480] width 473 height 64
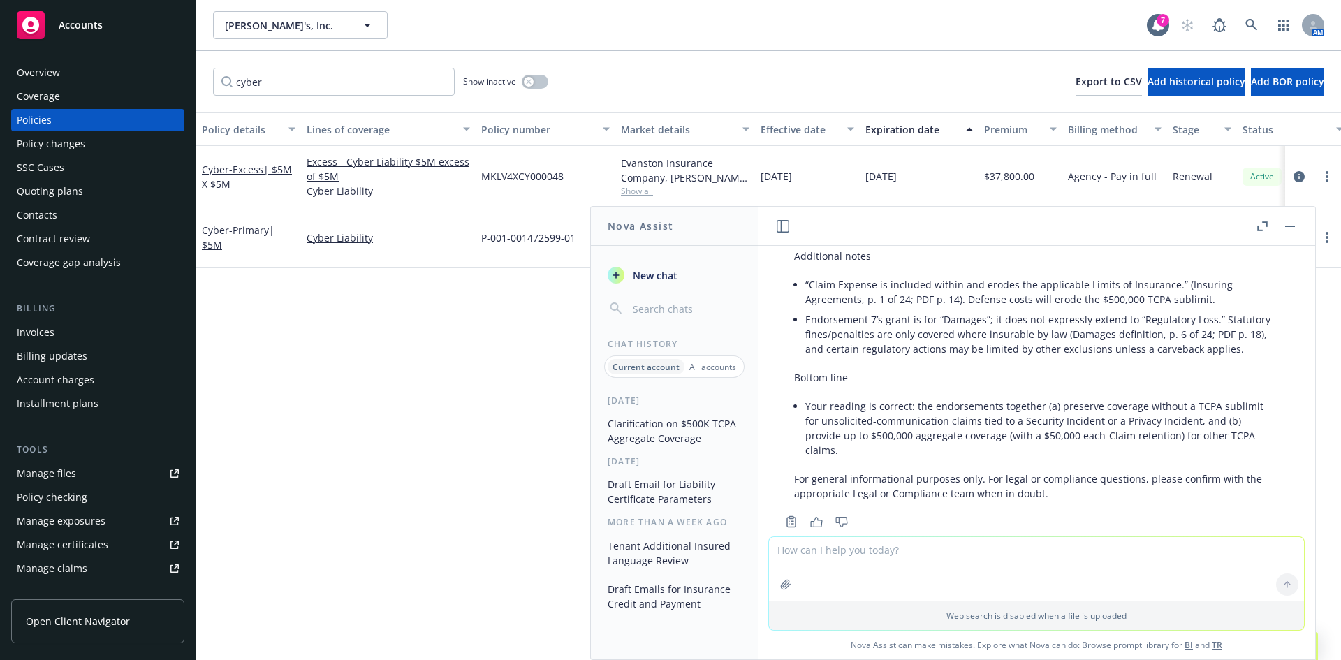
scroll to position [732, 0]
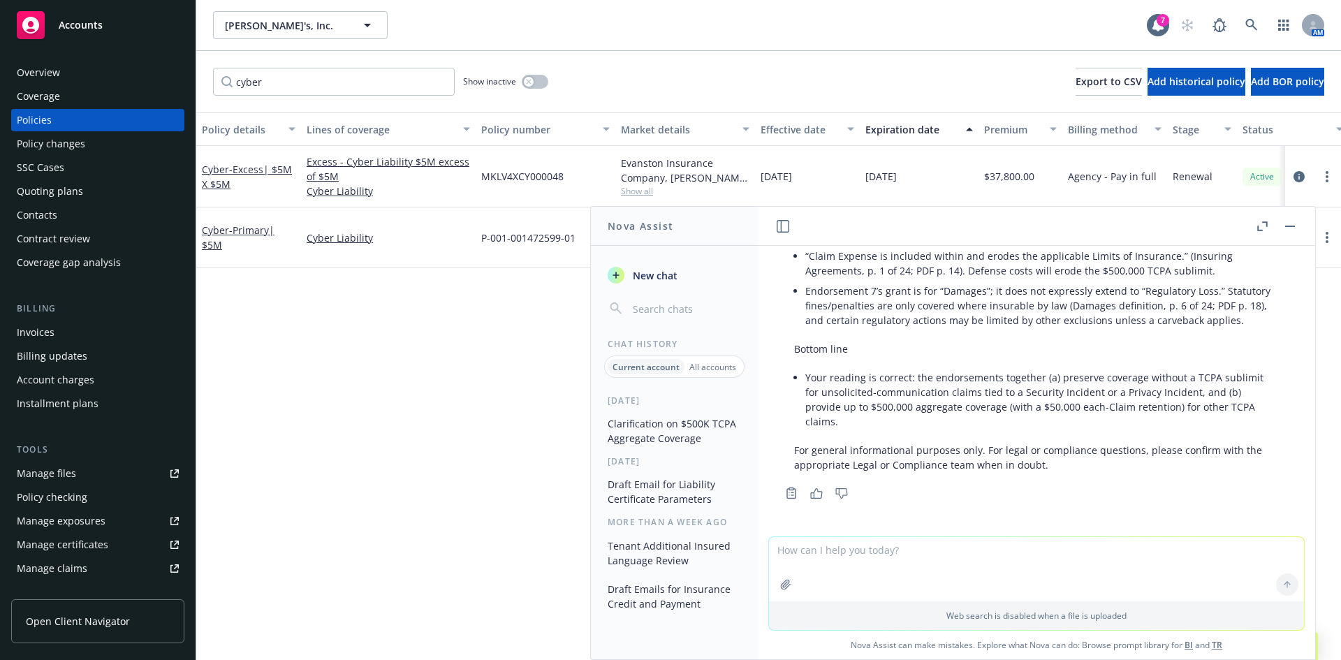
click at [1292, 223] on button "button" at bounding box center [1289, 226] width 17 height 17
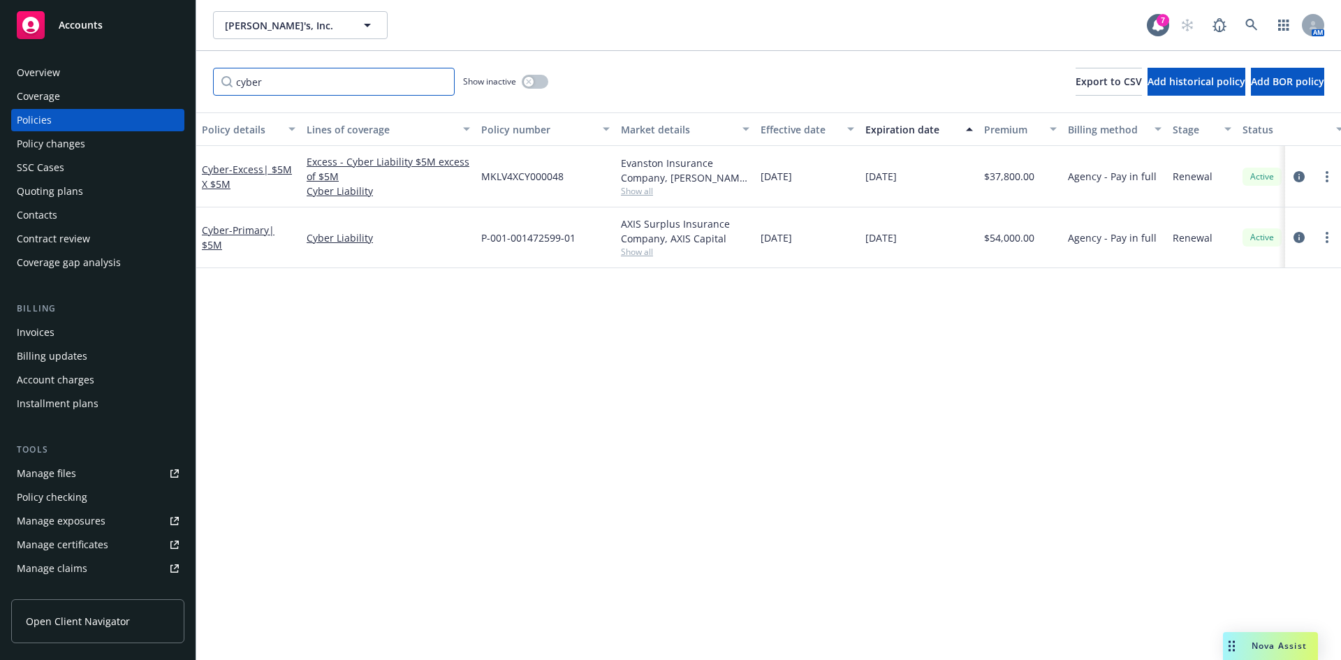
drag, startPoint x: 362, startPoint y: 90, endPoint x: 138, endPoint y: 96, distance: 224.2
click at [138, 96] on div "Accounts Overview Coverage Policies Policy changes SSC Cases Quoting plans Cont…" at bounding box center [670, 330] width 1341 height 660
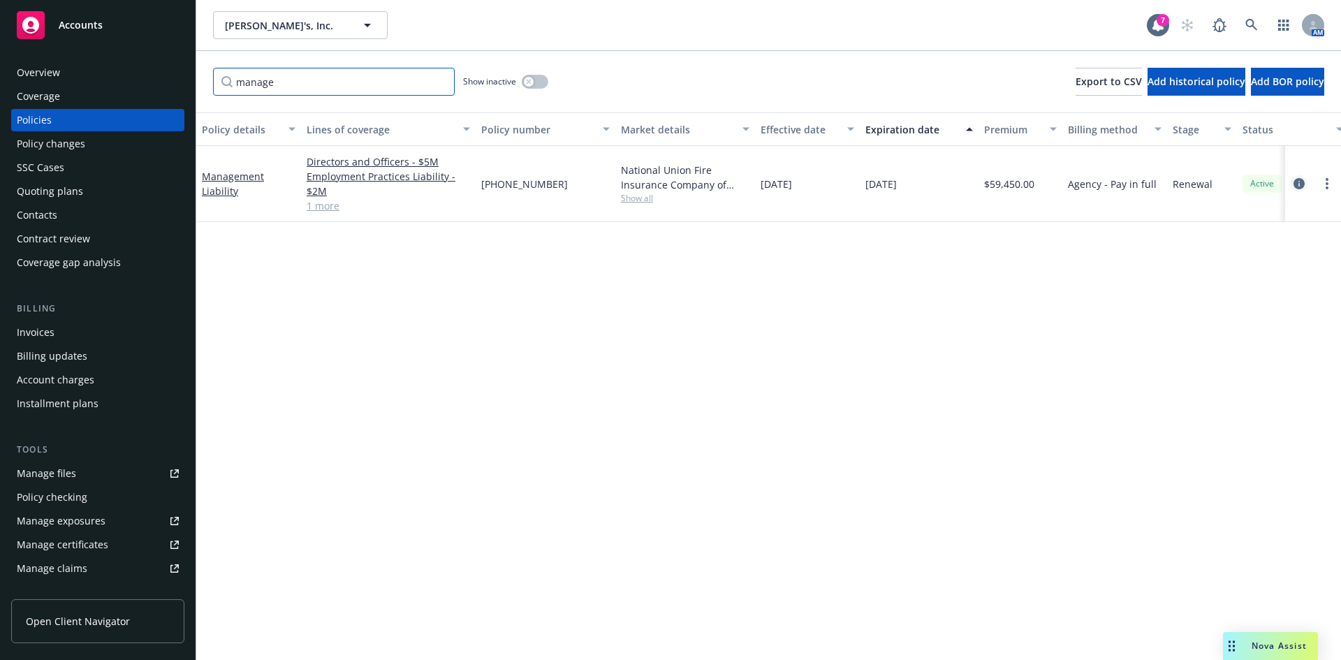
type input "manage"
click at [1299, 184] on icon "circleInformation" at bounding box center [1298, 183] width 11 height 11
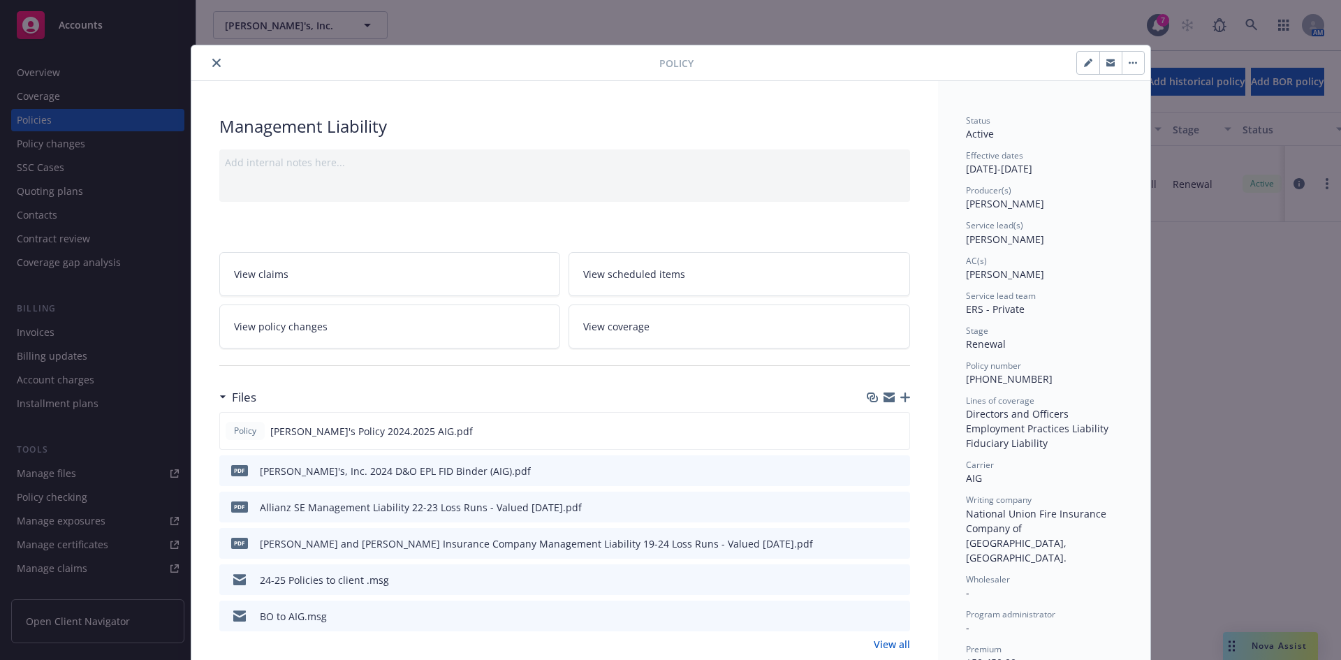
click at [212, 63] on icon "close" at bounding box center [216, 63] width 8 height 8
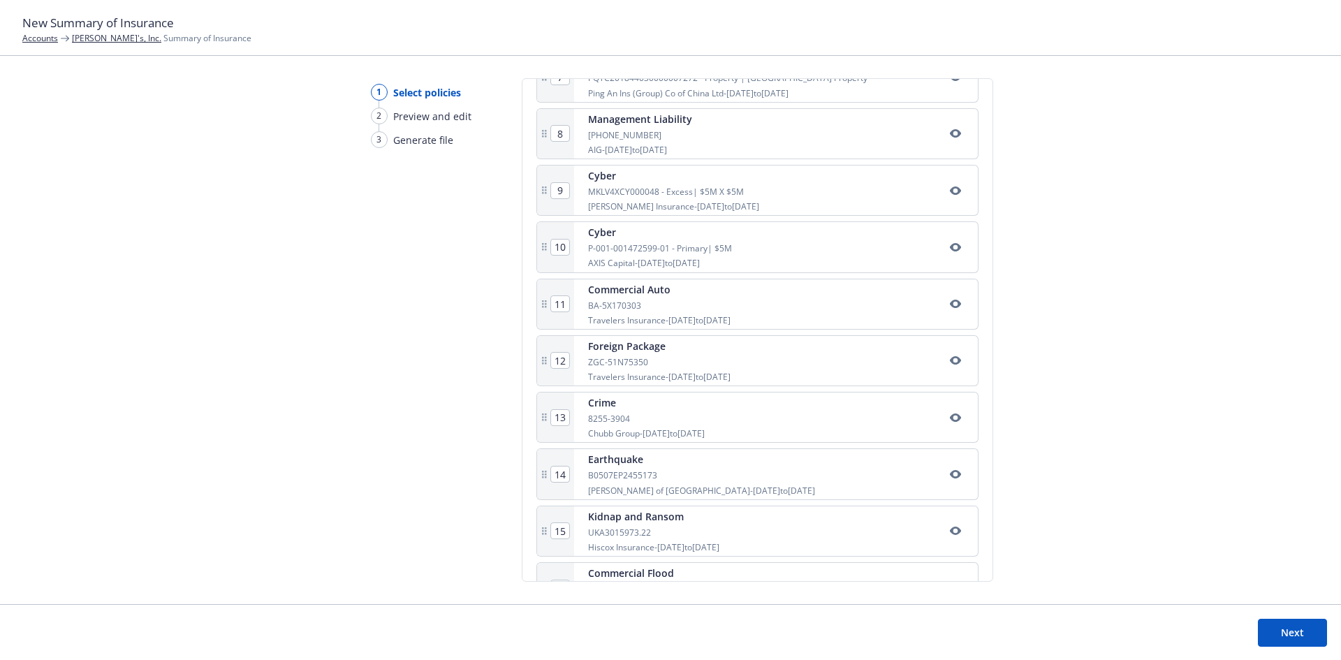
scroll to position [712, 0]
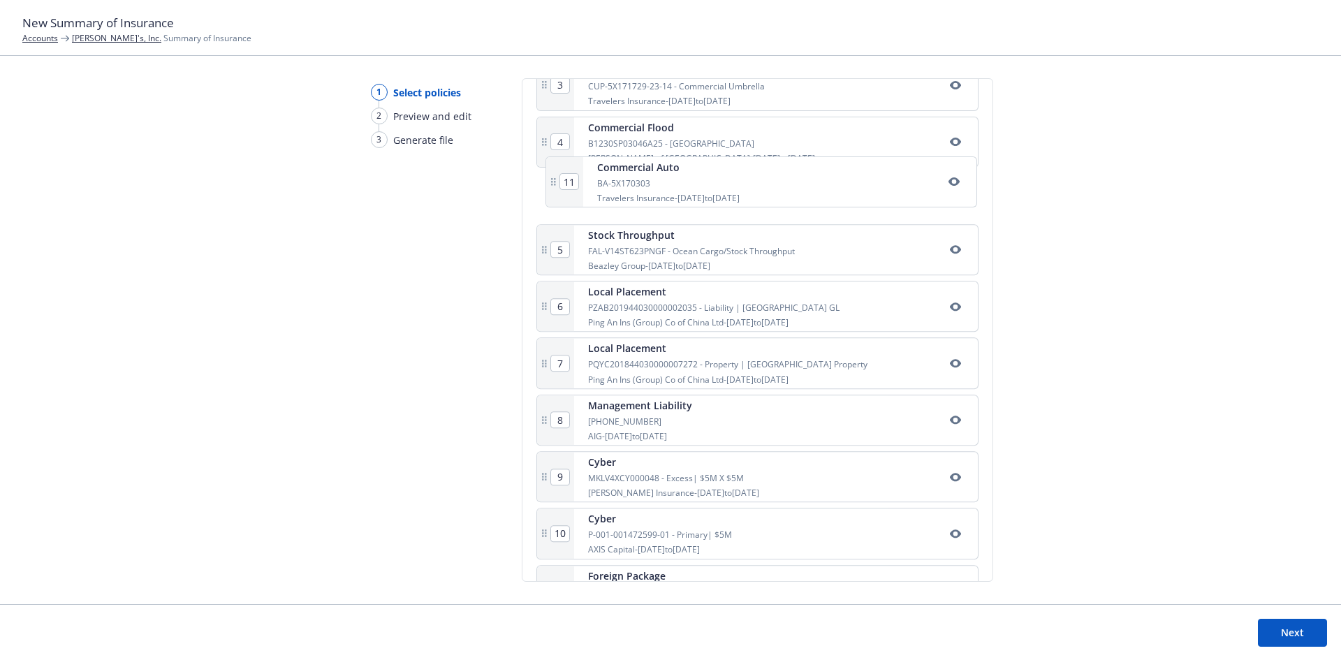
drag, startPoint x: 730, startPoint y: 270, endPoint x: 737, endPoint y: 192, distance: 78.5
click at [737, 192] on div "1 Commercial Package 630-5X170407 Travelers Insurance - [DATE] to [DATE] 2 Work…" at bounding box center [757, 397] width 442 height 902
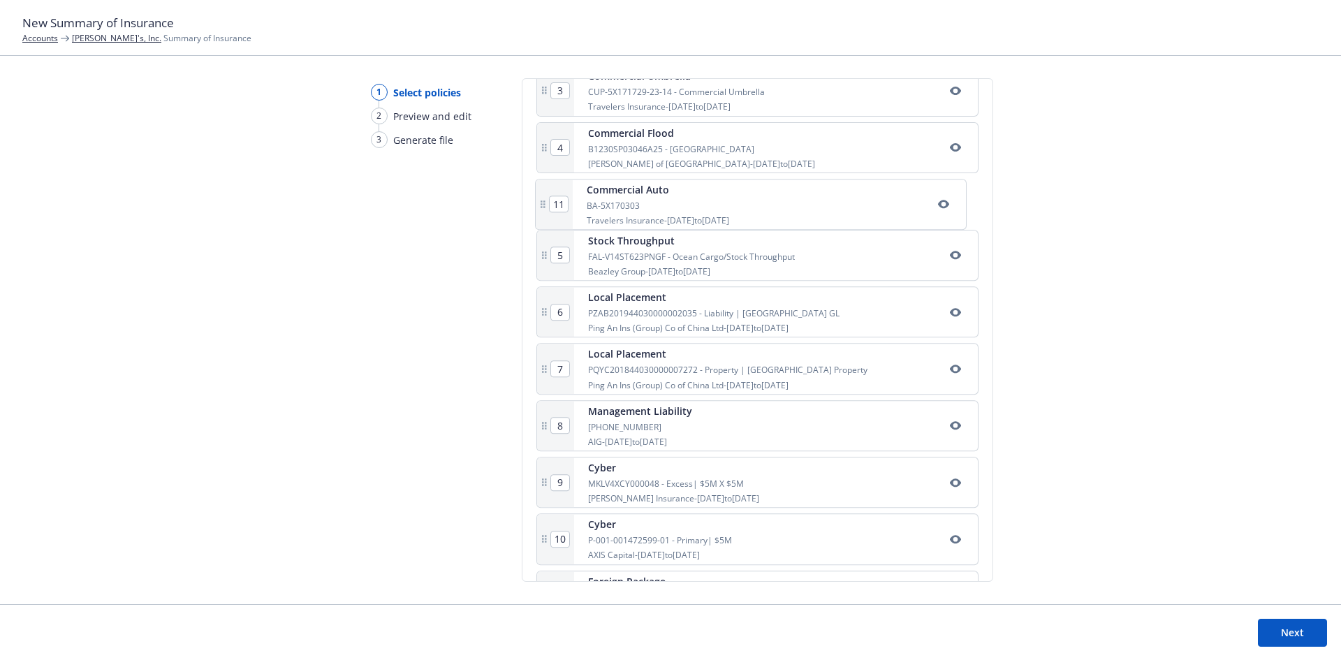
type input "6"
type input "7"
type input "8"
type input "9"
type input "10"
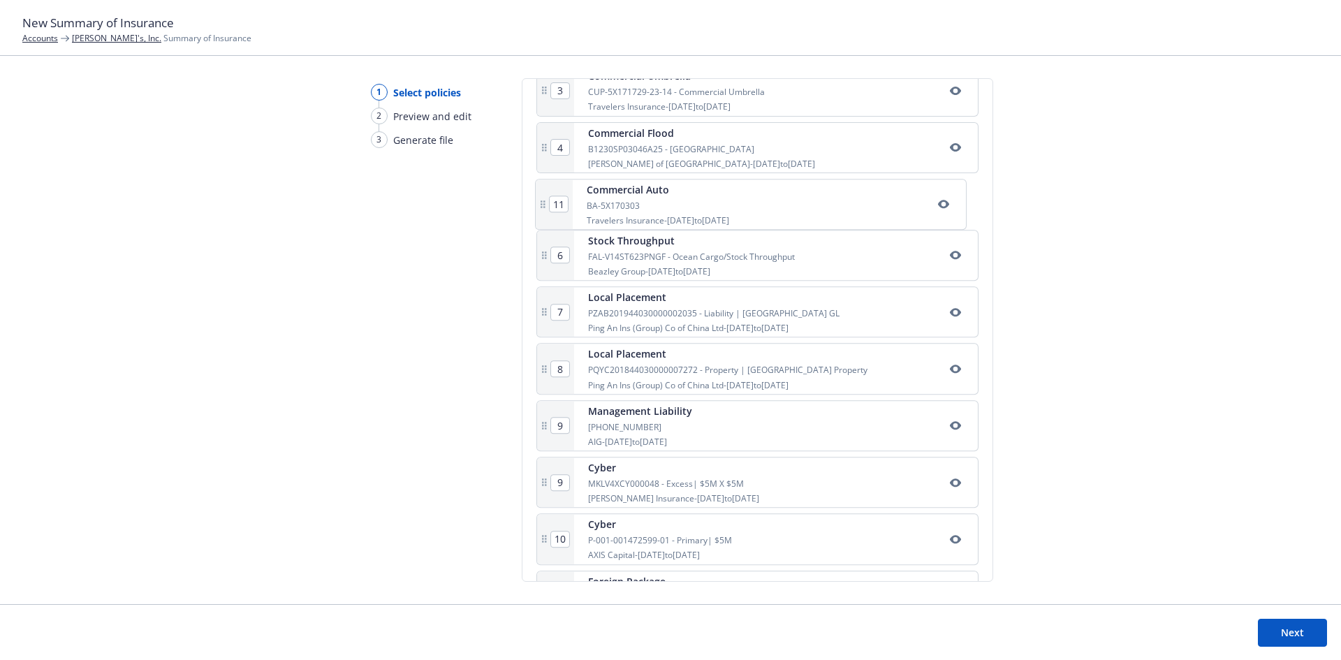
type input "11"
type input "5"
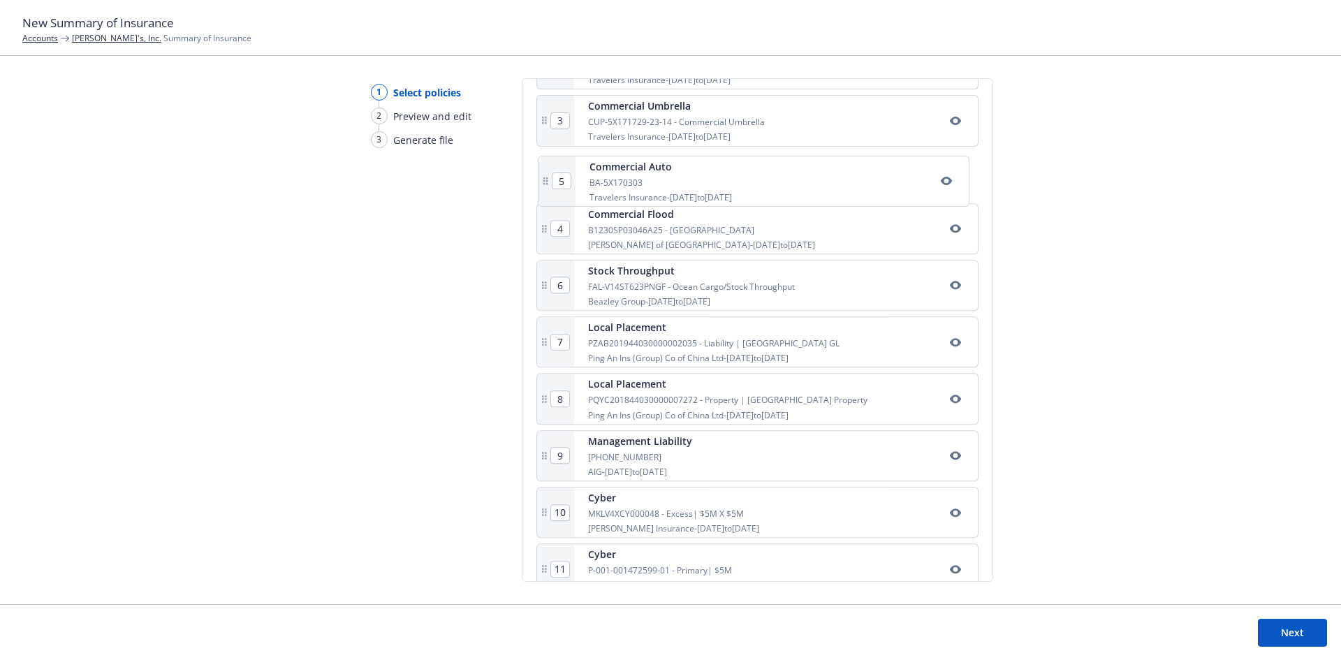
drag, startPoint x: 736, startPoint y: 195, endPoint x: 739, endPoint y: 168, distance: 26.8
click at [739, 168] on div "1 Commercial Package 630-5X170407 Travelers Insurance - [DATE] to [DATE] 2 Work…" at bounding box center [757, 433] width 442 height 902
type input "5"
type input "4"
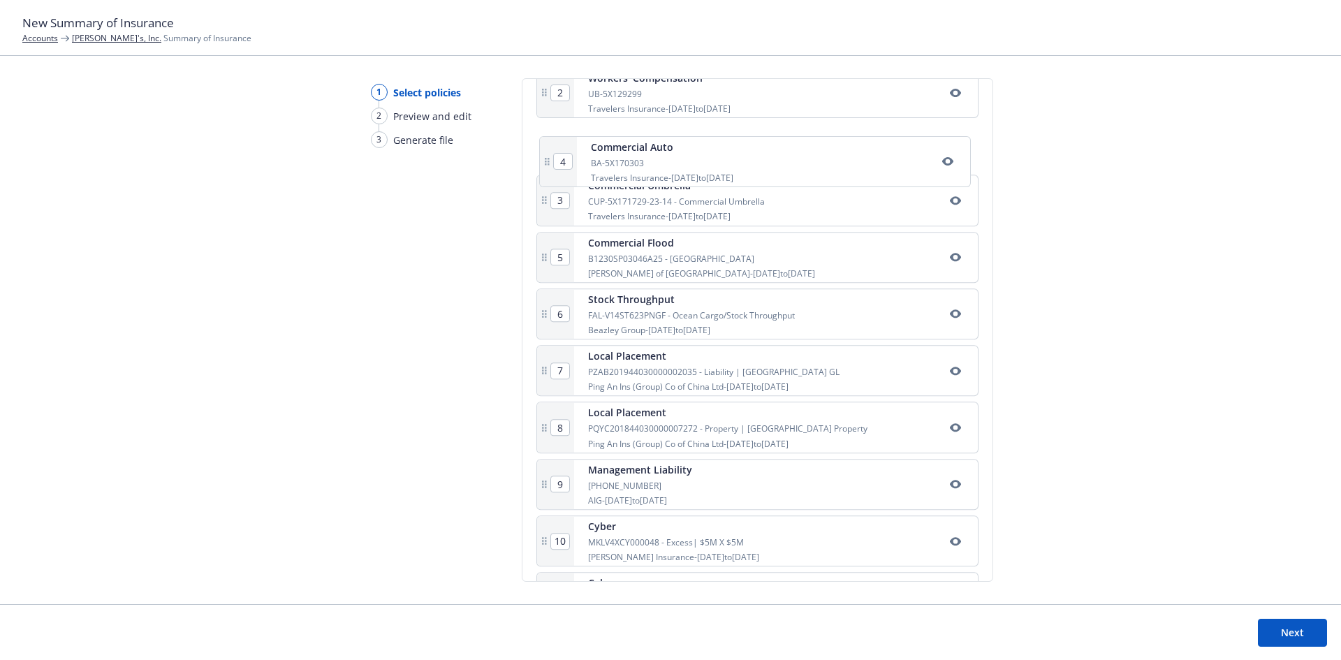
drag, startPoint x: 701, startPoint y: 165, endPoint x: 705, endPoint y: 152, distance: 13.7
click at [705, 152] on div "1 Commercial Package 630-5X170407 Travelers Insurance - [DATE] to [DATE] 2 Work…" at bounding box center [757, 461] width 442 height 902
type input "4"
type input "3"
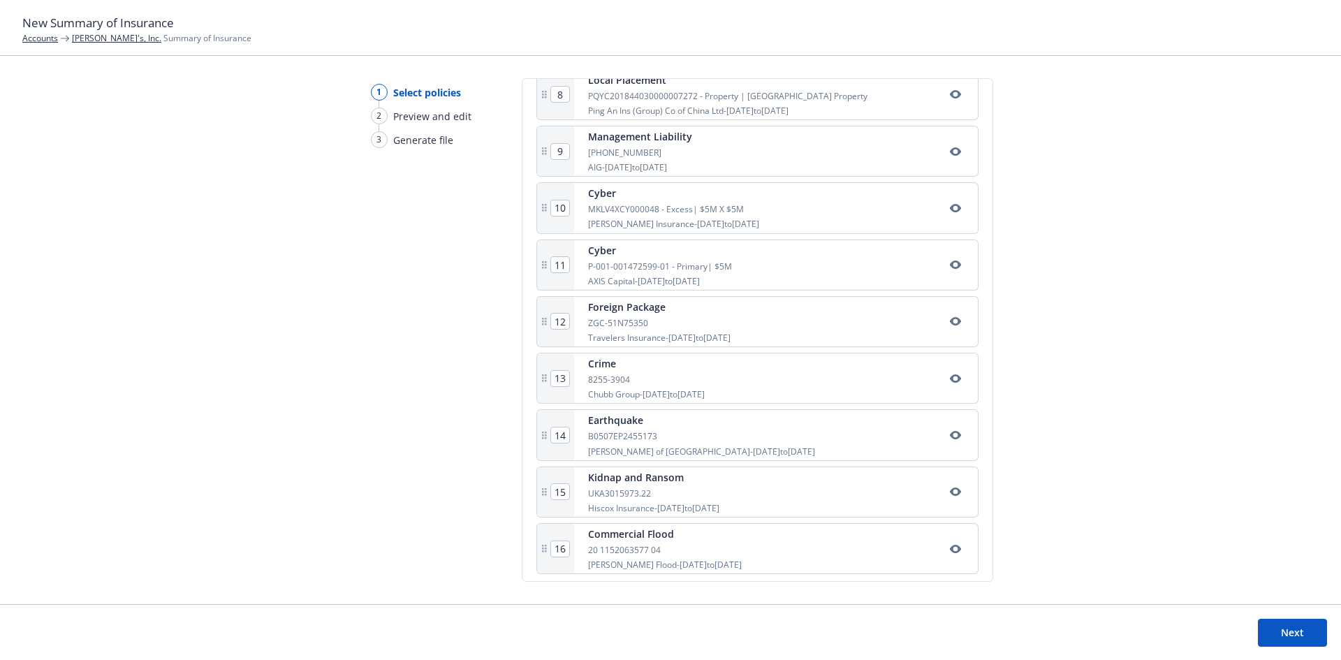
scroll to position [712, 0]
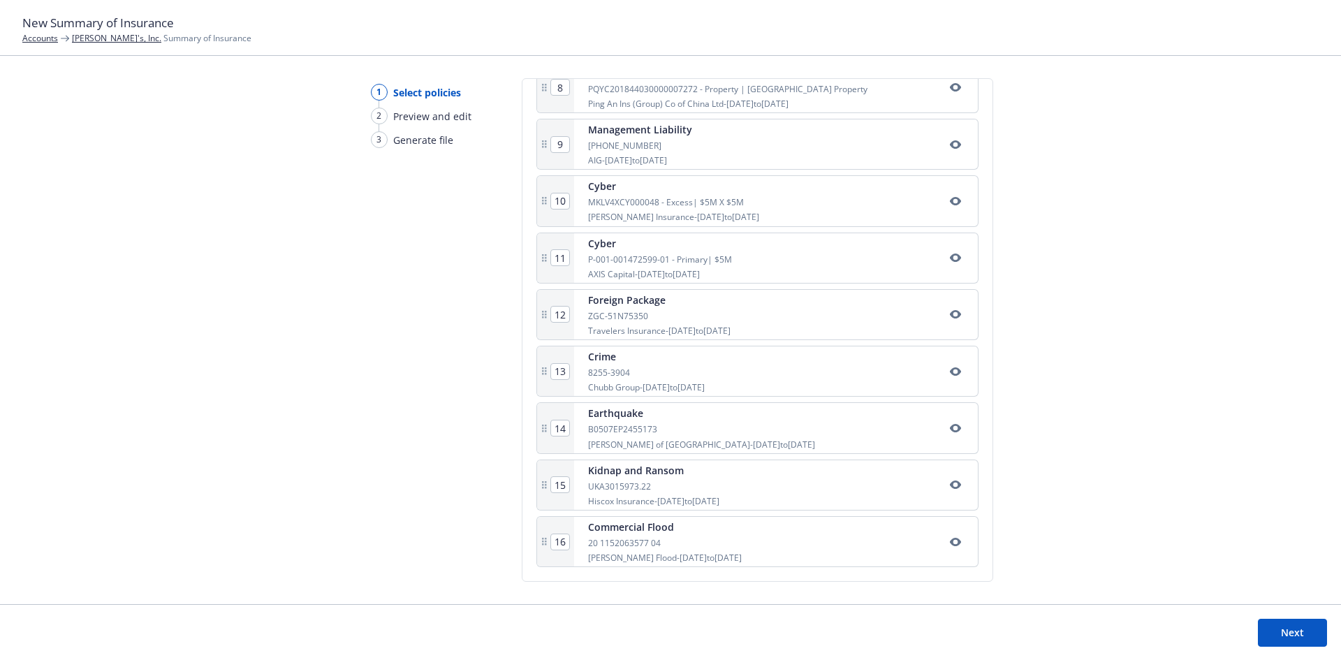
click at [702, 371] on div "8255-3904" at bounding box center [646, 373] width 117 height 12
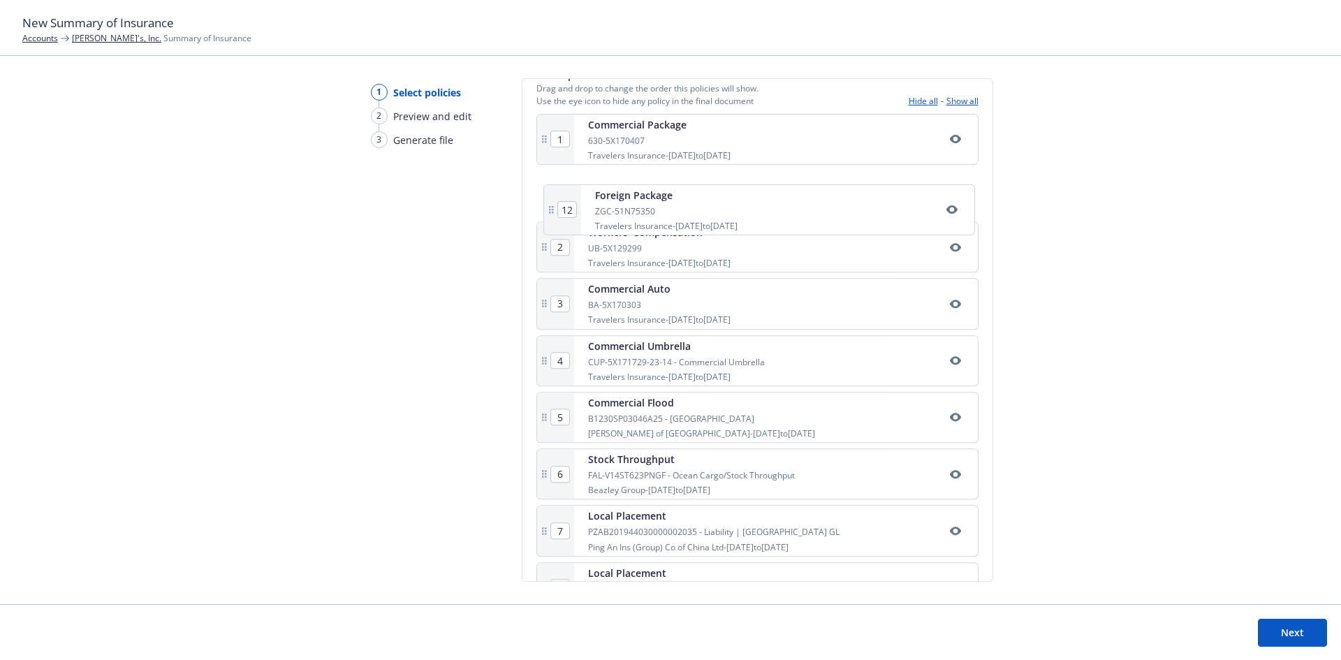
drag, startPoint x: 677, startPoint y: 307, endPoint x: 686, endPoint y: 218, distance: 89.8
click at [686, 218] on div "1 Commercial Package 630-5X170407 Travelers Insurance - [DATE] to [DATE] 2 Work…" at bounding box center [757, 565] width 442 height 902
type input "3"
type input "4"
type input "2"
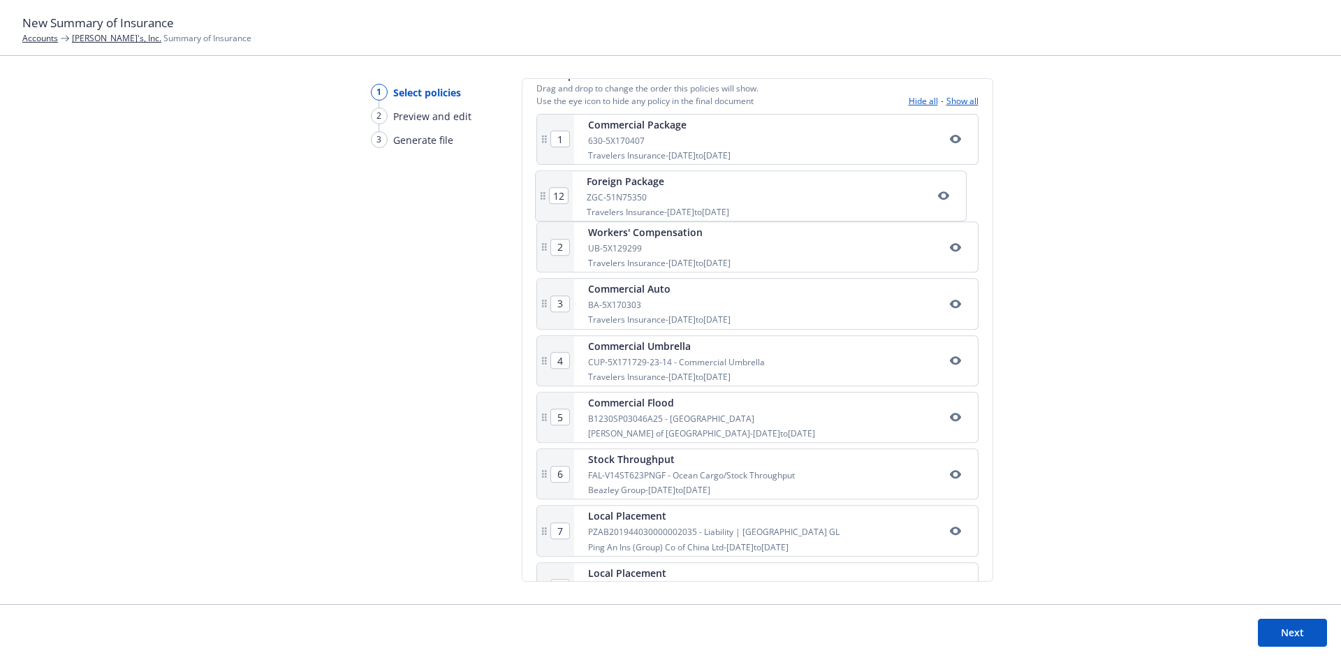
type input "7"
type input "8"
type input "9"
type input "10"
type input "11"
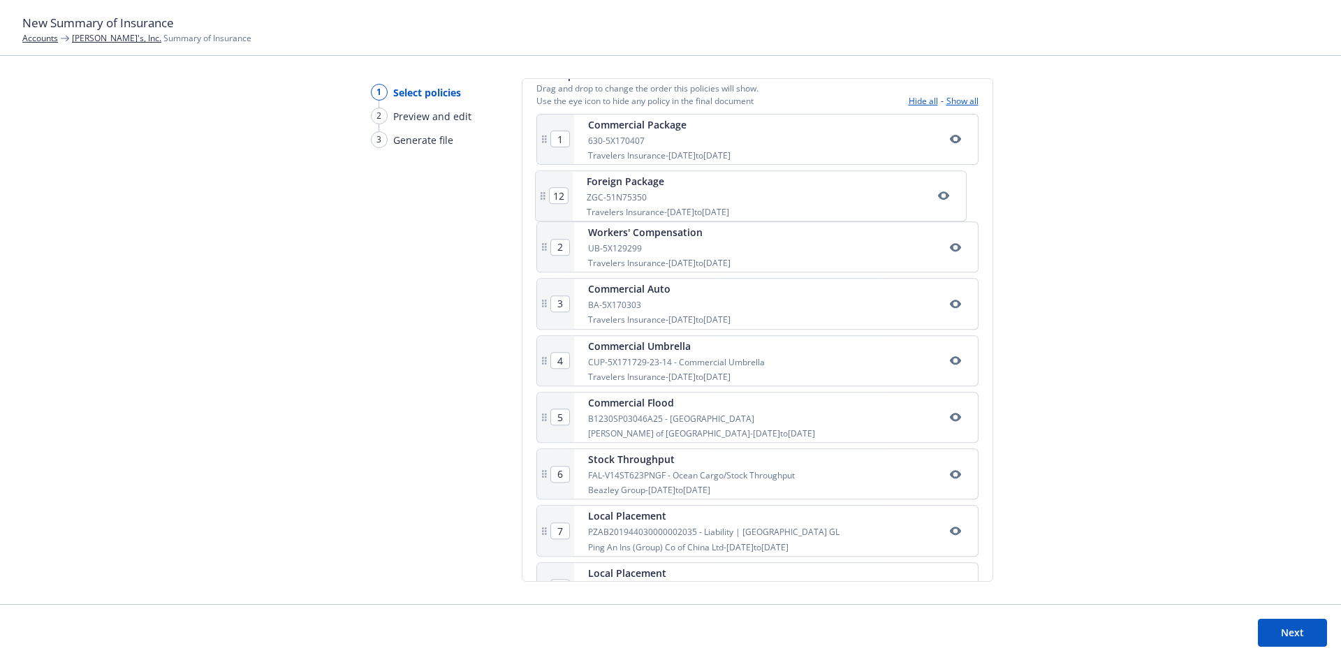
type input "12"
type input "6"
type input "5"
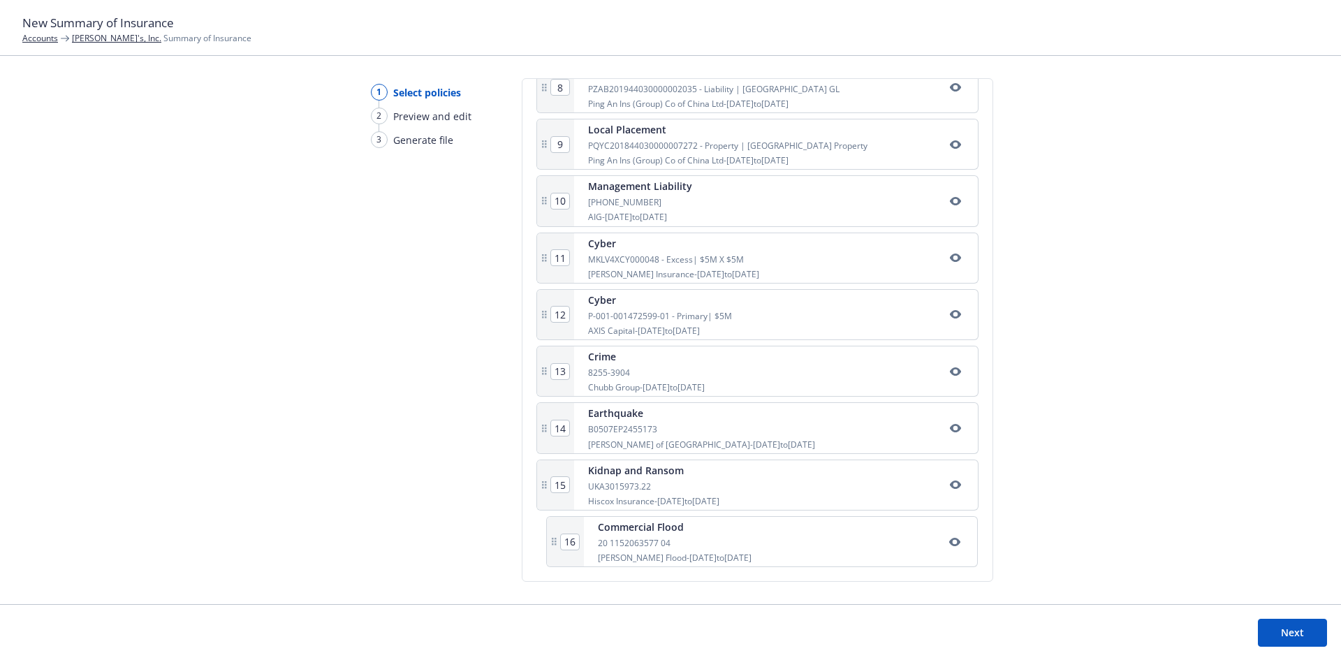
drag, startPoint x: 671, startPoint y: 550, endPoint x: 683, endPoint y: 545, distance: 12.8
click at [683, 545] on div "1 Commercial Package 630-5X170407 Travelers Insurance - [DATE] to [DATE] 2 Fore…" at bounding box center [757, 116] width 442 height 902
click at [949, 544] on icon "button" at bounding box center [954, 542] width 11 height 8
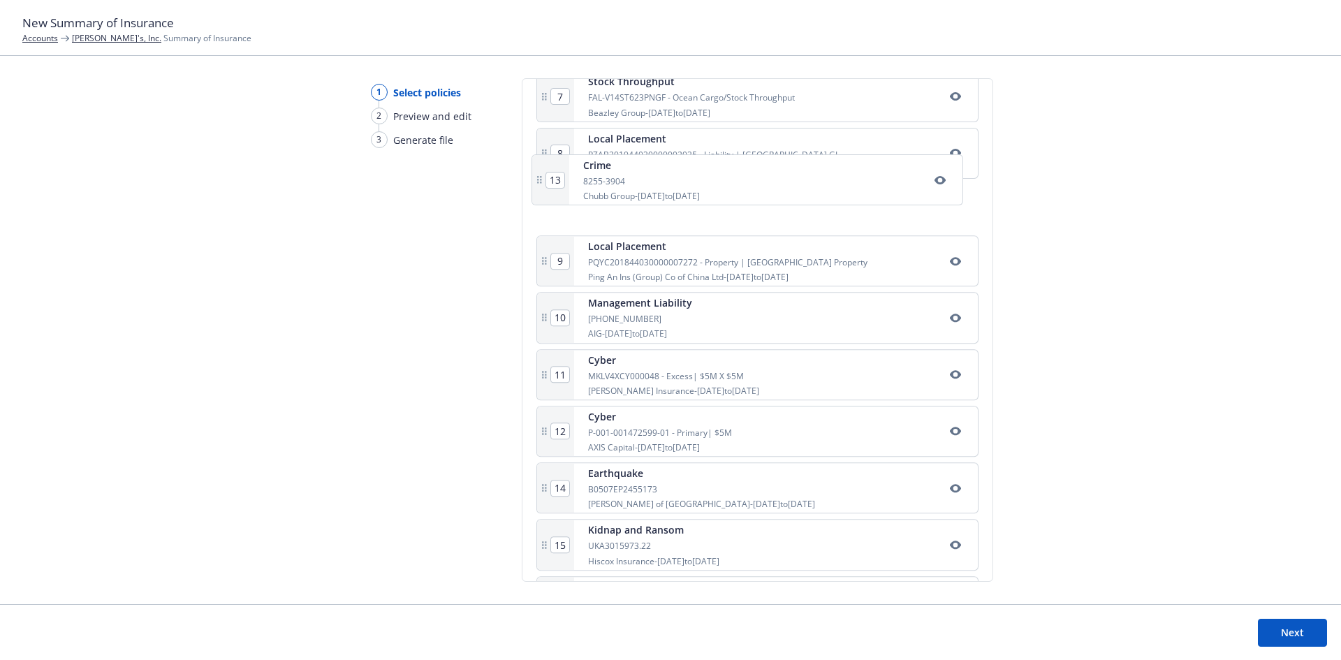
scroll to position [642, 0]
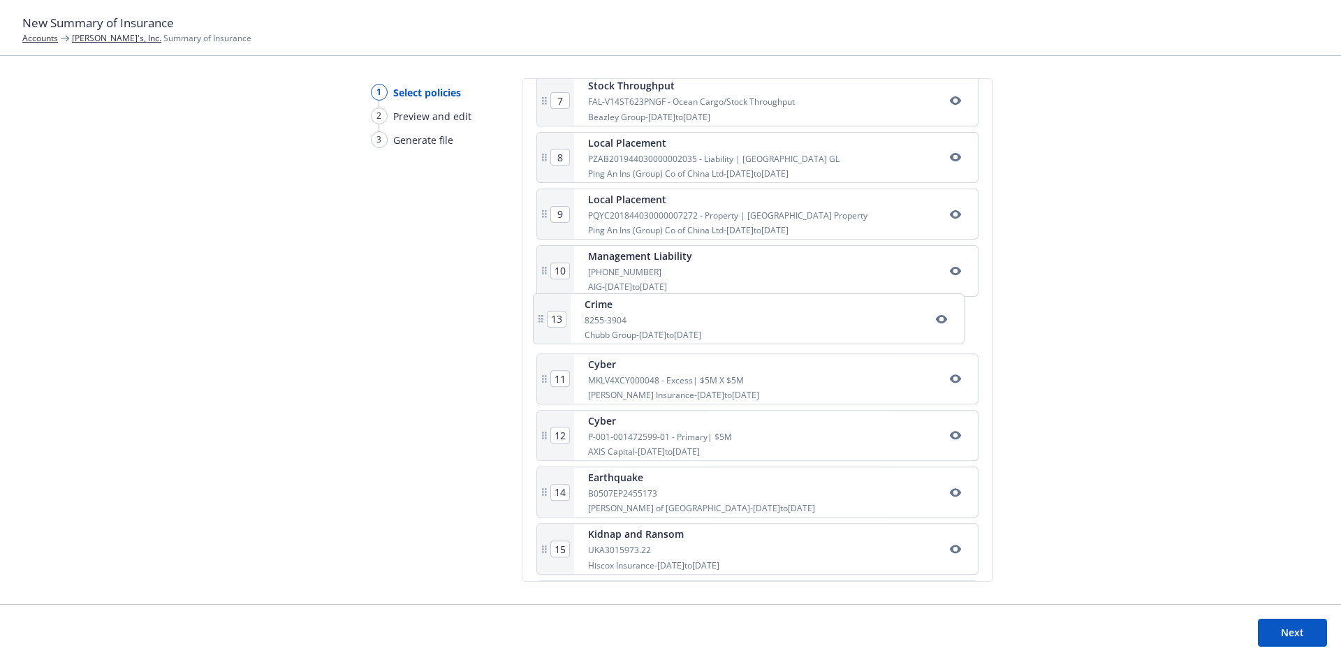
drag, startPoint x: 669, startPoint y: 351, endPoint x: 665, endPoint y: 318, distance: 33.8
click at [664, 318] on div "1 Commercial Package 630-5X170407 Travelers Insurance - [DATE] to [DATE] 2 Fore…" at bounding box center [757, 186] width 442 height 902
type input "11"
type input "12"
type input "13"
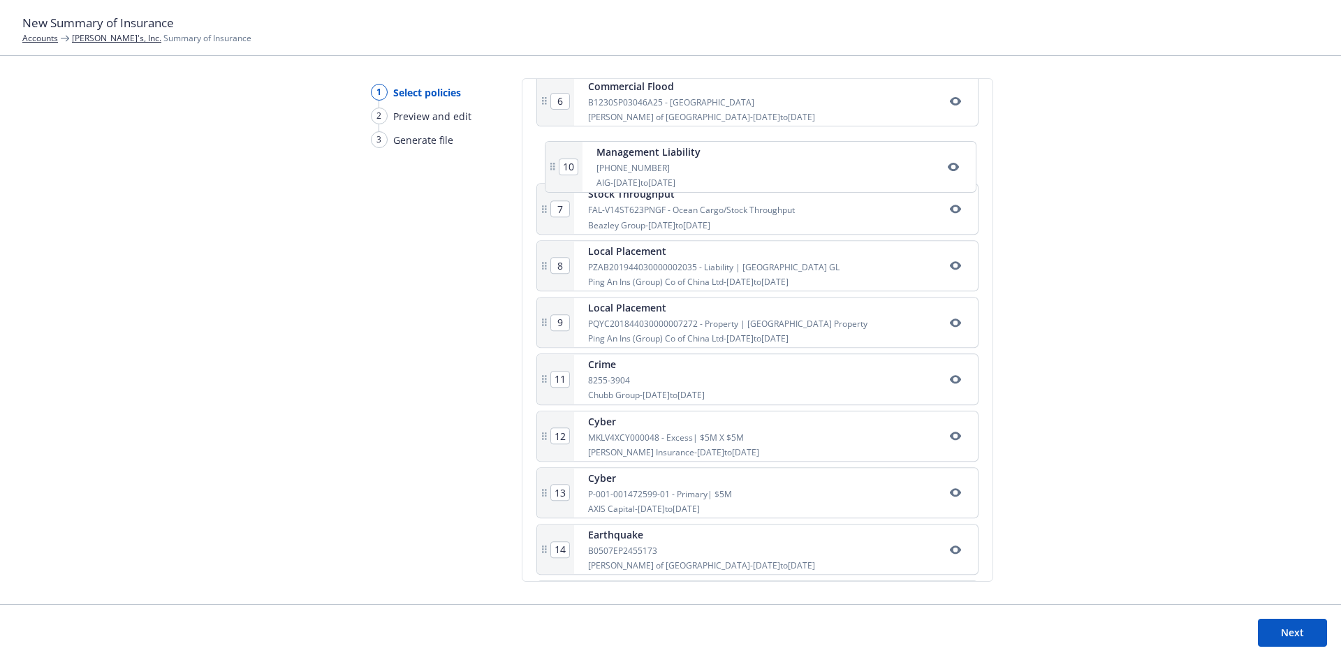
scroll to position [563, 0]
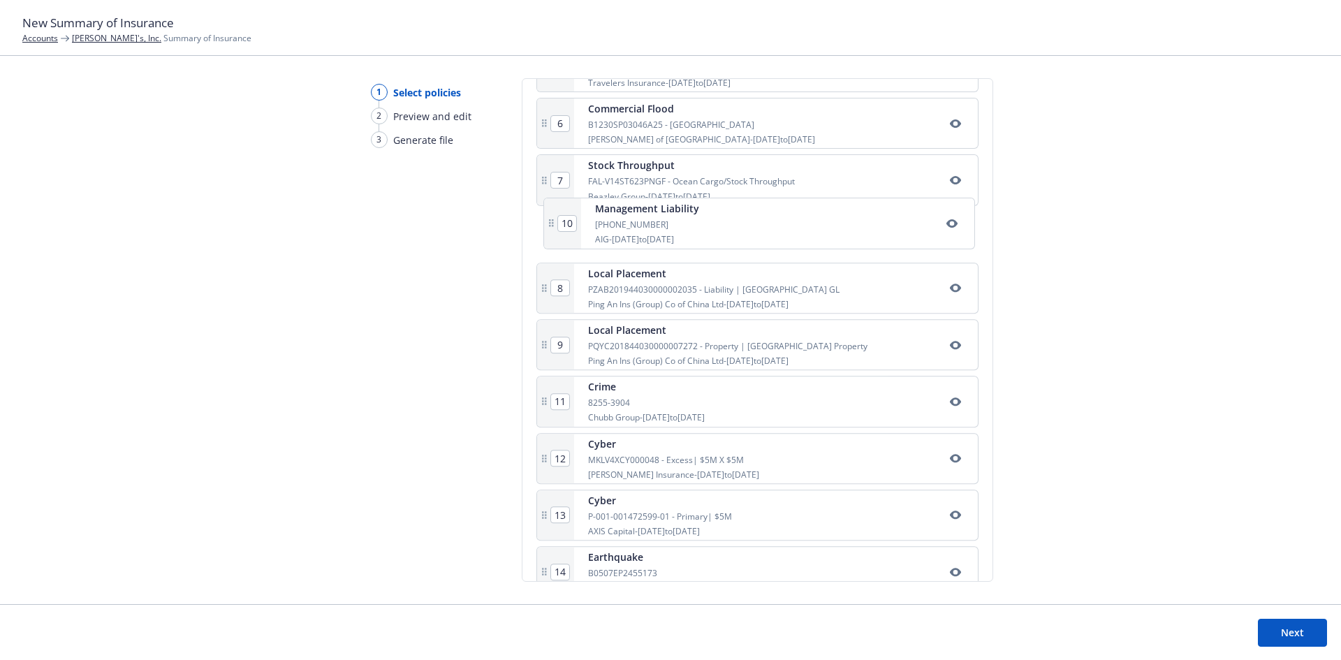
drag, startPoint x: 660, startPoint y: 253, endPoint x: 668, endPoint y: 226, distance: 27.8
click at [668, 226] on div "1 Commercial Package 630-5X170407 Travelers Insurance - [DATE] to [DATE] 2 Fore…" at bounding box center [757, 265] width 442 height 902
type input "9"
type input "10"
type input "8"
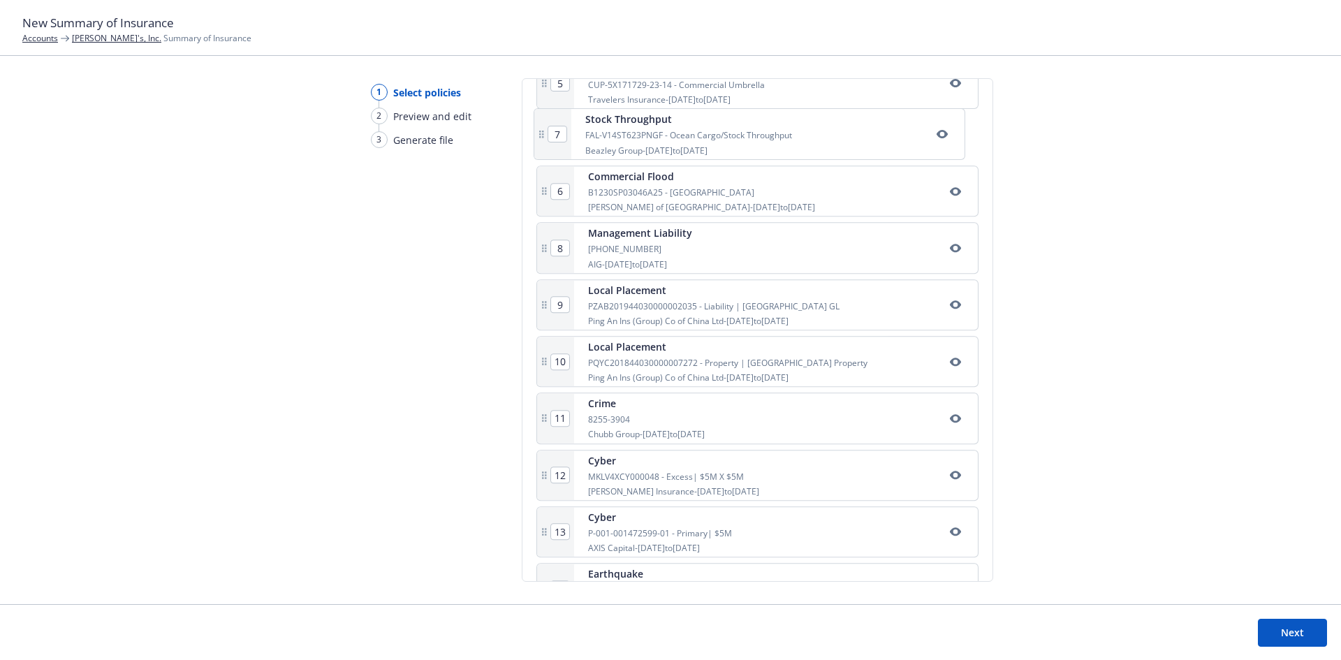
drag, startPoint x: 665, startPoint y: 183, endPoint x: 663, endPoint y: 133, distance: 49.6
click at [663, 133] on div "1 Commercial Package 630-5X170407 Travelers Insurance - [DATE] to [DATE] 2 Fore…" at bounding box center [757, 282] width 442 height 902
type input "7"
type input "6"
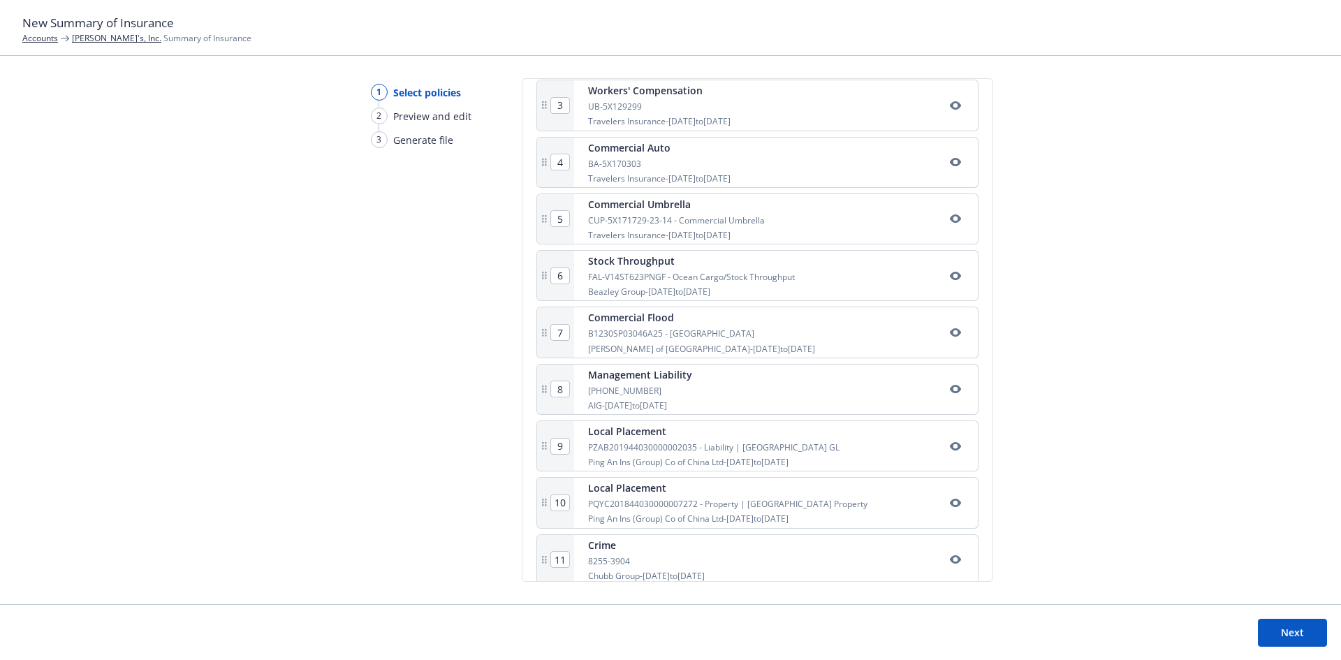
scroll to position [383, 0]
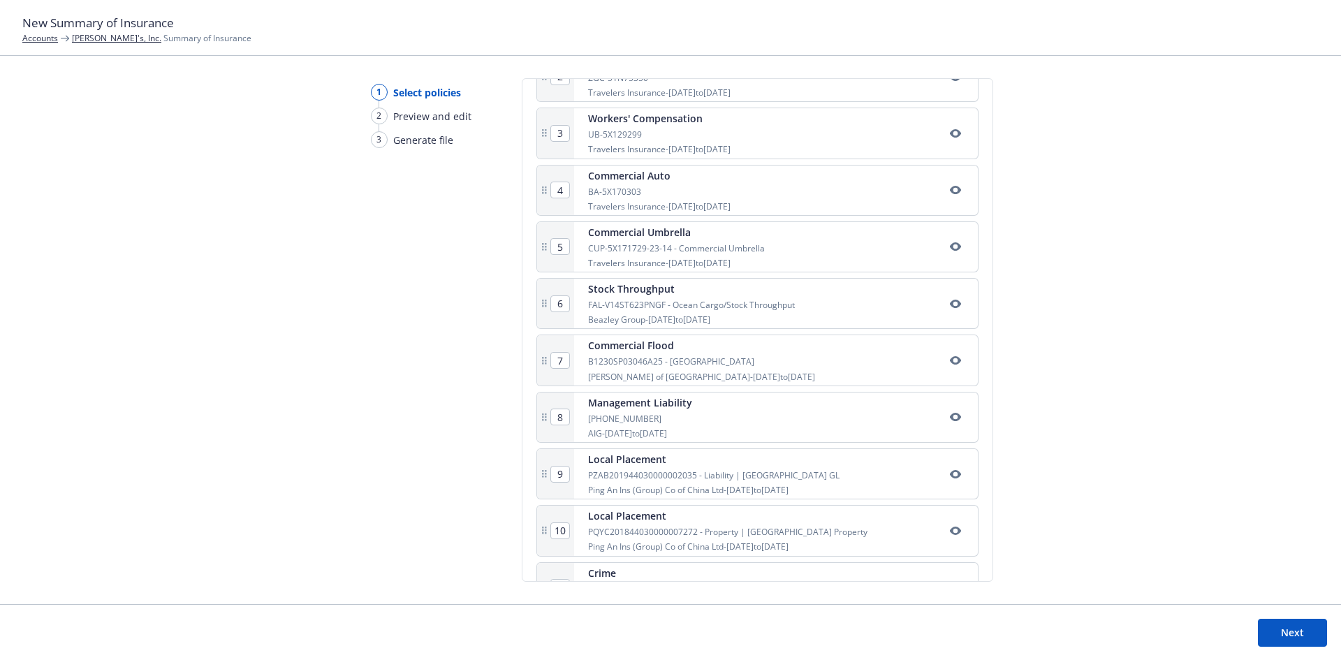
click at [656, 306] on div "FAL-V14ST623PNGF - Ocean Cargo/Stock Throughput" at bounding box center [691, 305] width 207 height 12
drag, startPoint x: 661, startPoint y: 418, endPoint x: 672, endPoint y: 425, distance: 13.2
click at [659, 361] on div "1 Commercial Package 630-5X170407 Travelers Insurance - [DATE] to [DATE] 2 Fore…" at bounding box center [757, 445] width 442 height 902
type input "7"
type input "8"
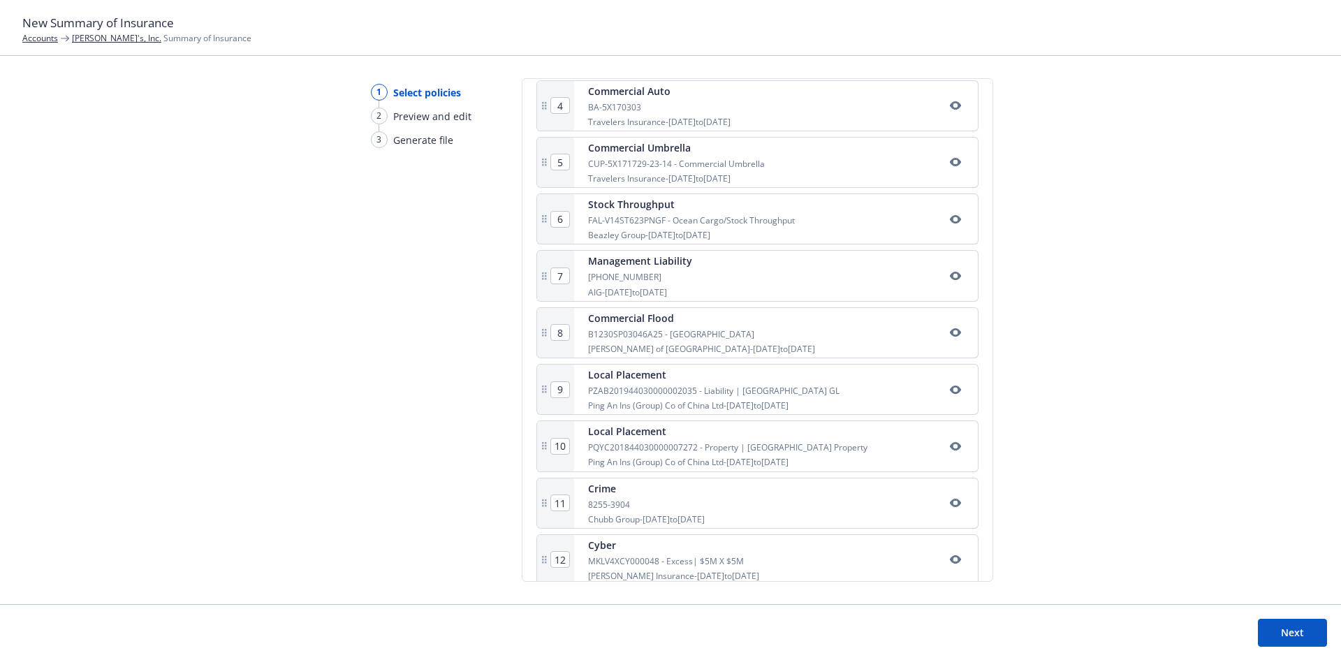
scroll to position [545, 0]
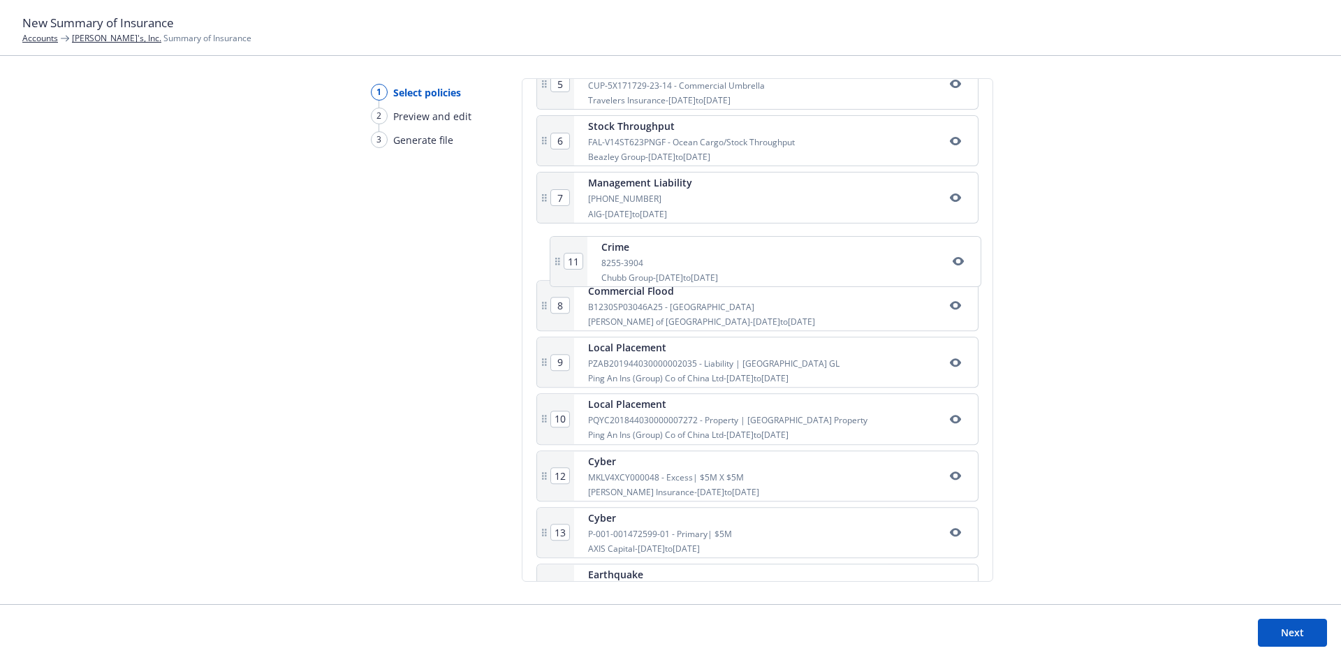
drag, startPoint x: 662, startPoint y: 434, endPoint x: 673, endPoint y: 257, distance: 177.0
click at [673, 257] on div "1 Commercial Package 630-5X170407 Travelers Insurance - [DATE] to [DATE] 2 Fore…" at bounding box center [757, 283] width 442 height 902
type input "8"
type input "10"
type input "11"
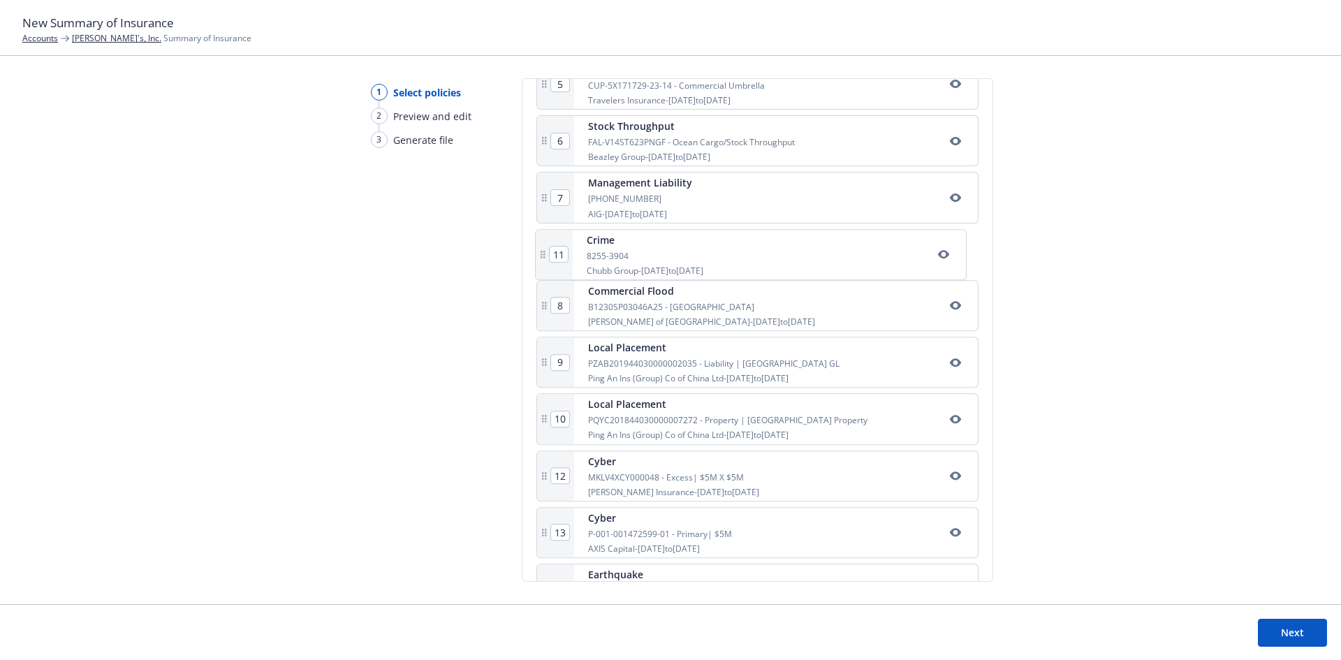
type input "9"
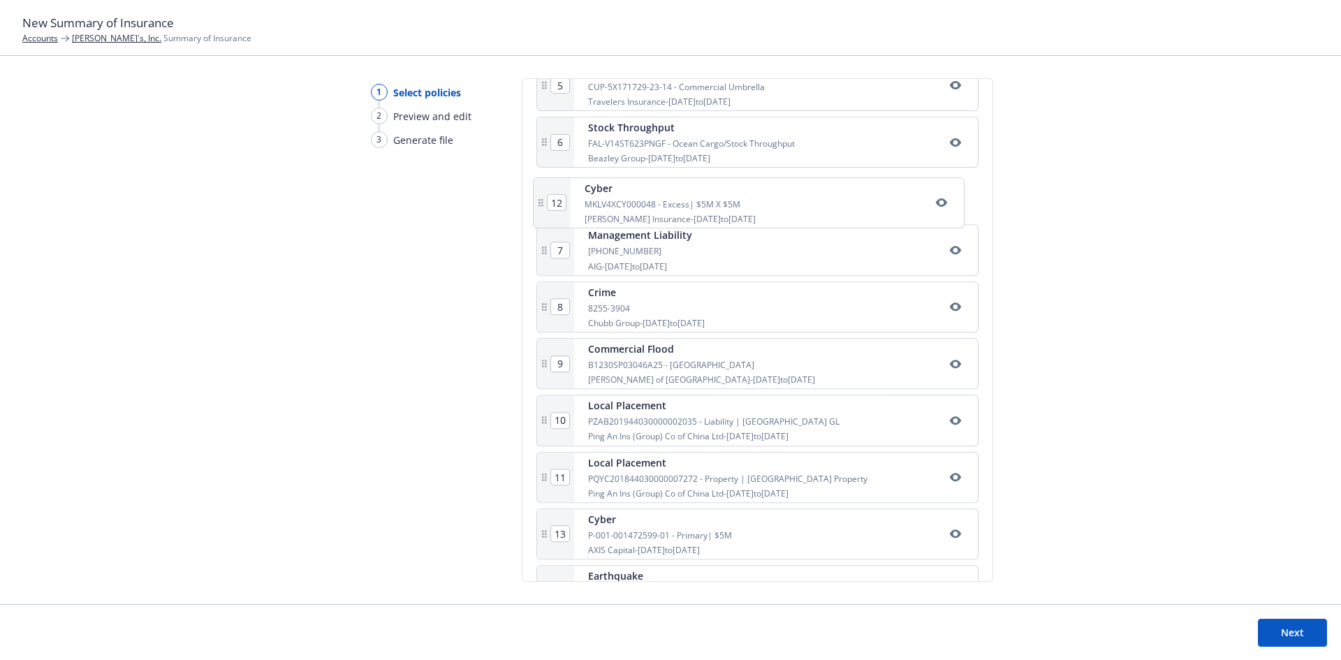
drag, startPoint x: 651, startPoint y: 492, endPoint x: 649, endPoint y: 204, distance: 287.7
click at [649, 204] on div "1 Commercial Package 630-5X170407 Travelers Insurance - [DATE] to [DATE] 2 Fore…" at bounding box center [757, 284] width 442 height 902
type input "9"
type input "8"
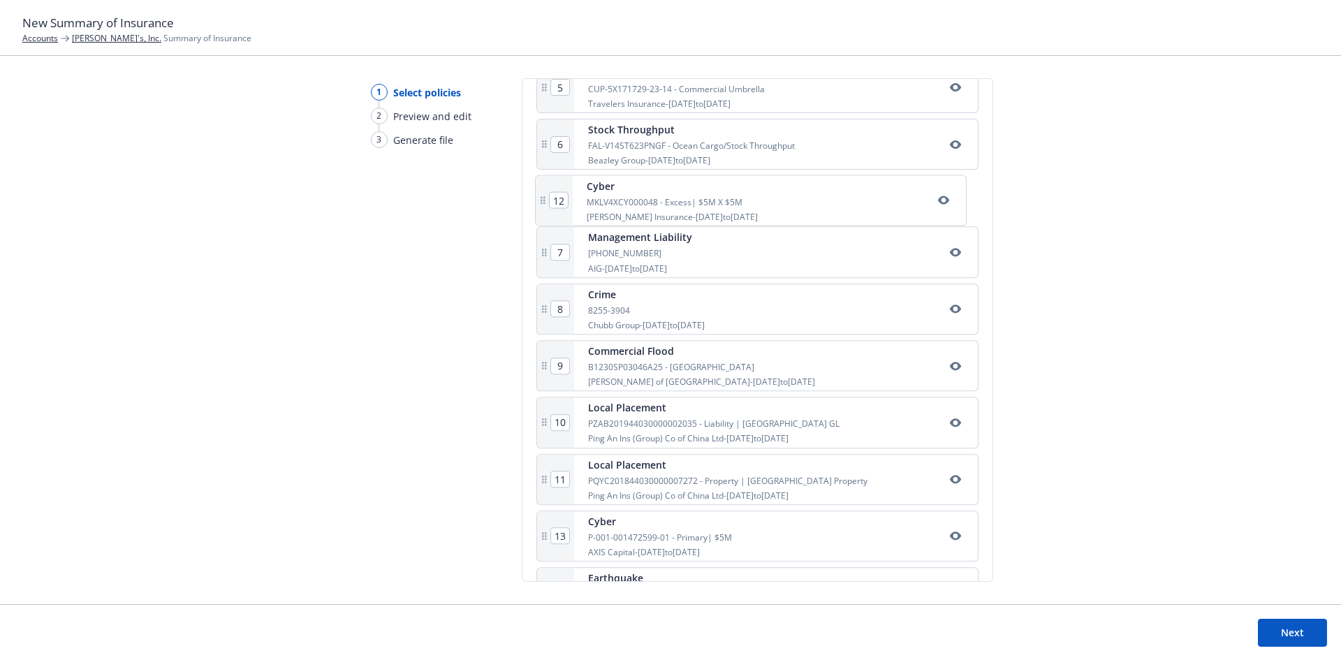
type input "7"
type input "10"
type input "11"
type input "12"
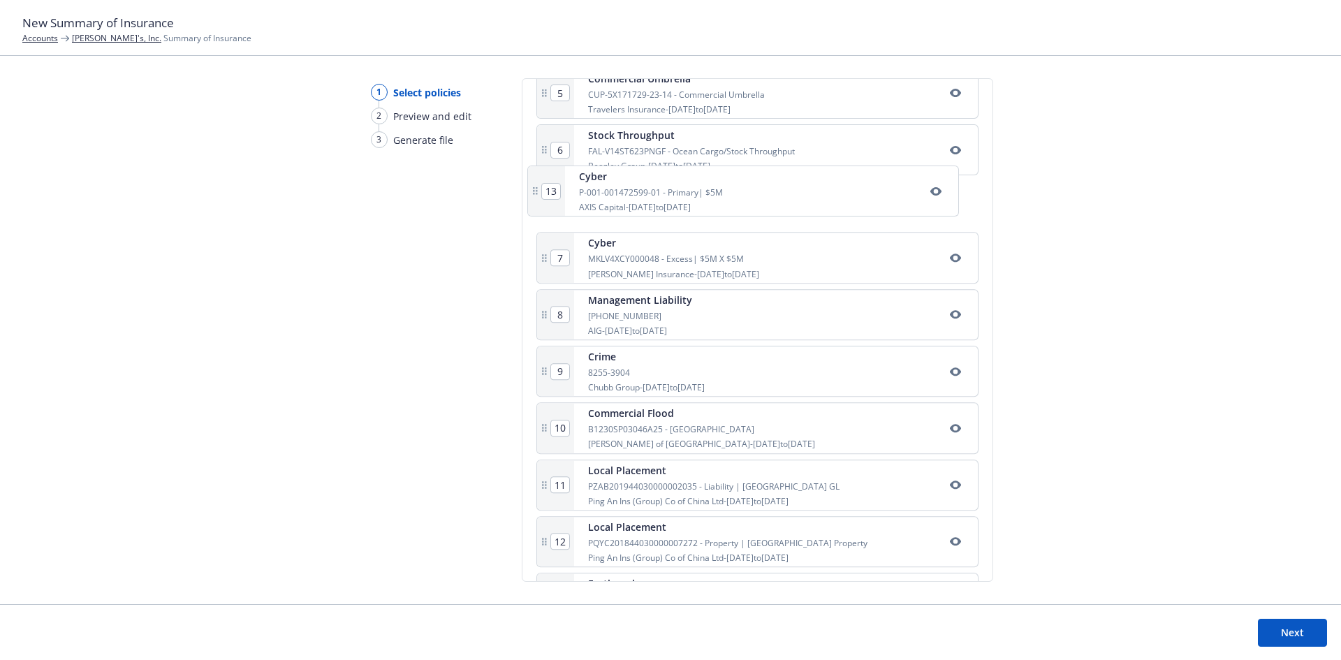
scroll to position [534, 0]
drag, startPoint x: 674, startPoint y: 542, endPoint x: 670, endPoint y: 201, distance: 340.8
click at [670, 201] on div "1 Commercial Package 630-5X170407 Travelers Insurance - [DATE] to [DATE] 2 Fore…" at bounding box center [757, 294] width 442 height 902
type input "8"
type input "7"
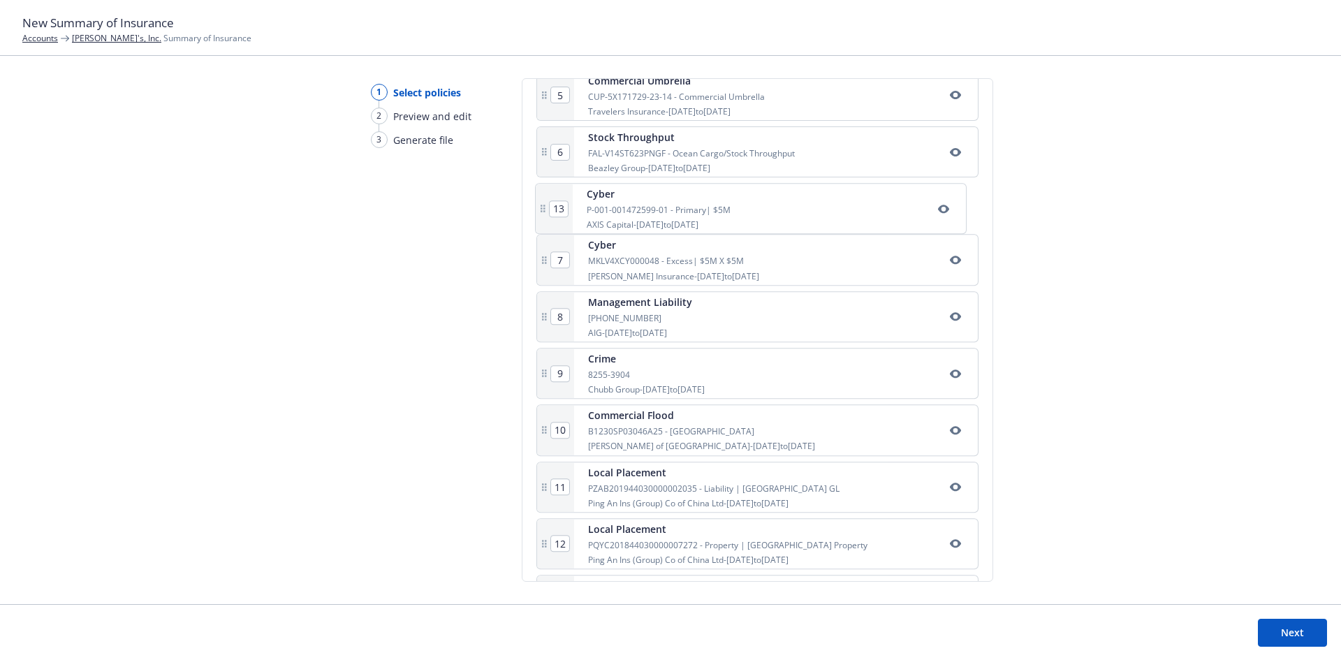
type input "9"
type input "10"
type input "11"
type input "12"
type input "13"
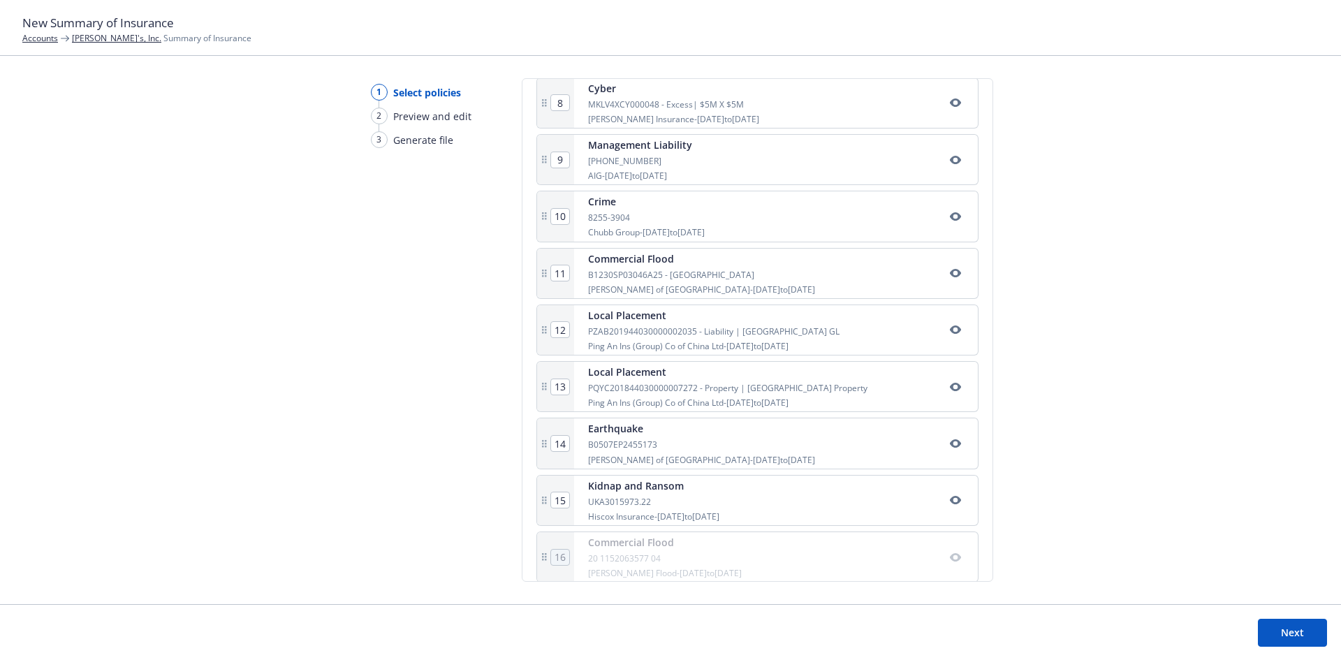
scroll to position [700, 0]
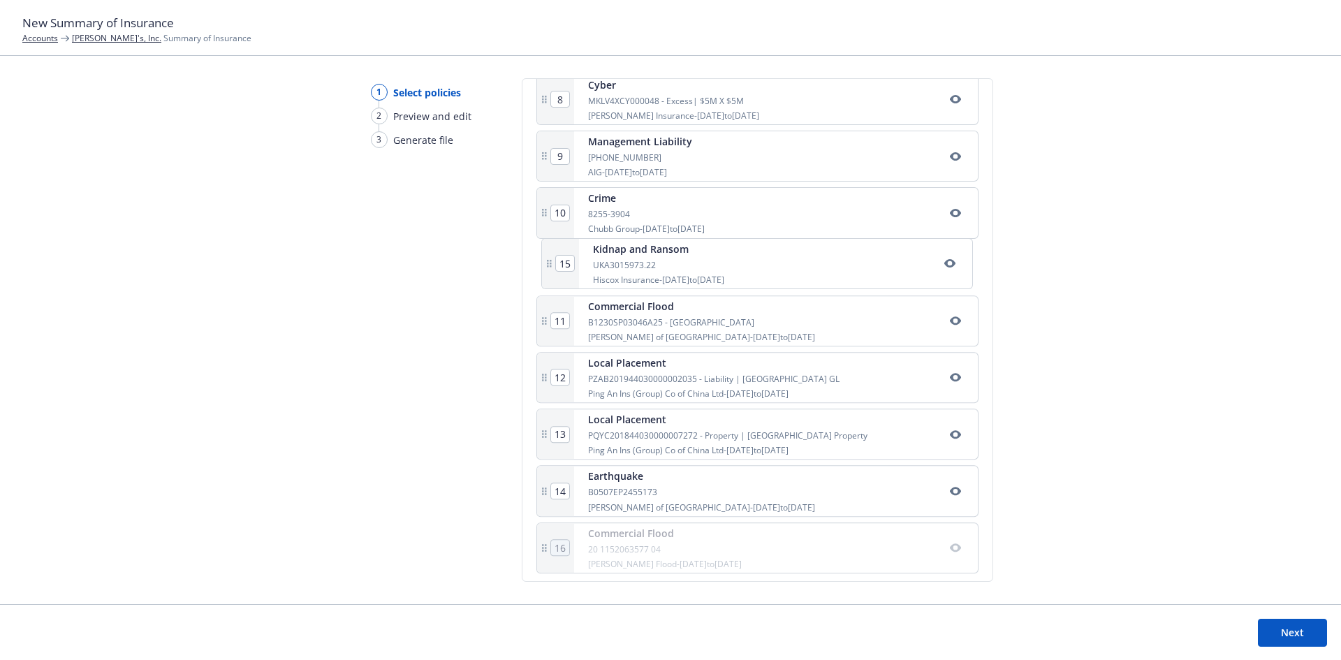
drag, startPoint x: 690, startPoint y: 503, endPoint x: 696, endPoint y: 260, distance: 242.4
click at [696, 260] on div "1 Commercial Package 630-5X170407 Travelers Insurance - [DATE] to [DATE] 2 Fore…" at bounding box center [757, 128] width 442 height 902
type input "15"
type input "11"
type input "12"
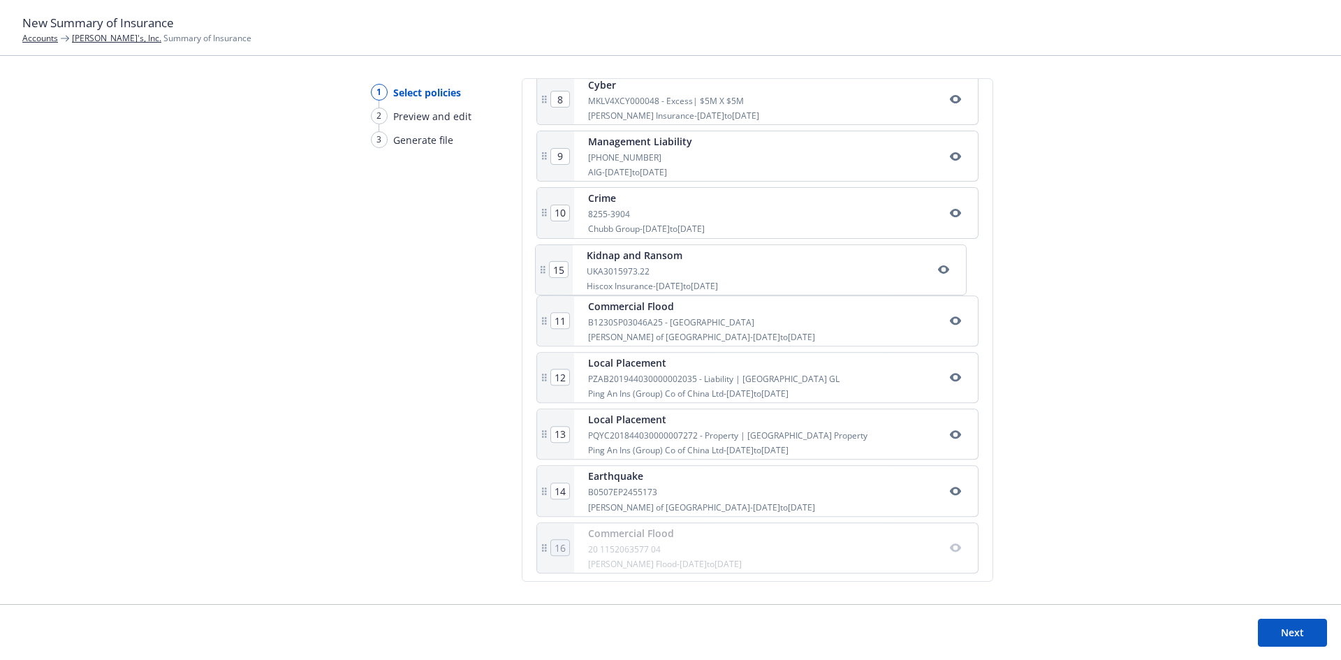
type input "13"
type input "14"
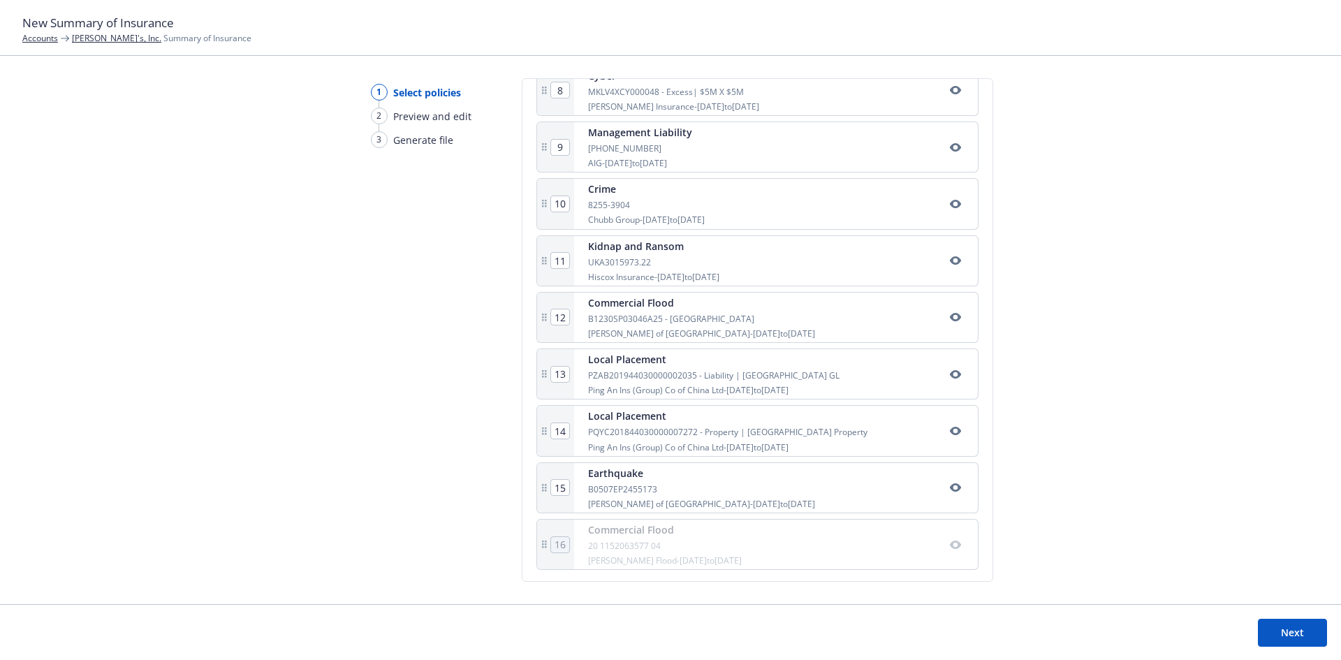
scroll to position [712, 0]
click at [1285, 636] on button "Next" at bounding box center [1292, 633] width 69 height 28
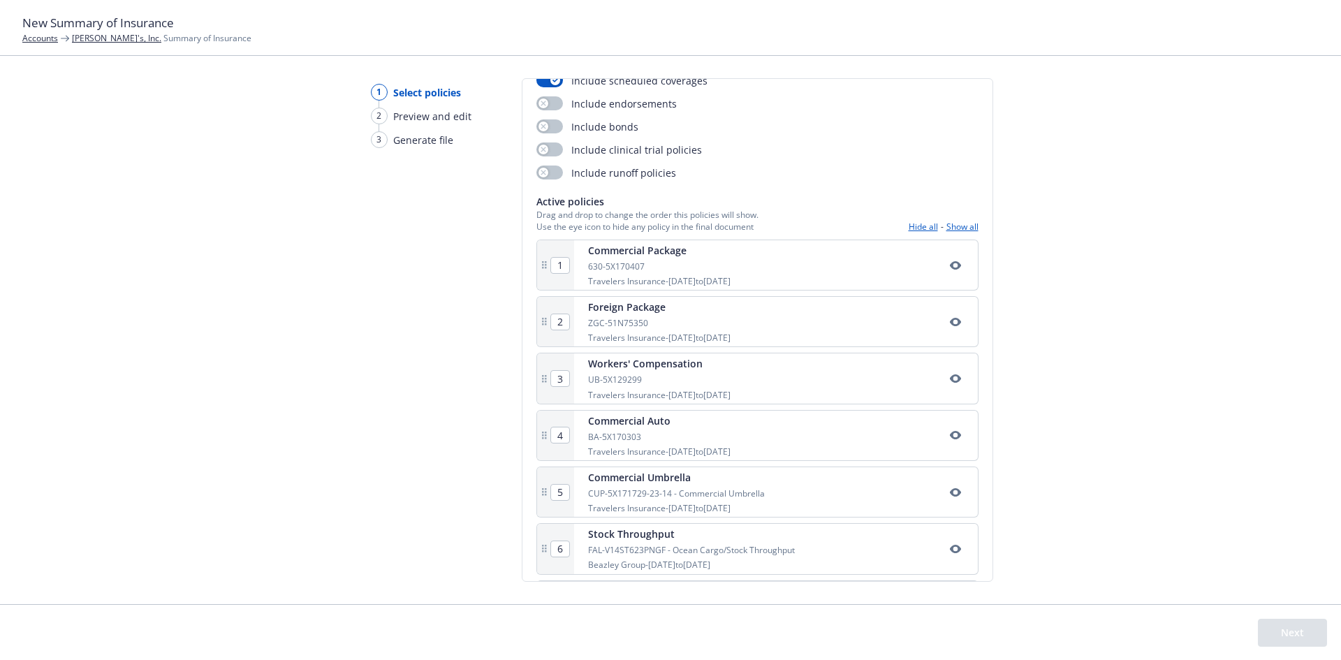
scroll to position [0, 0]
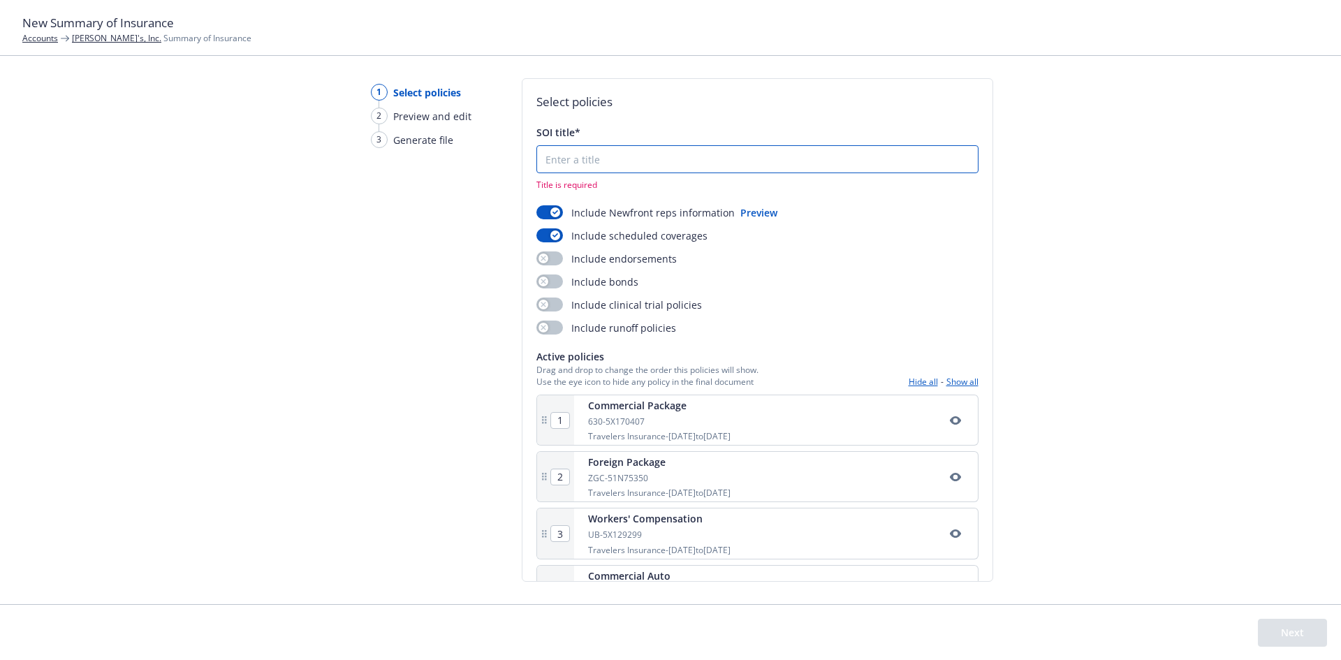
click at [637, 168] on input "SOI title*" at bounding box center [757, 159] width 441 height 27
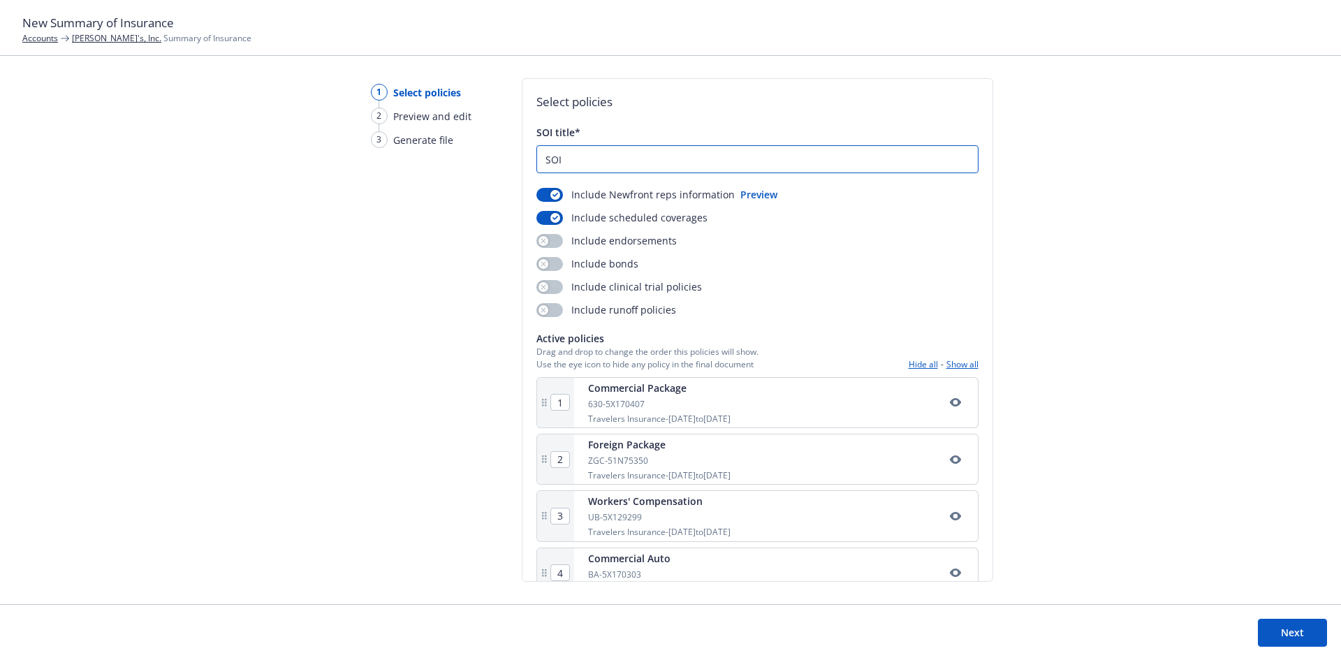
type input "SOI"
click at [1274, 625] on button "Next" at bounding box center [1292, 633] width 69 height 28
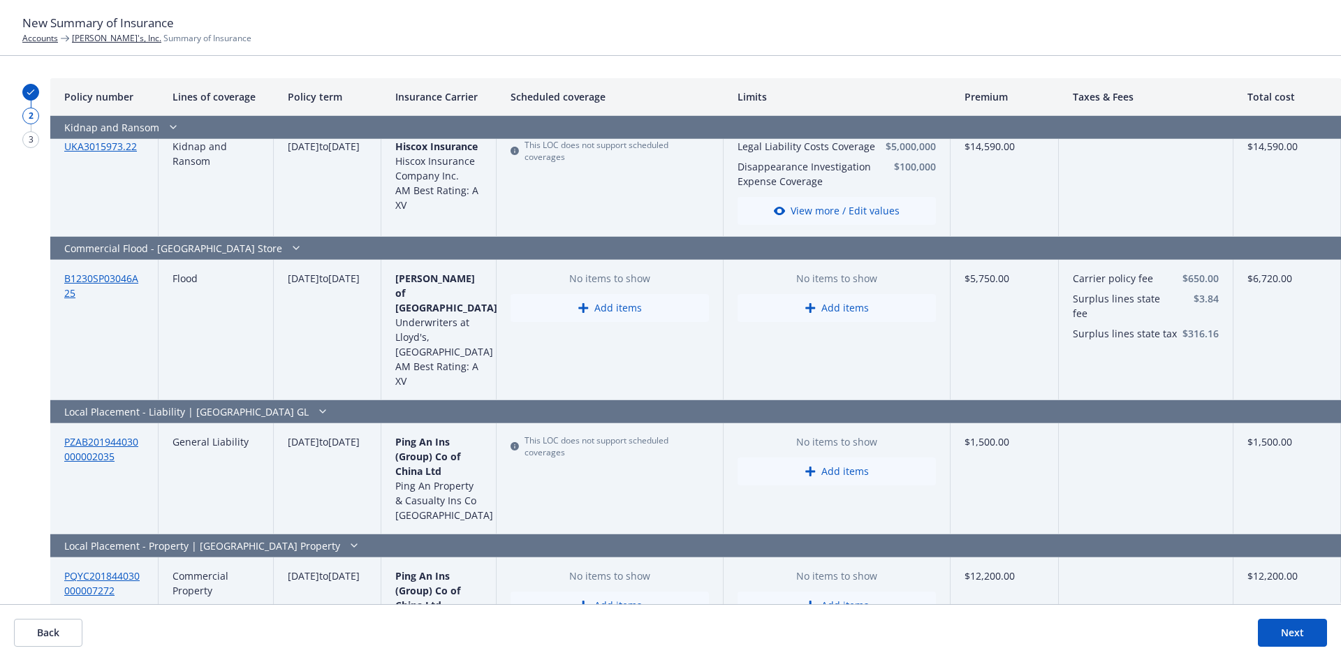
scroll to position [4212, 0]
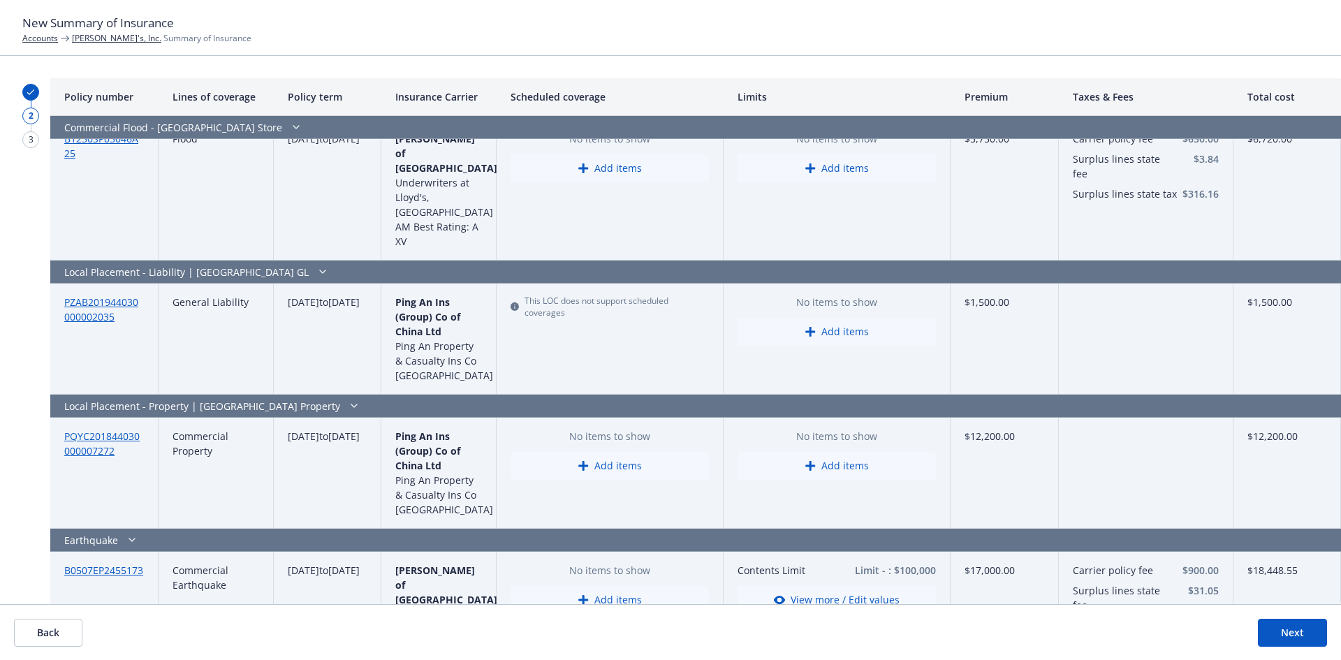
click at [54, 630] on button "Back" at bounding box center [48, 633] width 68 height 28
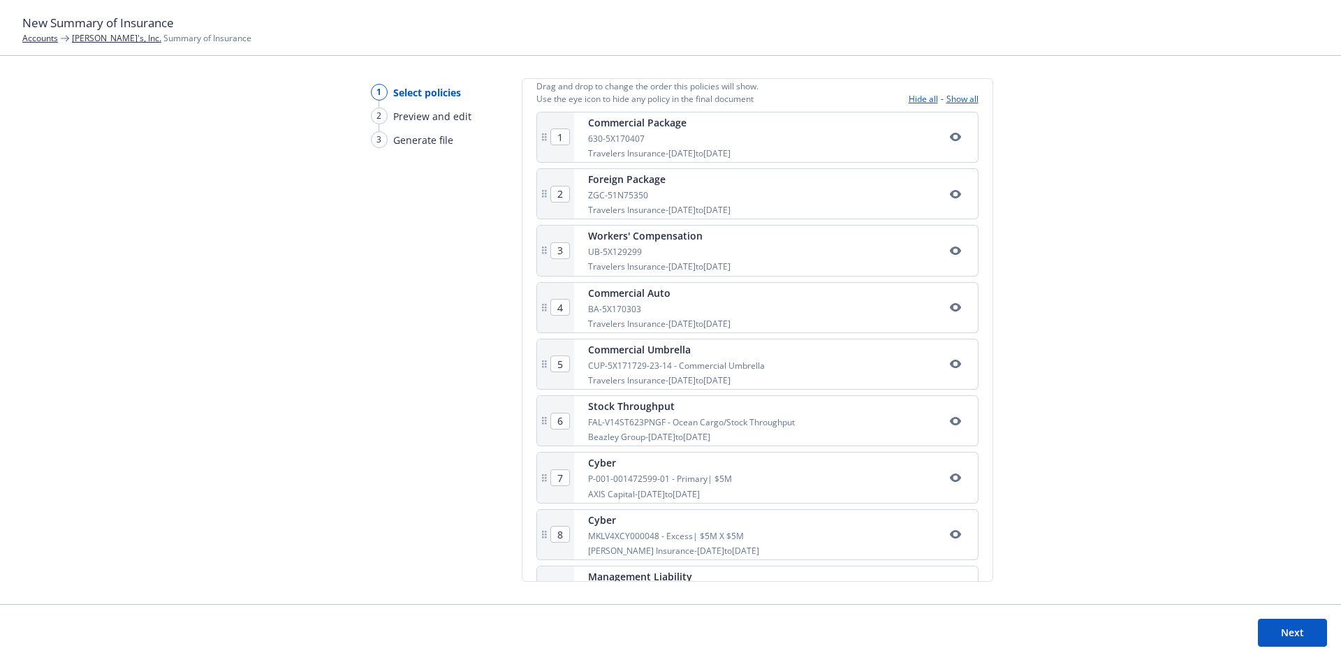
scroll to position [712, 0]
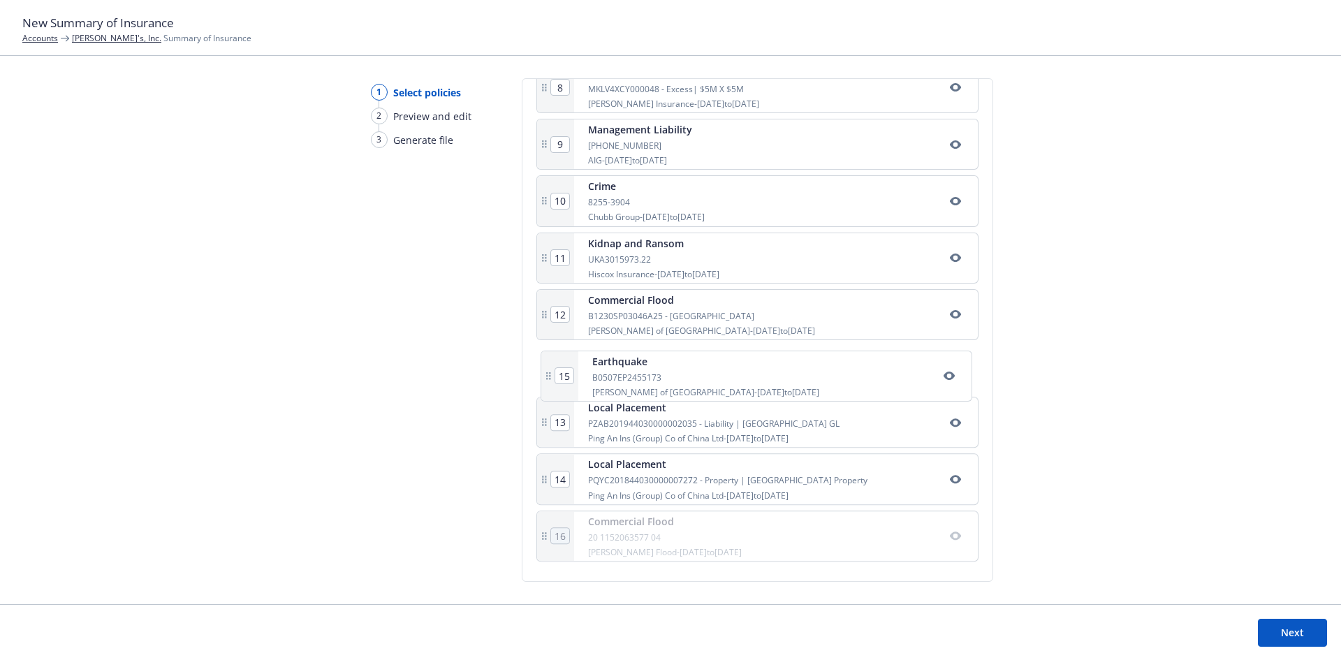
drag, startPoint x: 658, startPoint y: 482, endPoint x: 668, endPoint y: 373, distance: 109.3
click at [668, 373] on div "1 Commercial Package 630-5X170407 Travelers Insurance - [DATE] to [DATE] 2 Fore…" at bounding box center [757, 116] width 442 height 902
type input "14"
type input "15"
type input "13"
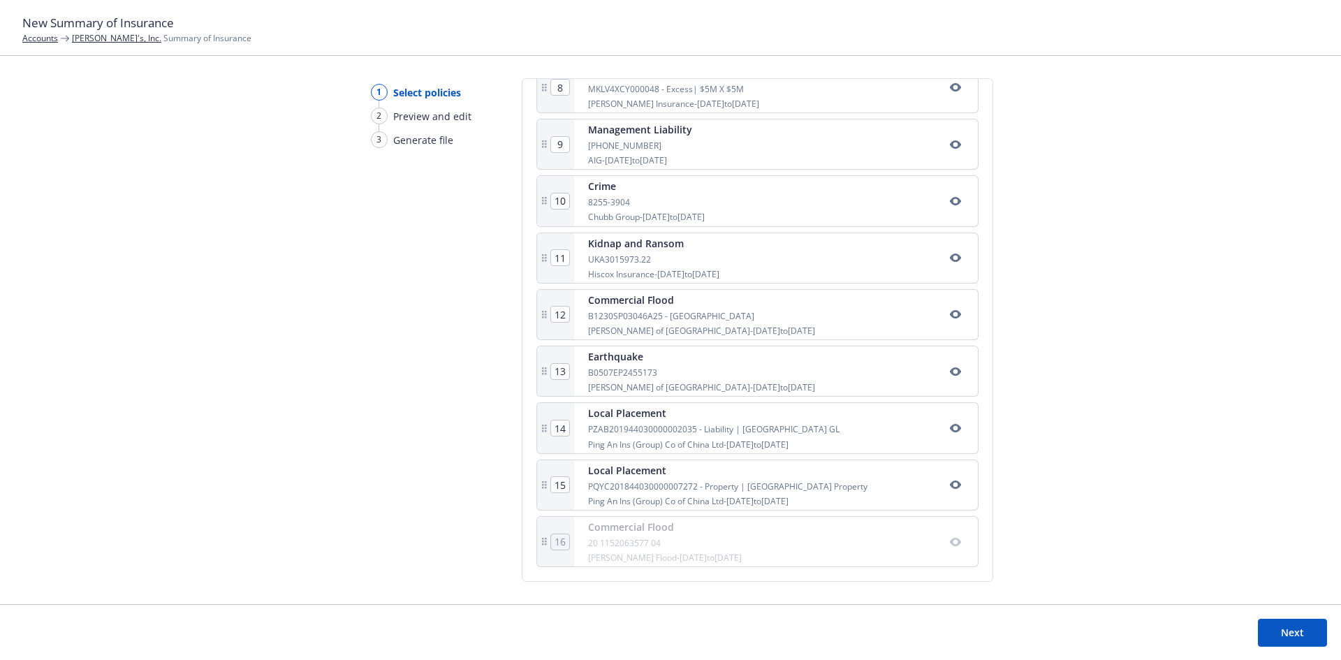
click at [1288, 628] on button "Next" at bounding box center [1292, 633] width 69 height 28
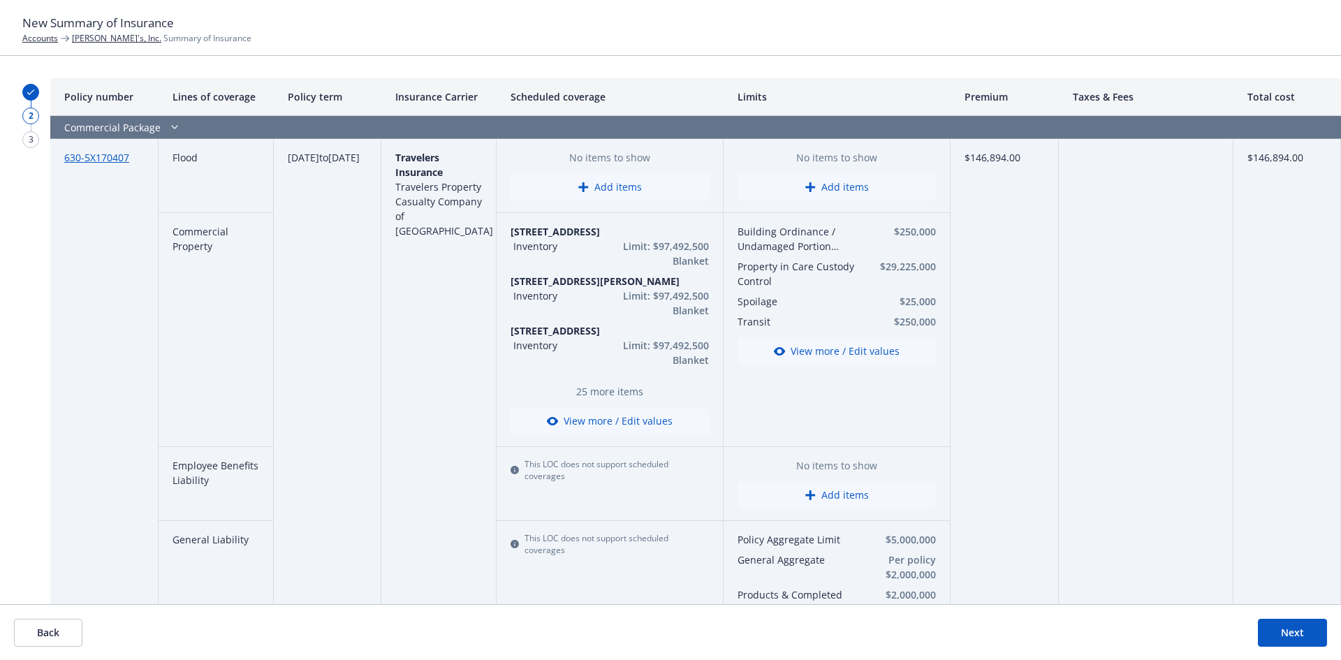
click at [617, 412] on button "View more / Edit values" at bounding box center [609, 421] width 198 height 28
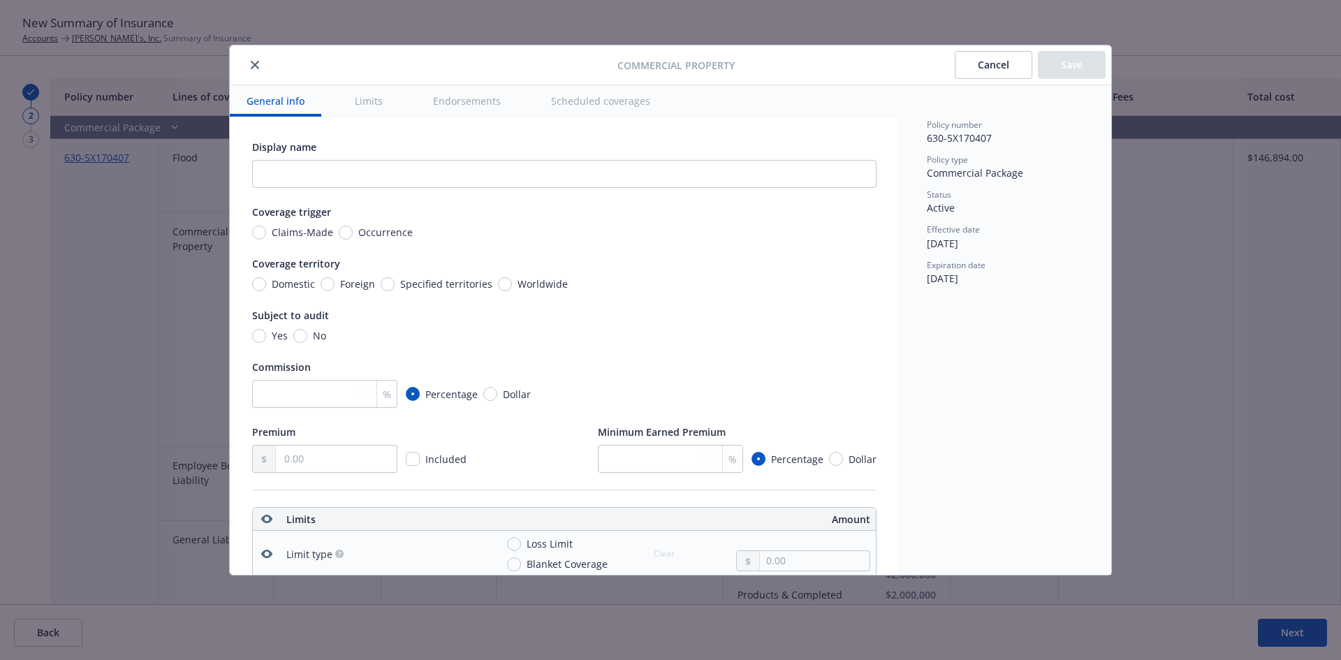
scroll to position [326, 0]
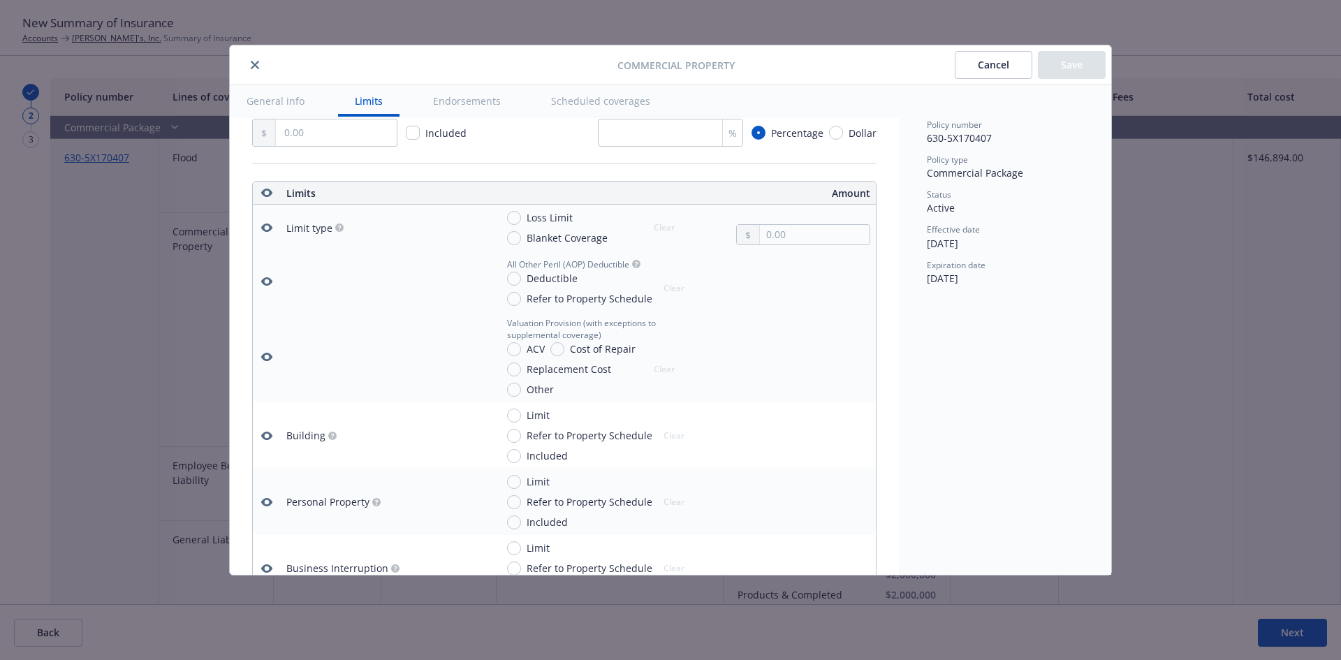
click at [366, 103] on button "Limits" at bounding box center [368, 100] width 61 height 31
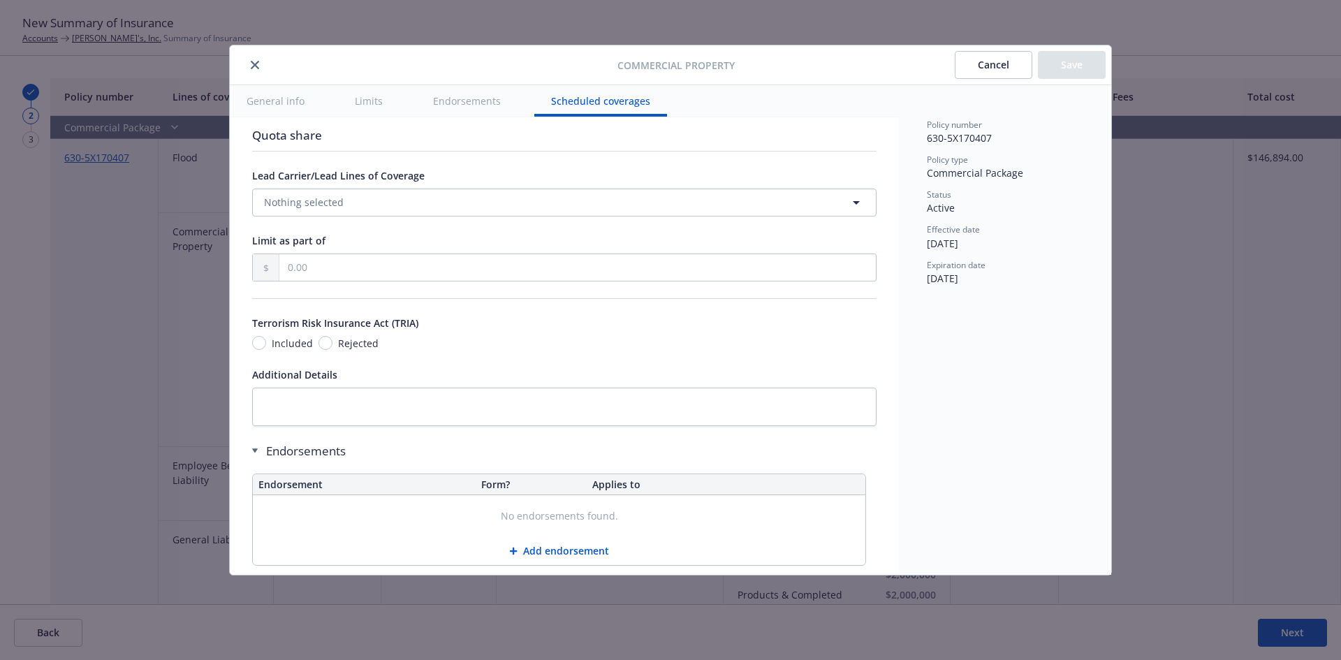
scroll to position [4448, 0]
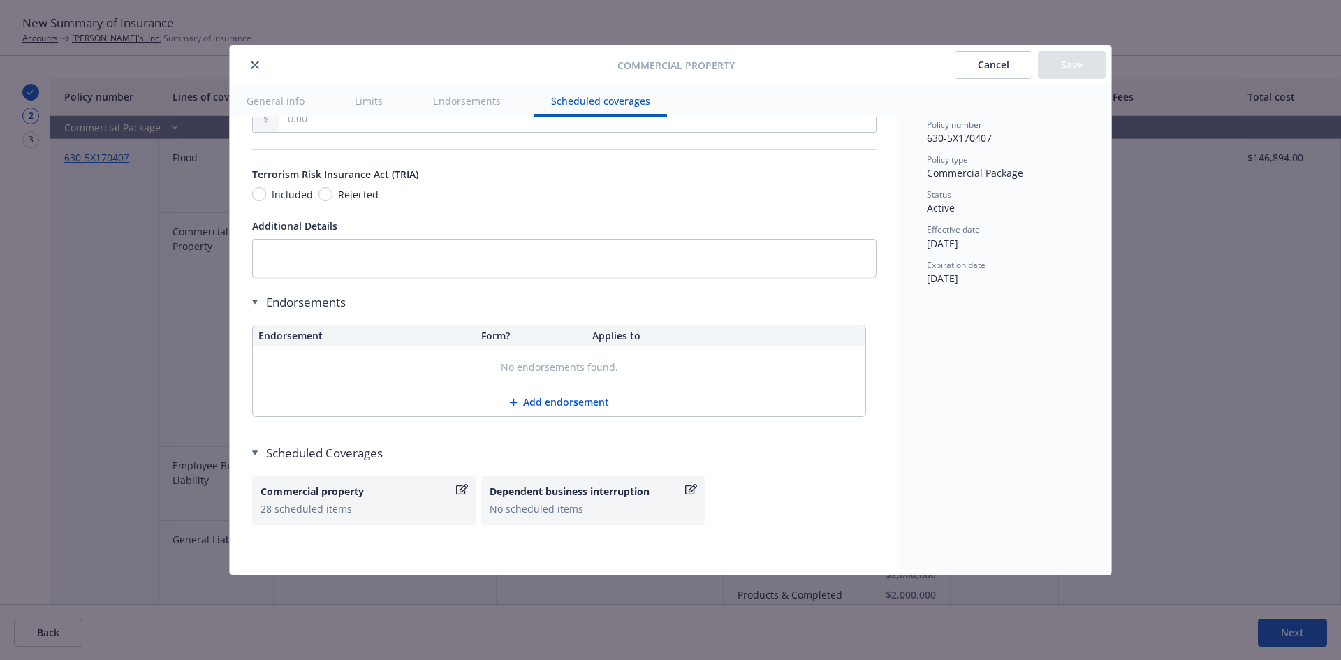
click at [463, 489] on icon "button" at bounding box center [462, 489] width 12 height 11
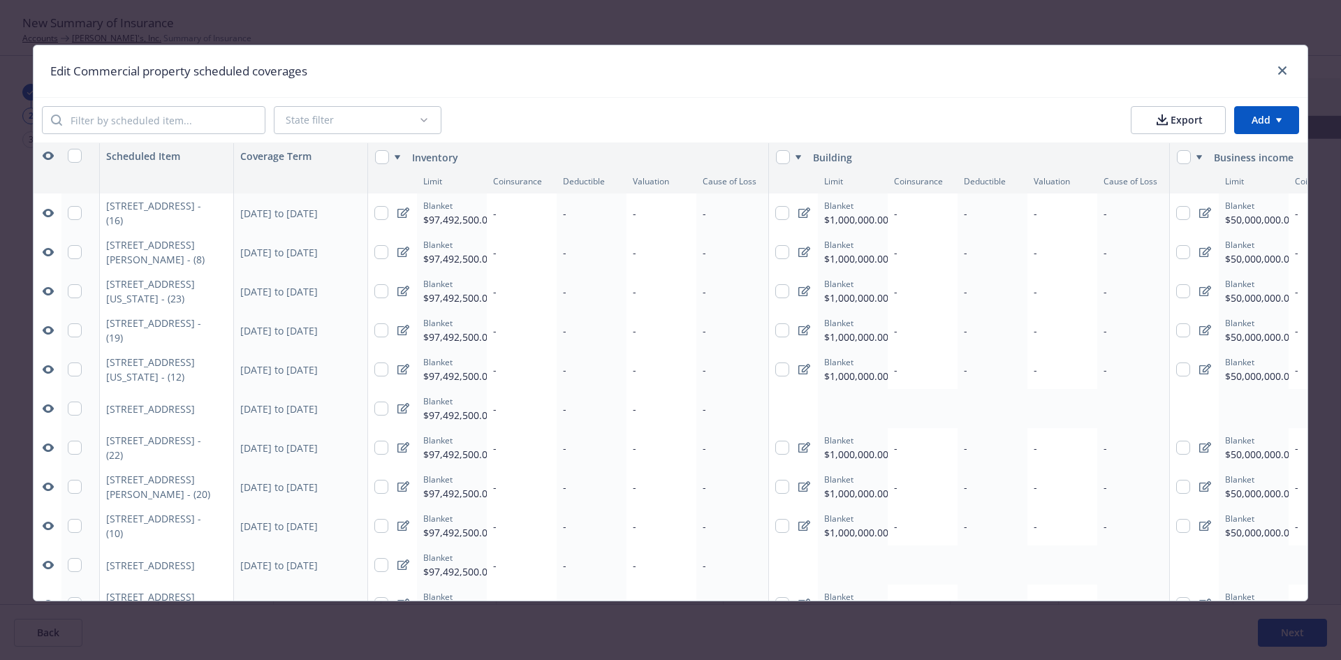
click at [427, 209] on div "Blanket" at bounding box center [458, 206] width 70 height 12
click at [396, 216] on html "New Summary of Insurance Accounts [PERSON_NAME]'s, Inc. Summary of Insurance 2 …" at bounding box center [670, 330] width 1341 height 660
click at [397, 212] on icon at bounding box center [403, 212] width 12 height 11
select select "45526fe2-02a4-46f6-82a3-22b95d77fdcc"
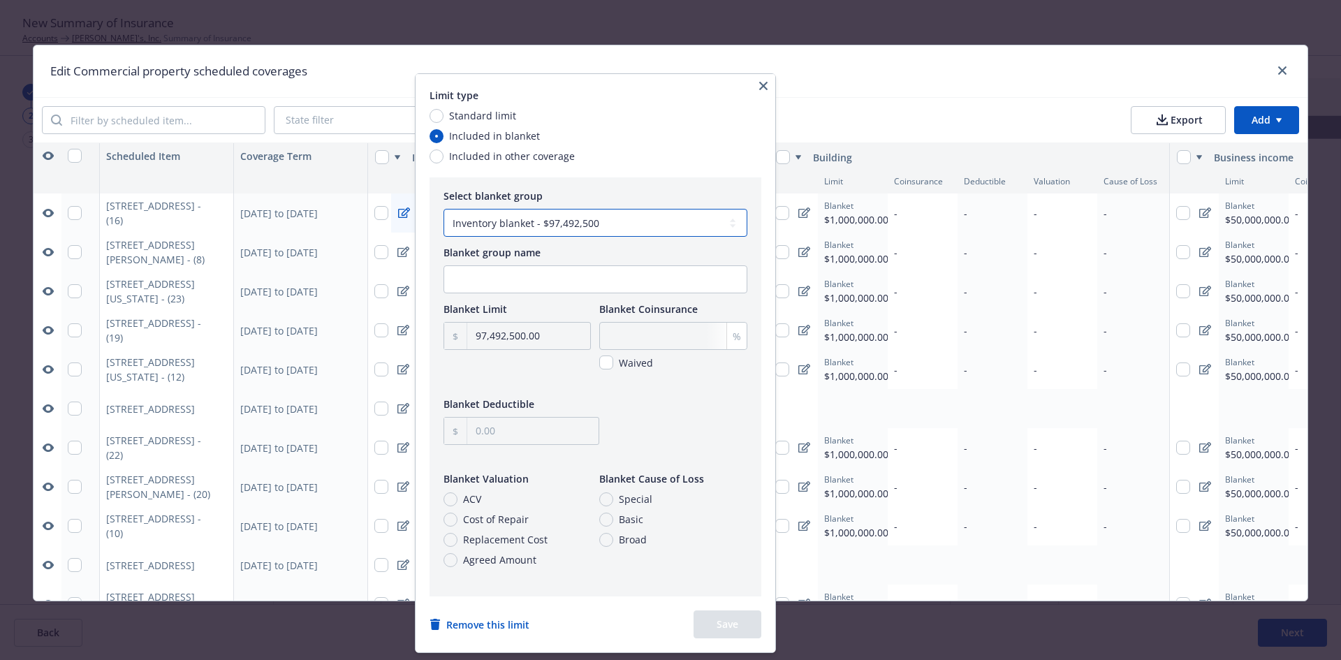
click at [581, 221] on select "Create new blanket Inventory blanket - $97,492,500" at bounding box center [595, 223] width 304 height 28
select select
click at [443, 209] on select "Create new blanket Inventory blanket - $97,492,500" at bounding box center [595, 223] width 304 height 28
click at [543, 340] on input "97,492,500.00" at bounding box center [528, 336] width 123 height 27
drag, startPoint x: 556, startPoint y: 337, endPoint x: 450, endPoint y: 337, distance: 105.4
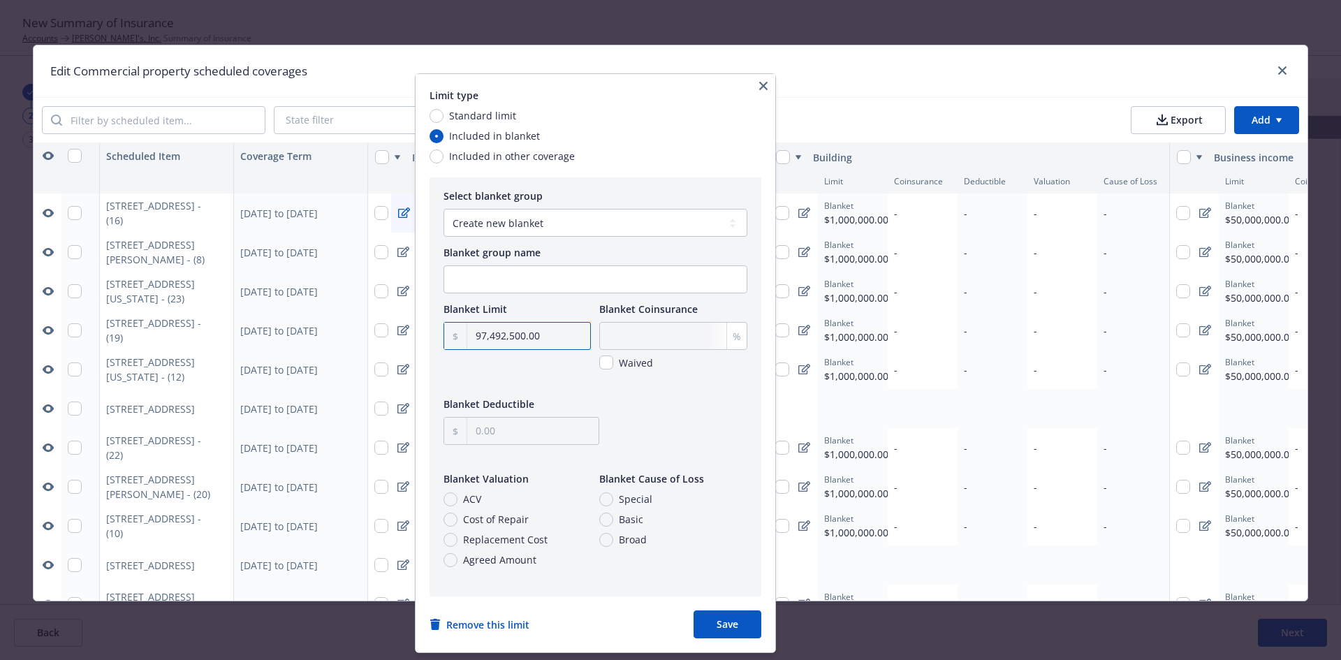
click at [427, 338] on div "Limit type Standard limit Included in blanket Included in other coverage Select…" at bounding box center [595, 363] width 360 height 578
type input "38,275,000.00"
click at [566, 224] on select "Create new blanket Inventory blanket - $97,492,500" at bounding box center [595, 223] width 304 height 28
click at [443, 209] on select "Create new blanket Inventory blanket - $97,492,500" at bounding box center [595, 223] width 304 height 28
click at [522, 276] on input "Blanket group name" at bounding box center [595, 279] width 302 height 27
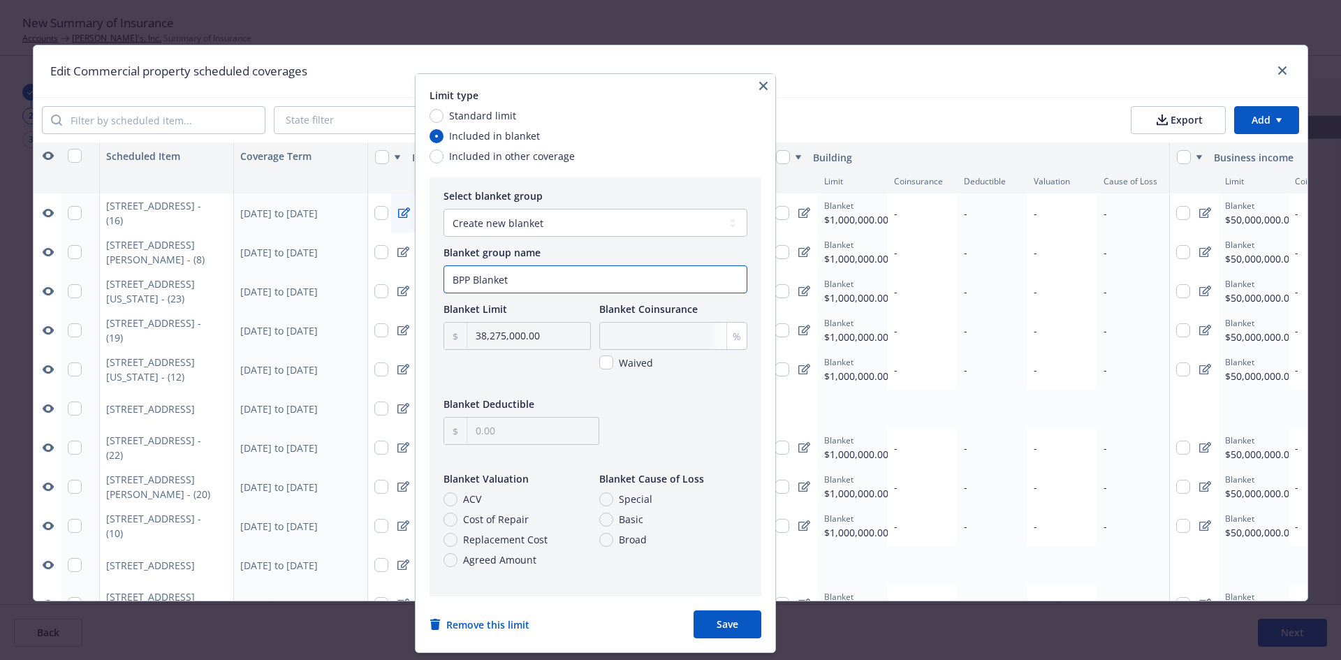
type input "BPP Blanket"
drag, startPoint x: 727, startPoint y: 629, endPoint x: 728, endPoint y: 619, distance: 9.8
click at [728, 629] on button "Save" at bounding box center [727, 624] width 68 height 28
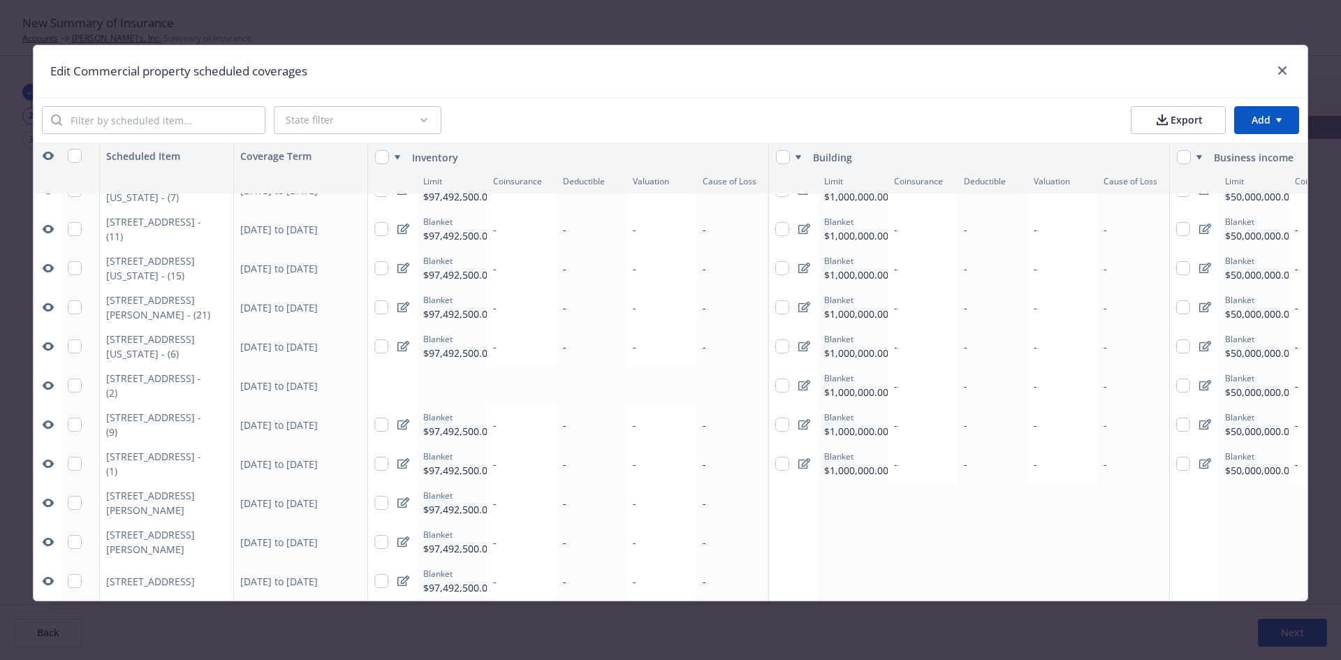
scroll to position [0, 0]
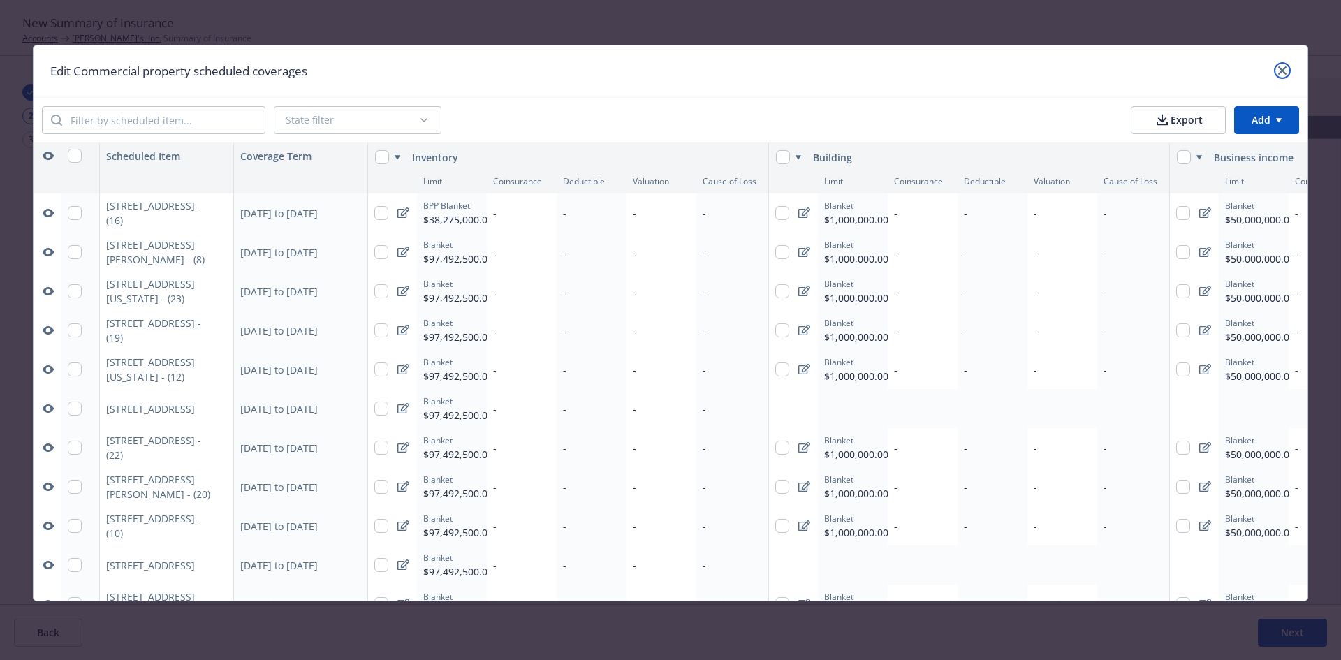
drag, startPoint x: 1288, startPoint y: 71, endPoint x: 1274, endPoint y: 73, distance: 14.1
click at [1271, 75] on div "Edit Commercial property scheduled coverages" at bounding box center [671, 71] width 1274 height 52
click at [1286, 73] on icon "close" at bounding box center [1282, 70] width 8 height 8
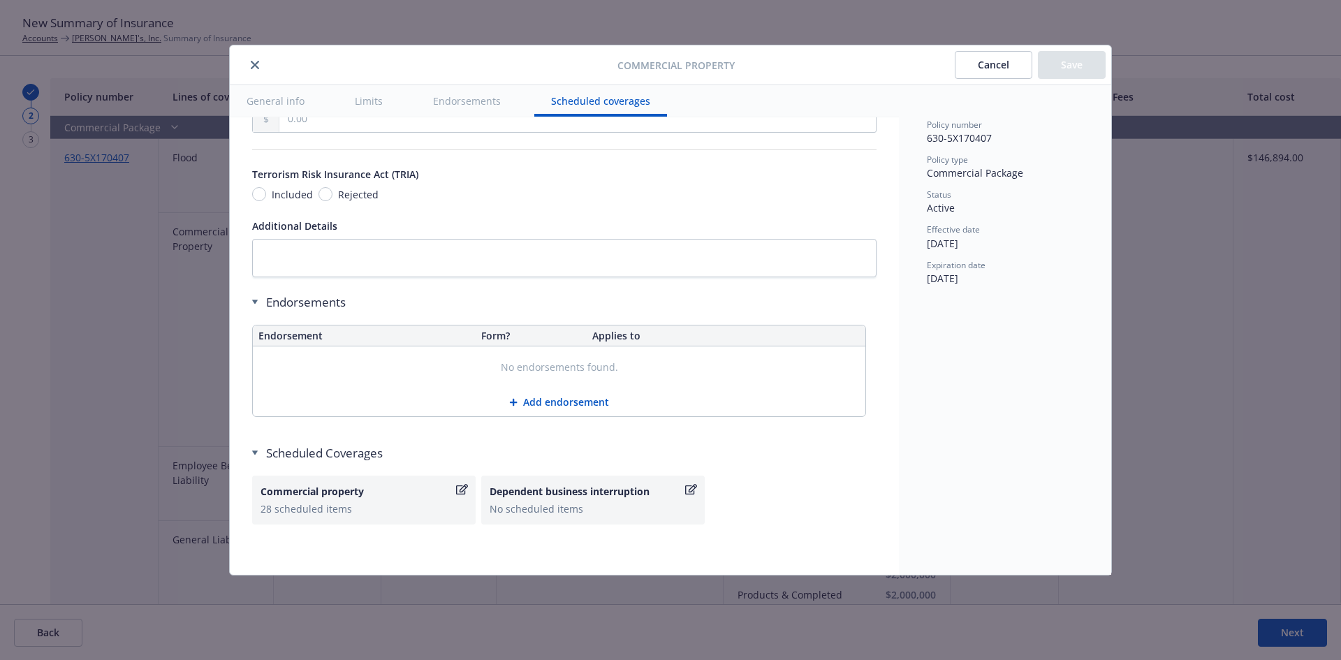
click at [257, 66] on icon "close" at bounding box center [255, 65] width 8 height 8
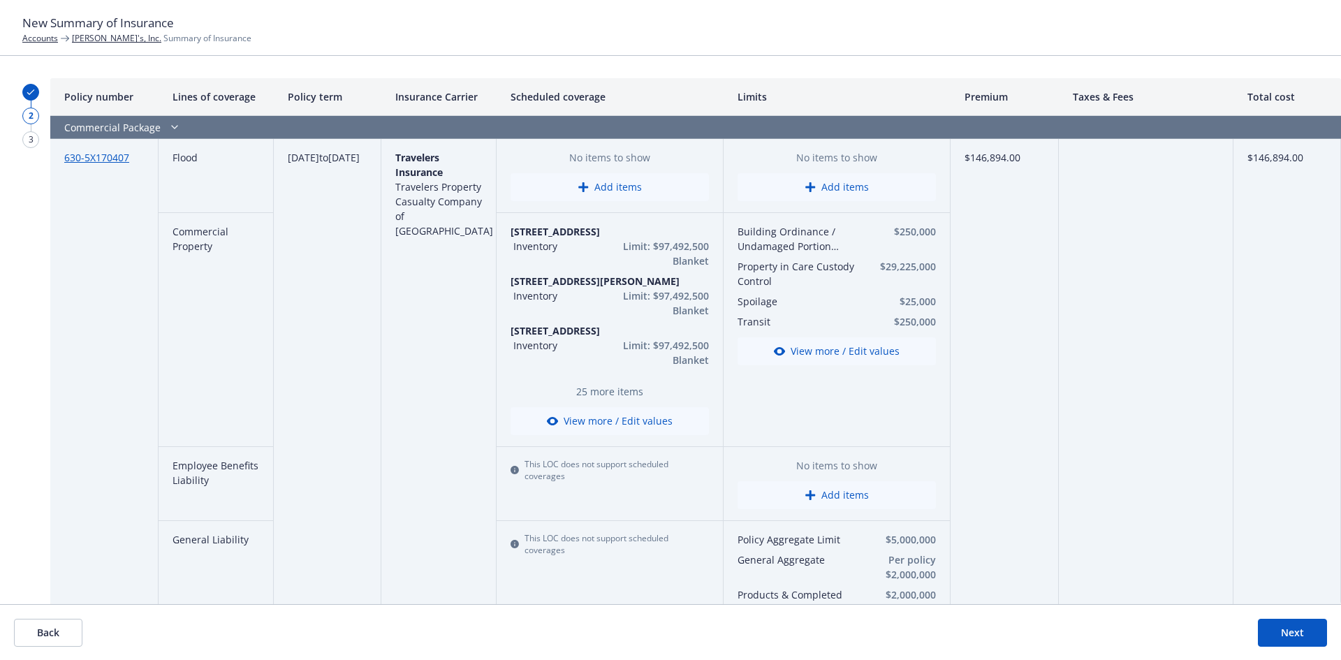
click at [1295, 628] on button "Next" at bounding box center [1292, 633] width 69 height 28
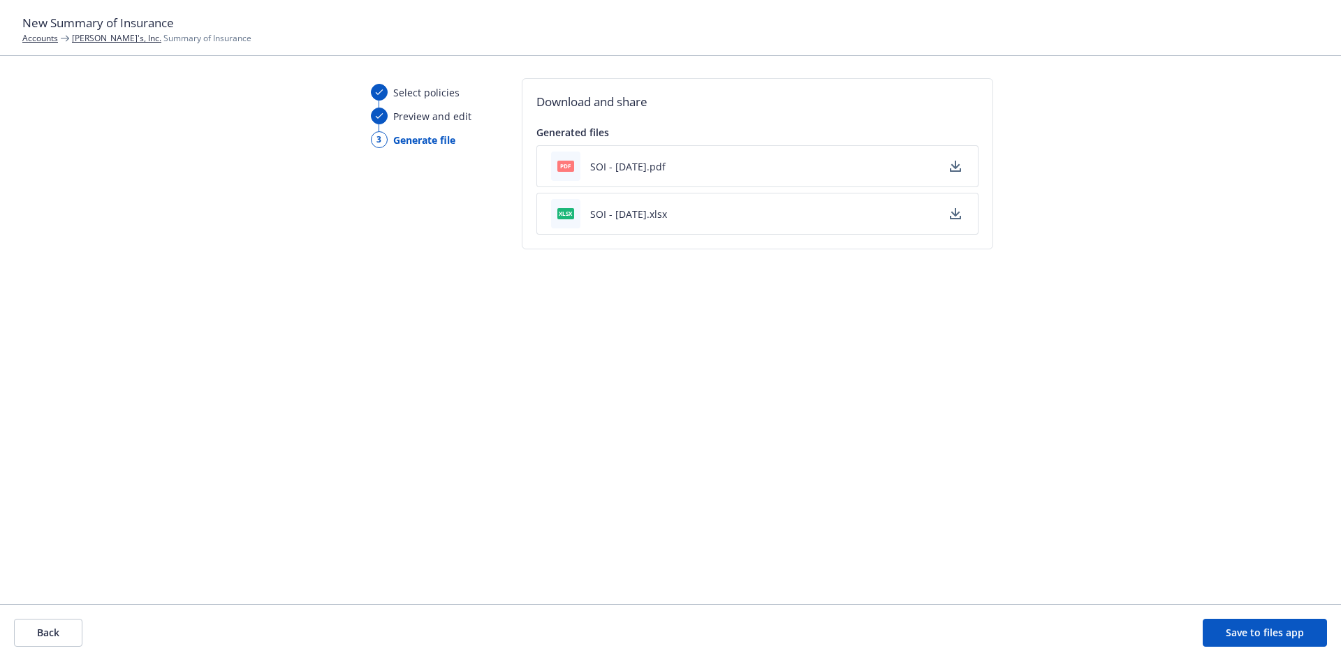
drag, startPoint x: 661, startPoint y: 168, endPoint x: 701, endPoint y: 307, distance: 144.7
click at [660, 168] on button "SOI - [DATE].pdf" at bounding box center [627, 166] width 75 height 15
click at [32, 628] on button "Back" at bounding box center [48, 633] width 68 height 28
